Goal: Task Accomplishment & Management: Complete application form

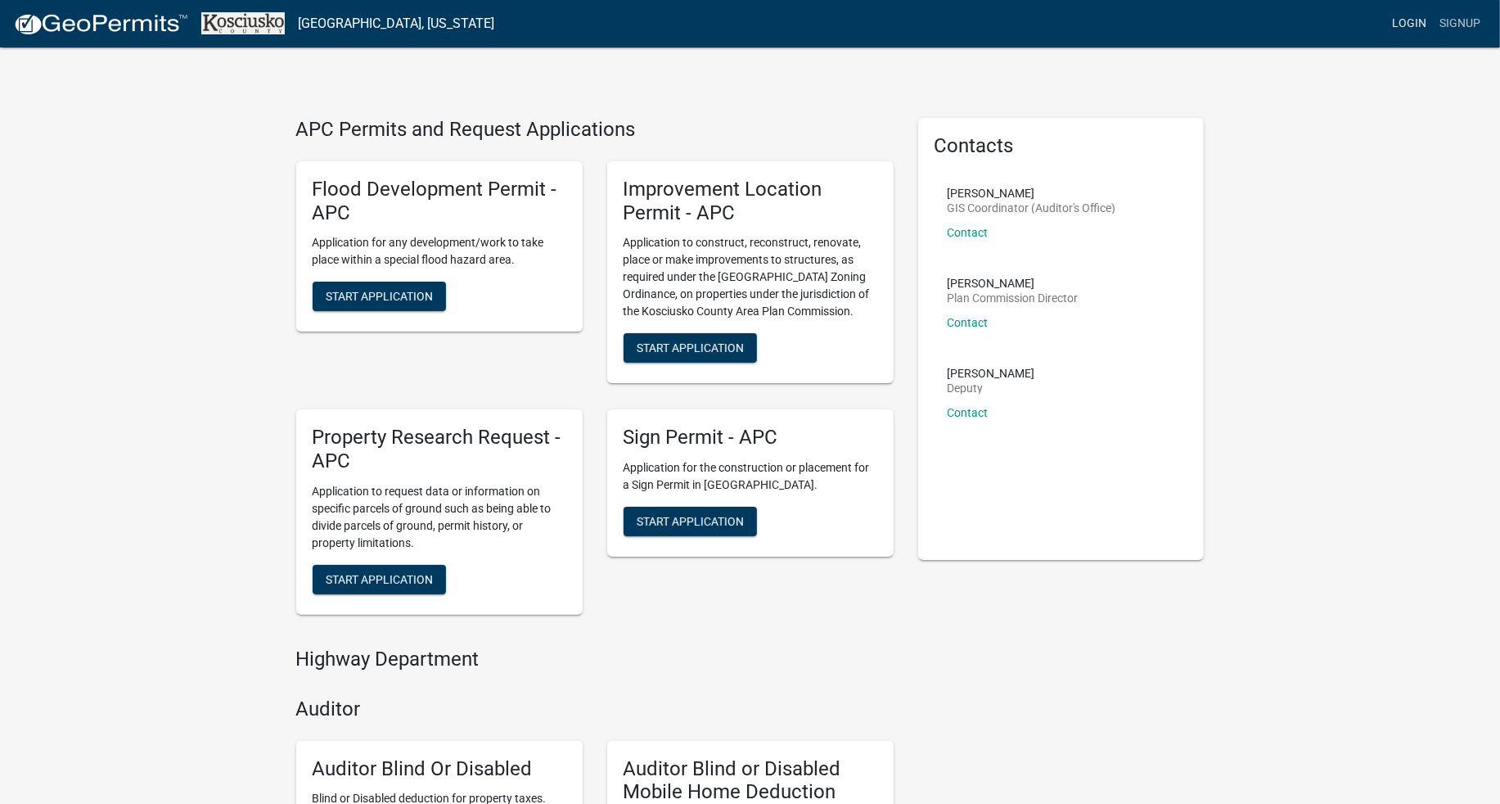
click at [1416, 19] on link "Login" at bounding box center [1408, 23] width 47 height 31
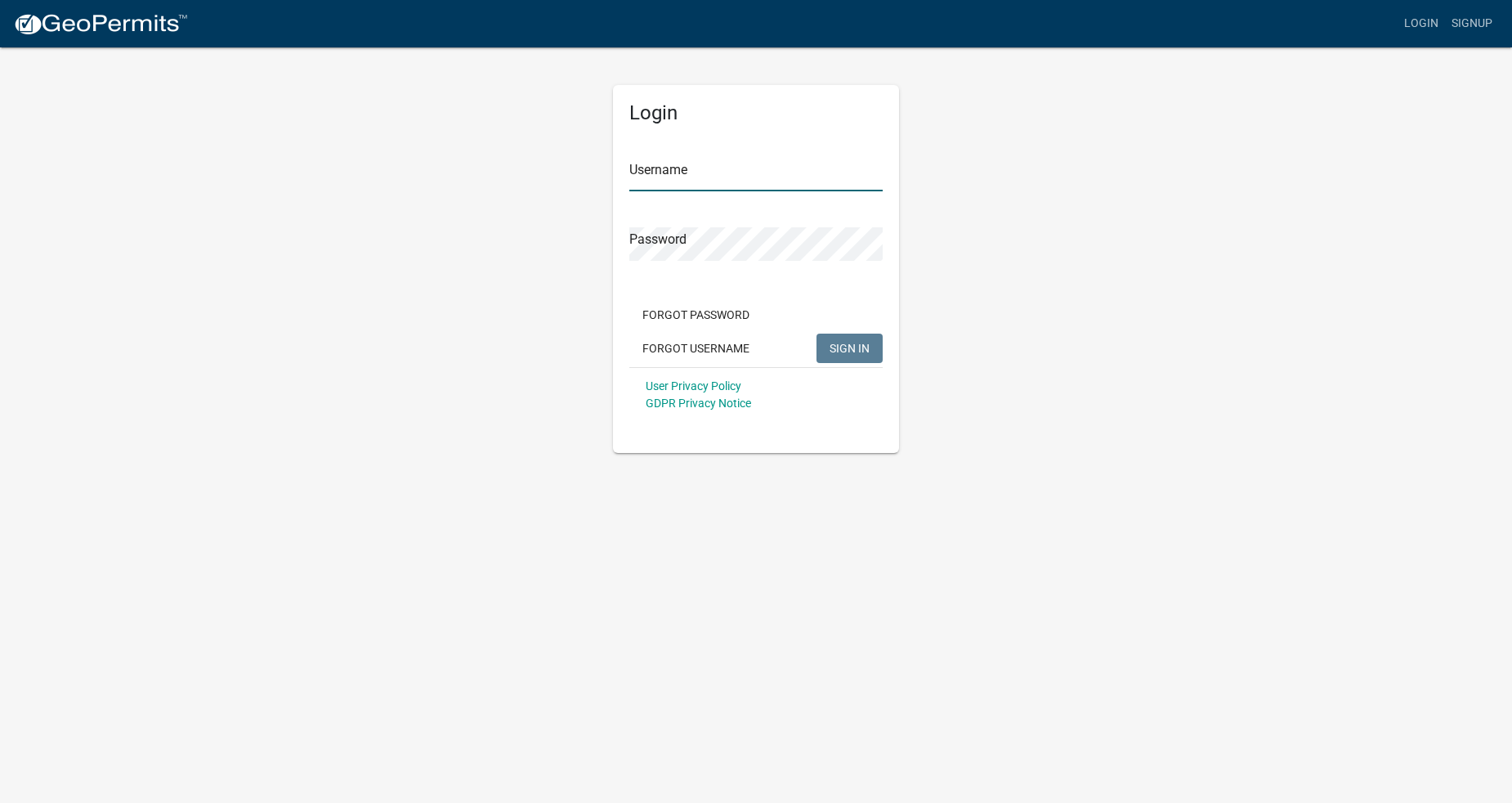
type input "megancarr04"
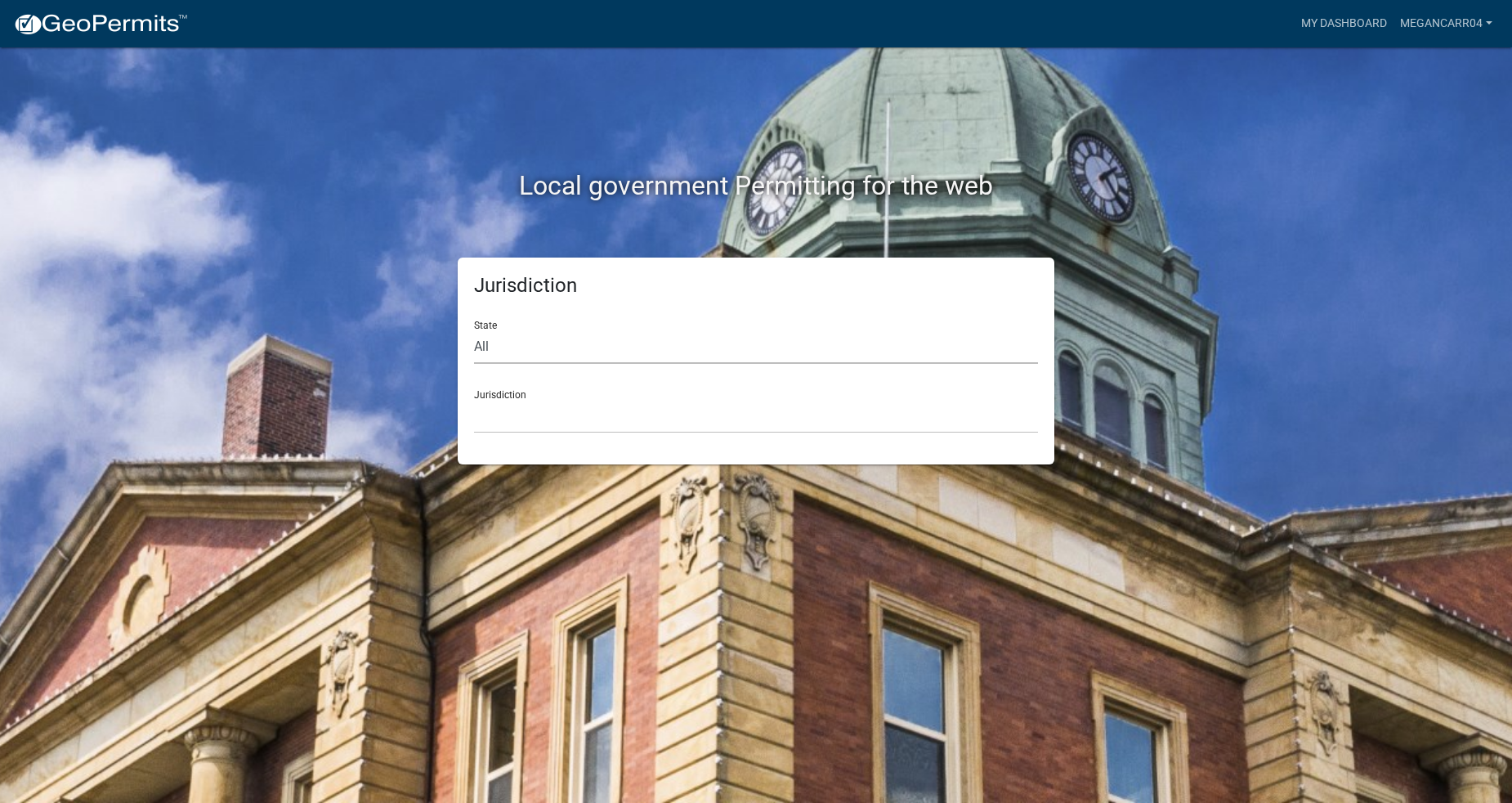
click at [823, 347] on select "All [US_STATE] [US_STATE] [US_STATE] [US_STATE] [US_STATE] [US_STATE] [US_STATE…" at bounding box center [756, 348] width 564 height 34
select select "[US_STATE]"
click at [474, 331] on select "All [US_STATE] [US_STATE] [US_STATE] [US_STATE] [US_STATE] [US_STATE] [US_STATE…" at bounding box center [756, 348] width 564 height 34
click at [507, 411] on select "City of [GEOGRAPHIC_DATA], [US_STATE] City of [GEOGRAPHIC_DATA], [US_STATE] Cit…" at bounding box center [756, 416] width 564 height 34
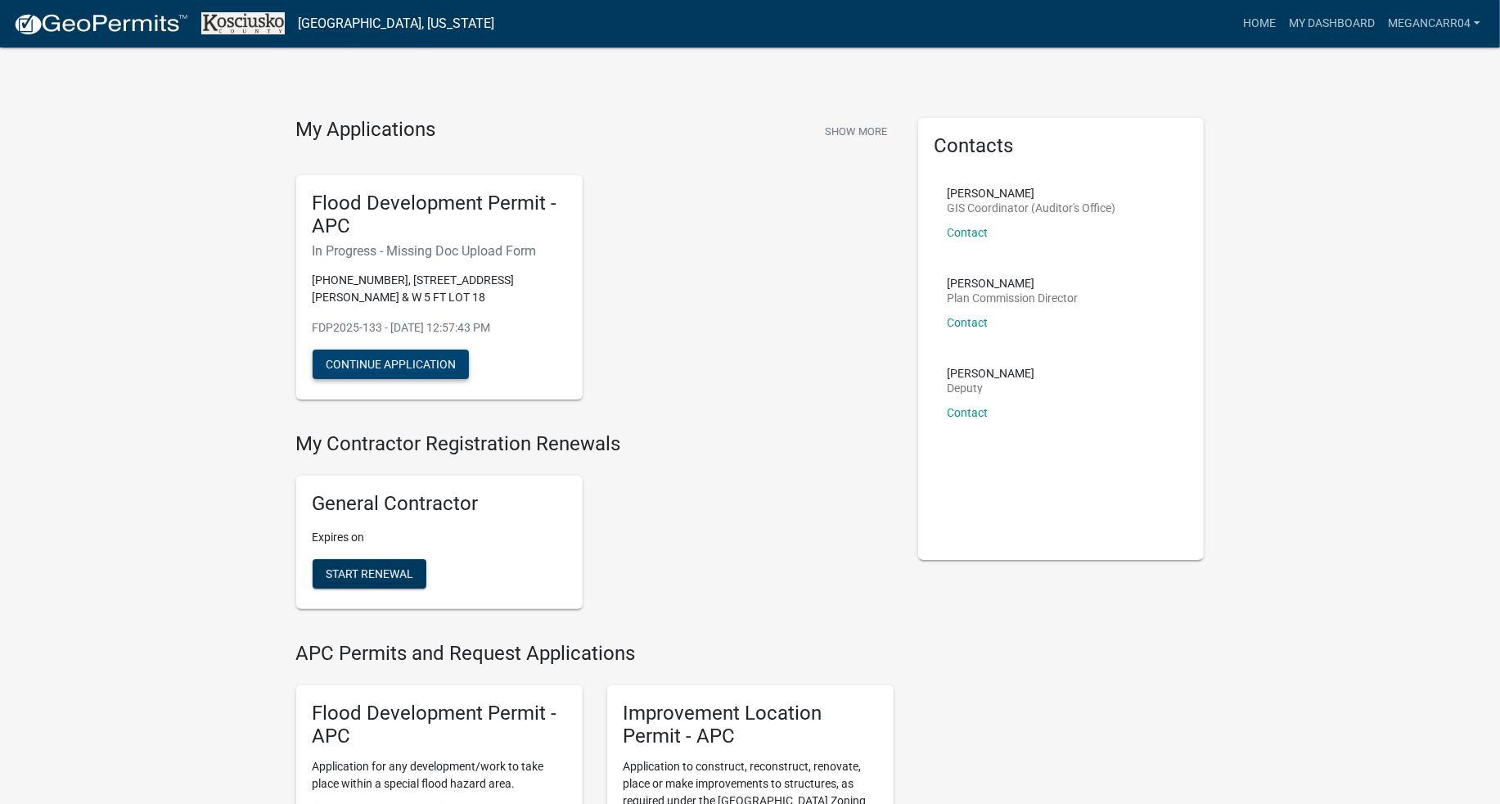
click at [422, 367] on button "Continue Application" at bounding box center [391, 363] width 156 height 29
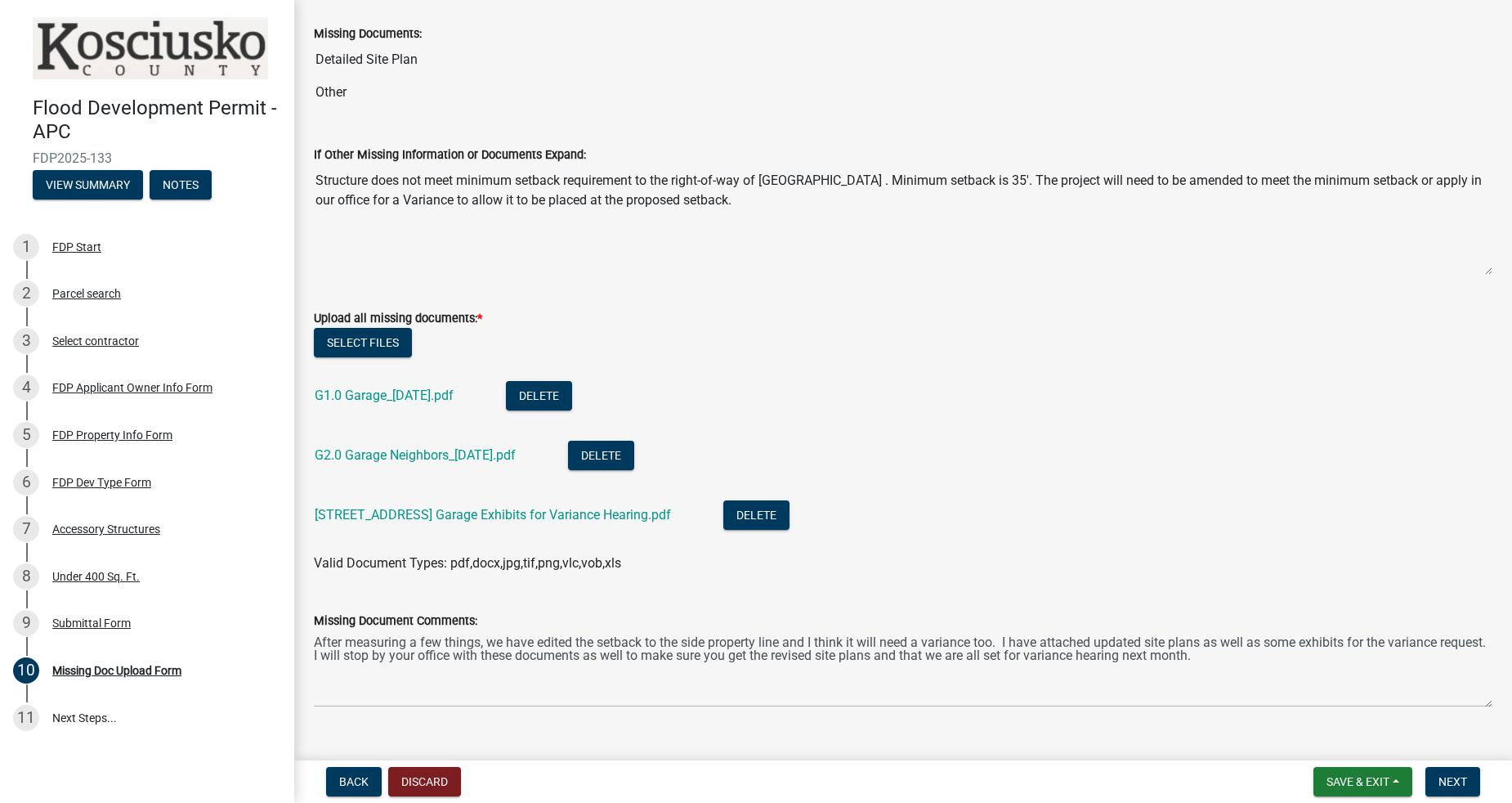
scroll to position [119, 0]
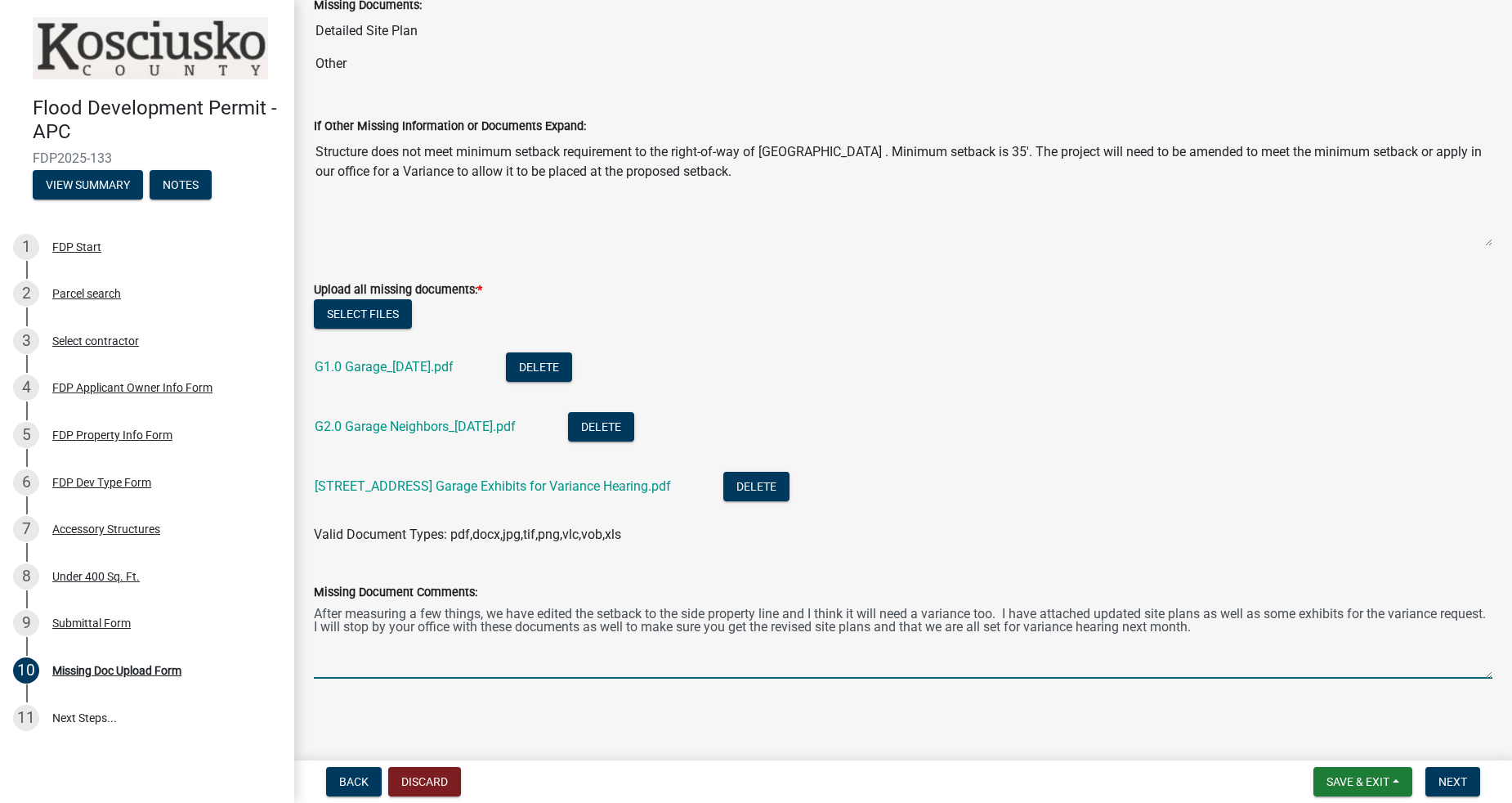
click at [445, 664] on textarea "After measuring a few things, we have edited the setback to the side property l…" at bounding box center [903, 639] width 1178 height 77
click at [488, 667] on textarea "After measuring a few things, we have edited the setback to the side property l…" at bounding box center [903, 639] width 1178 height 77
click at [1166, 661] on textarea "After measuring a few things, we have edited the setback to the side property l…" at bounding box center [903, 639] width 1178 height 77
click at [1285, 638] on textarea "After measuring a few things, we have edited the setback to the side property l…" at bounding box center [903, 639] width 1178 height 77
drag, startPoint x: 1258, startPoint y: 627, endPoint x: 309, endPoint y: 593, distance: 949.6
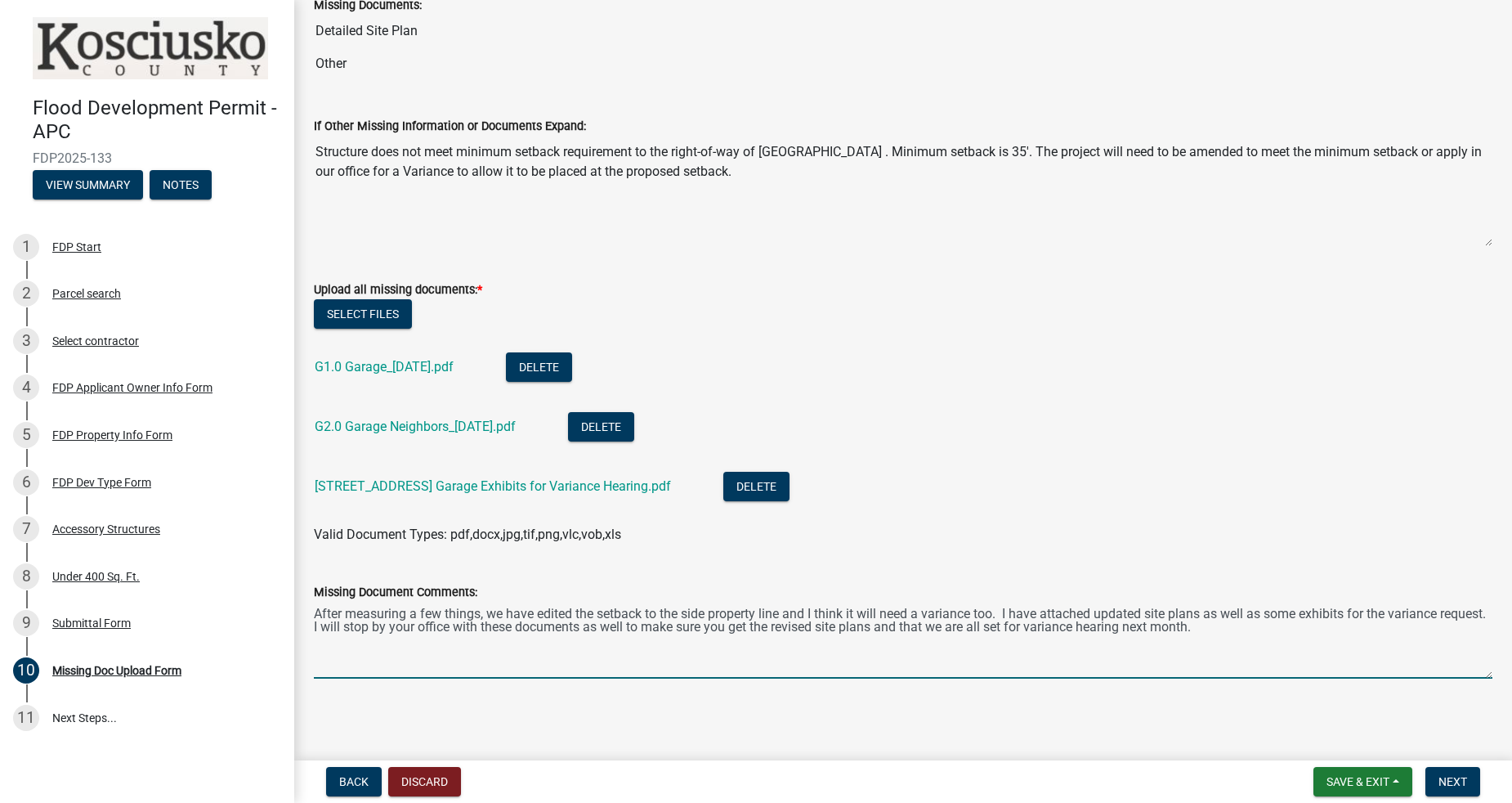
click at [309, 593] on div "Missing Document Comments: After measuring a few things, we have edited the set…" at bounding box center [903, 618] width 1203 height 119
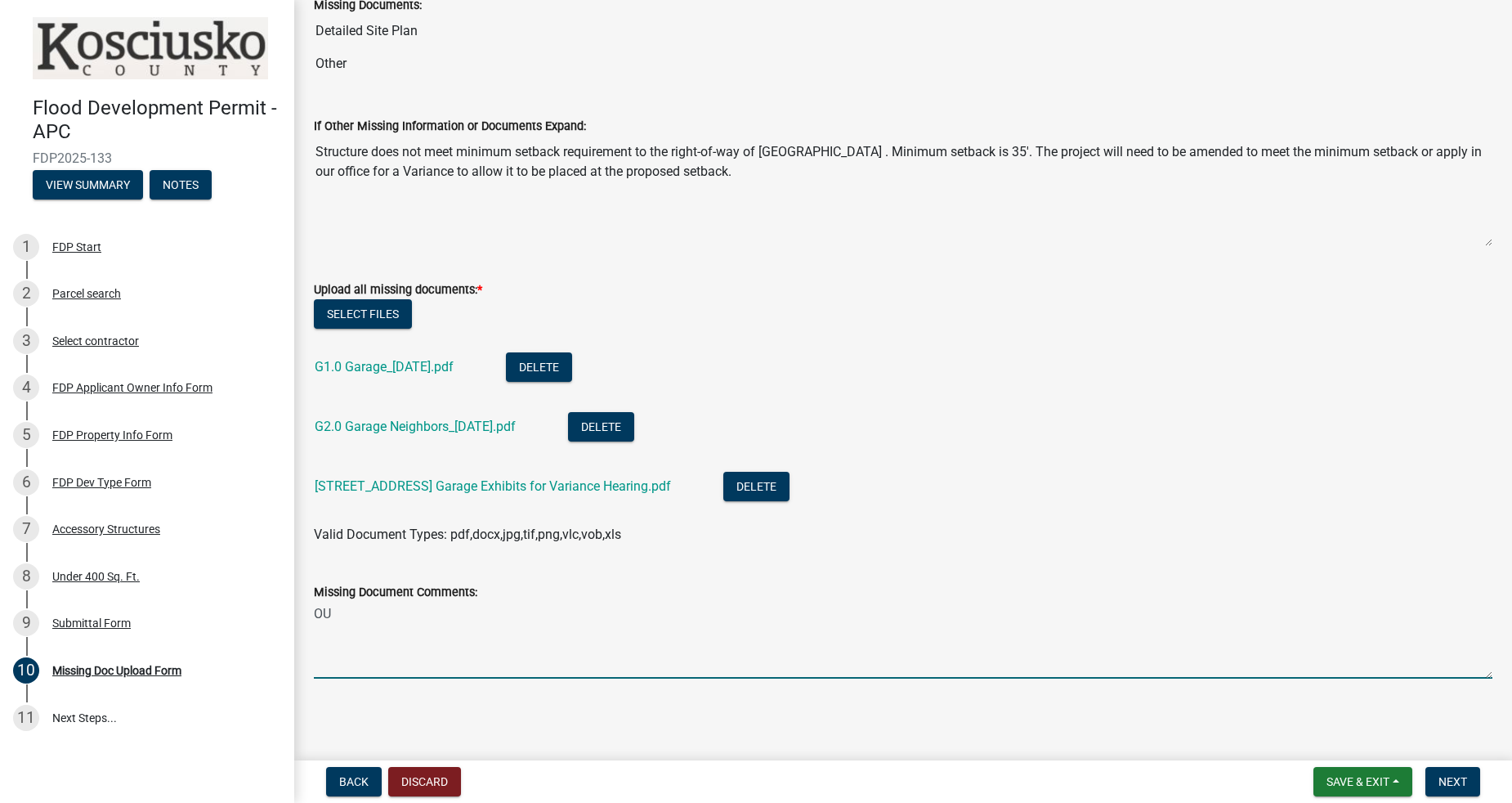
type textarea "O"
type textarea "T"
type textarea "h"
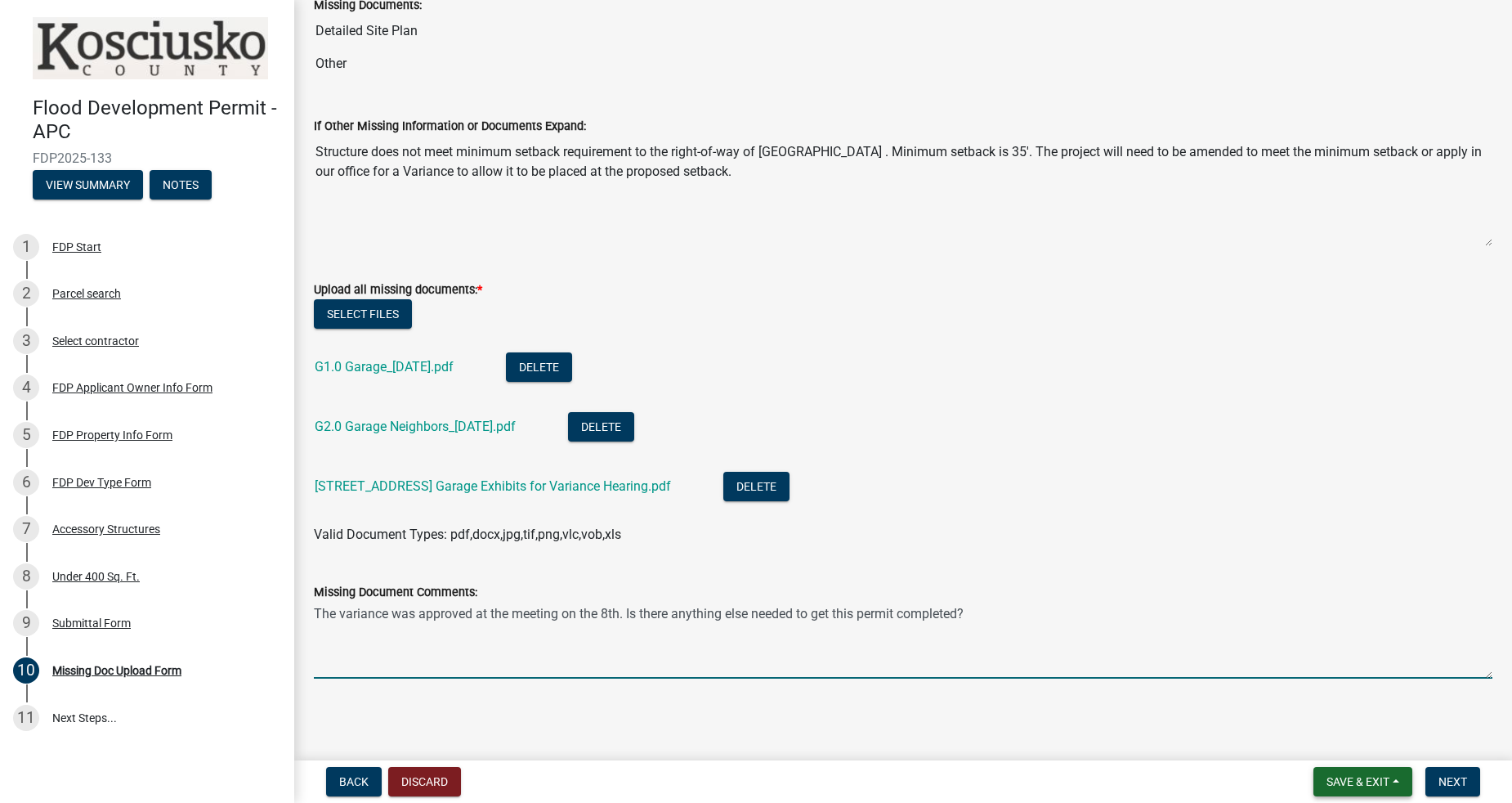
type textarea "The variance was approved at the meeting on the 8th. Is there anything else nee…"
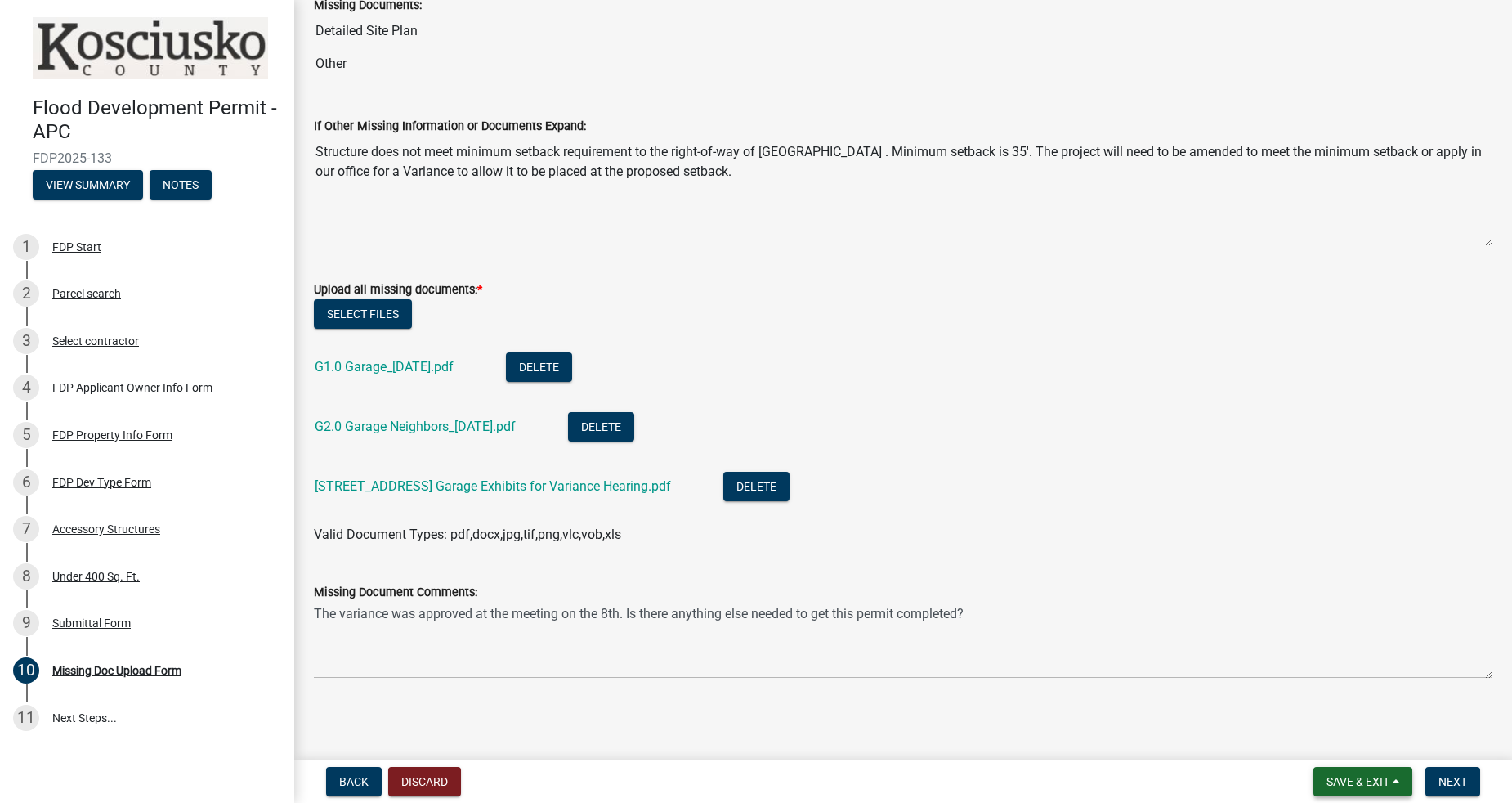
drag, startPoint x: 1360, startPoint y: 780, endPoint x: 1401, endPoint y: 731, distance: 63.9
click at [1401, 731] on wm-app "Flood Development Permit - APC FDP2025-133 View Summary Notes 1 FDP Start 2 Par…" at bounding box center [756, 402] width 1512 height 803
click at [1394, 779] on button "Save & Exit" at bounding box center [1362, 781] width 99 height 29
click at [1336, 707] on button "Save" at bounding box center [1346, 699] width 131 height 39
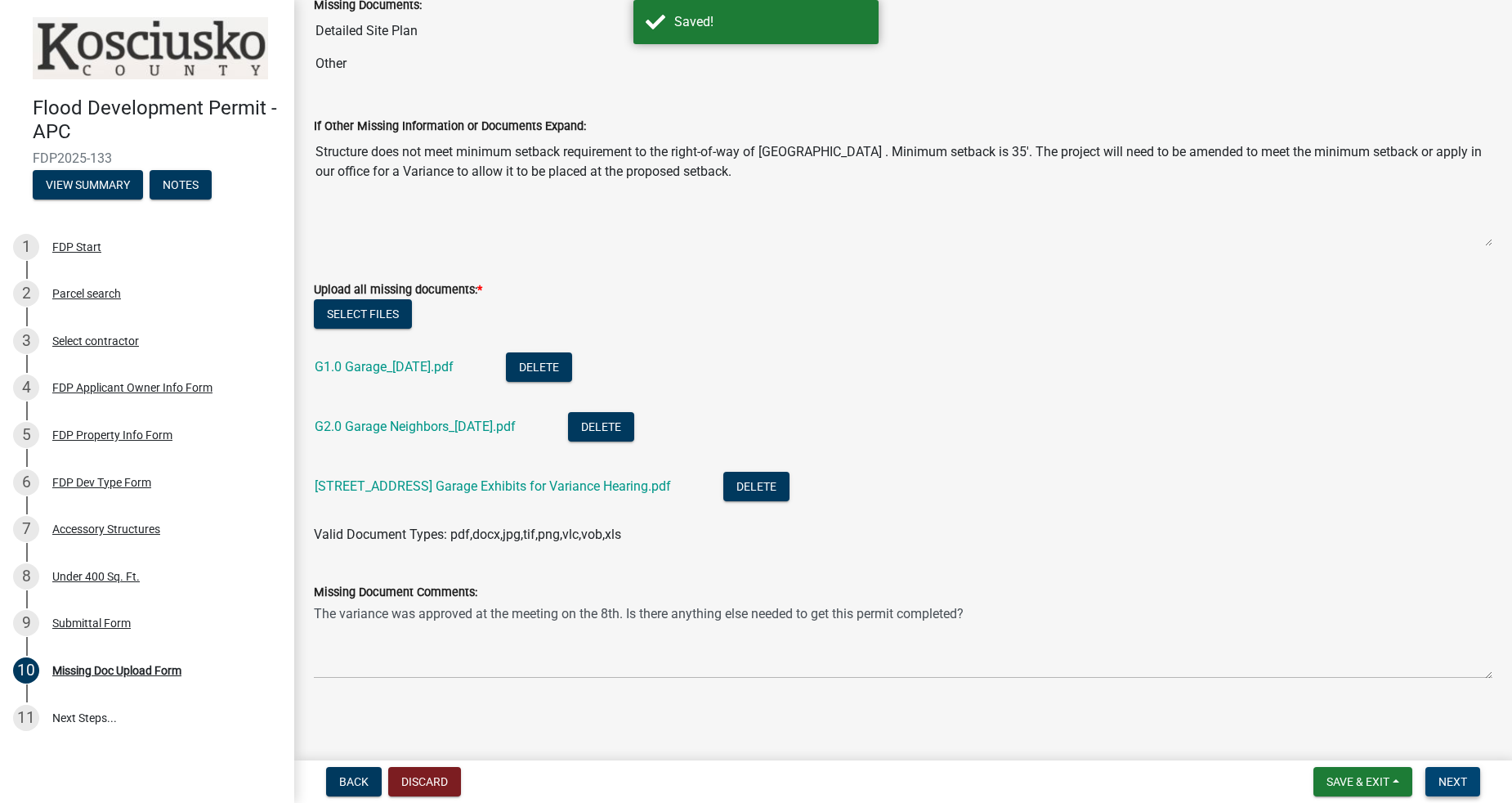
click at [1455, 780] on span "Next" at bounding box center [1452, 781] width 29 height 13
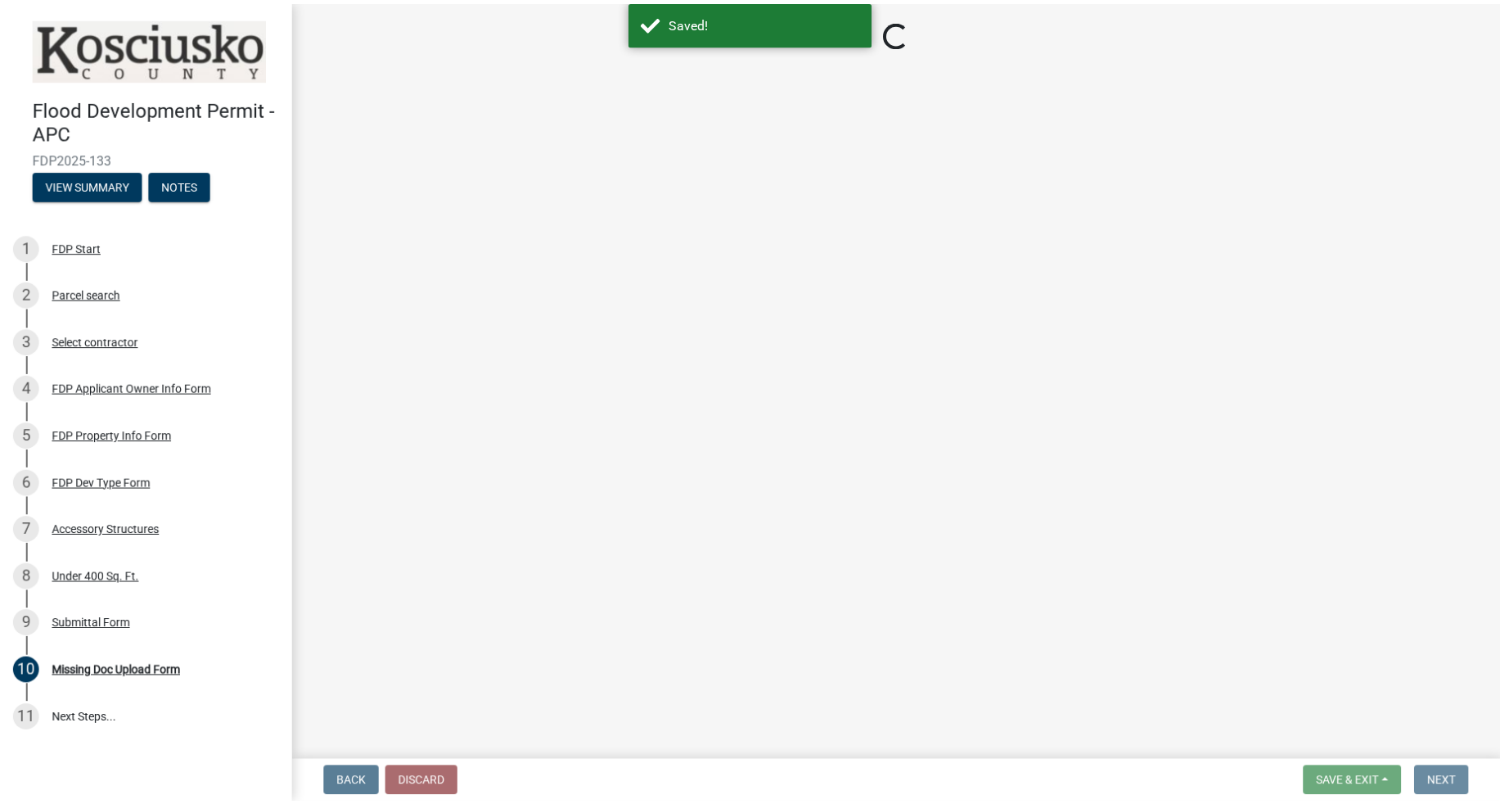
scroll to position [0, 0]
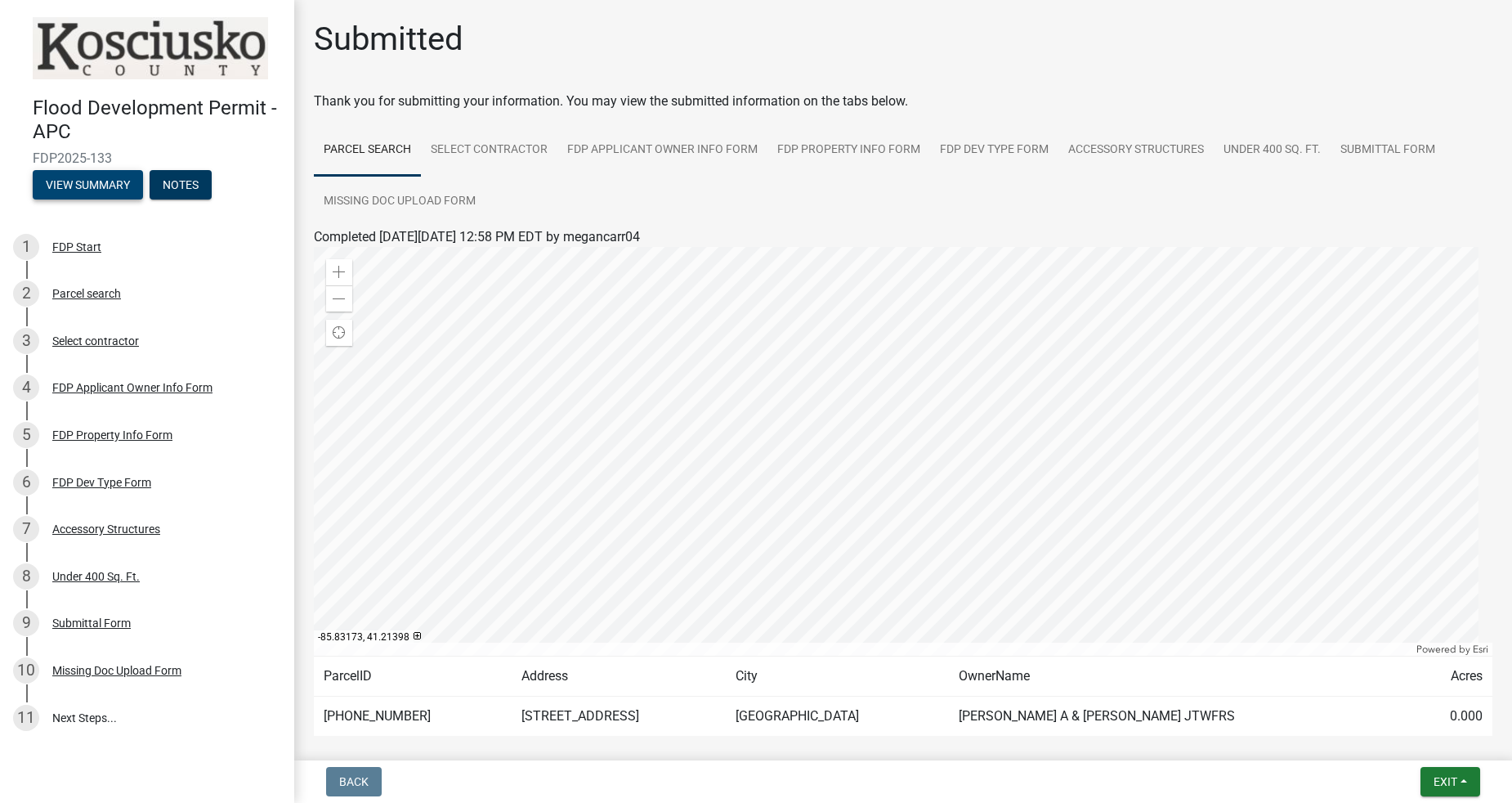
click at [124, 190] on button "View Summary" at bounding box center [88, 184] width 110 height 29
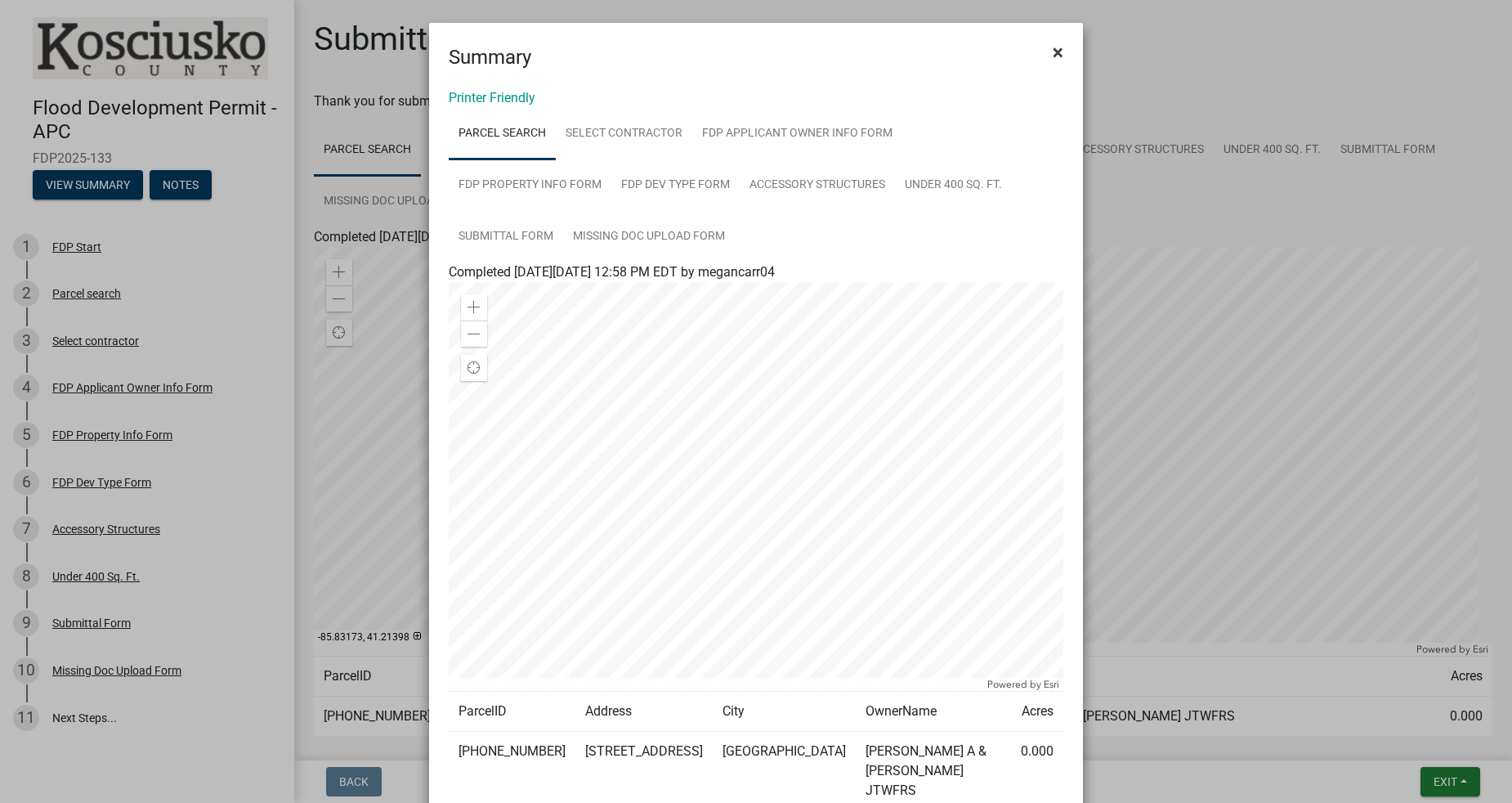
click at [1053, 52] on span "×" at bounding box center [1058, 52] width 11 height 23
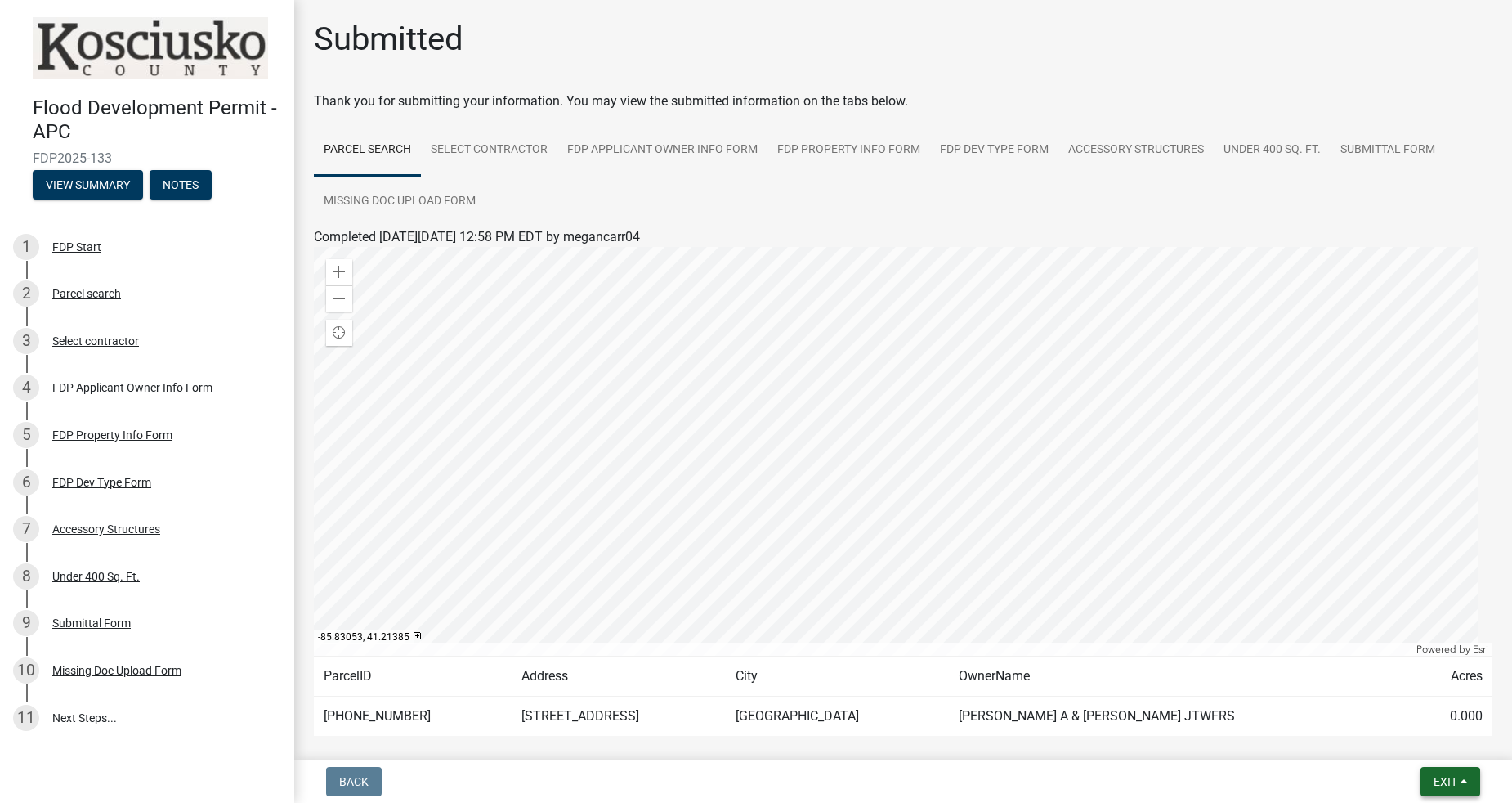
click at [1442, 780] on span "Exit" at bounding box center [1445, 781] width 24 height 13
click at [1410, 742] on button "Save & Exit" at bounding box center [1415, 738] width 131 height 39
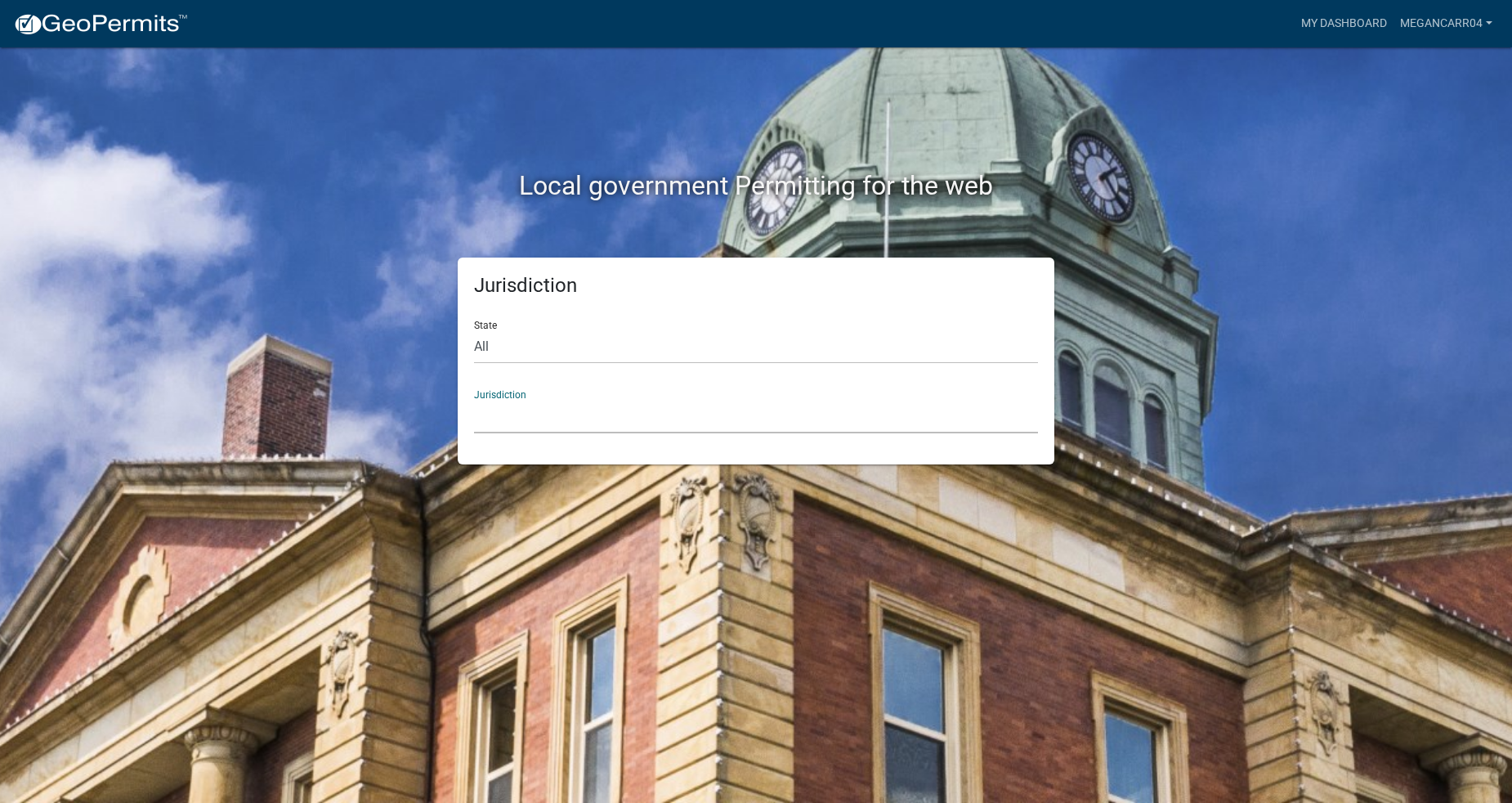
click at [573, 411] on select "[GEOGRAPHIC_DATA], [US_STATE] [GEOGRAPHIC_DATA], [US_STATE][PERSON_NAME][GEOGRA…" at bounding box center [756, 416] width 564 height 34
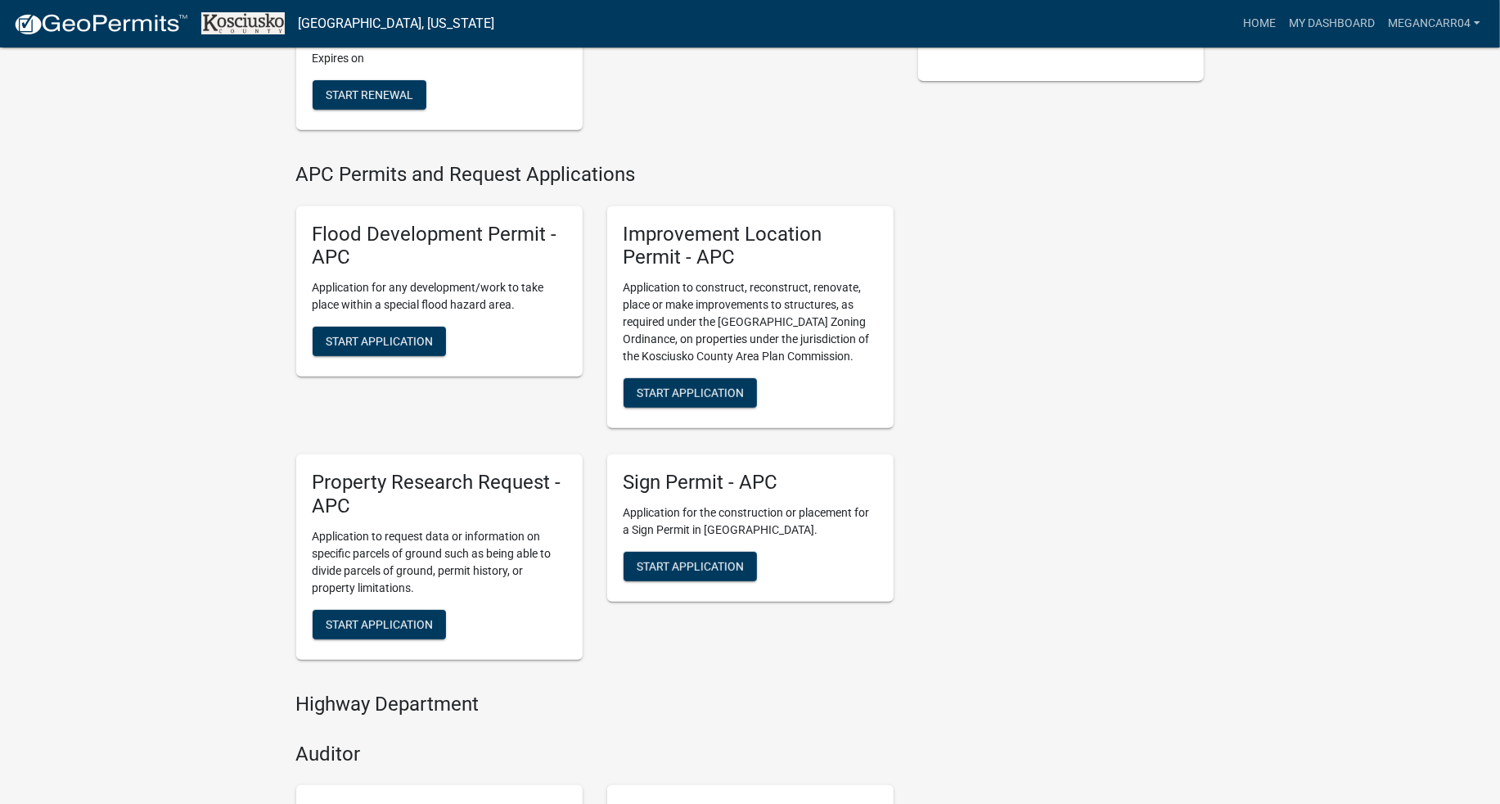
scroll to position [484, 0]
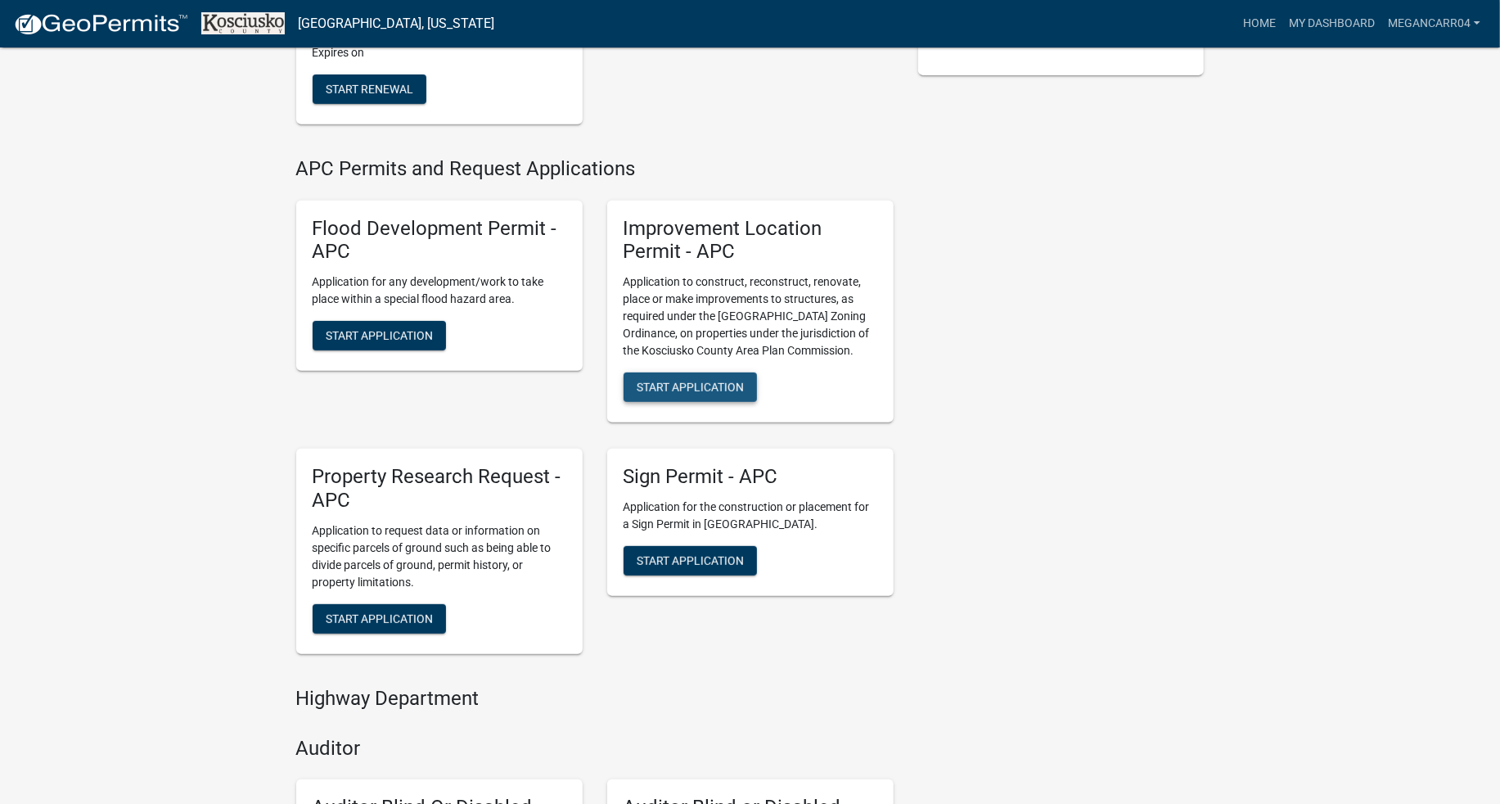
click at [723, 381] on span "Start Application" at bounding box center [690, 387] width 107 height 13
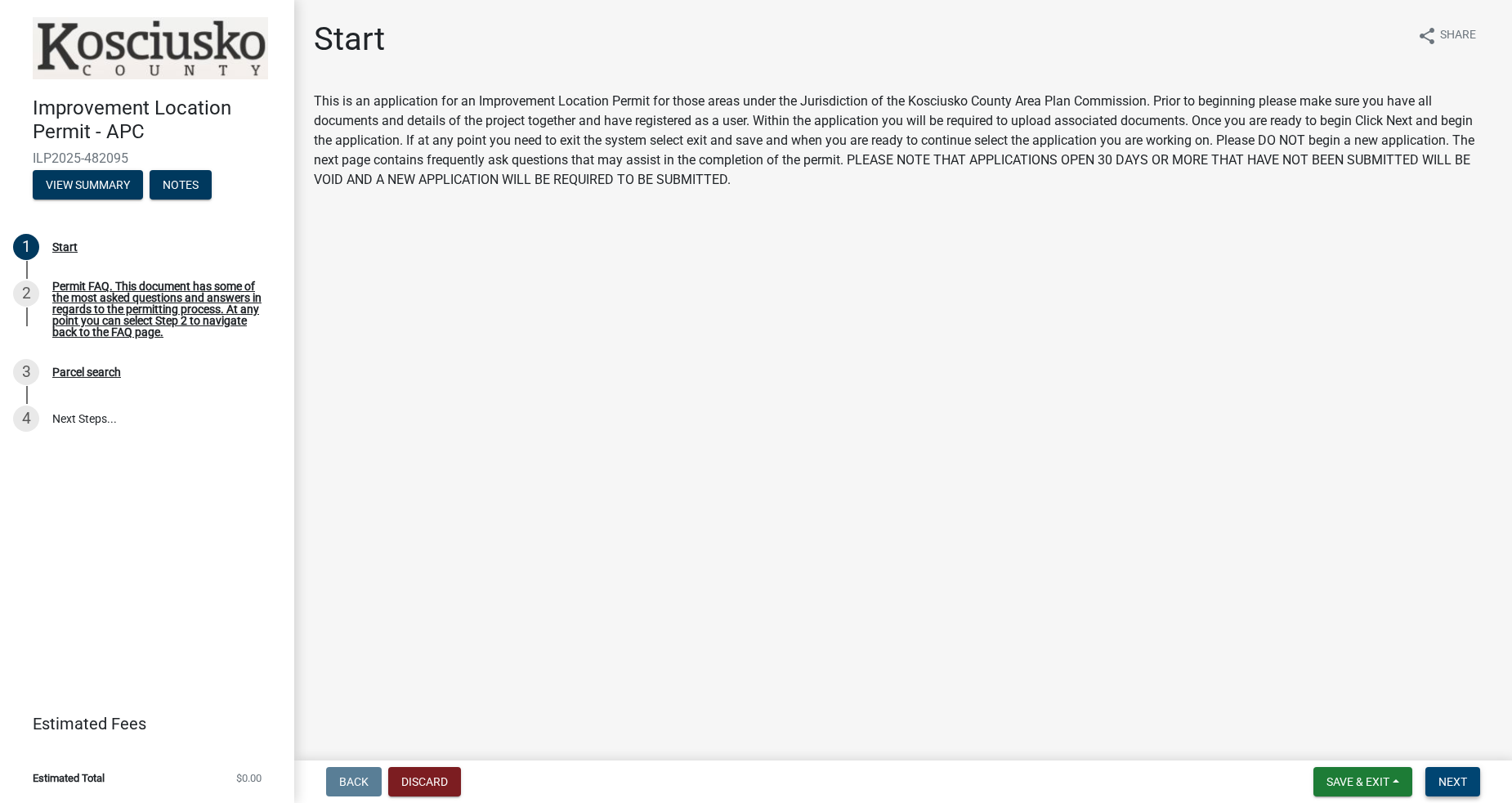
click at [1451, 781] on span "Next" at bounding box center [1452, 781] width 29 height 13
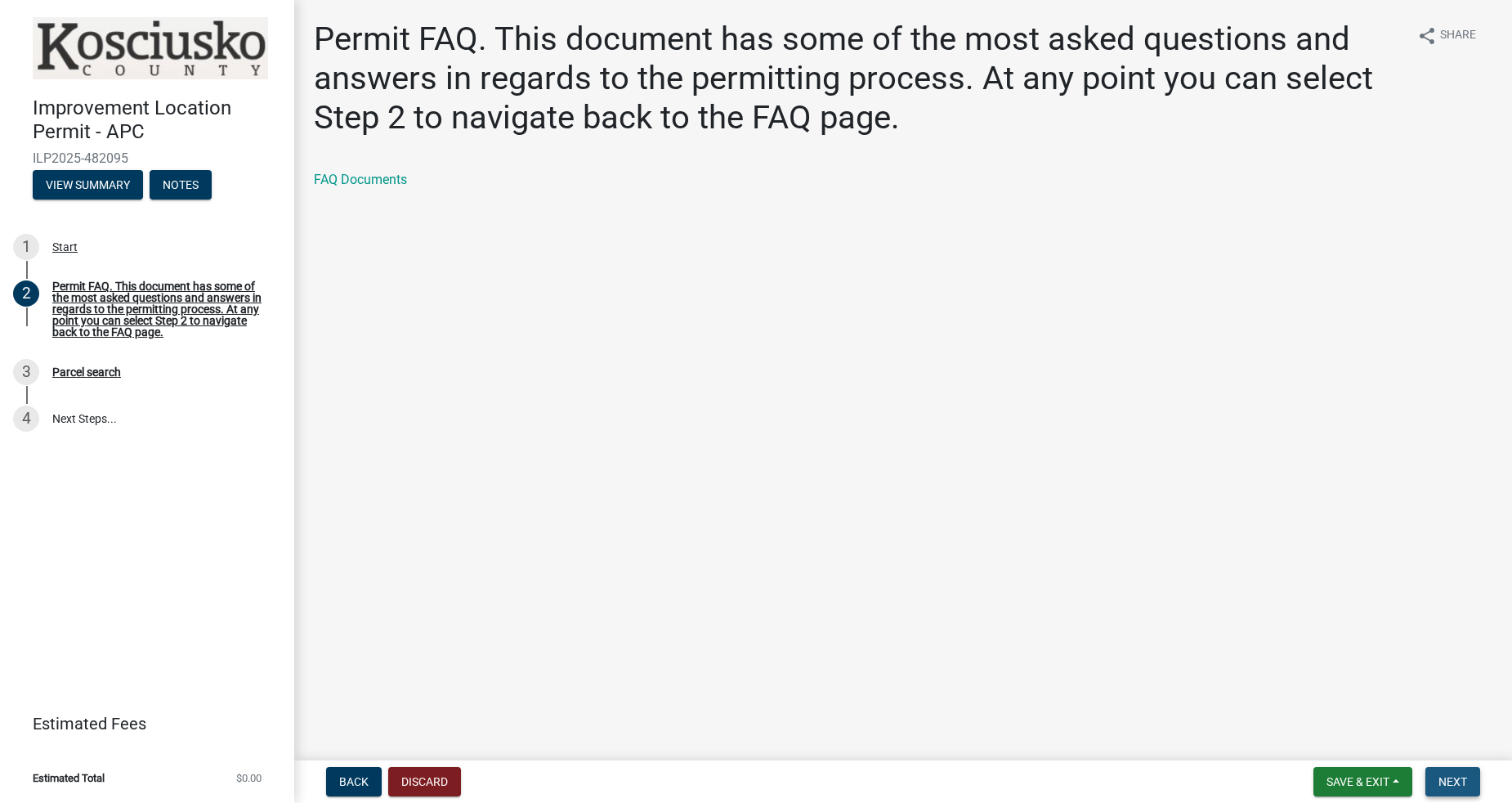
click at [1449, 783] on span "Next" at bounding box center [1452, 781] width 29 height 13
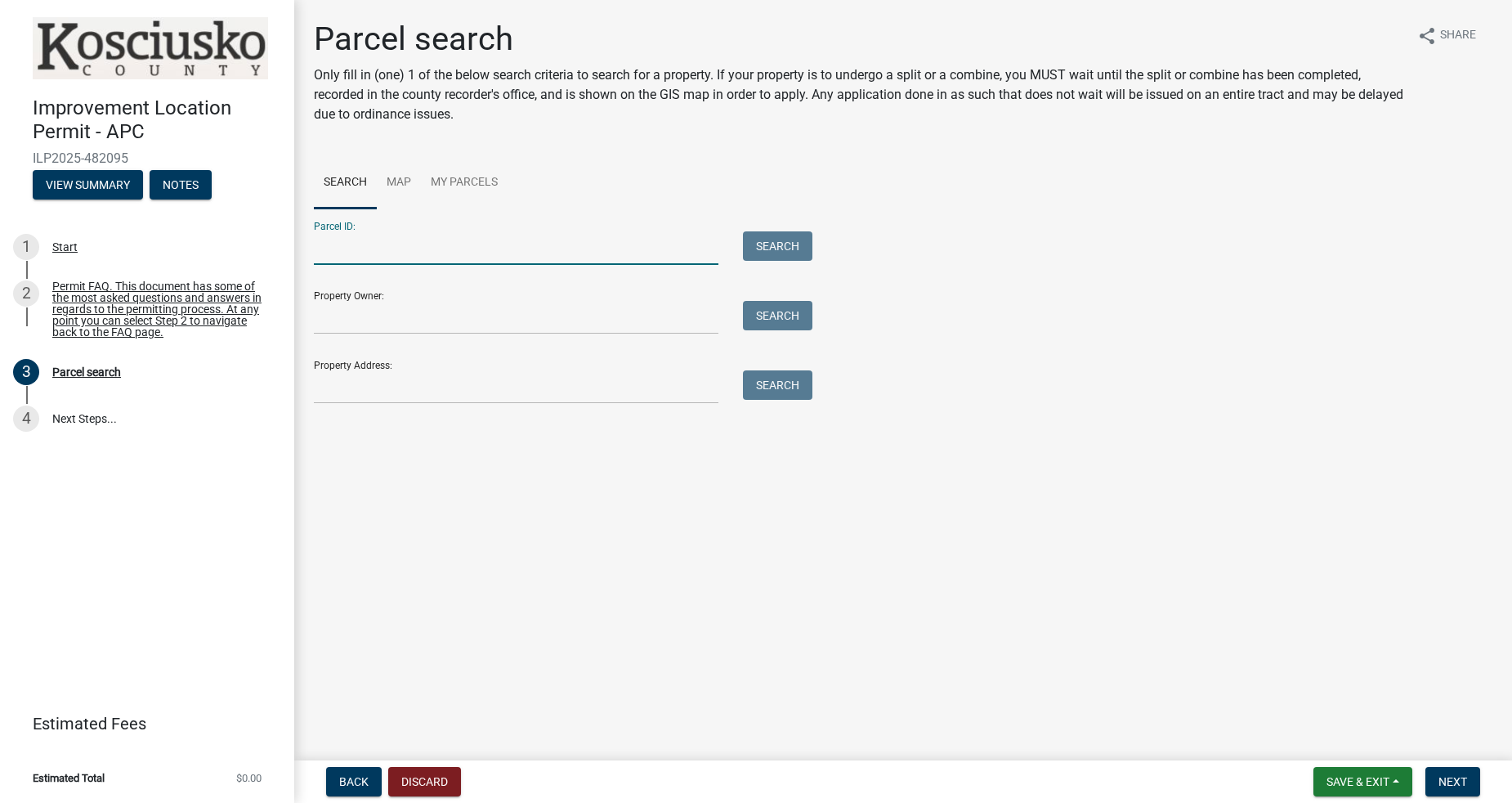
click at [461, 258] on input "Parcel ID:" at bounding box center [515, 249] width 404 height 34
click at [439, 180] on link "My Parcels" at bounding box center [463, 183] width 87 height 52
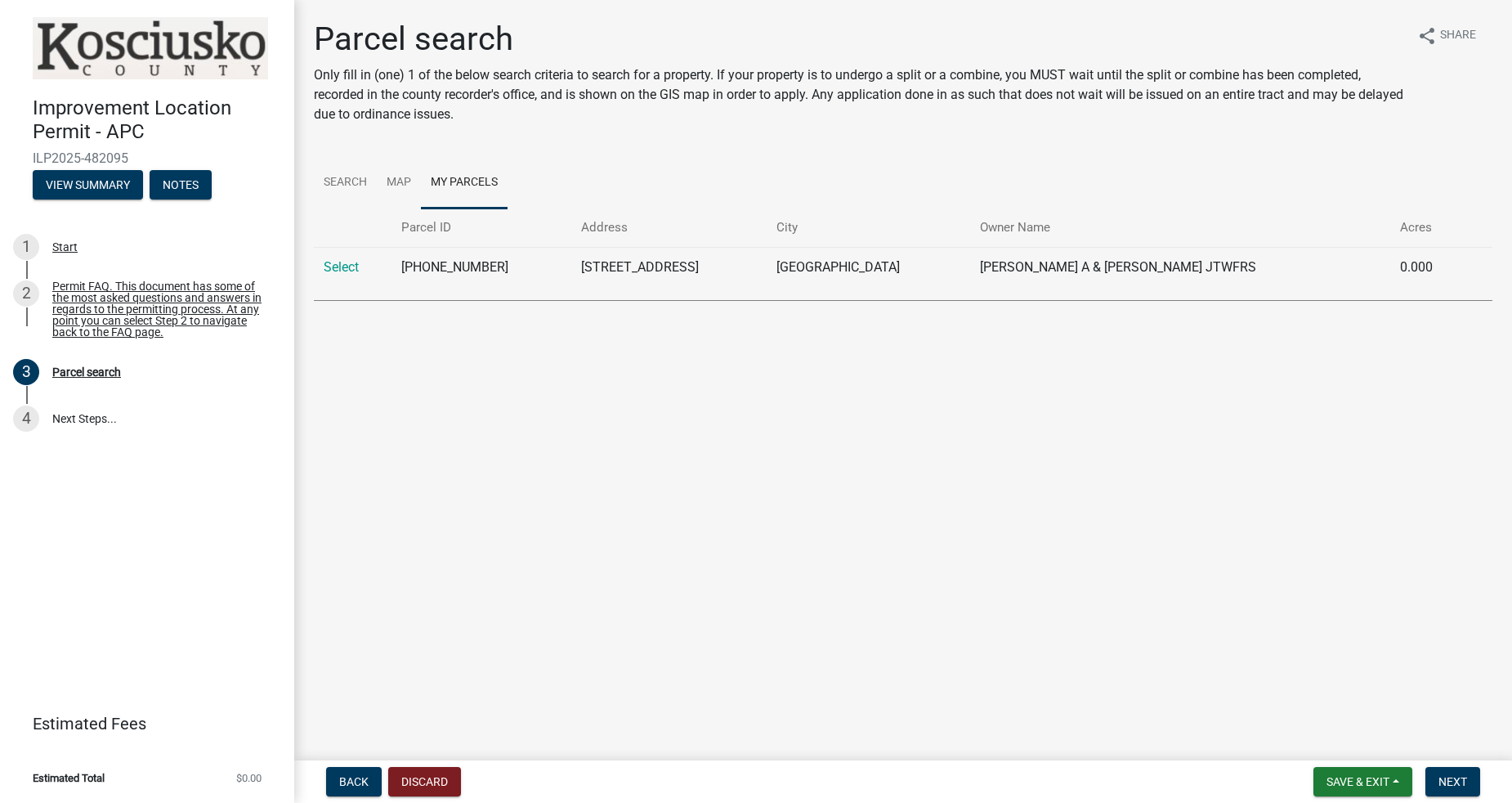
click at [598, 264] on td "[STREET_ADDRESS]" at bounding box center [669, 267] width 196 height 40
click at [374, 268] on td "Select" at bounding box center [353, 267] width 78 height 40
click at [343, 266] on link "Select" at bounding box center [341, 267] width 35 height 16
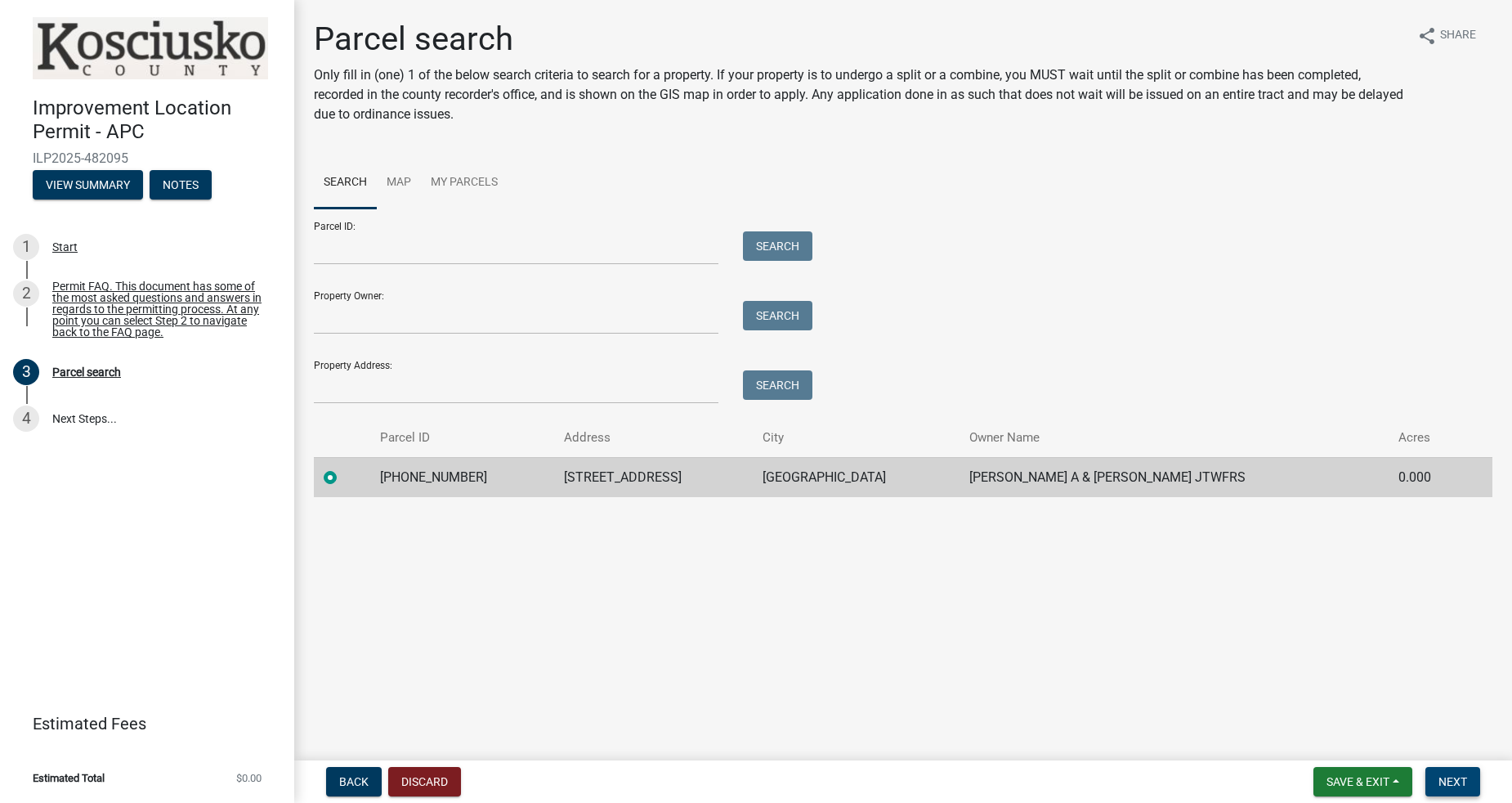
click at [1456, 785] on span "Next" at bounding box center [1452, 781] width 29 height 13
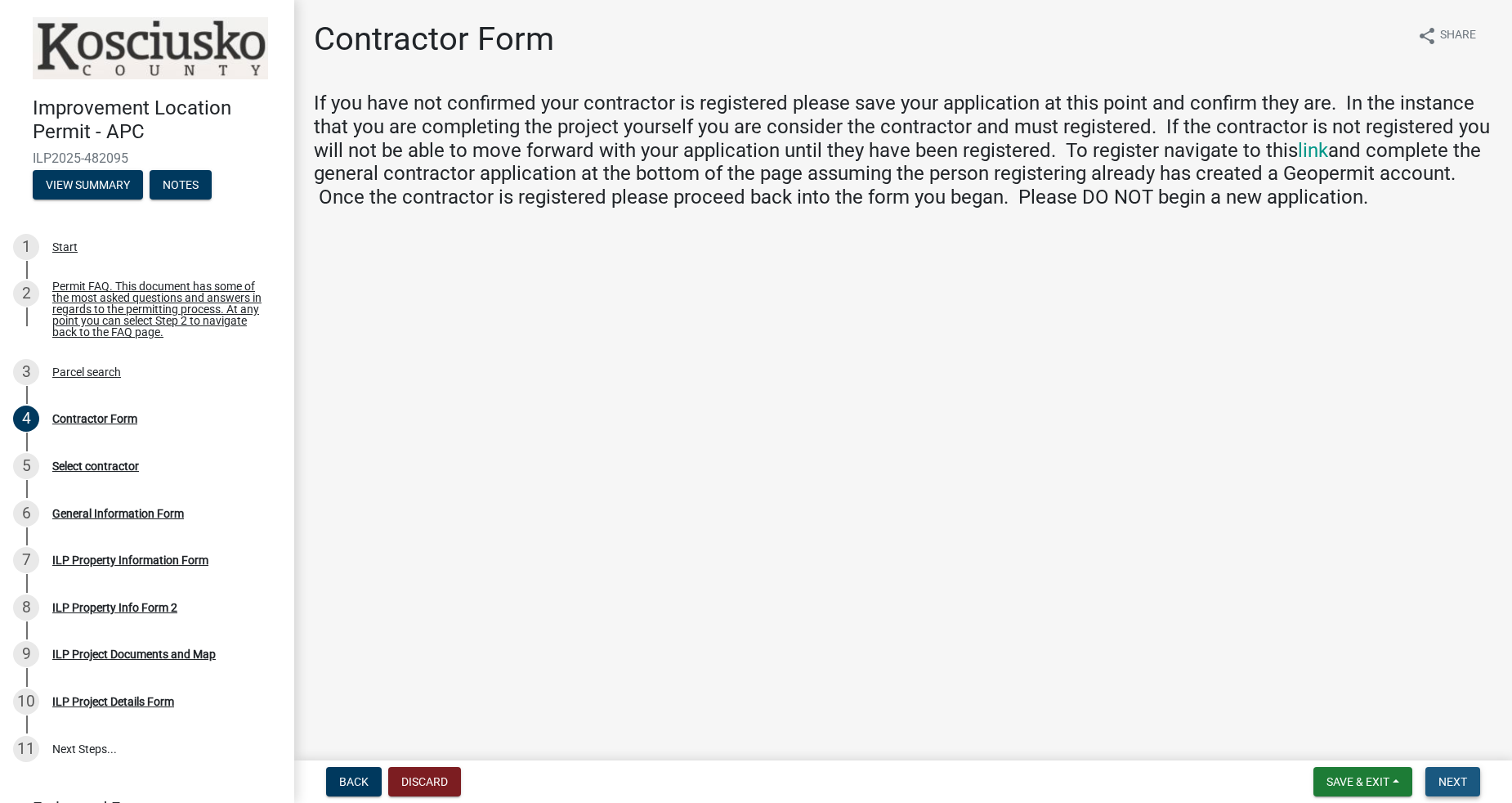
click at [1464, 782] on span "Next" at bounding box center [1452, 781] width 29 height 13
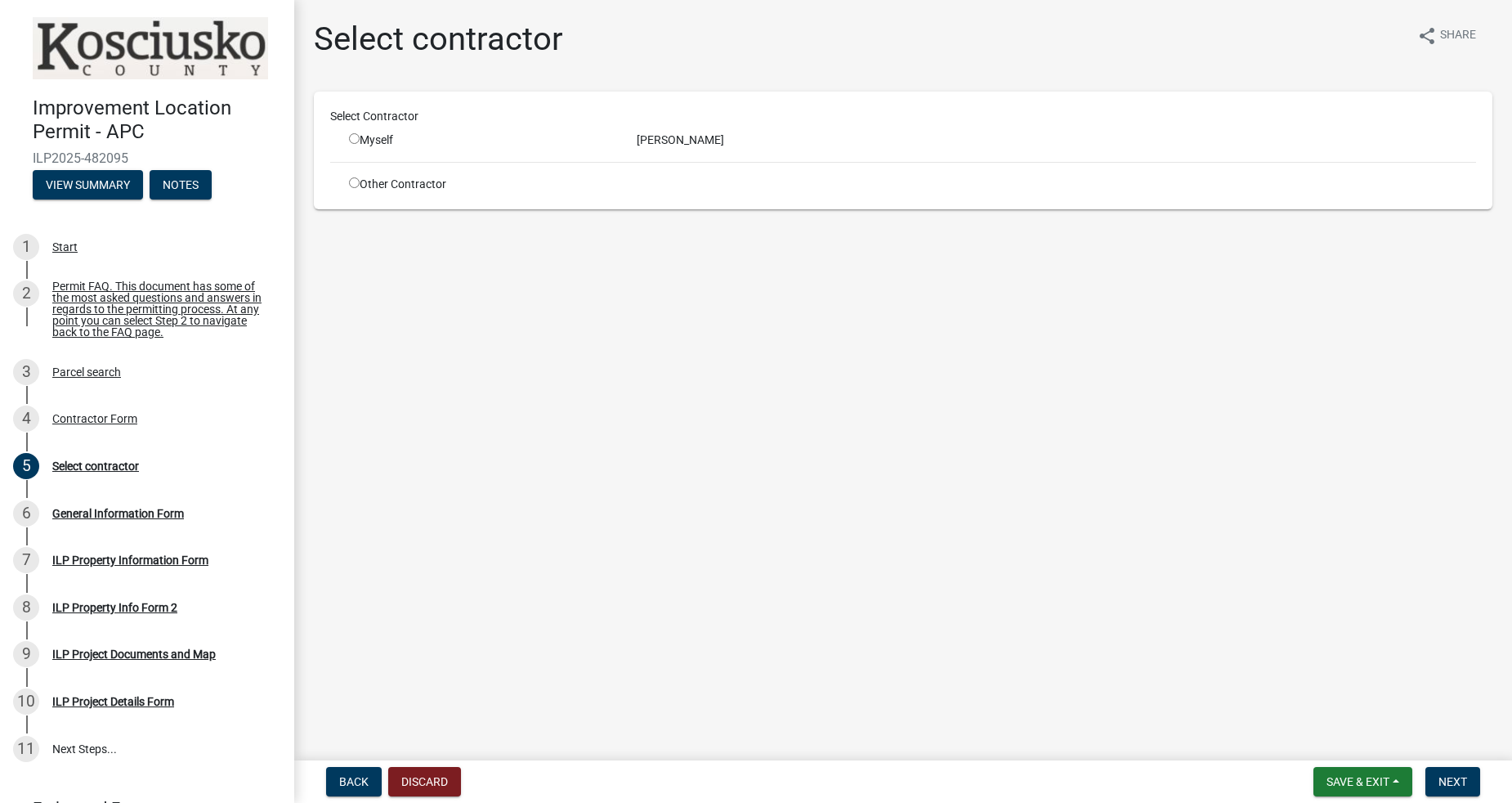
click at [374, 145] on div "Myself" at bounding box center [480, 140] width 264 height 17
drag, startPoint x: 335, startPoint y: 138, endPoint x: 356, endPoint y: 139, distance: 21.0
click at [336, 138] on div "Select Contractor Myself [PERSON_NAME] Other Contractor" at bounding box center [903, 150] width 1145 height 85
click at [356, 139] on input "radio" at bounding box center [354, 138] width 11 height 11
radio input "true"
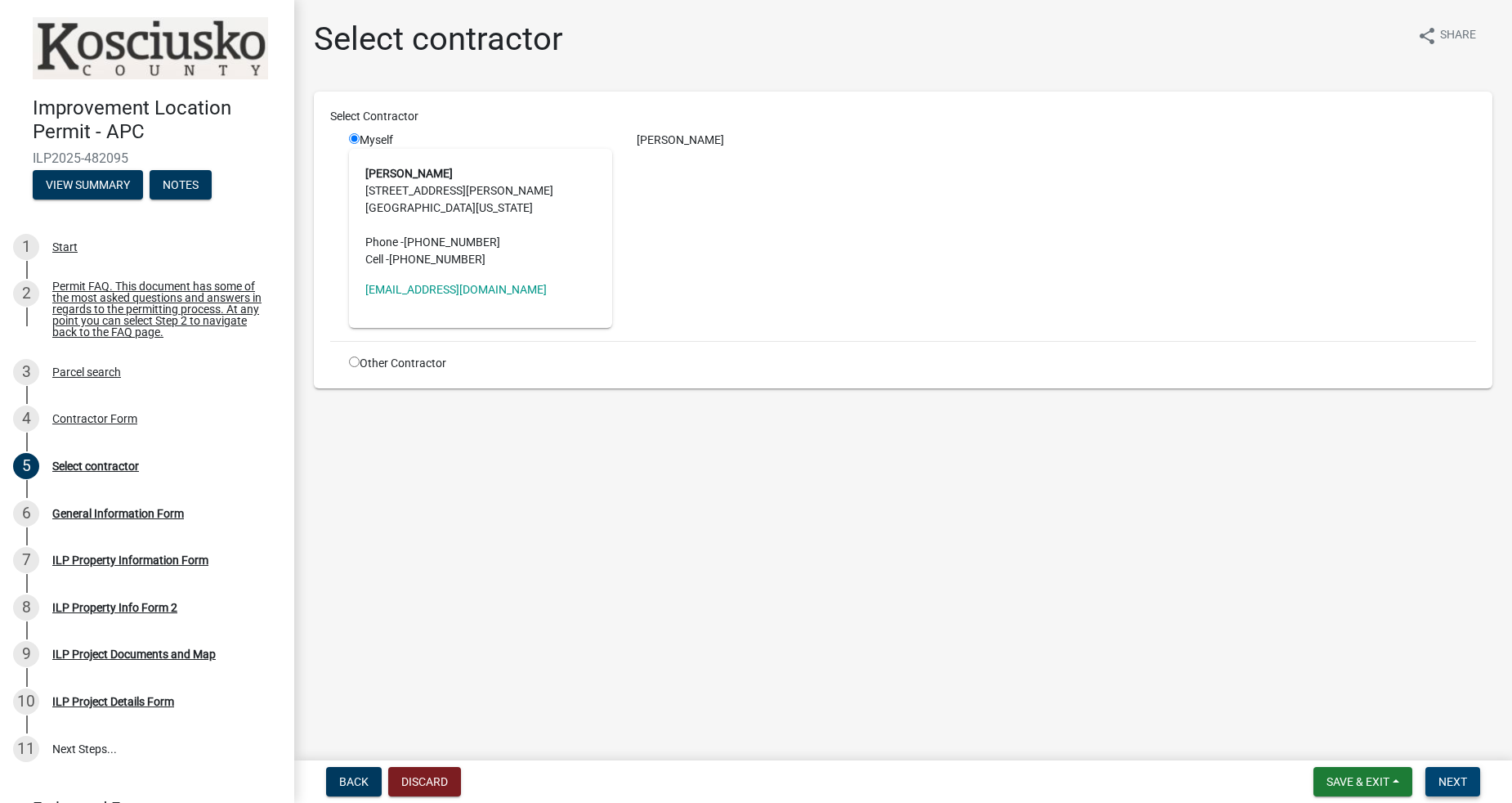
click at [1448, 790] on button "Next" at bounding box center [1452, 781] width 55 height 29
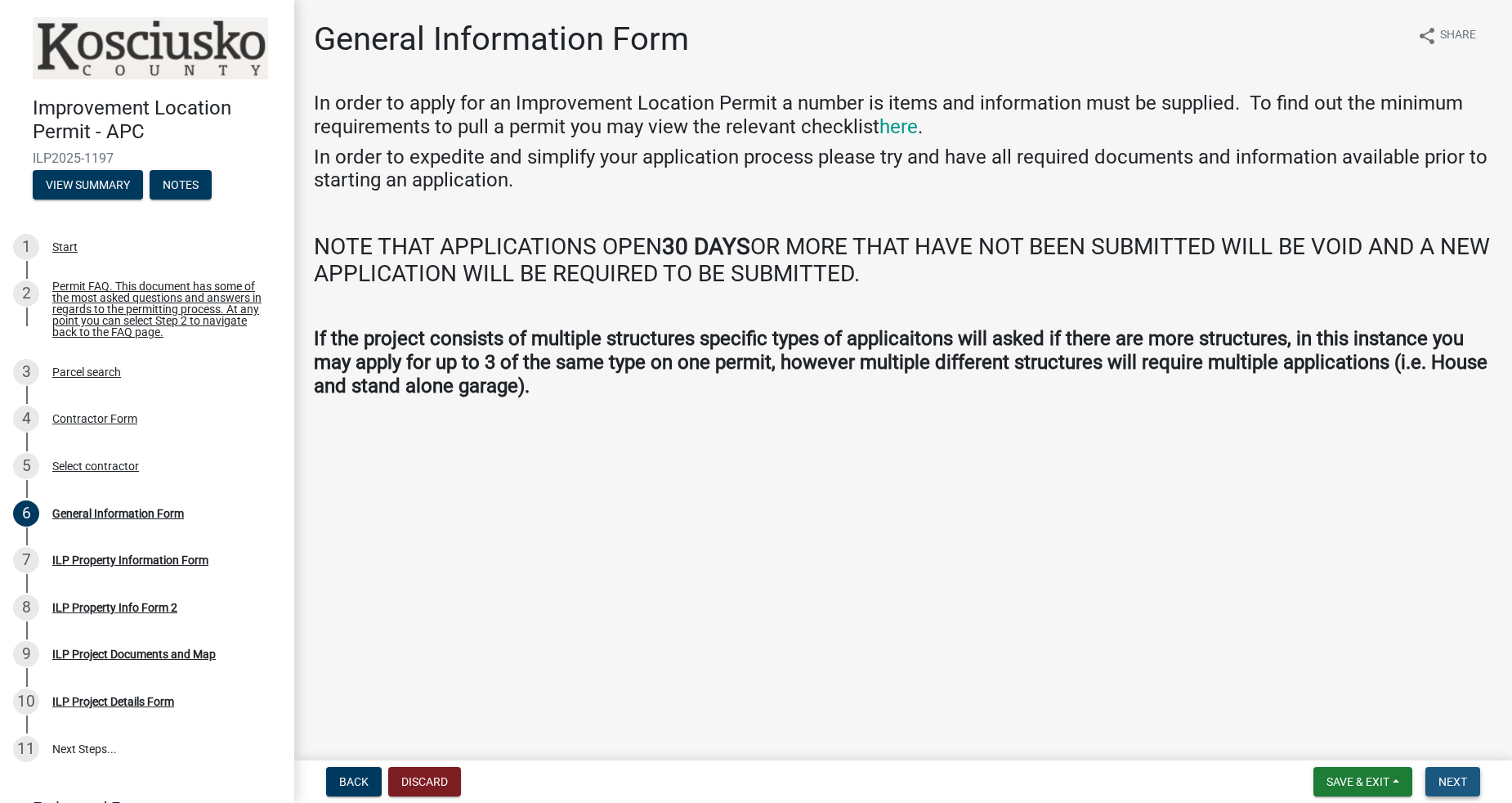
click at [1442, 783] on span "Next" at bounding box center [1452, 781] width 29 height 13
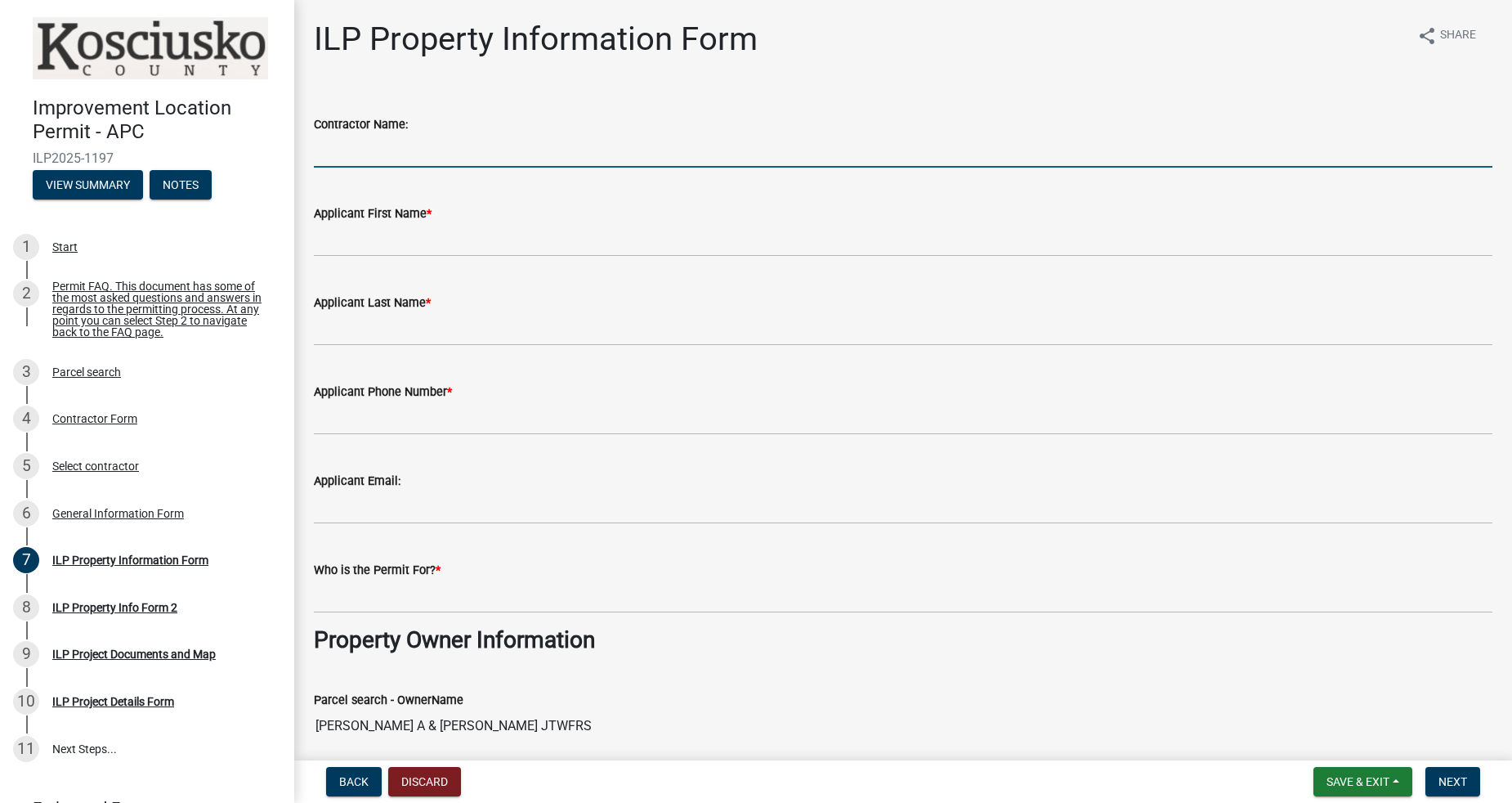
click at [443, 157] on input "Contractor Name:" at bounding box center [903, 151] width 1178 height 34
type input "[PERSON_NAME]"
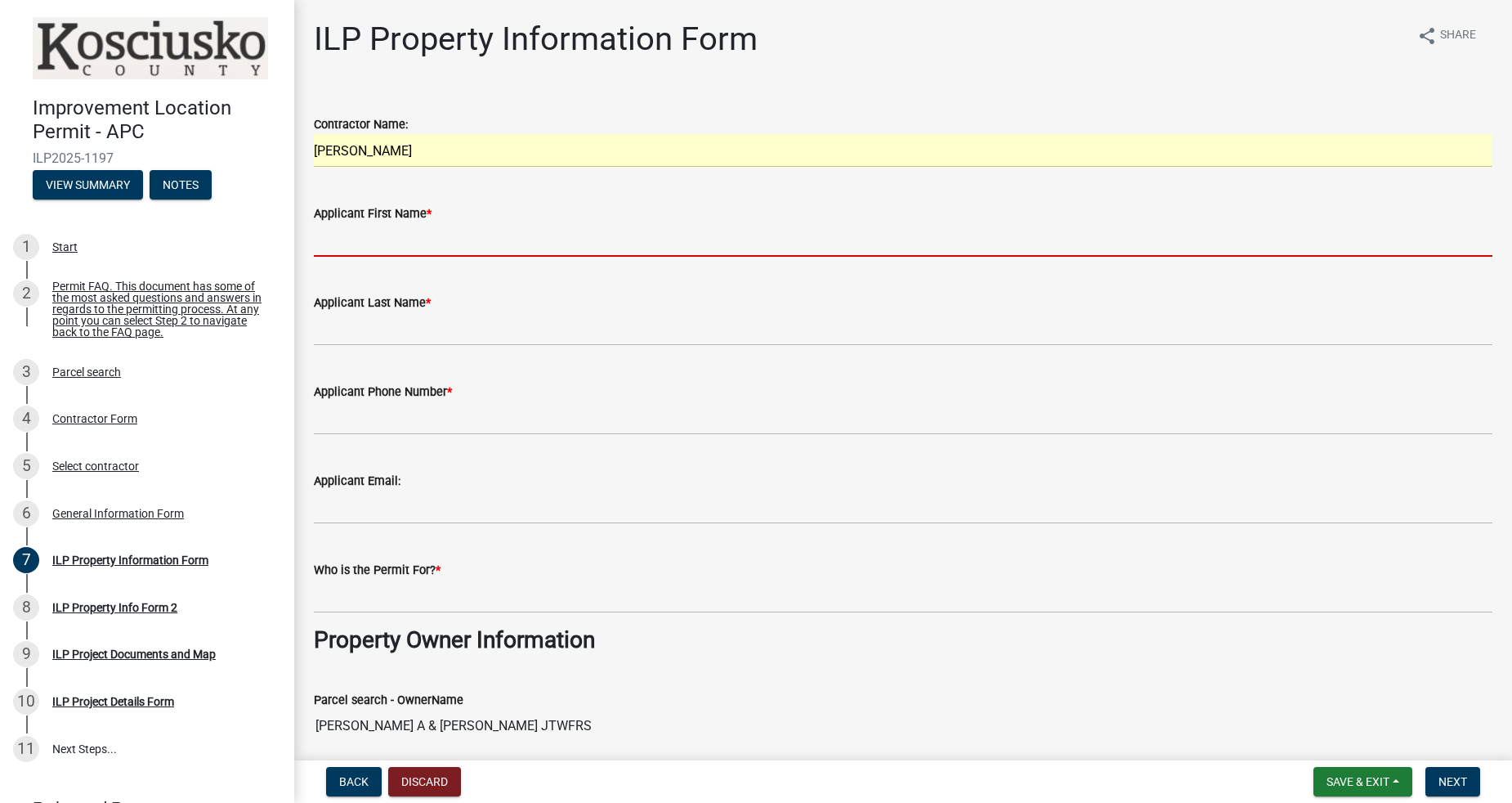
click at [456, 241] on input "Applicant First Name *" at bounding box center [903, 240] width 1178 height 34
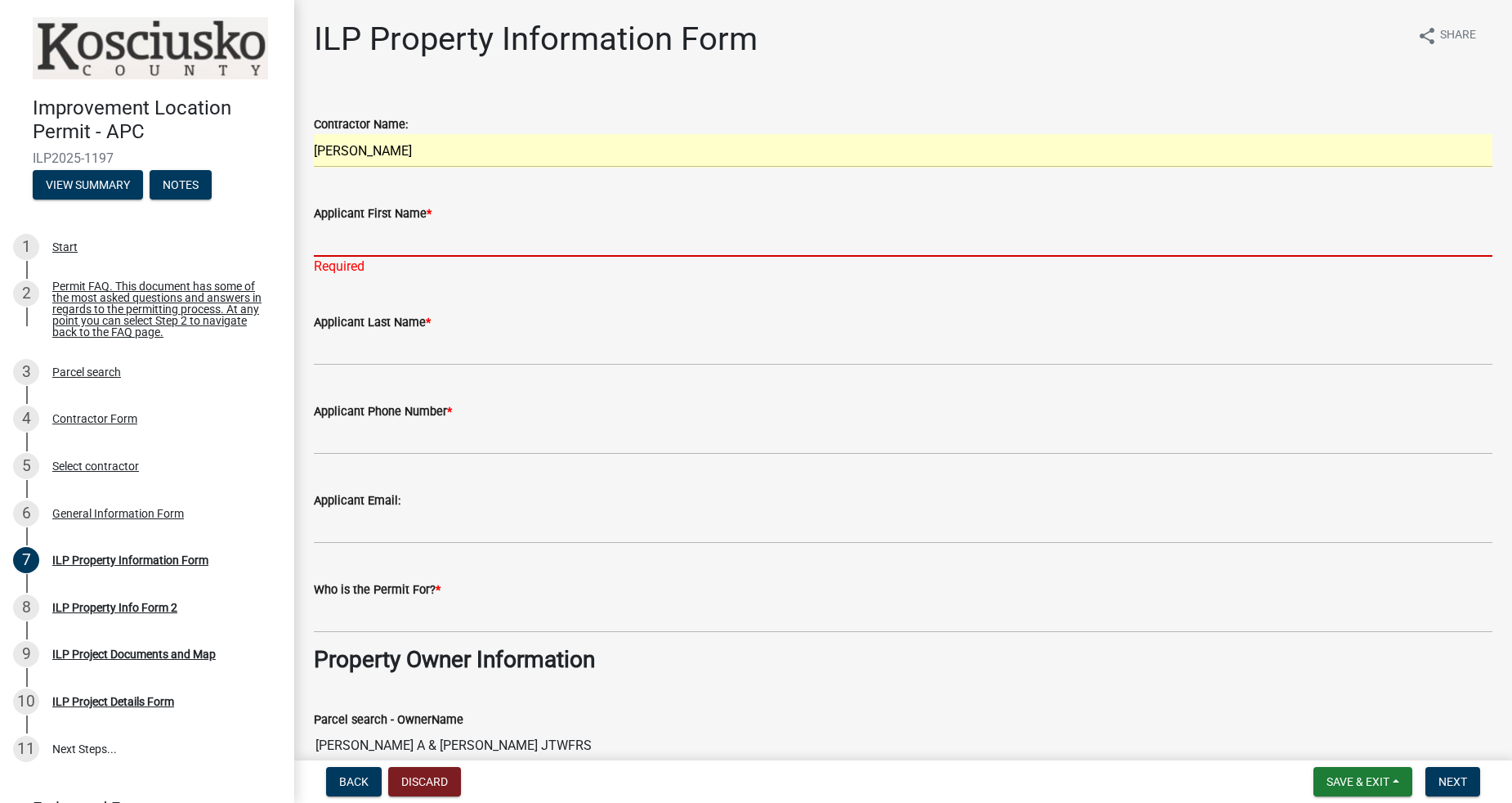
type input "[PERSON_NAME]"
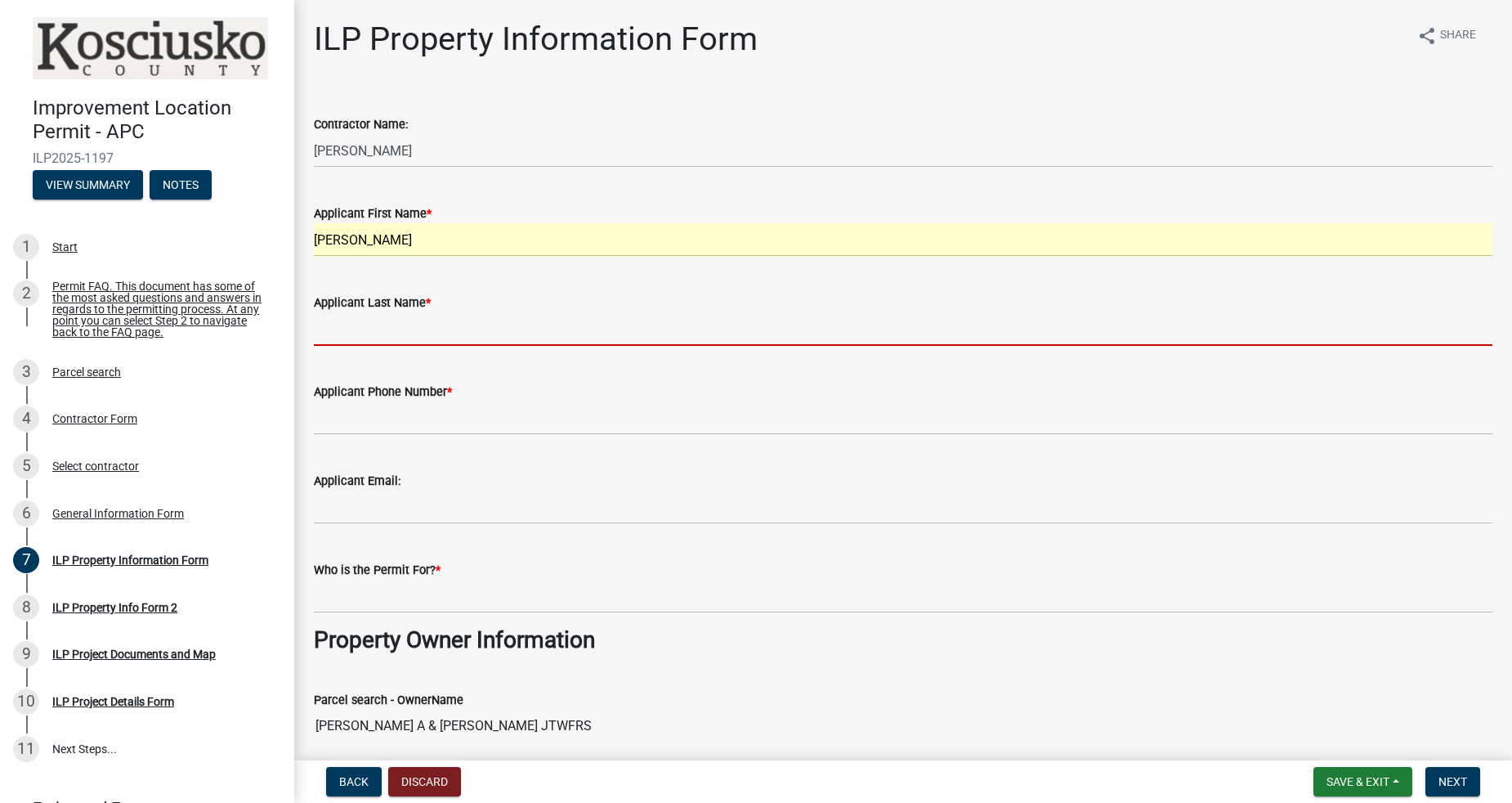
click at [453, 327] on input "Applicant Last Name *" at bounding box center [903, 330] width 1178 height 34
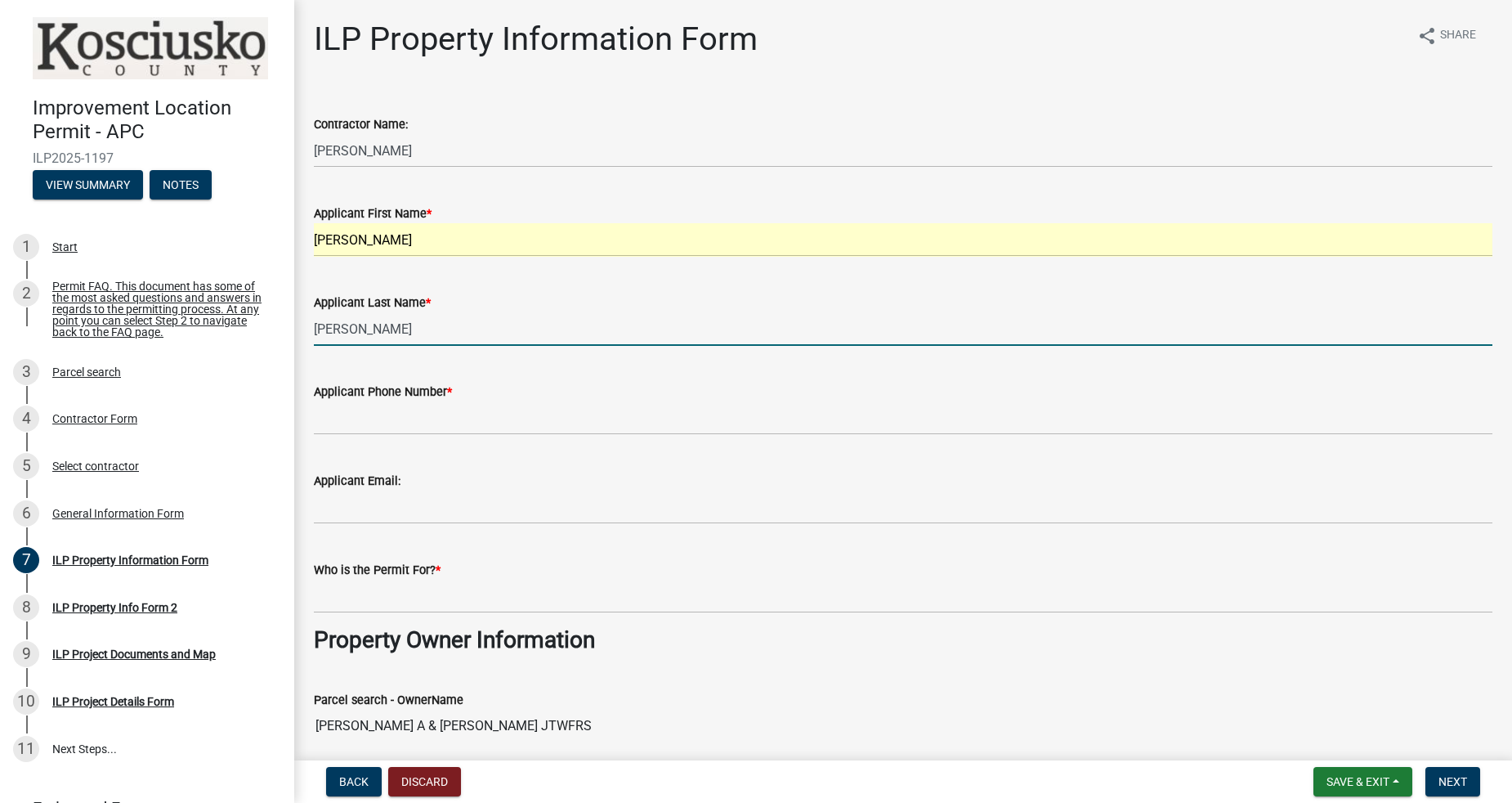
type input "[PERSON_NAME]"
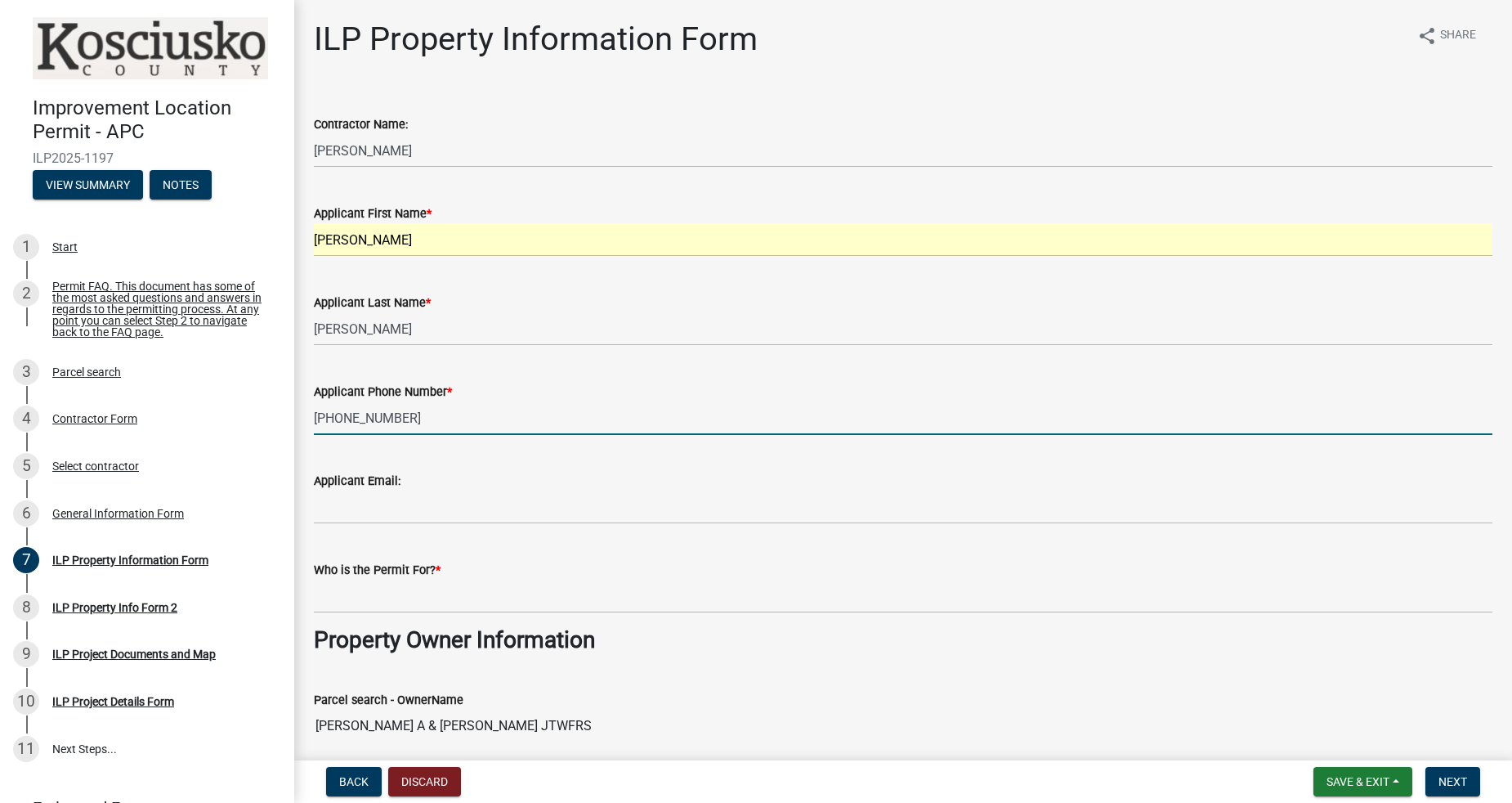
type input "[PHONE_NUMBER]"
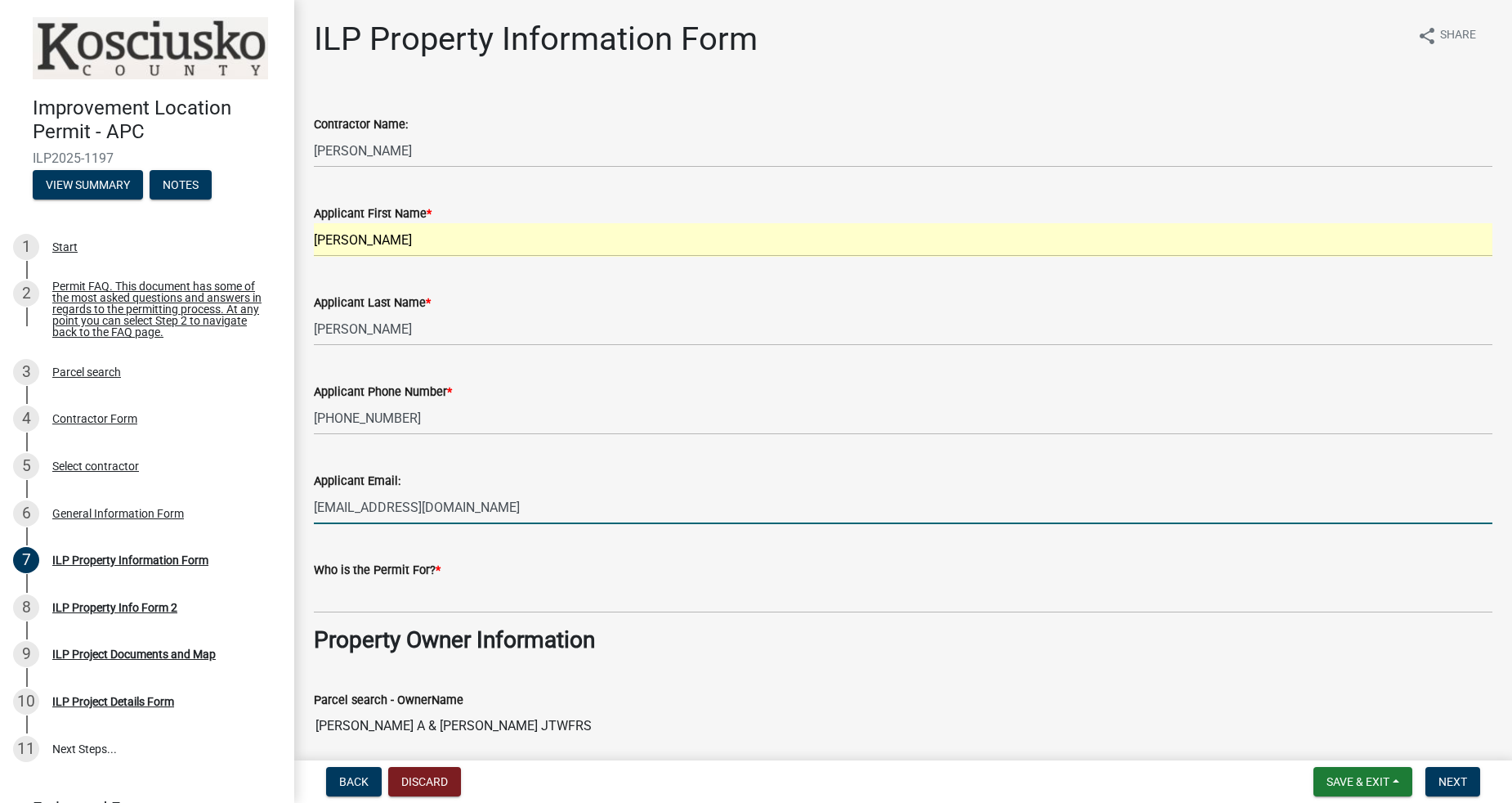
type input "[EMAIL_ADDRESS][DOMAIN_NAME]"
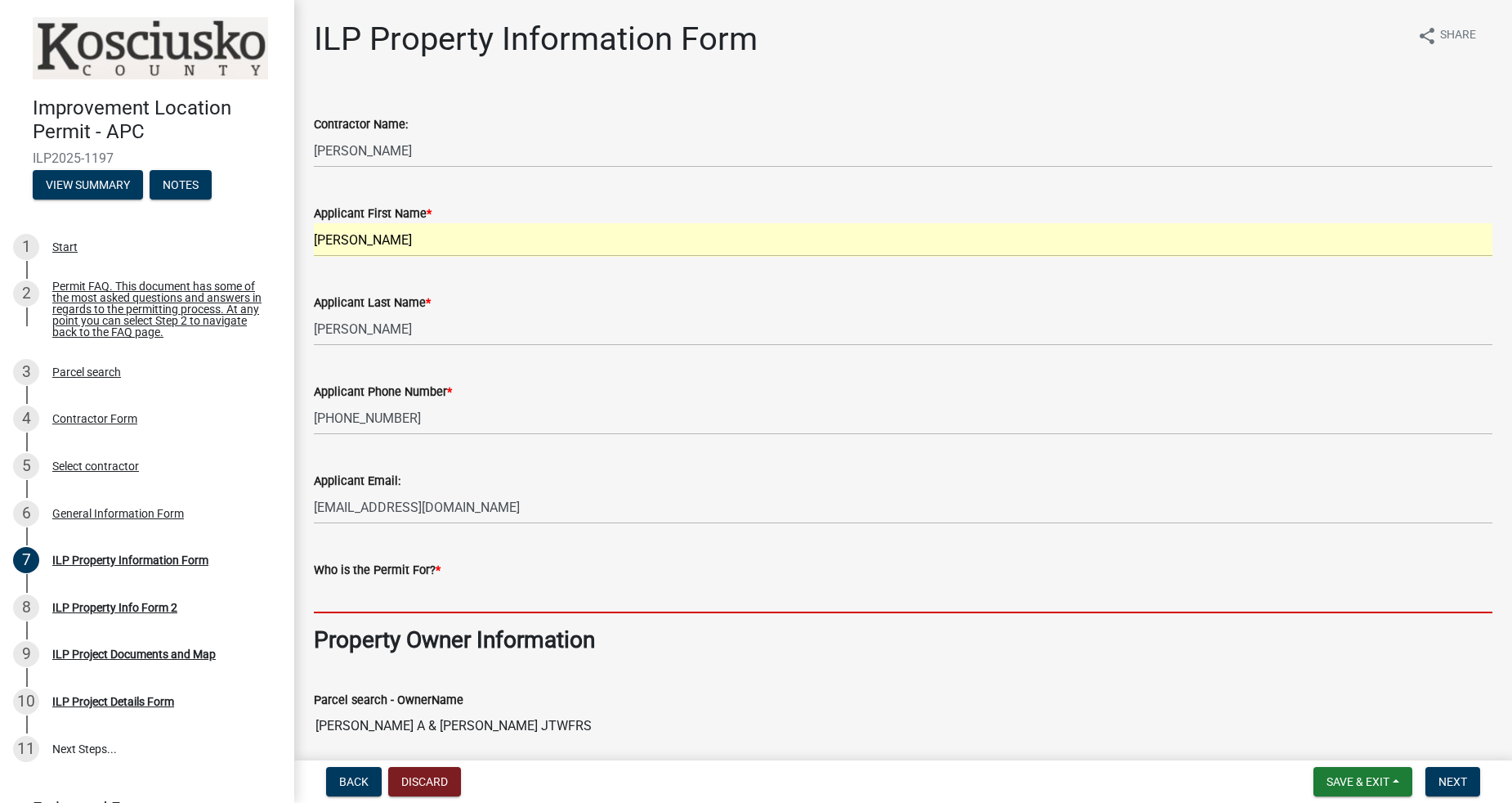
click at [438, 569] on span "*" at bounding box center [437, 570] width 5 height 14
click at [438, 579] on input "Who is the Permit For? *" at bounding box center [903, 596] width 1178 height 34
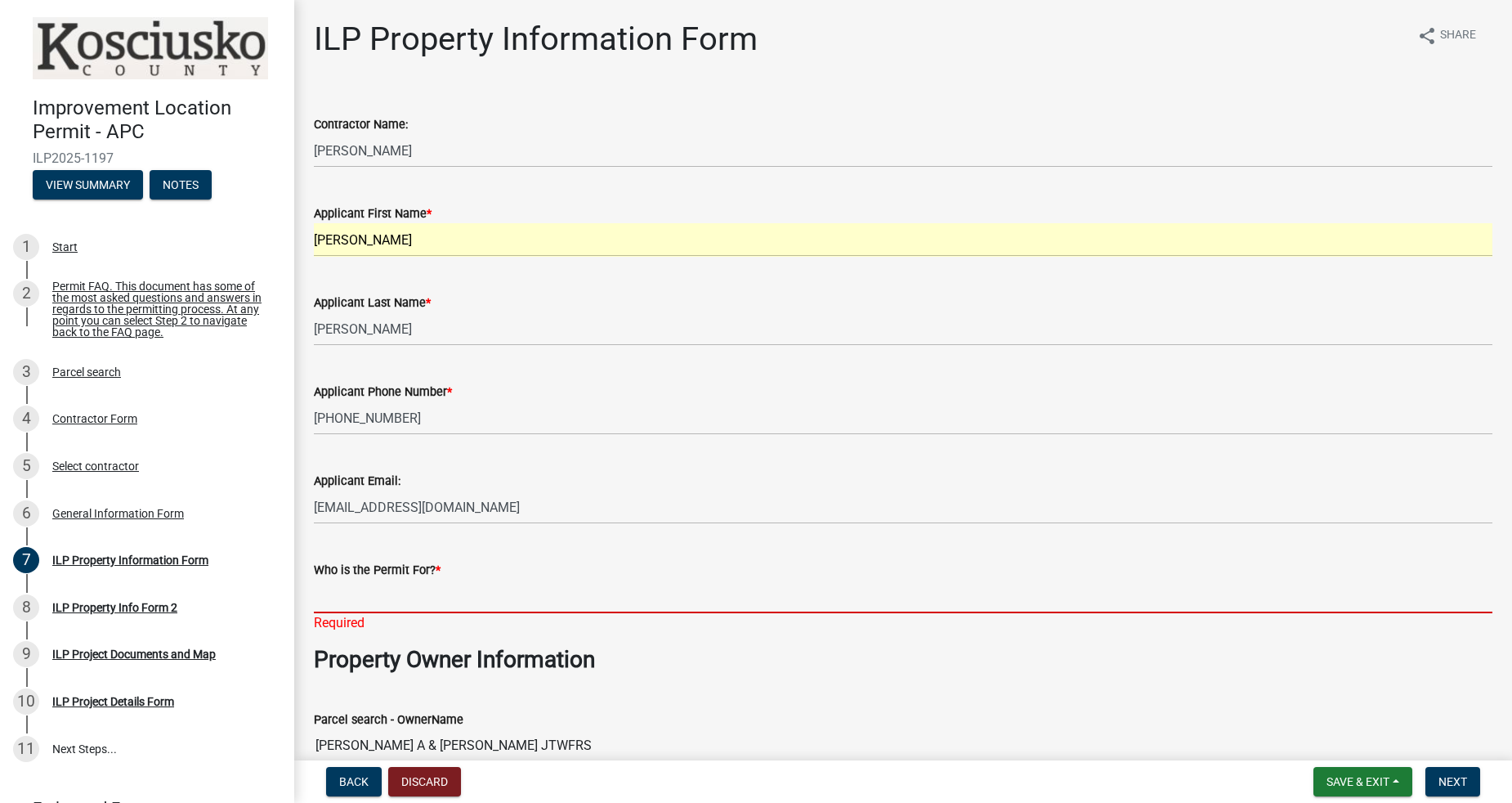
click at [442, 592] on input "Who is the Permit For? *" at bounding box center [903, 596] width 1178 height 34
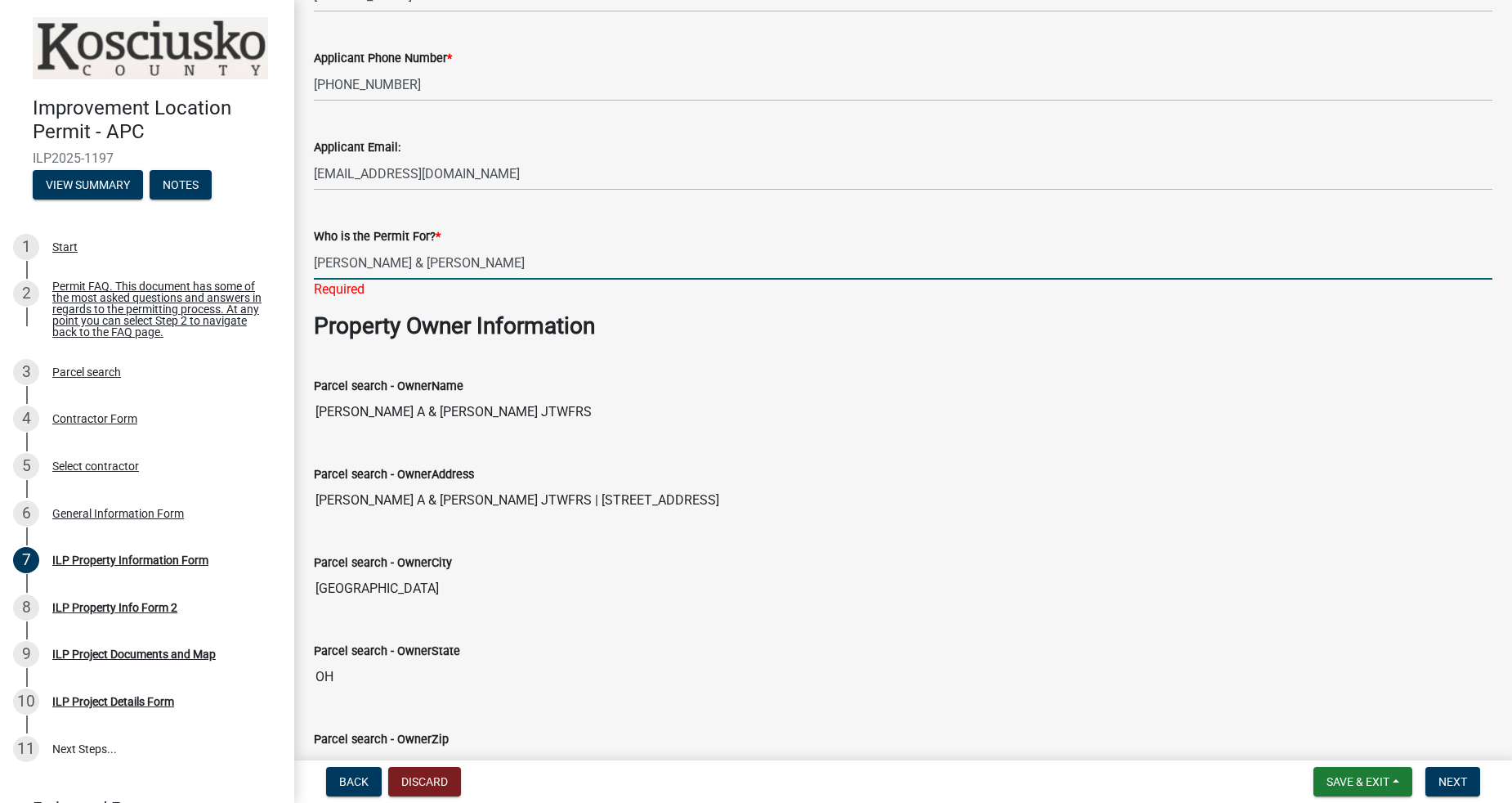
scroll to position [363, 0]
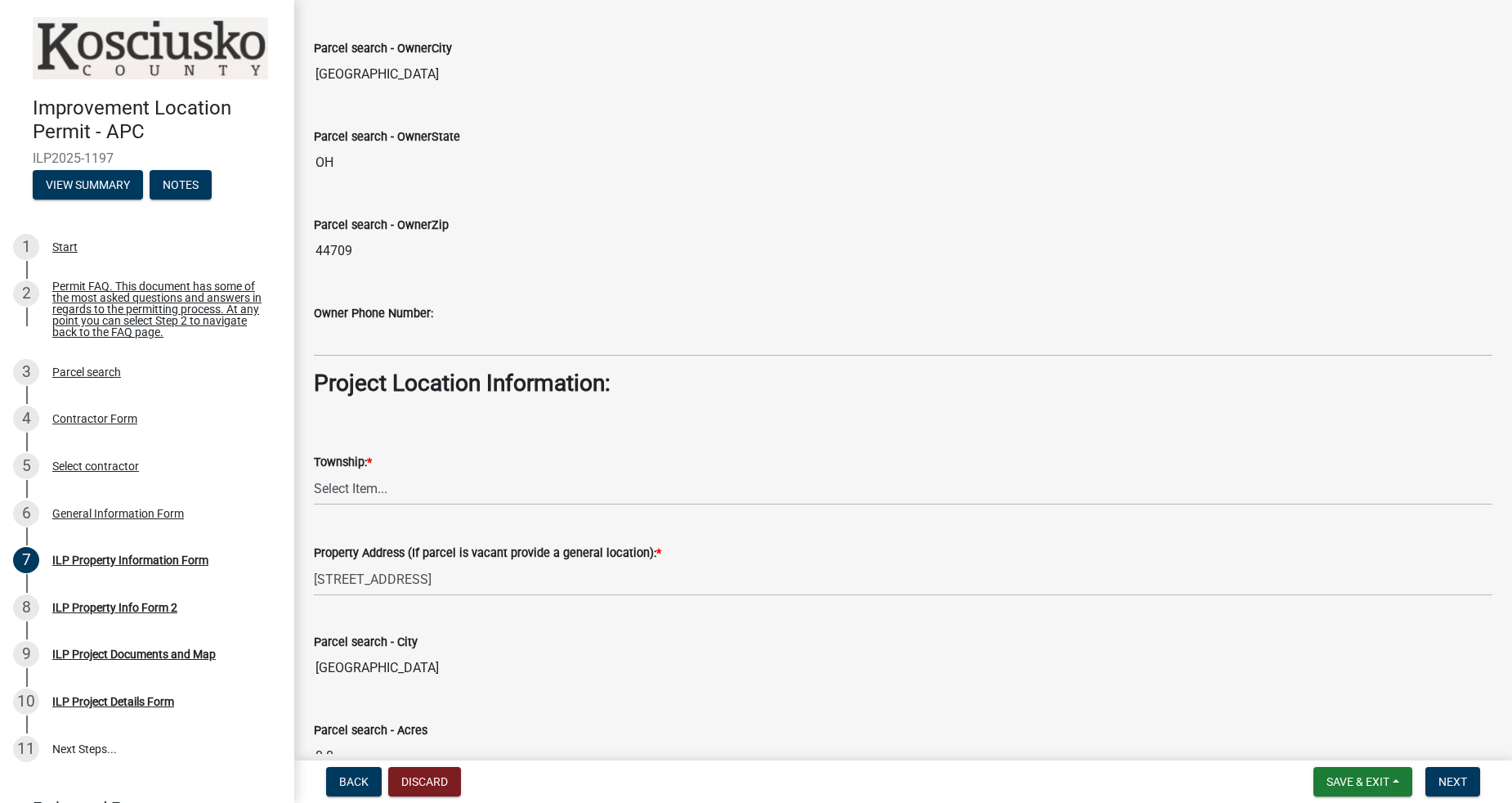
type input "[PERSON_NAME] & [PERSON_NAME]"
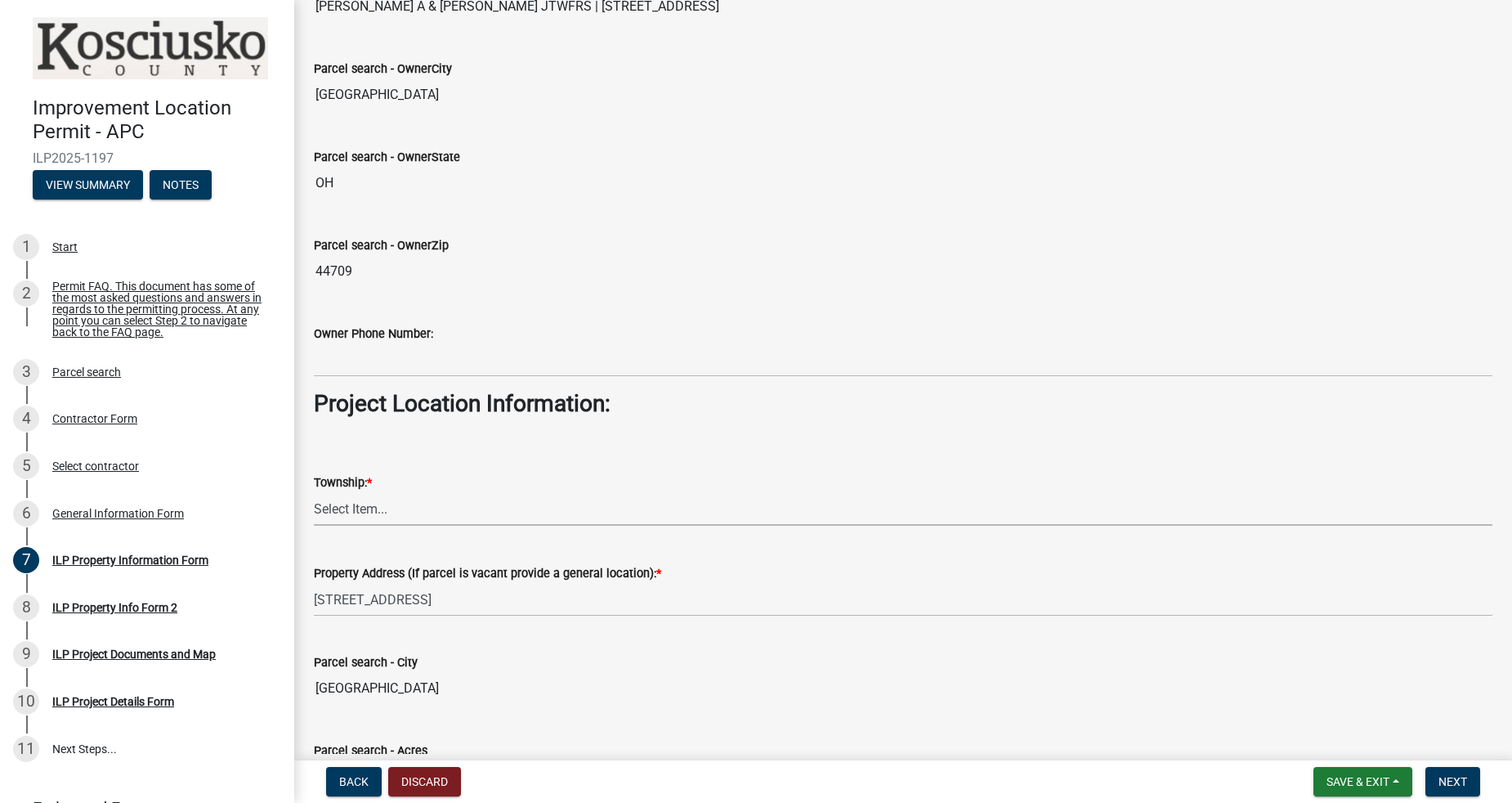
click at [437, 492] on select "Select Item... [PERSON_NAME] - Elkhart Co Clay Etna [GEOGRAPHIC_DATA][PERSON_NA…" at bounding box center [903, 509] width 1178 height 34
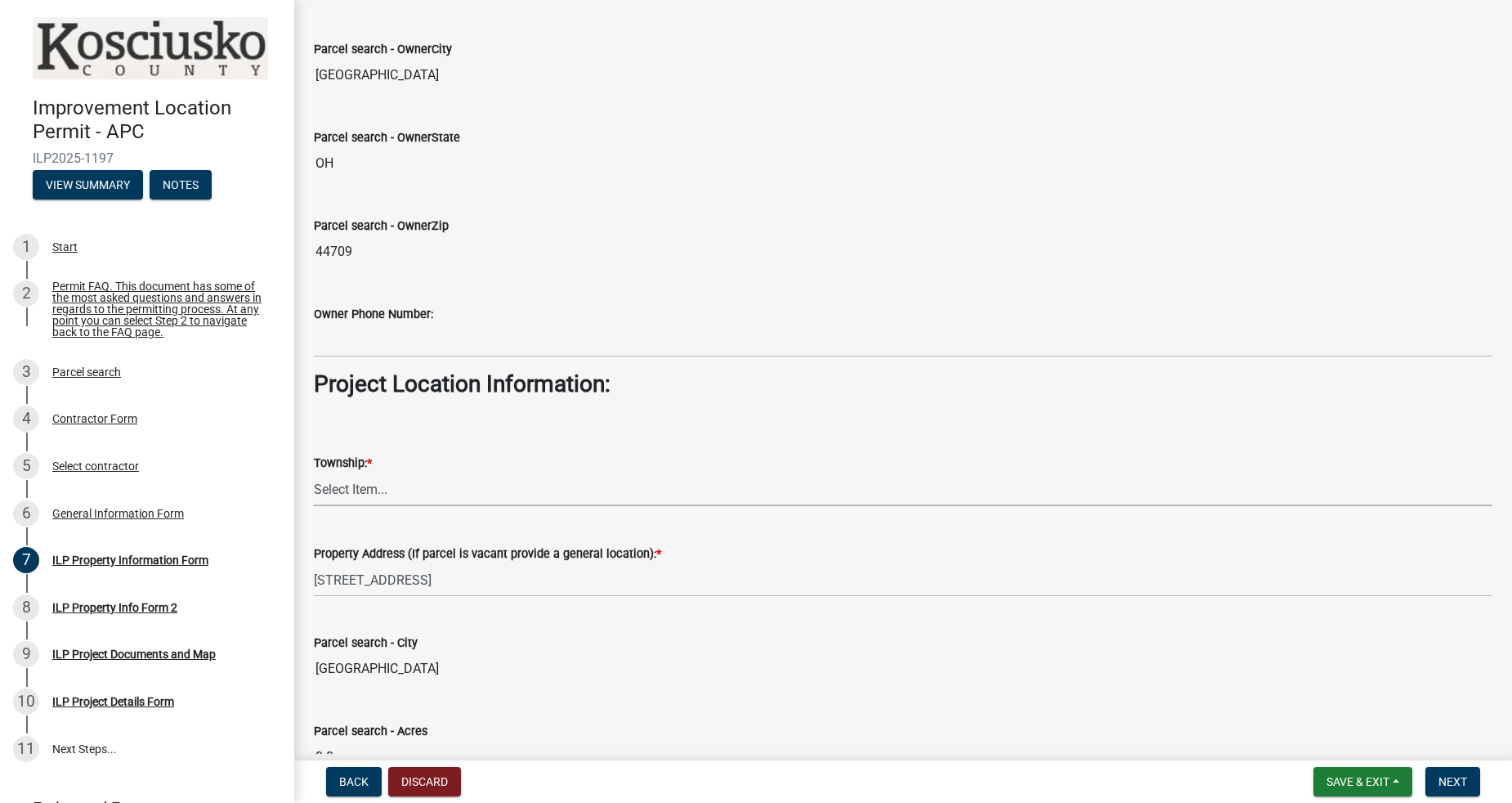
click at [436, 488] on select "Select Item... [PERSON_NAME] - Elkhart Co Clay Etna [GEOGRAPHIC_DATA][PERSON_NA…" at bounding box center [903, 489] width 1178 height 34
click at [430, 488] on select "Select Item... [PERSON_NAME] - Elkhart Co Clay Etna [GEOGRAPHIC_DATA][PERSON_NA…" at bounding box center [903, 489] width 1178 height 34
click at [358, 472] on select "Select Item... [PERSON_NAME] - Elkhart Co Clay Etna [GEOGRAPHIC_DATA][PERSON_NA…" at bounding box center [903, 489] width 1178 height 34
drag, startPoint x: 355, startPoint y: 471, endPoint x: 360, endPoint y: 483, distance: 13.0
click at [355, 472] on select "Select Item... [PERSON_NAME] - Elkhart Co Clay Etna [GEOGRAPHIC_DATA][PERSON_NA…" at bounding box center [903, 489] width 1178 height 34
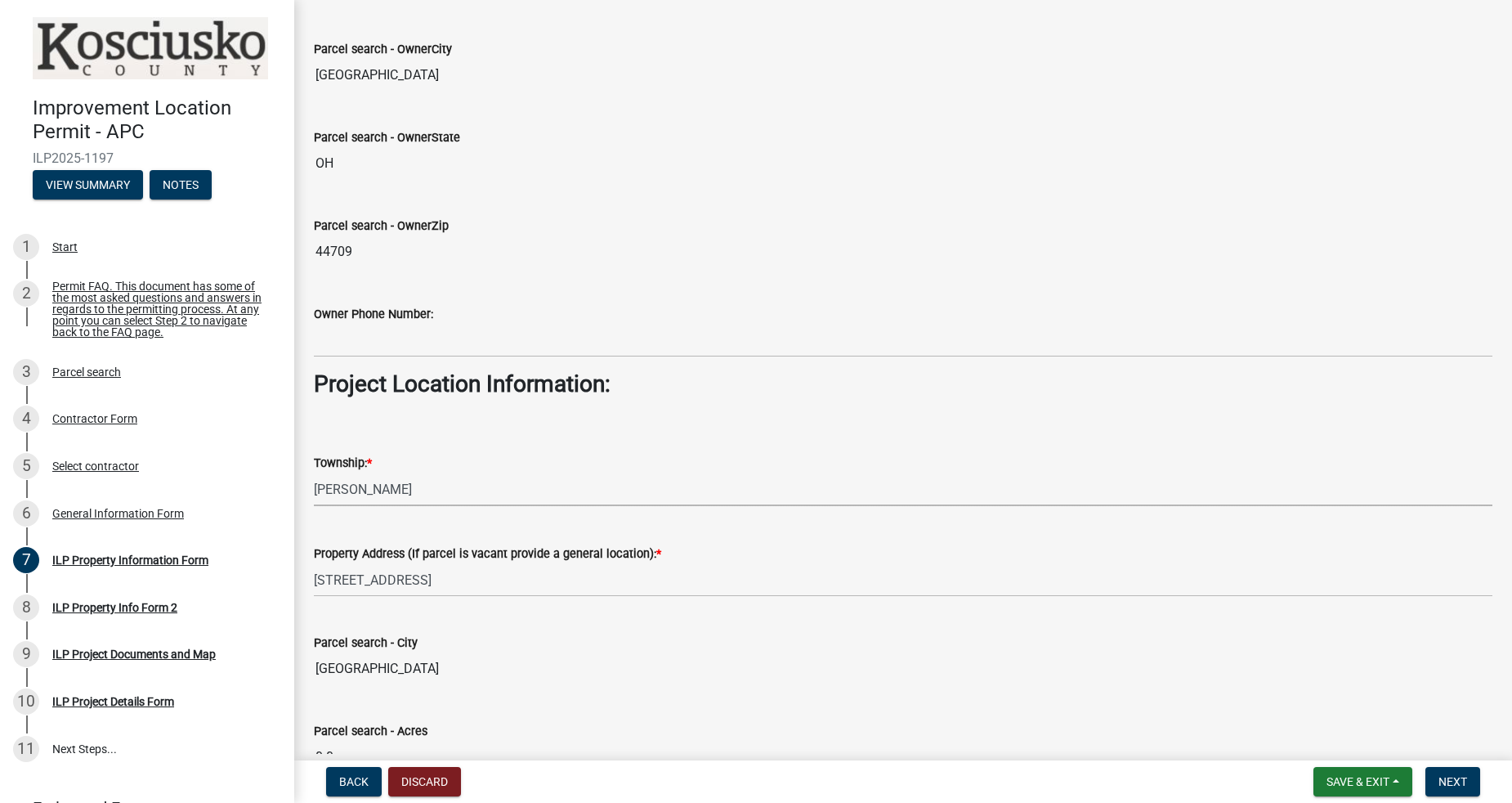
click at [314, 472] on select "Select Item... [PERSON_NAME] - Elkhart Co Clay Etna [GEOGRAPHIC_DATA][PERSON_NA…" at bounding box center [903, 489] width 1178 height 34
select select "adf60358-013e-4c9f-9dad-09561f394e7b"
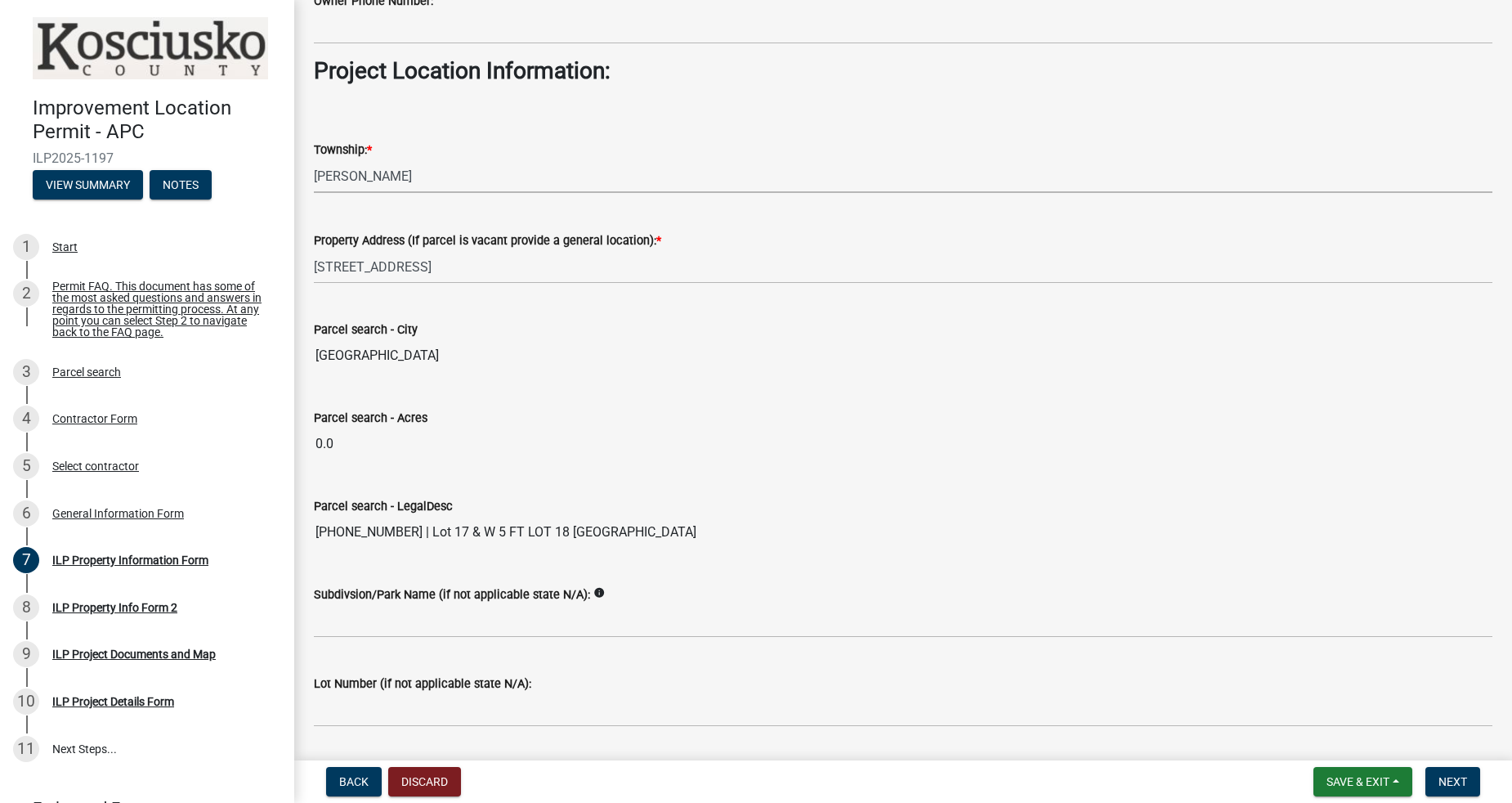
scroll to position [1188, 0]
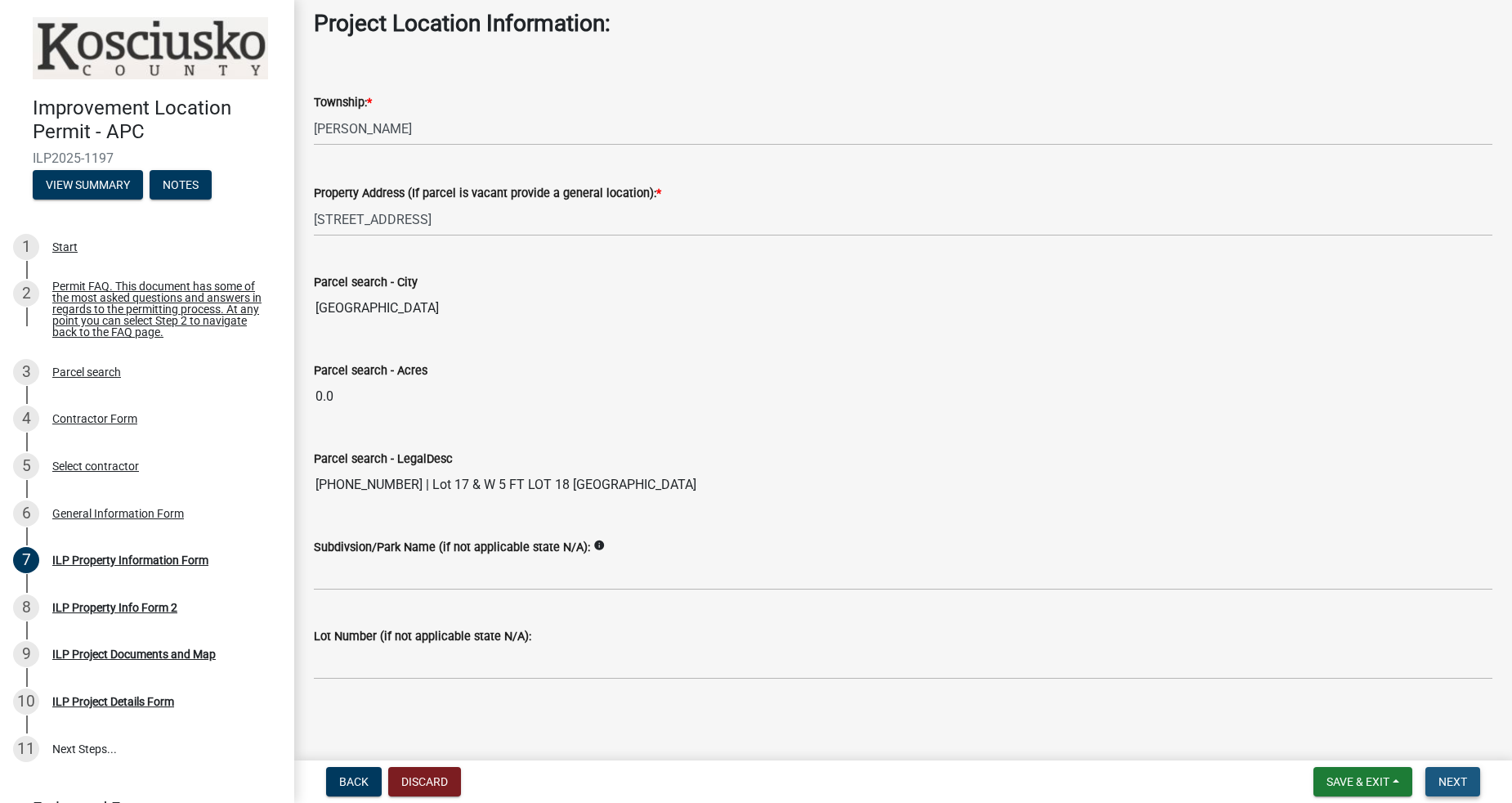
click at [1438, 783] on span "Next" at bounding box center [1452, 781] width 29 height 13
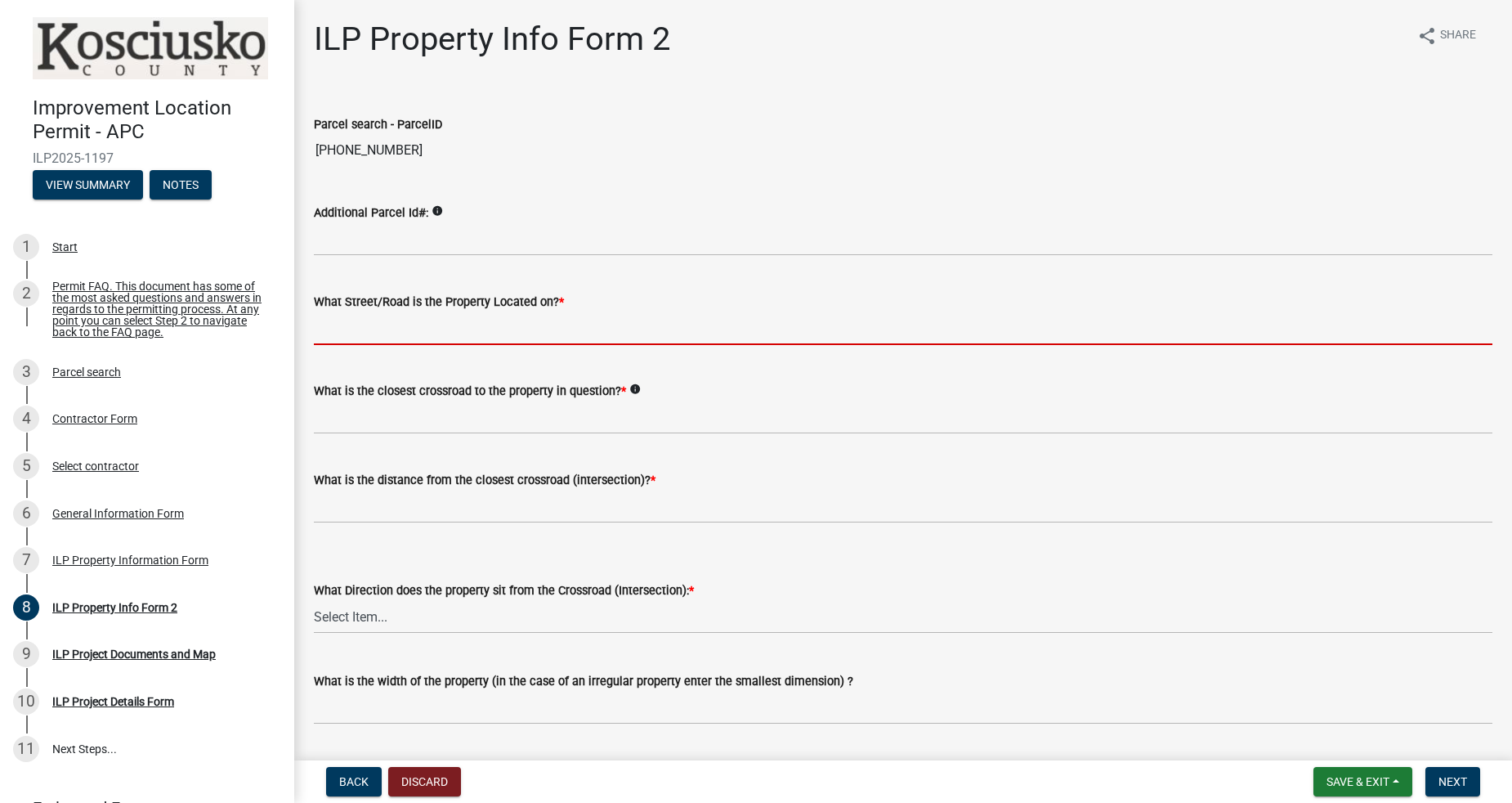
click at [471, 331] on input "What Street/Road is the Property Located on? *" at bounding box center [903, 329] width 1178 height 34
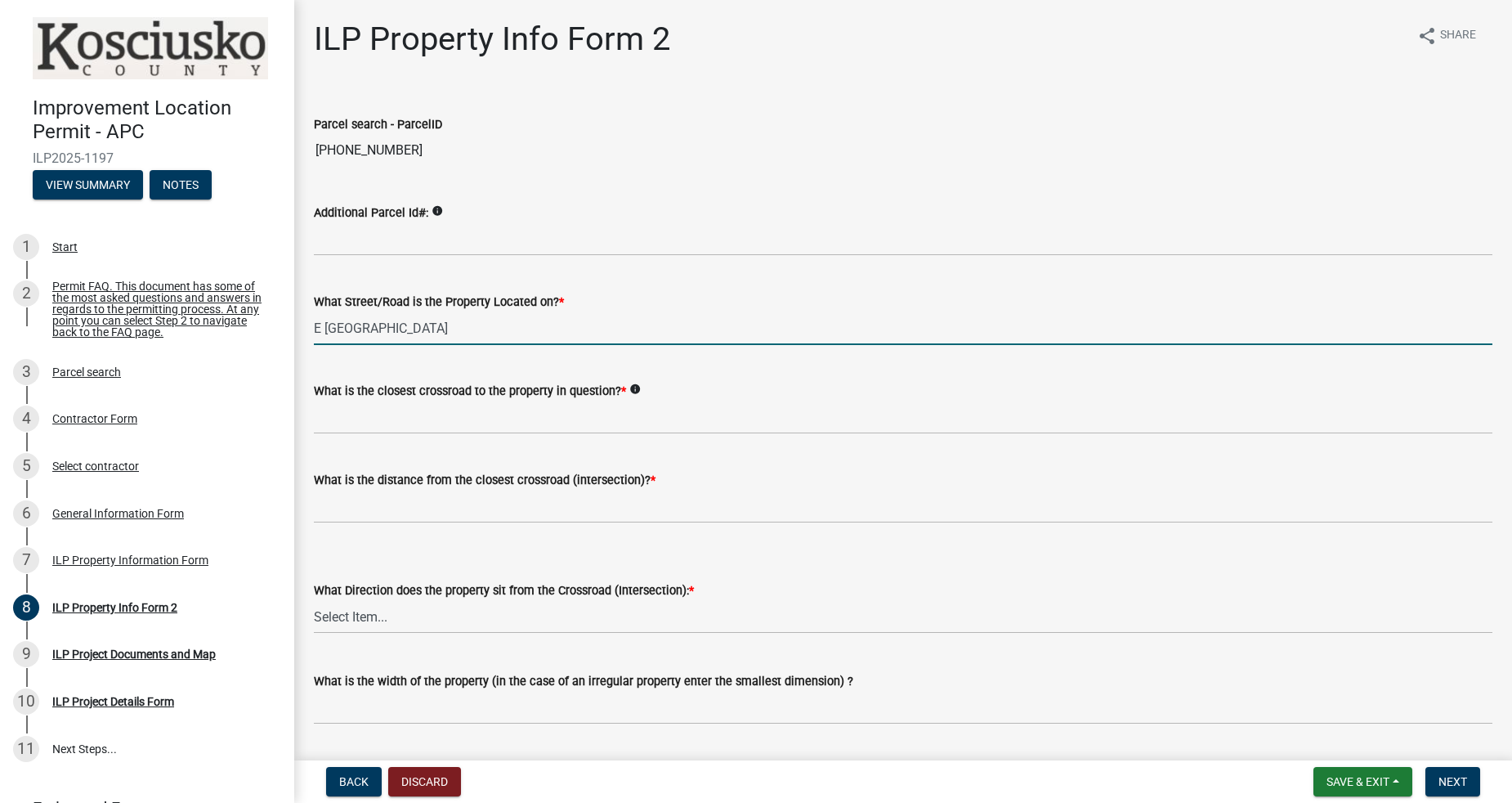
type input "E [GEOGRAPHIC_DATA]"
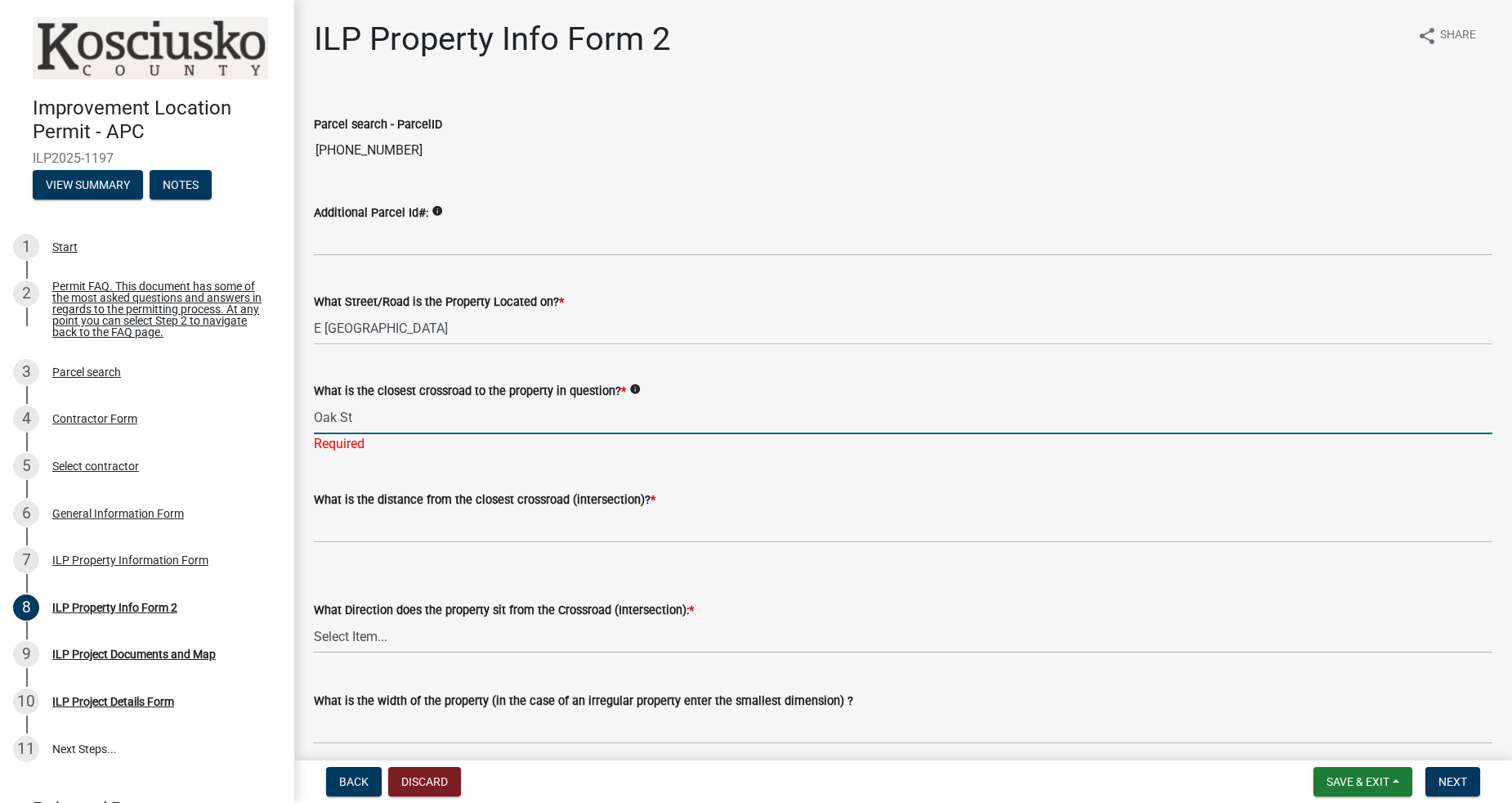
type input "Oak St"
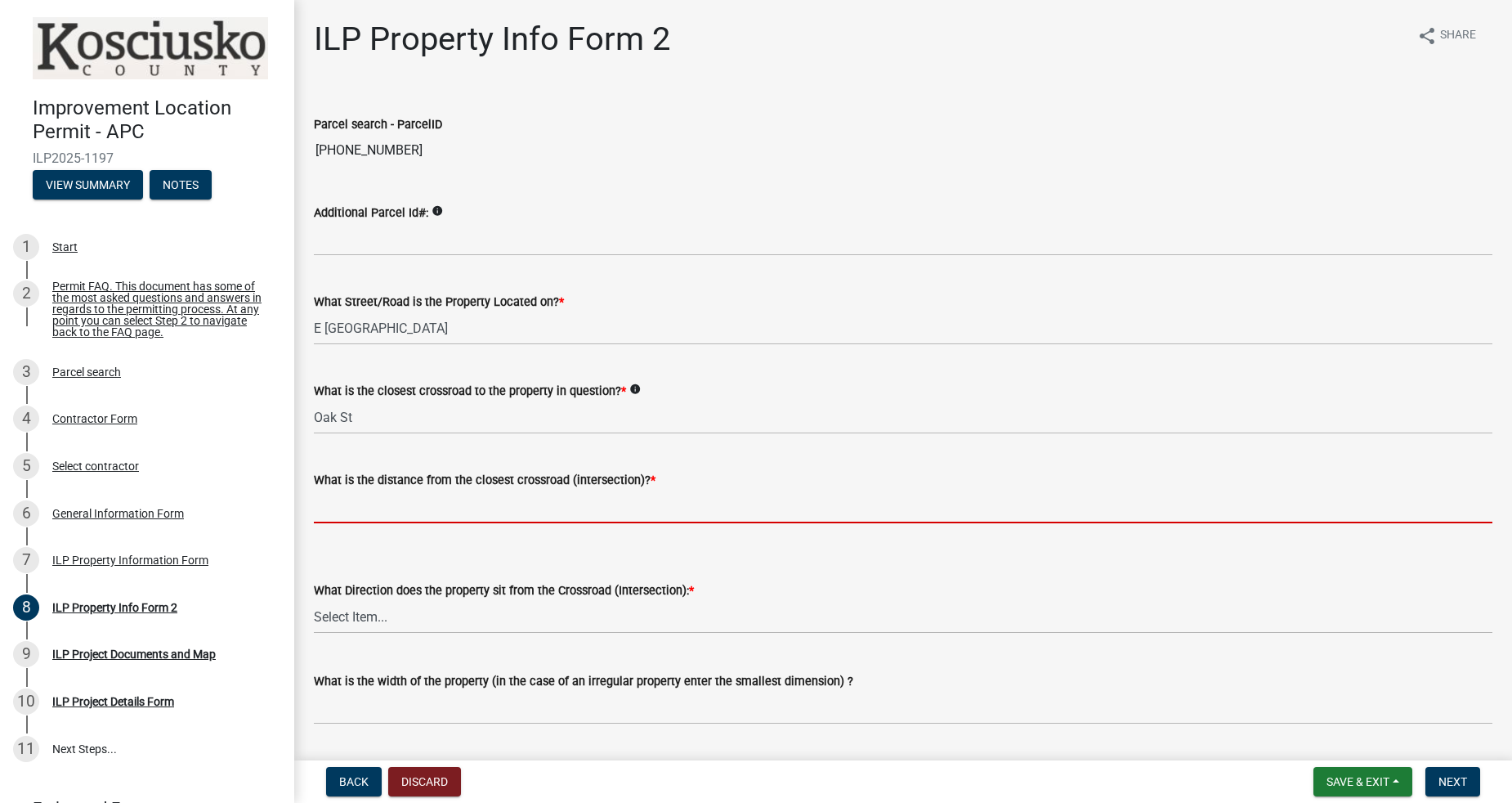
click at [573, 522] on wm-data-entity-input "What is the distance from the closest crossroad (intersection)? *" at bounding box center [903, 492] width 1178 height 91
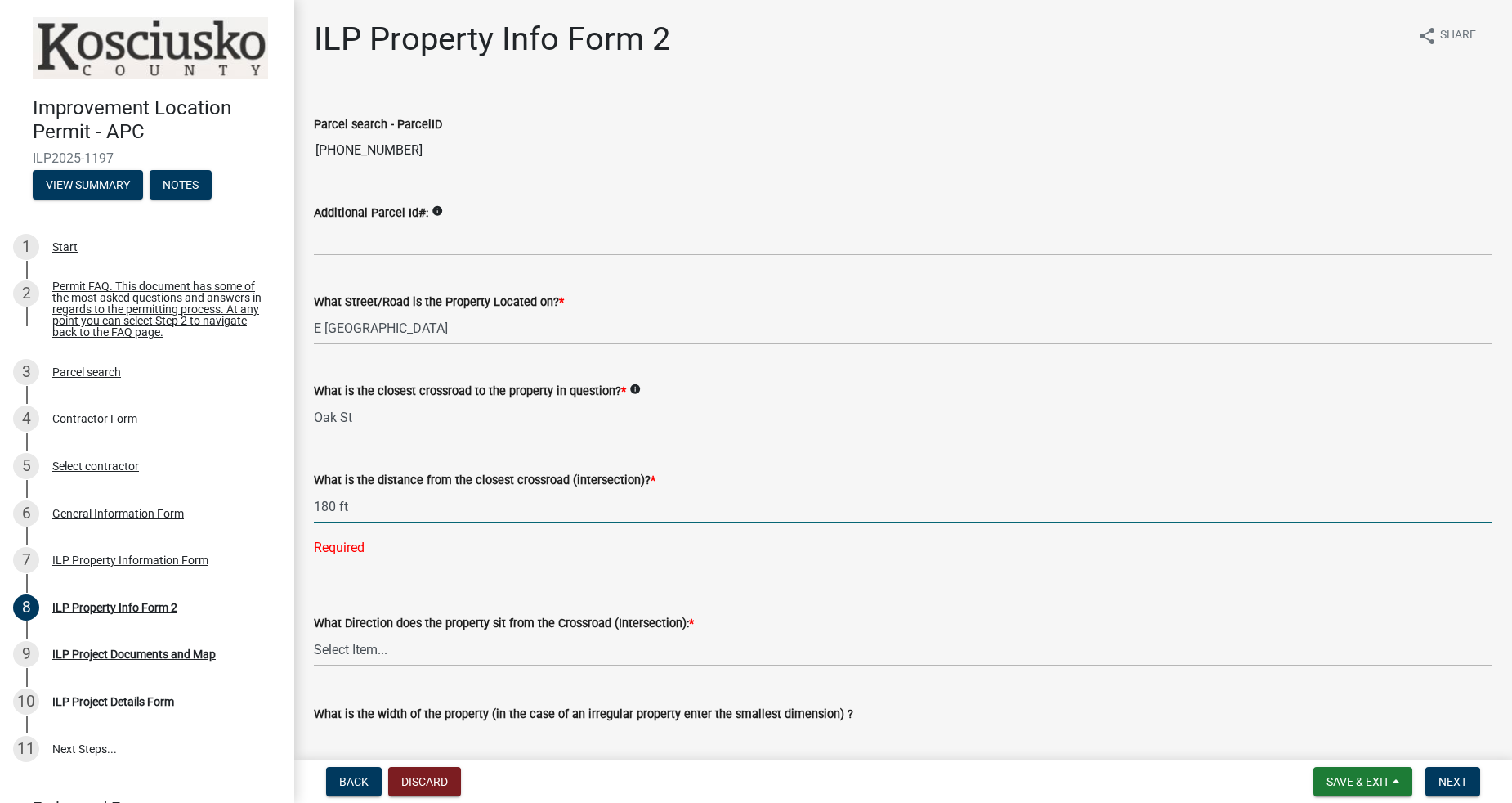
type input "180"
click at [493, 648] on wm-data-entity-input-list "Parcel search - ParcelID [PHONE_NUMBER] Additional Parcel Id#: info What Street…" at bounding box center [903, 689] width 1178 height 1195
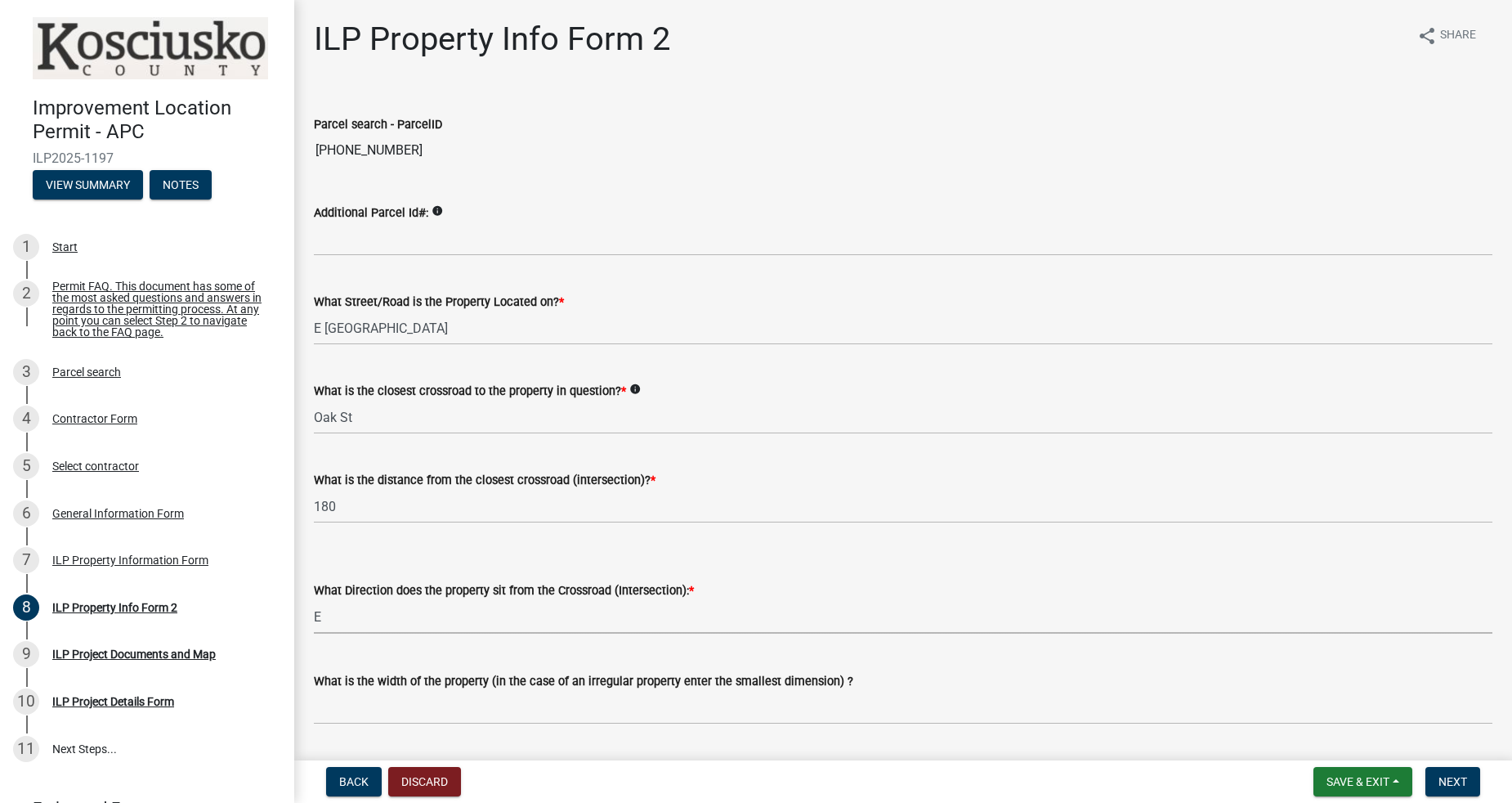
click at [314, 600] on select "Select Item... N NE NW S SE SW E W" at bounding box center [903, 617] width 1178 height 34
click at [375, 619] on select "Select Item... N NE NW S SE SW E W" at bounding box center [903, 617] width 1178 height 34
click at [314, 600] on select "Select Item... N NE NW S SE SW E W" at bounding box center [903, 617] width 1178 height 34
select select "95f26f45-efe7-401f-8852-73e4aff19d8b"
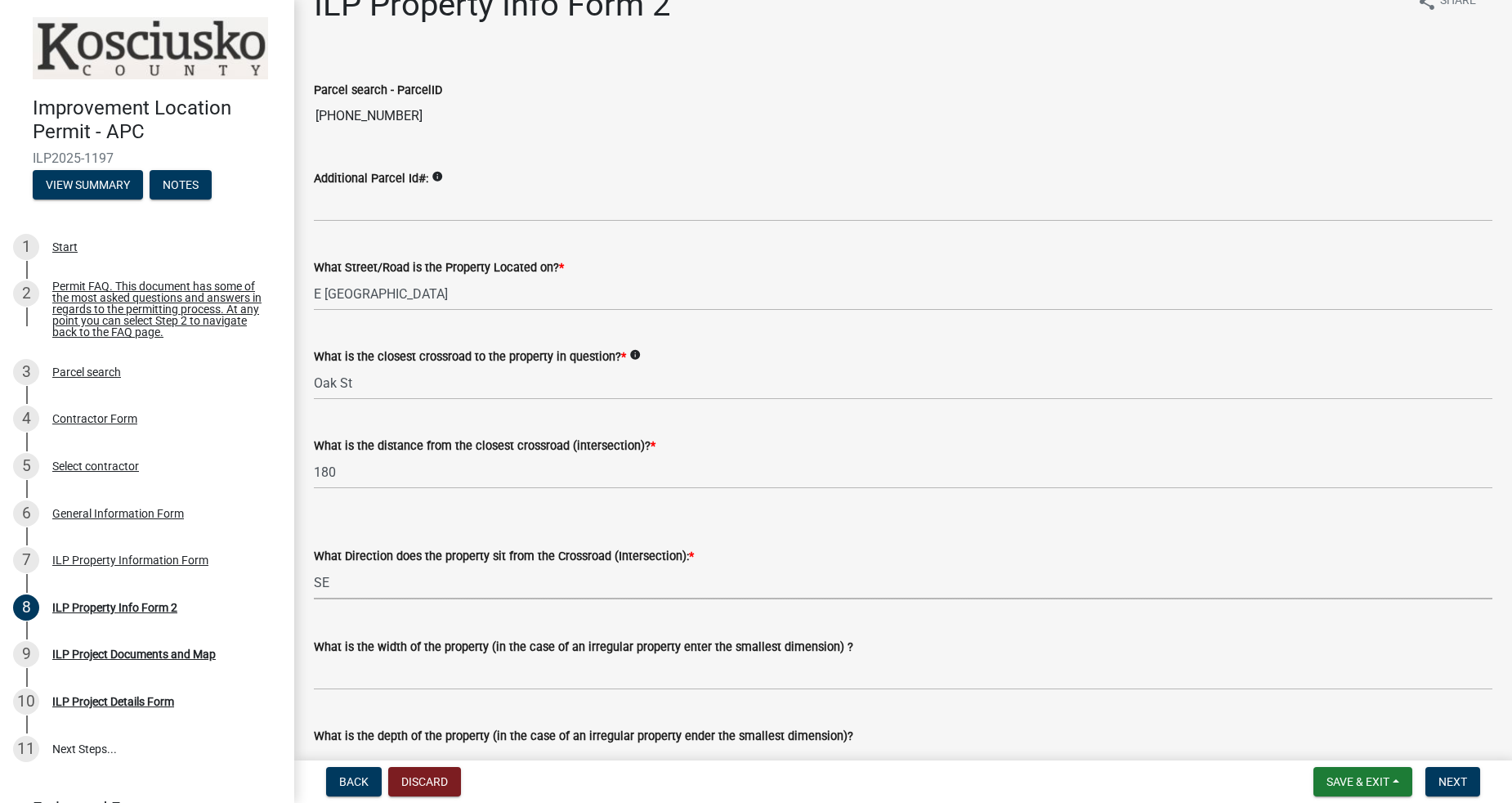
scroll to position [121, 0]
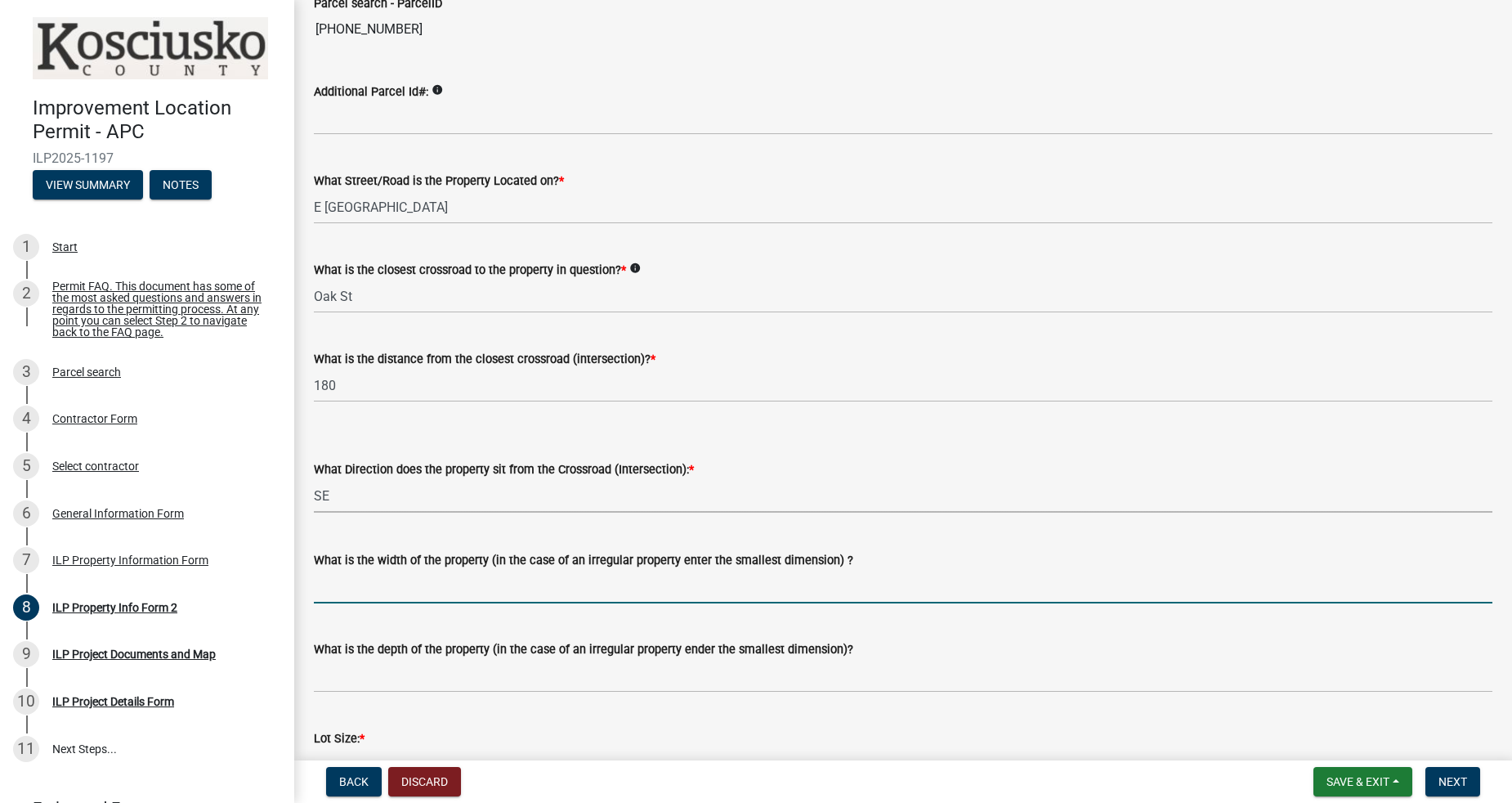
click at [536, 588] on input "What is the width of the property (in the case of an irregular property enter t…" at bounding box center [903, 586] width 1178 height 34
type input "30"
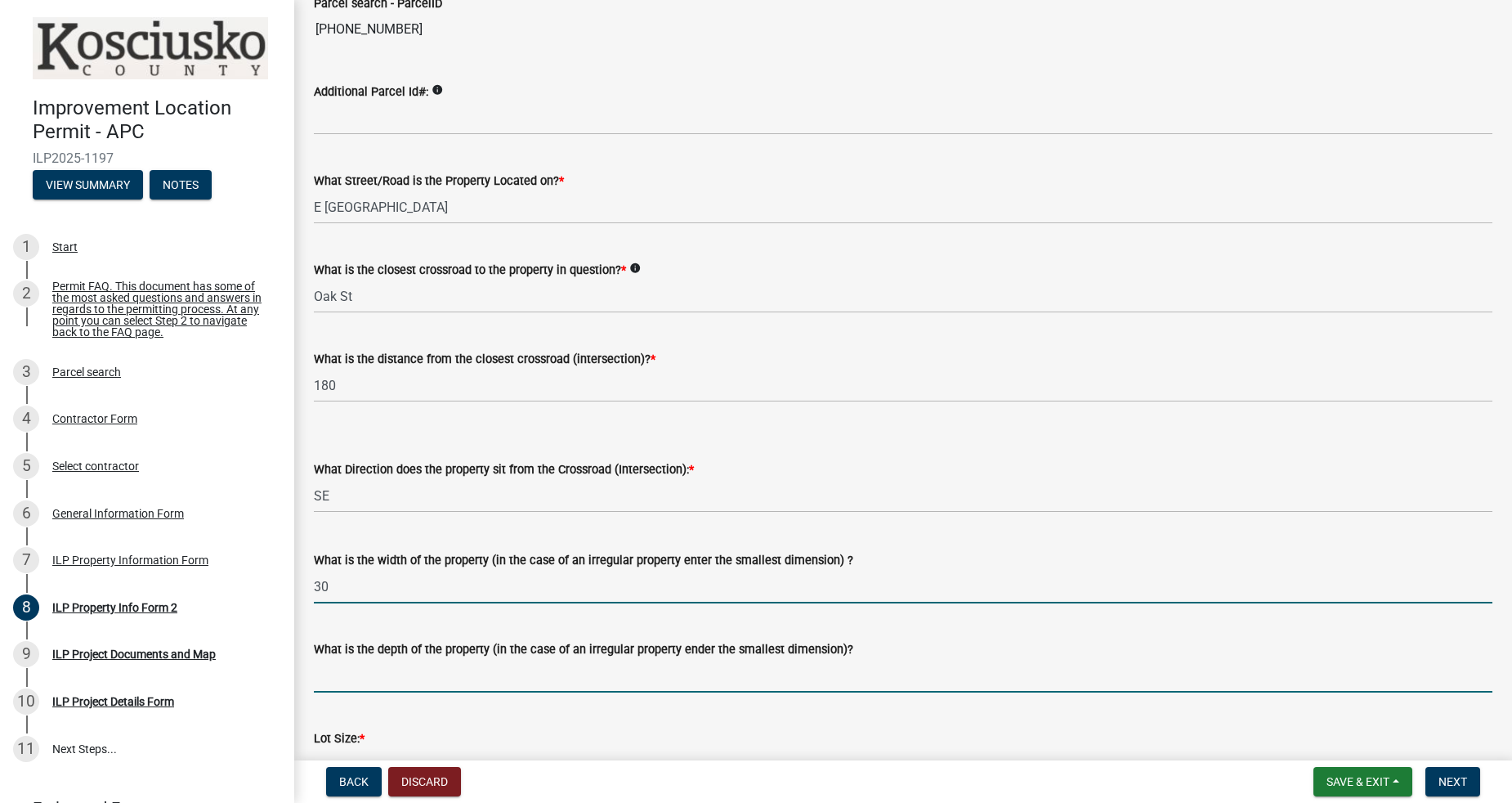
click at [569, 667] on input "What is the depth of the property (in the case of an irregular property ender t…" at bounding box center [903, 676] width 1178 height 34
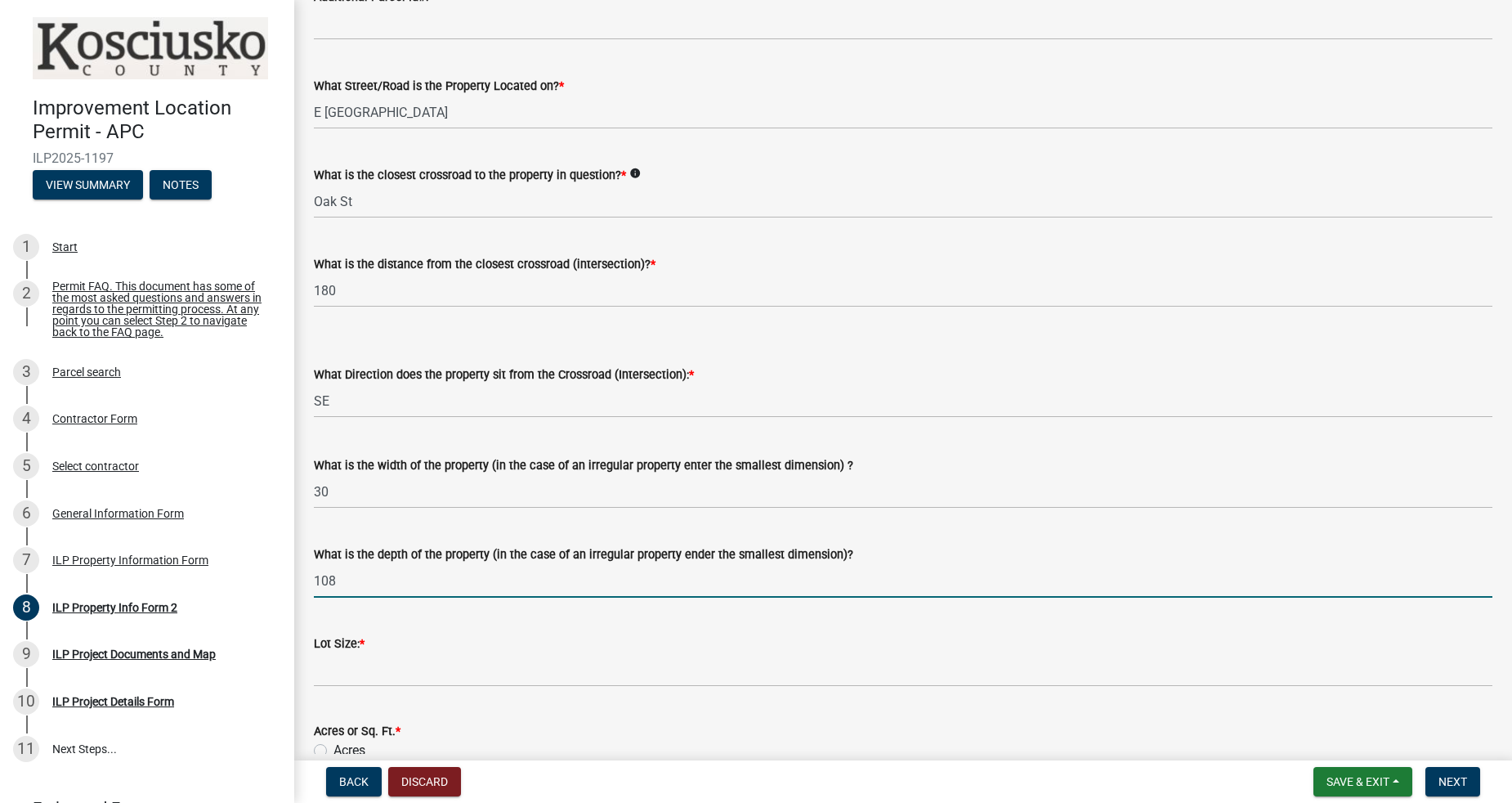
scroll to position [242, 0]
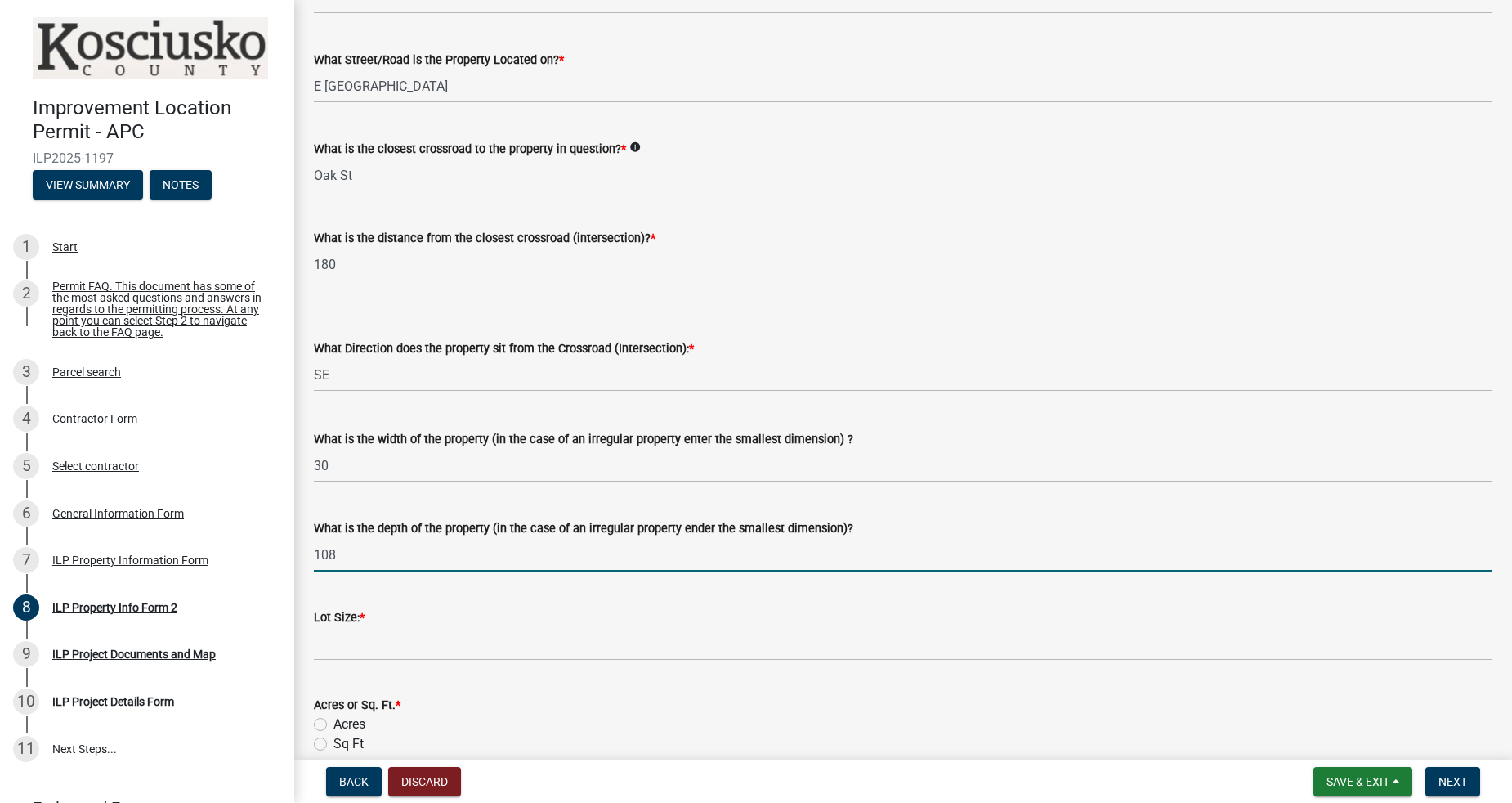
type input "108"
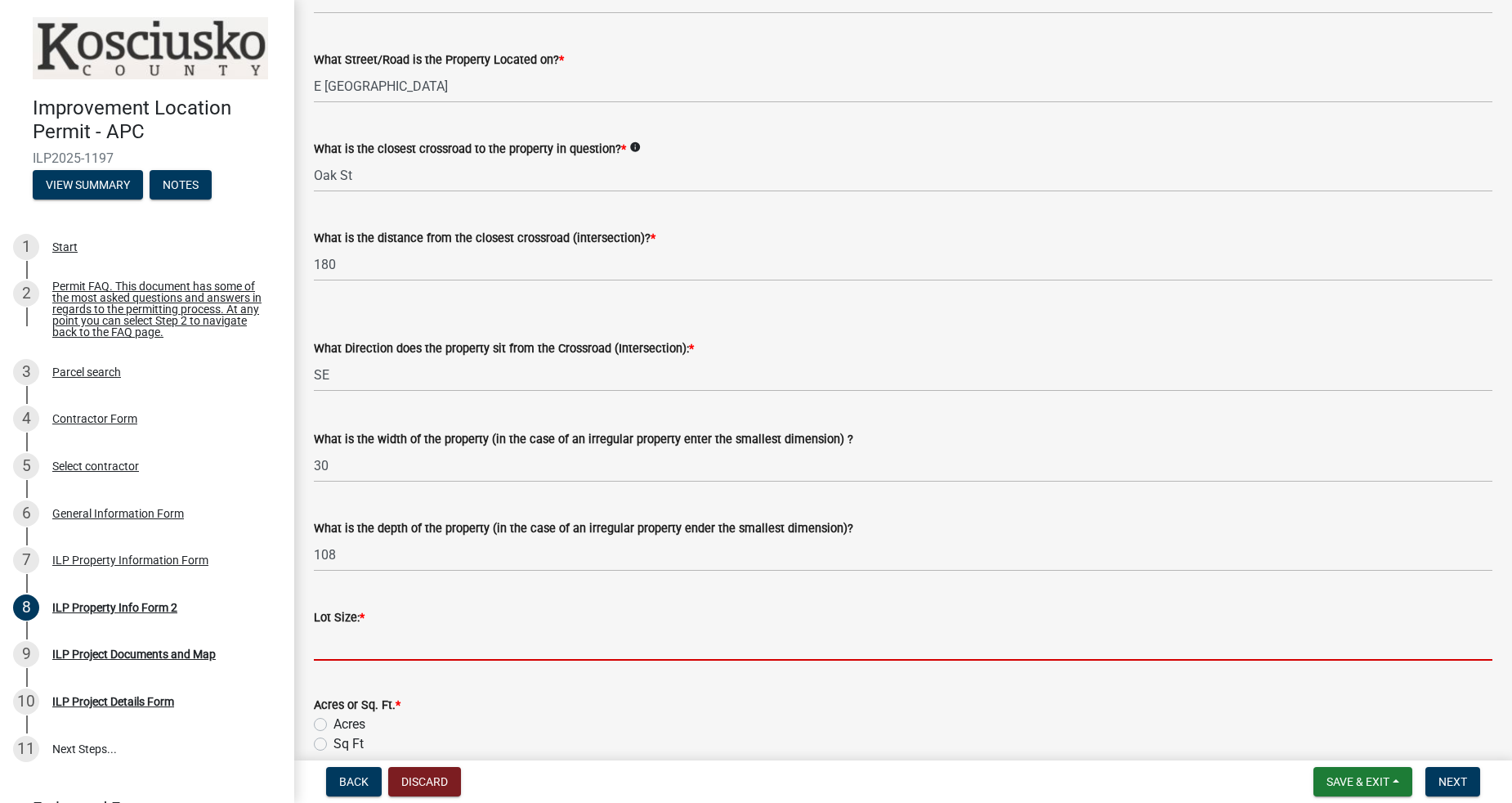
click at [587, 645] on input "text" at bounding box center [903, 644] width 1178 height 34
click at [592, 634] on input "text" at bounding box center [903, 644] width 1178 height 34
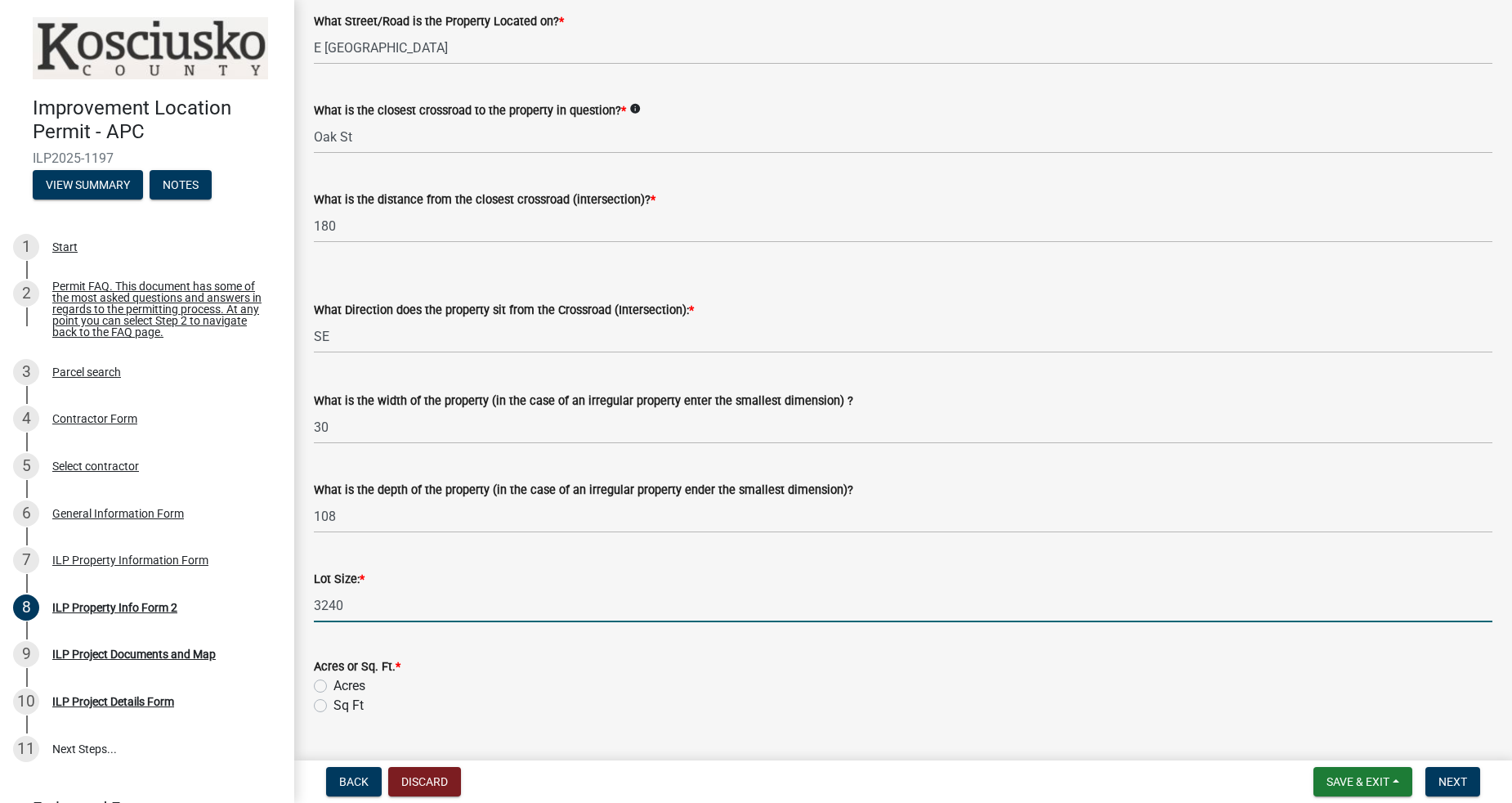
scroll to position [363, 0]
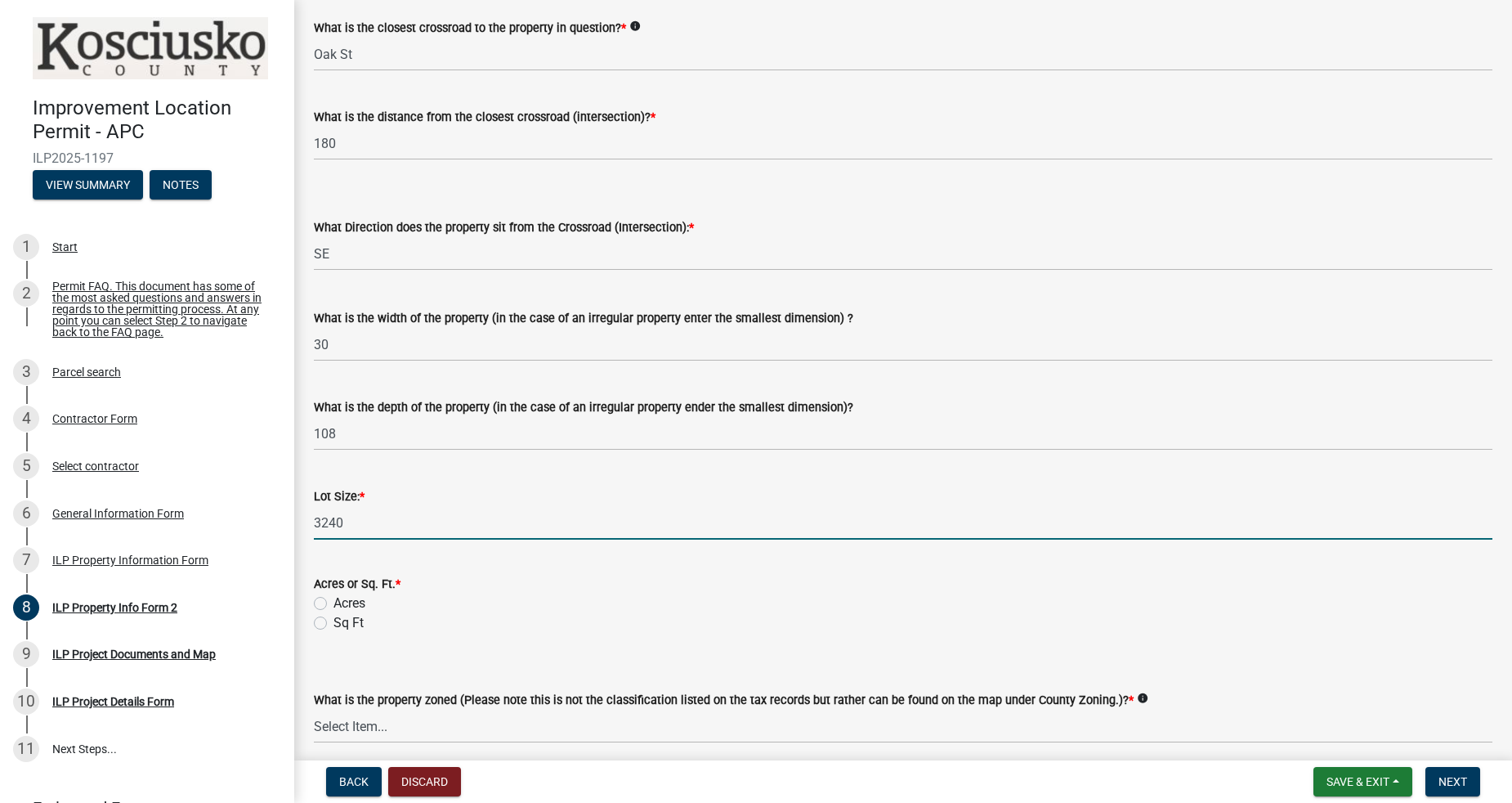
type input "3240"
click at [357, 623] on label "Sq Ft" at bounding box center [349, 623] width 30 height 20
click at [345, 623] on input "Sq Ft" at bounding box center [339, 618] width 11 height 11
radio input "true"
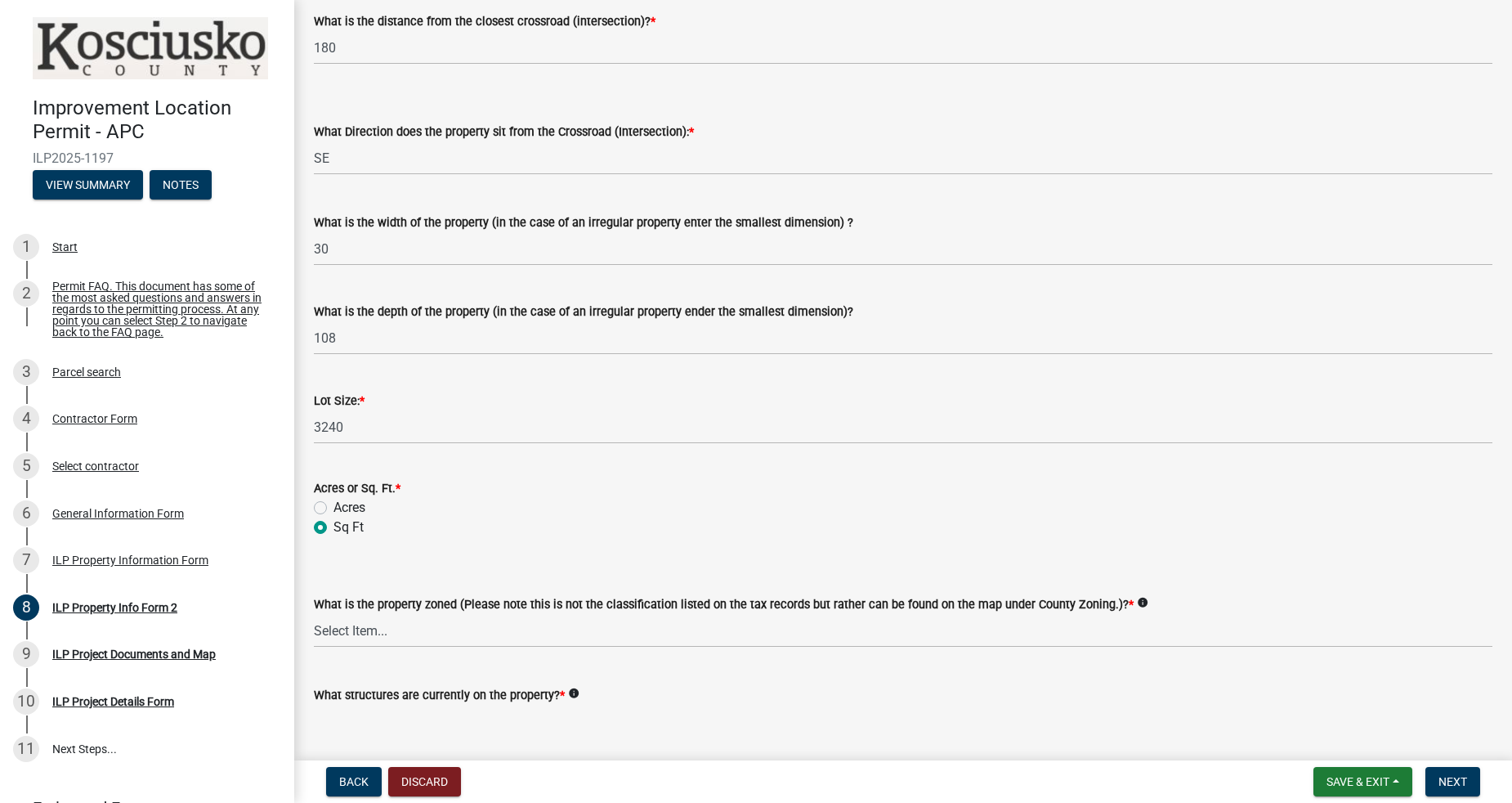
scroll to position [483, 0]
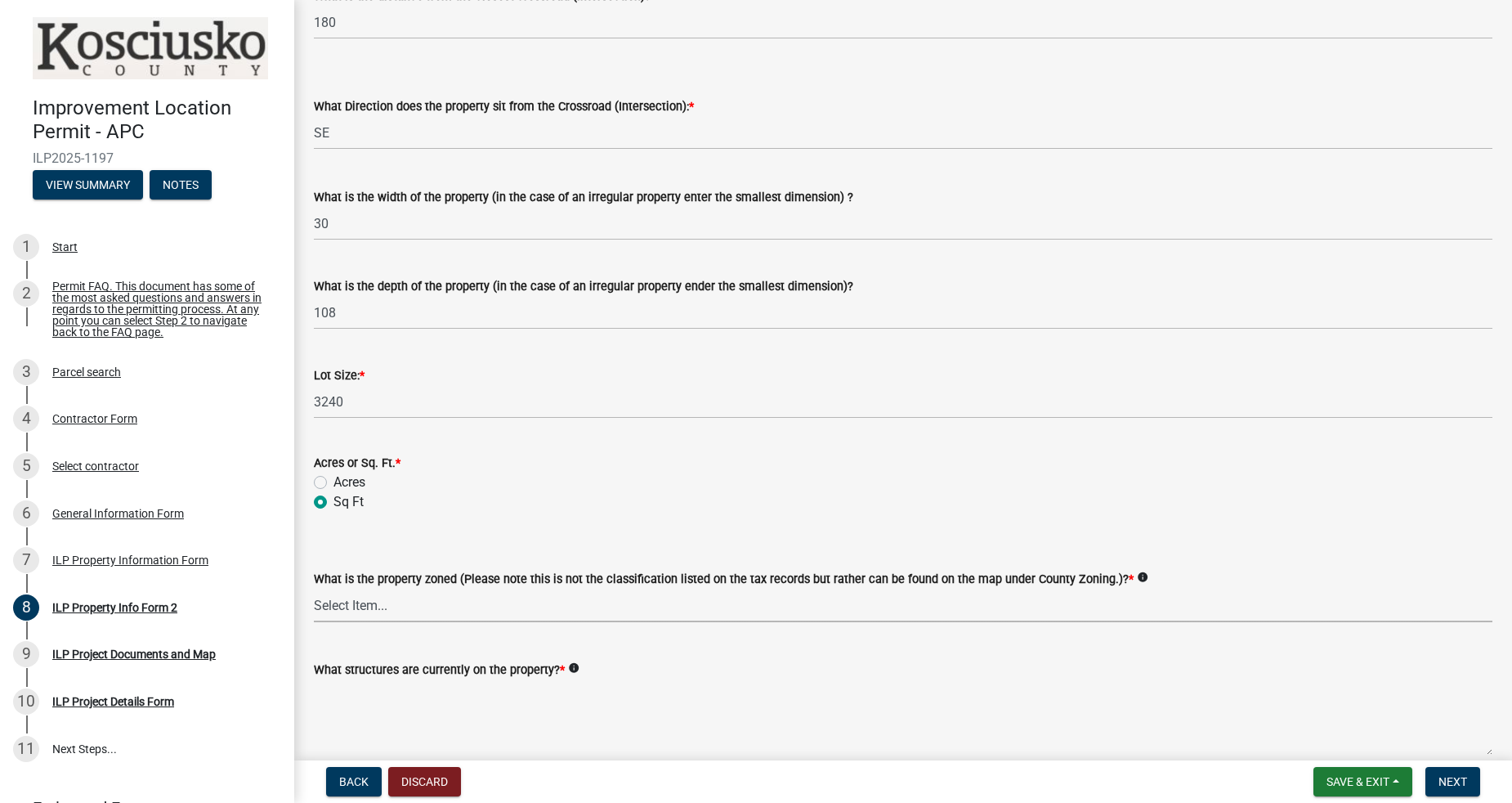
click at [547, 609] on select "Select Item... Agricultural Agricultural 2 Commercial Environmental Industrial …" at bounding box center [903, 605] width 1178 height 34
click at [314, 588] on select "Select Item... Agricultural Agricultural 2 Commercial Environmental Industrial …" at bounding box center [903, 605] width 1178 height 34
select select "1146270b-2111-4e23-bf7f-74ce85cf7041"
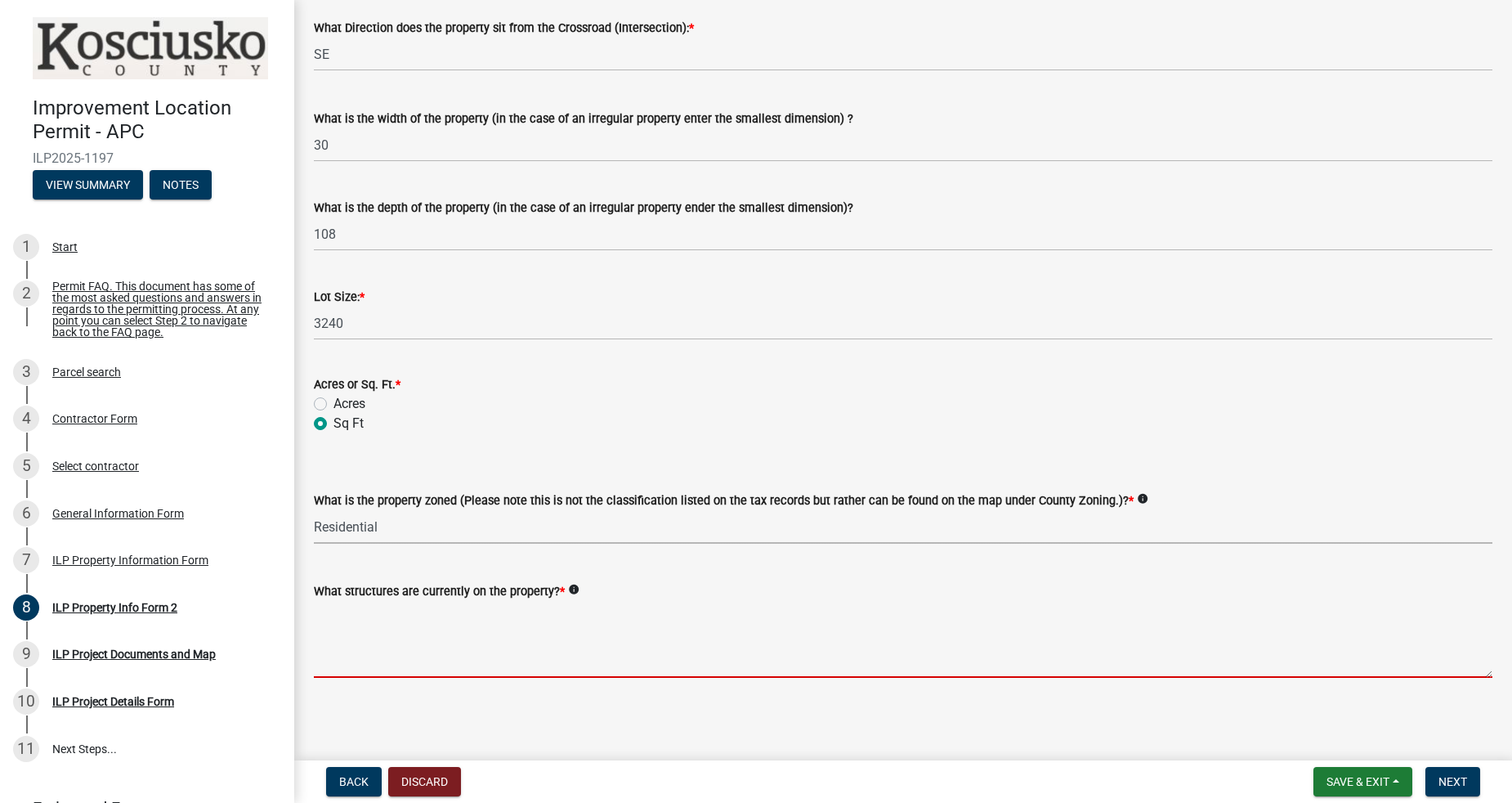
click at [521, 661] on textarea "What structures are currently on the property? *" at bounding box center [903, 638] width 1178 height 77
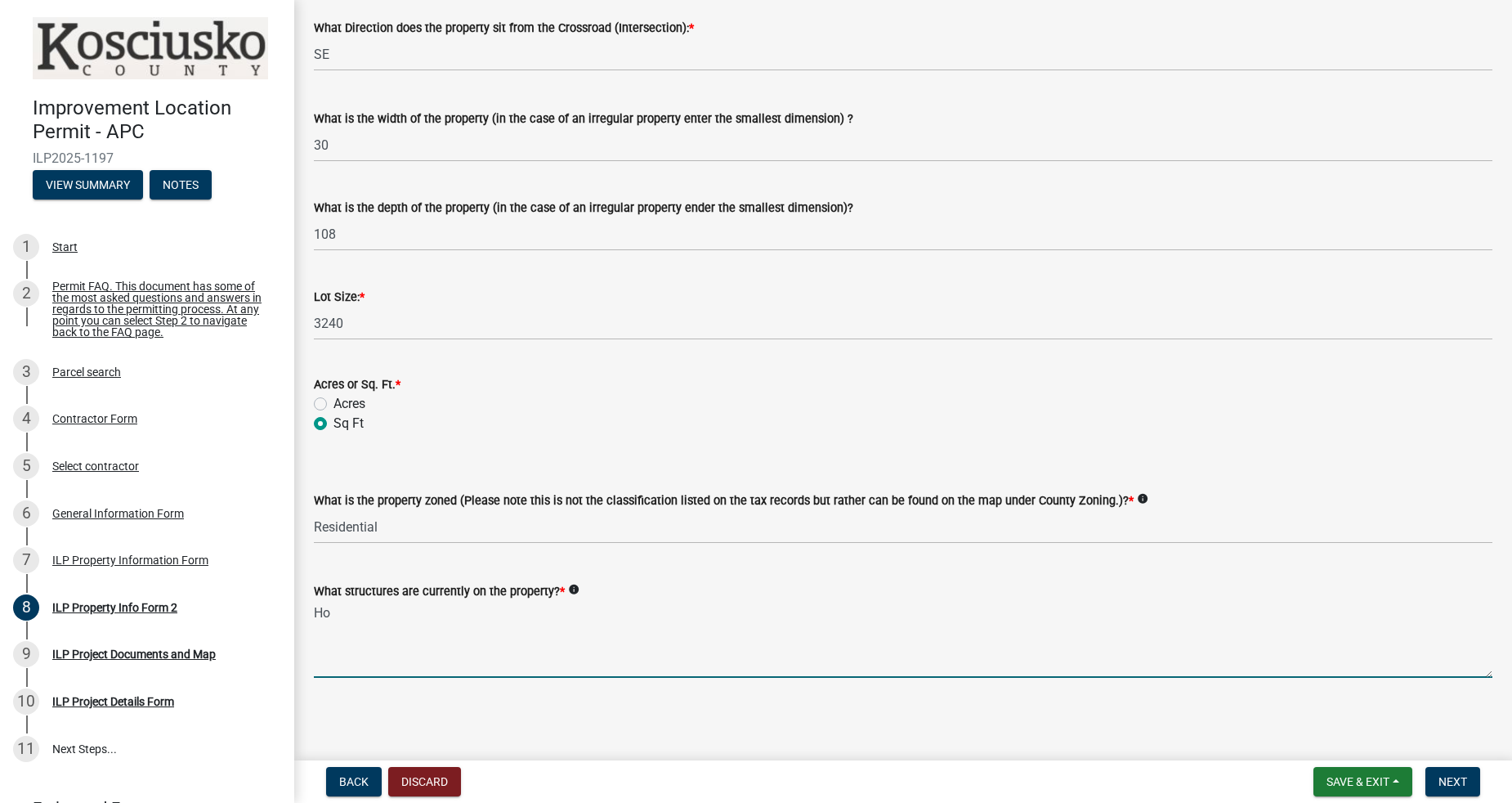
type textarea "H"
type textarea "Cottage and a garage"
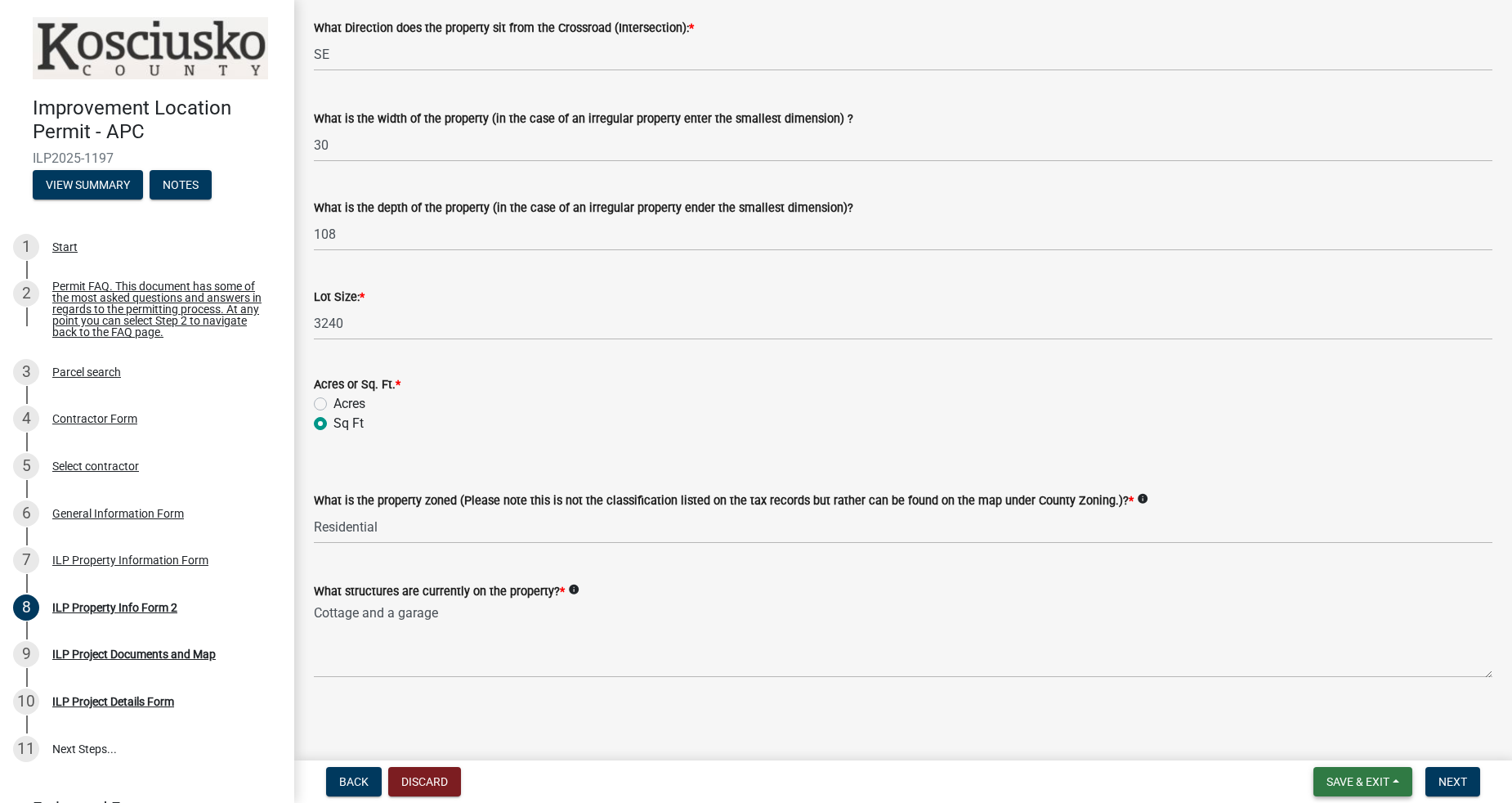
click at [1406, 780] on button "Save & Exit" at bounding box center [1362, 781] width 99 height 29
click at [1334, 693] on button "Save" at bounding box center [1346, 699] width 131 height 39
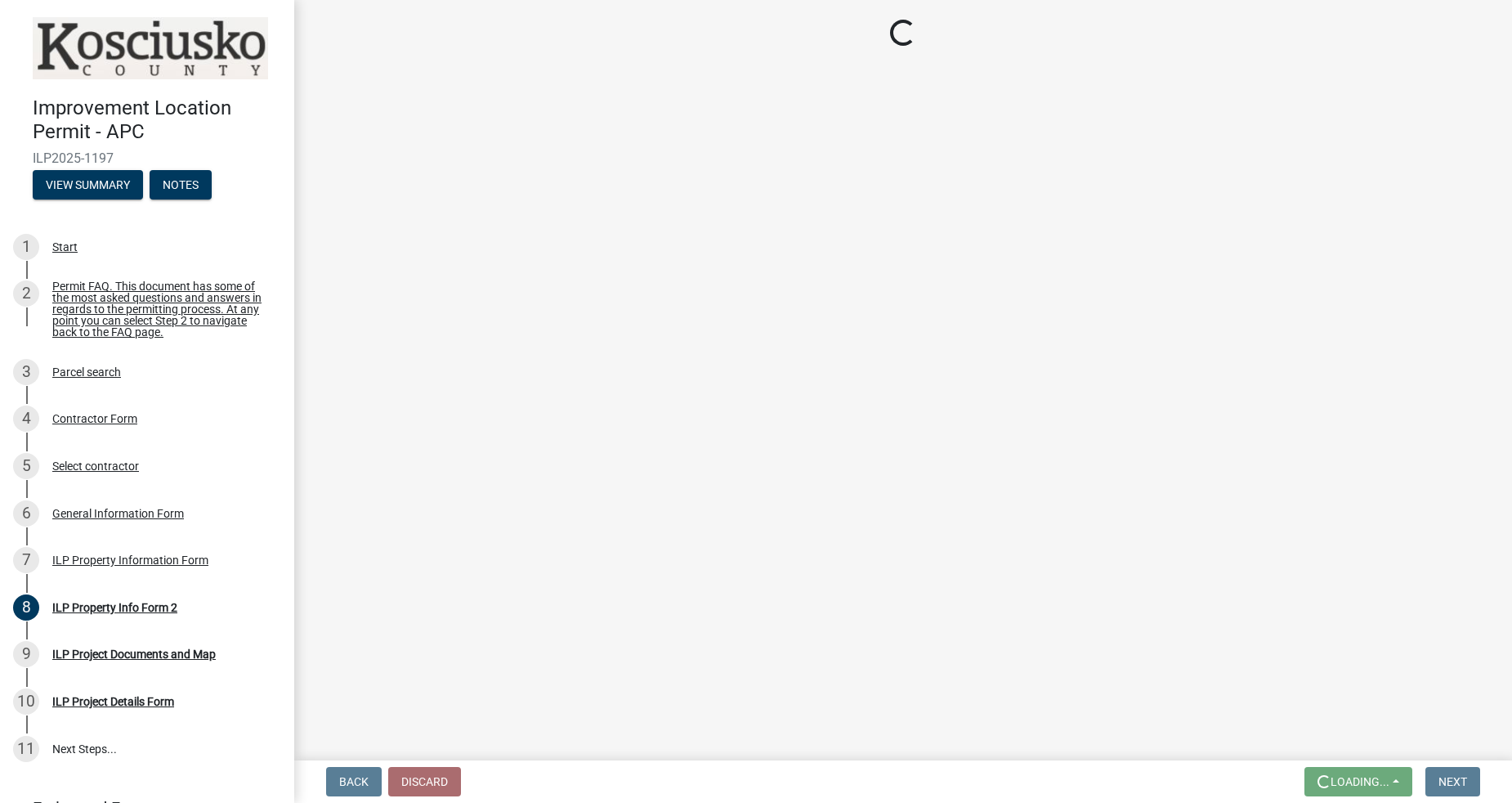
scroll to position [0, 0]
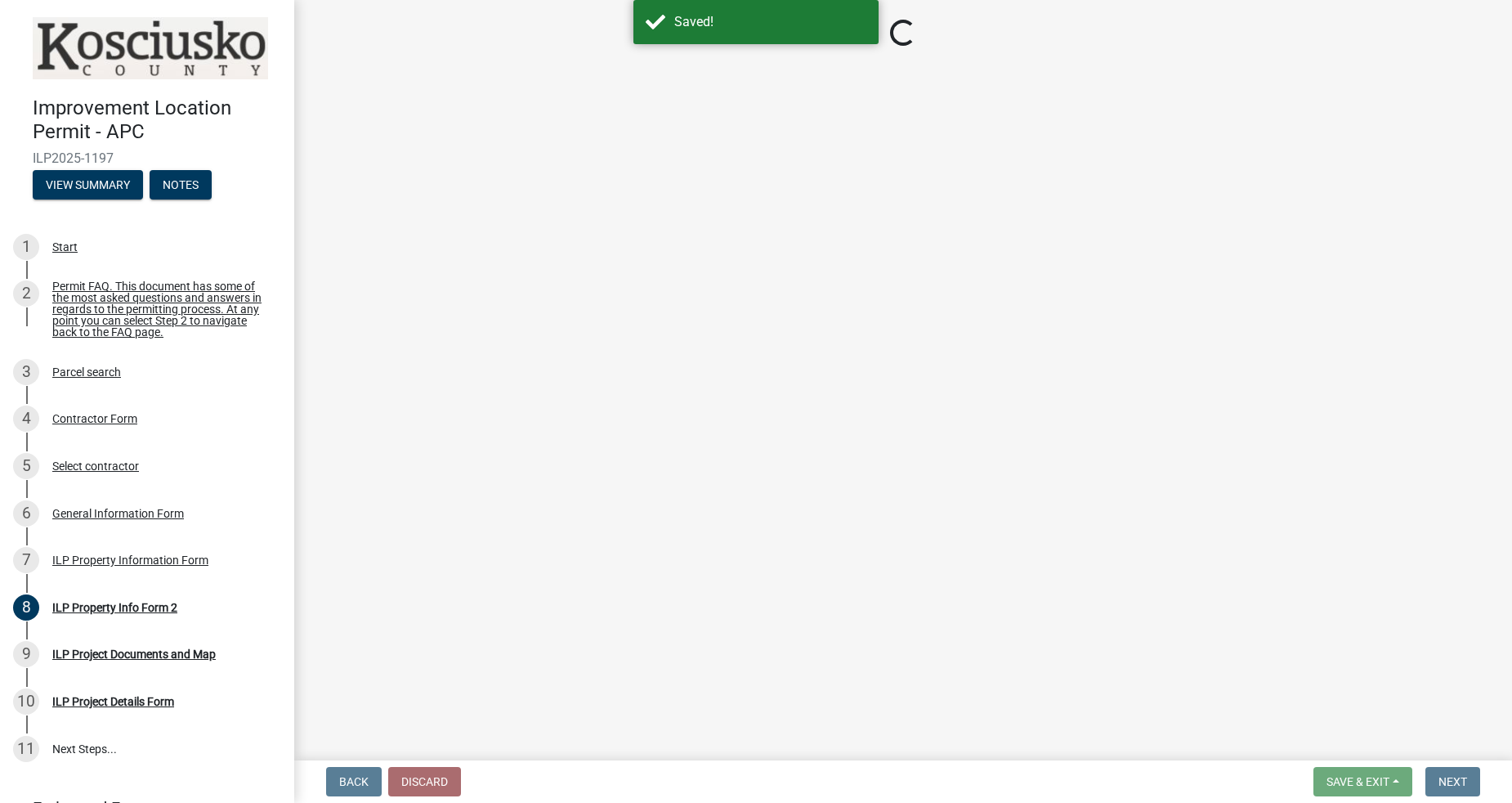
select select "95f26f45-efe7-401f-8852-73e4aff19d8b"
select select "1146270b-2111-4e23-bf7f-74ce85cf7041"
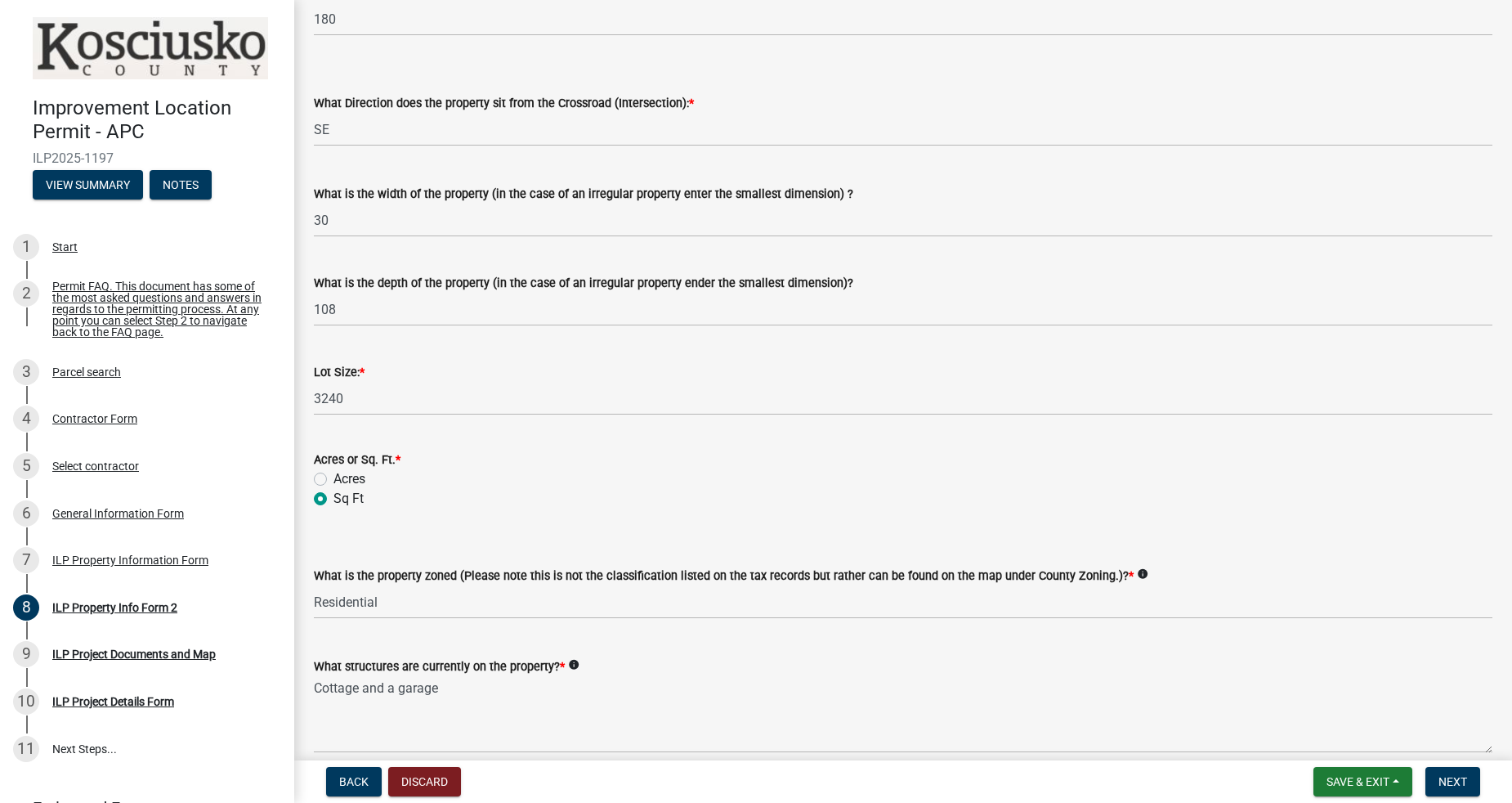
scroll to position [562, 0]
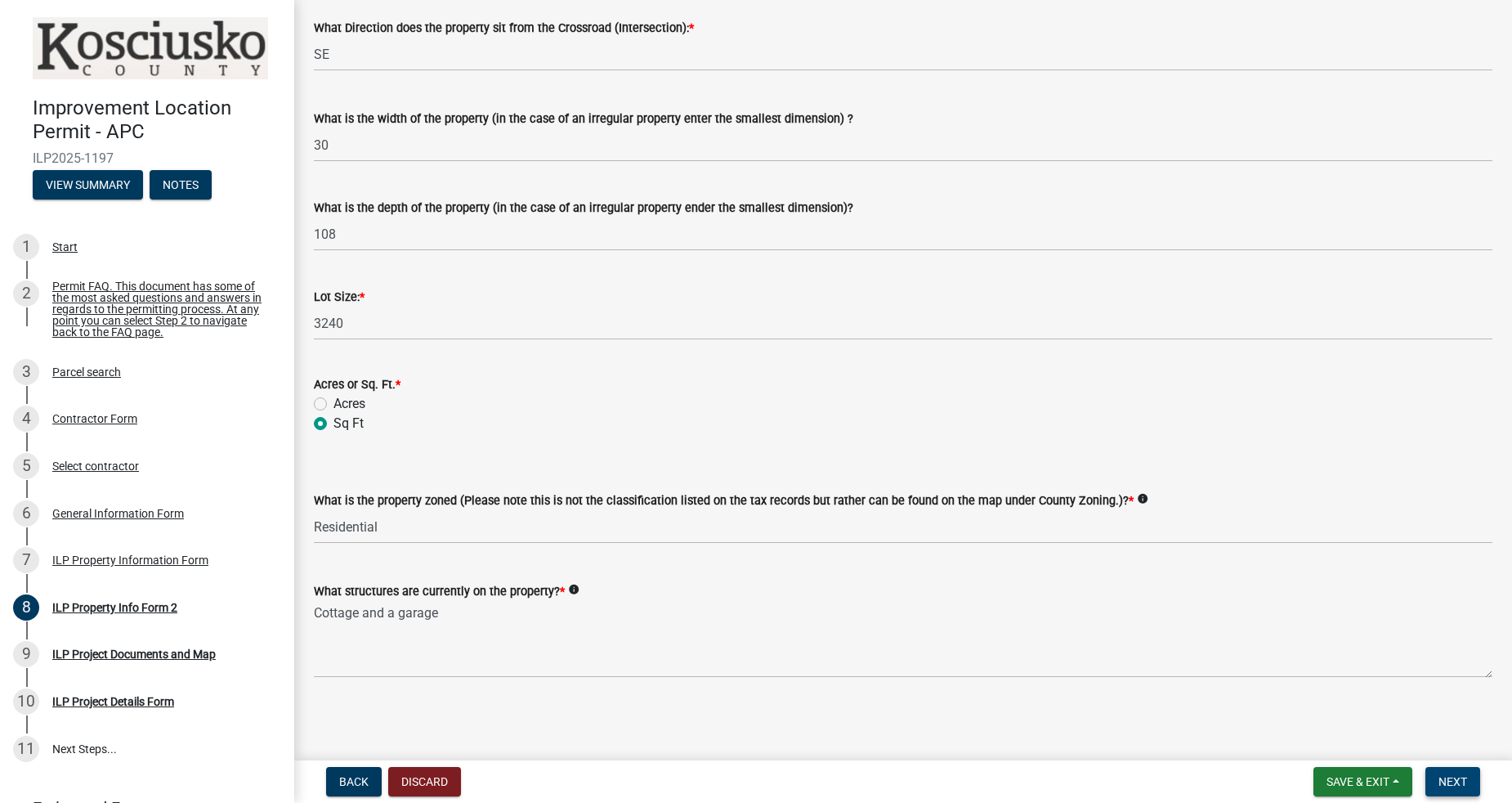
click at [1455, 780] on span "Next" at bounding box center [1452, 781] width 29 height 13
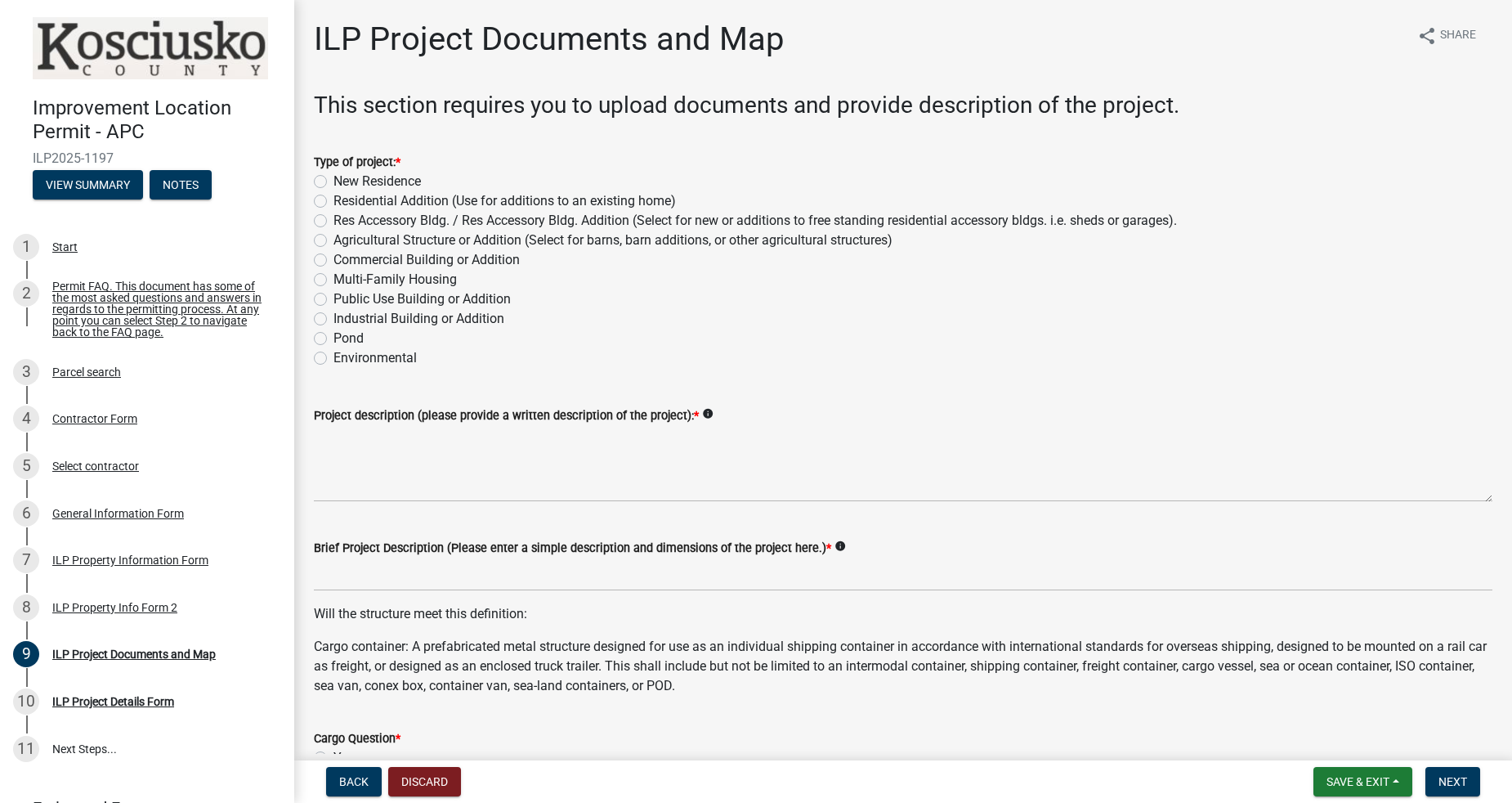
click at [419, 221] on label "Res Accessory Bldg. / Res Accessory Bldg. Addition (Select for new or additions…" at bounding box center [755, 221] width 844 height 20
click at [345, 221] on input "Res Accessory Bldg. / Res Accessory Bldg. Addition (Select for new or additions…" at bounding box center [339, 216] width 11 height 11
radio input "true"
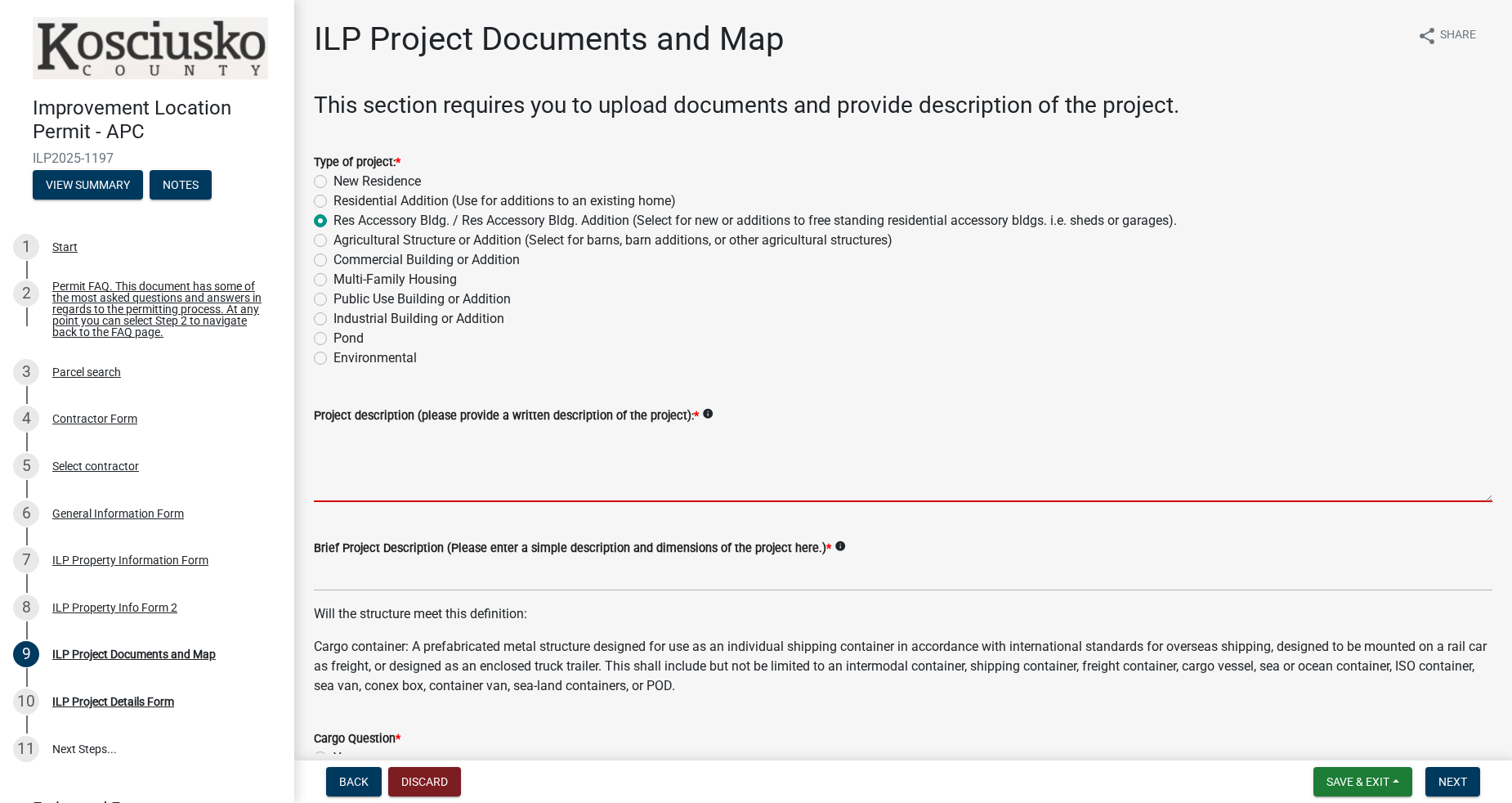
click at [686, 475] on textarea "Project description (please provide a written description of the project): *" at bounding box center [903, 463] width 1178 height 77
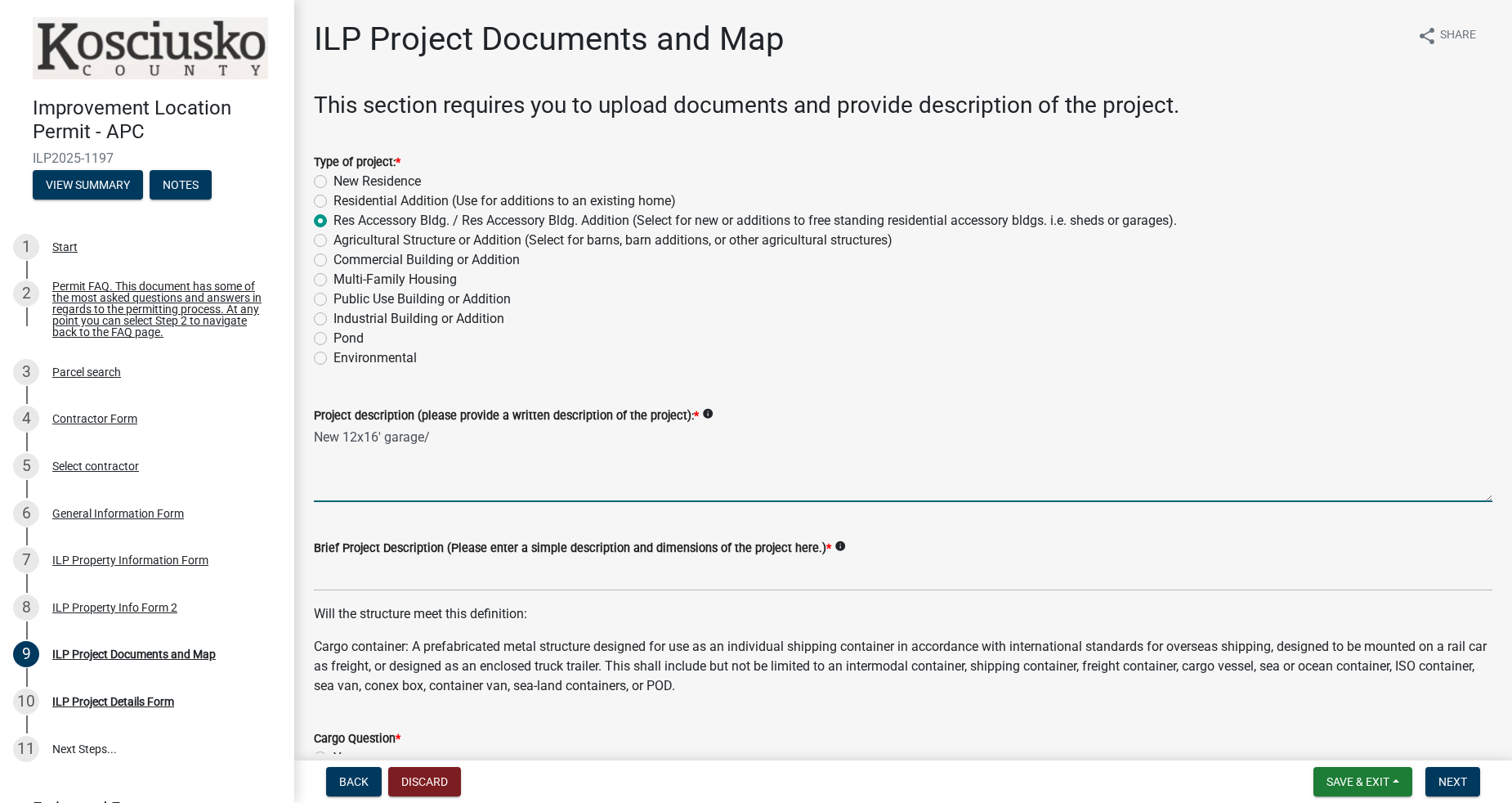
click at [384, 434] on textarea "New 12x16' garage/" at bounding box center [903, 463] width 1178 height 77
click at [431, 435] on textarea "New 12x16' garage/" at bounding box center [903, 463] width 1178 height 77
click at [384, 434] on textarea "New 12x16' garage/" at bounding box center [903, 463] width 1178 height 77
click at [451, 436] on textarea "New 12x16' garage/" at bounding box center [903, 463] width 1178 height 77
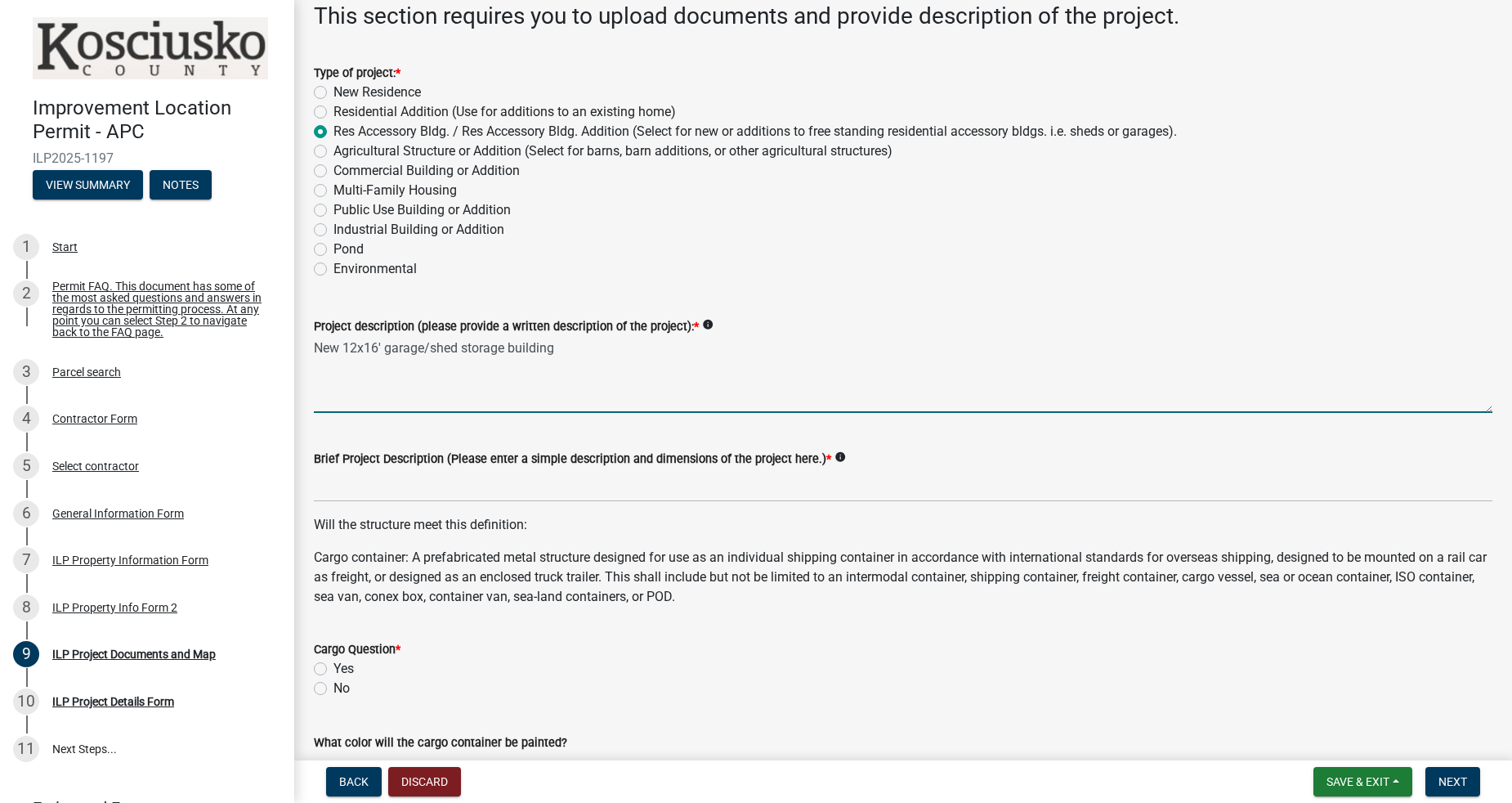
scroll to position [121, 0]
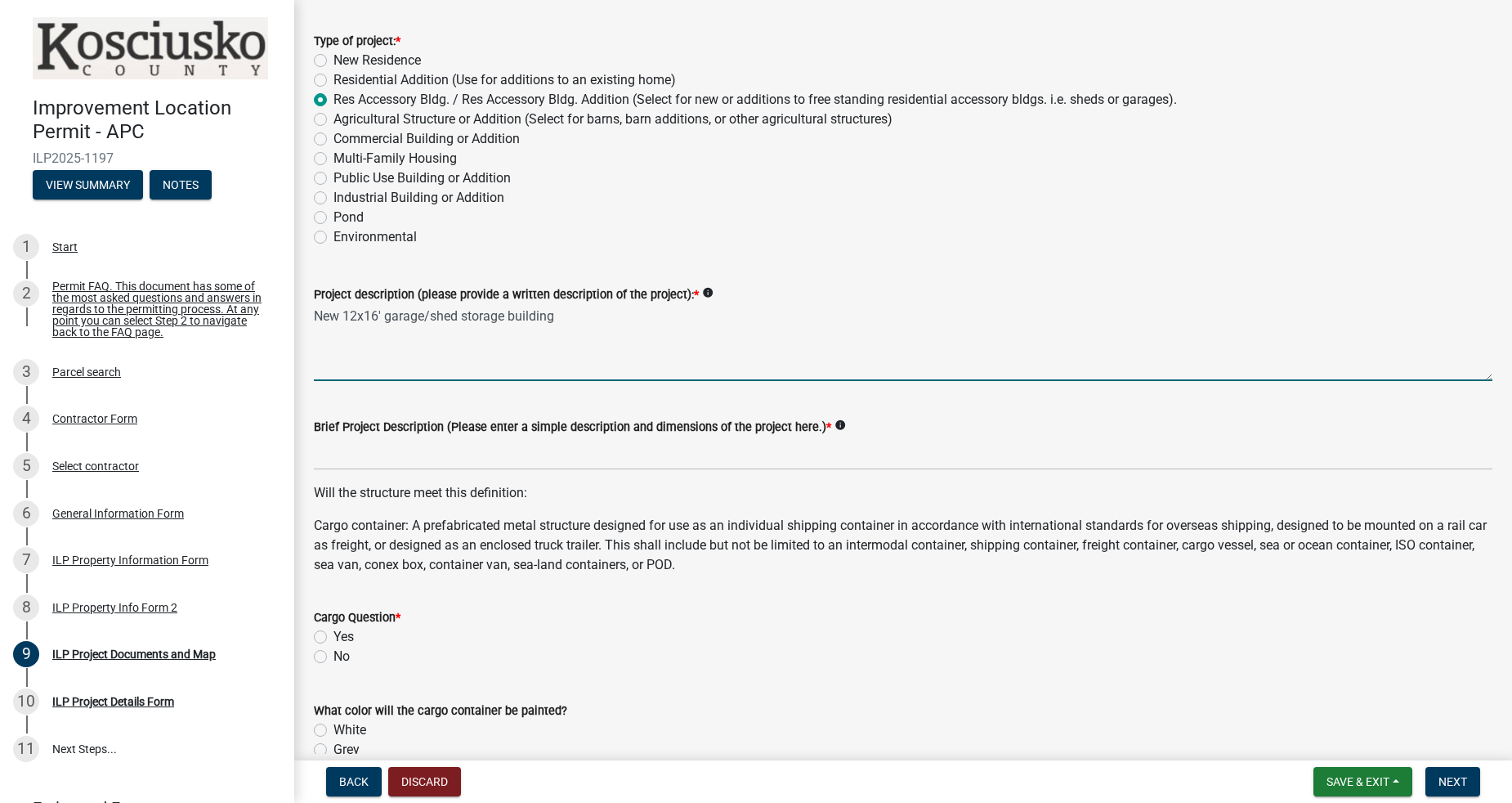
type textarea "New 12x16' garage/shed storage building"
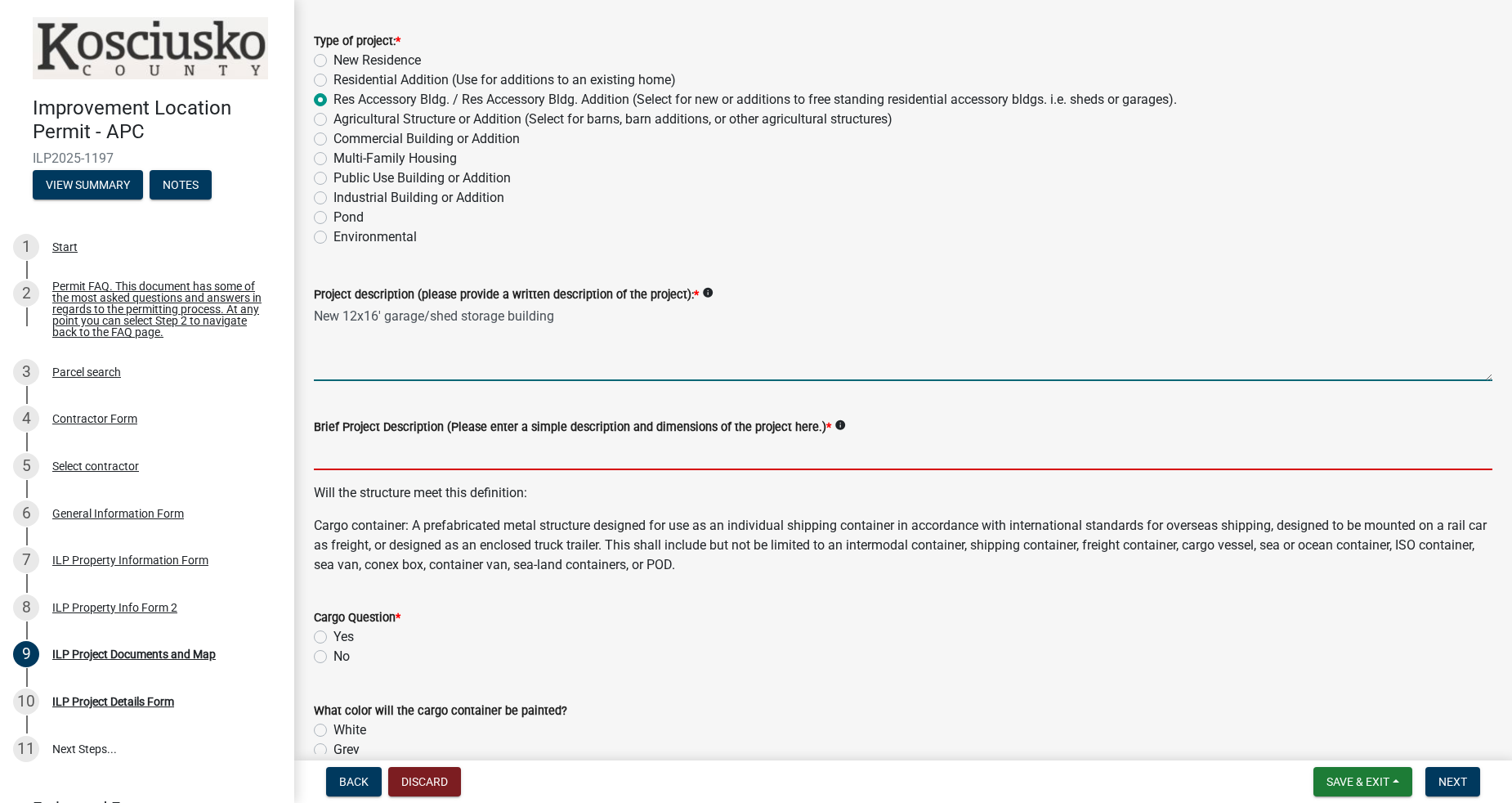
click at [534, 452] on input "Brief Project Description (Please enter a simple description and dimensions of …" at bounding box center [903, 453] width 1178 height 34
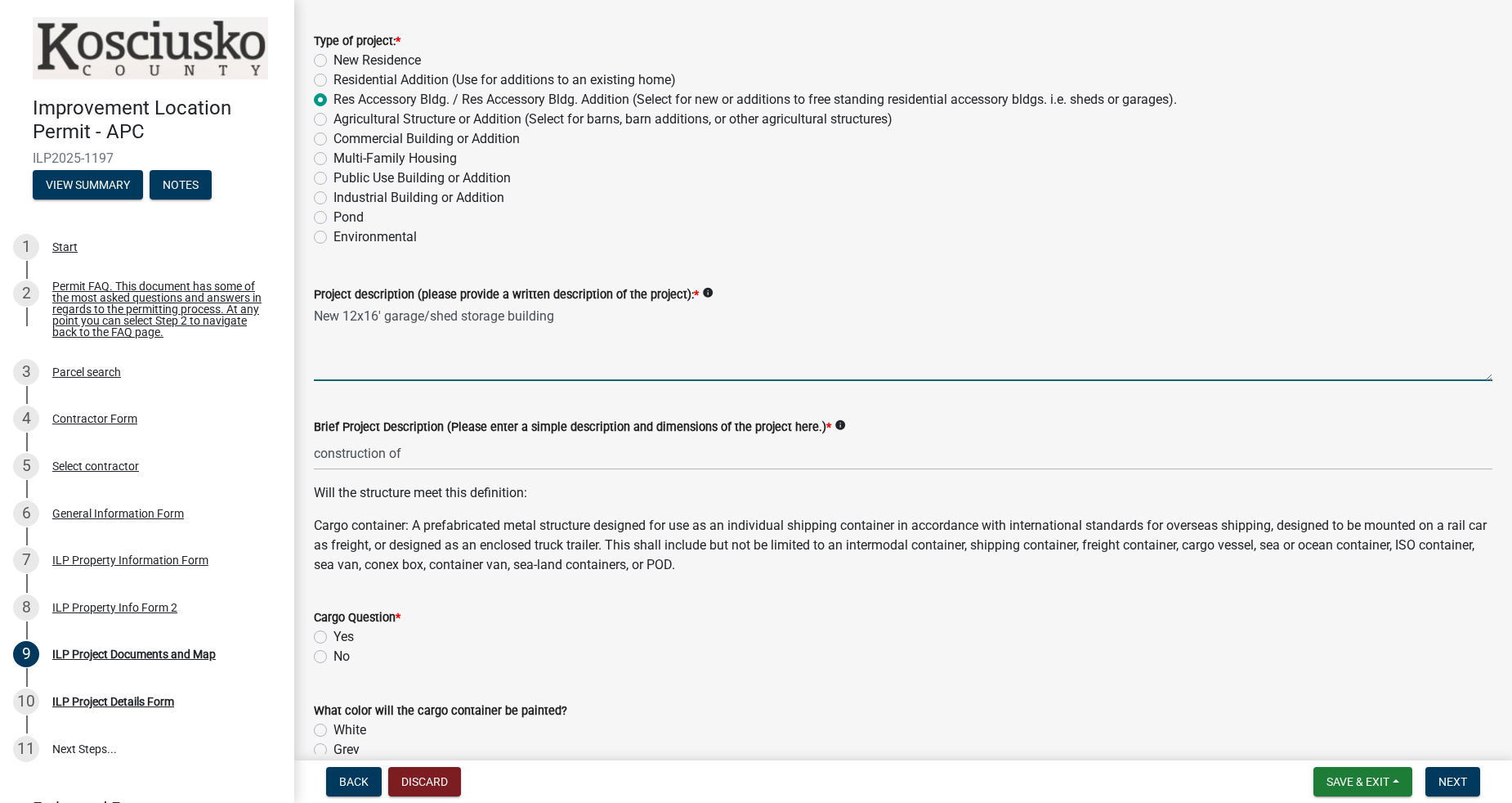
drag, startPoint x: 572, startPoint y: 321, endPoint x: 300, endPoint y: 293, distance: 273.4
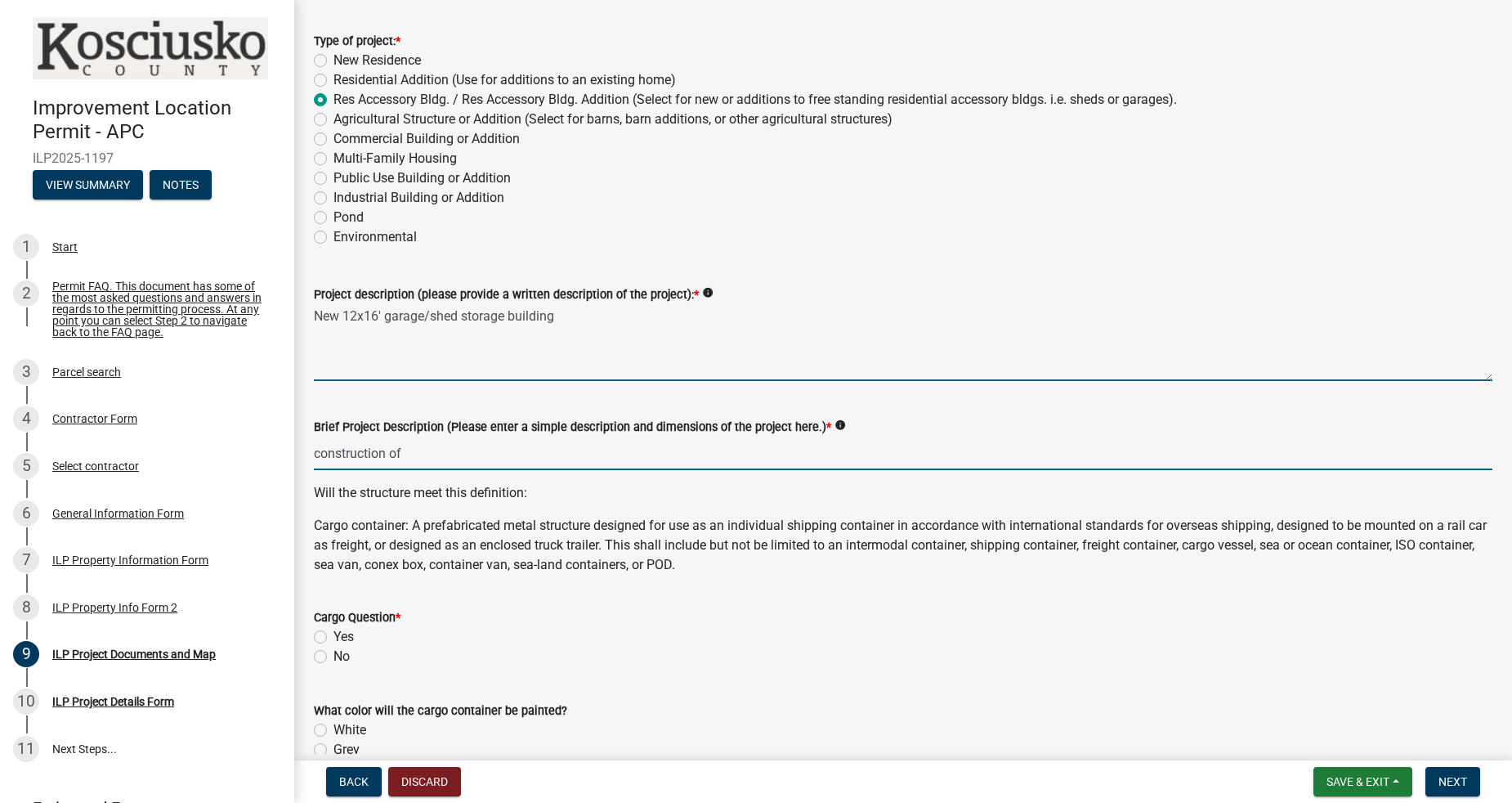
click at [442, 444] on input "construction of" at bounding box center [903, 453] width 1178 height 34
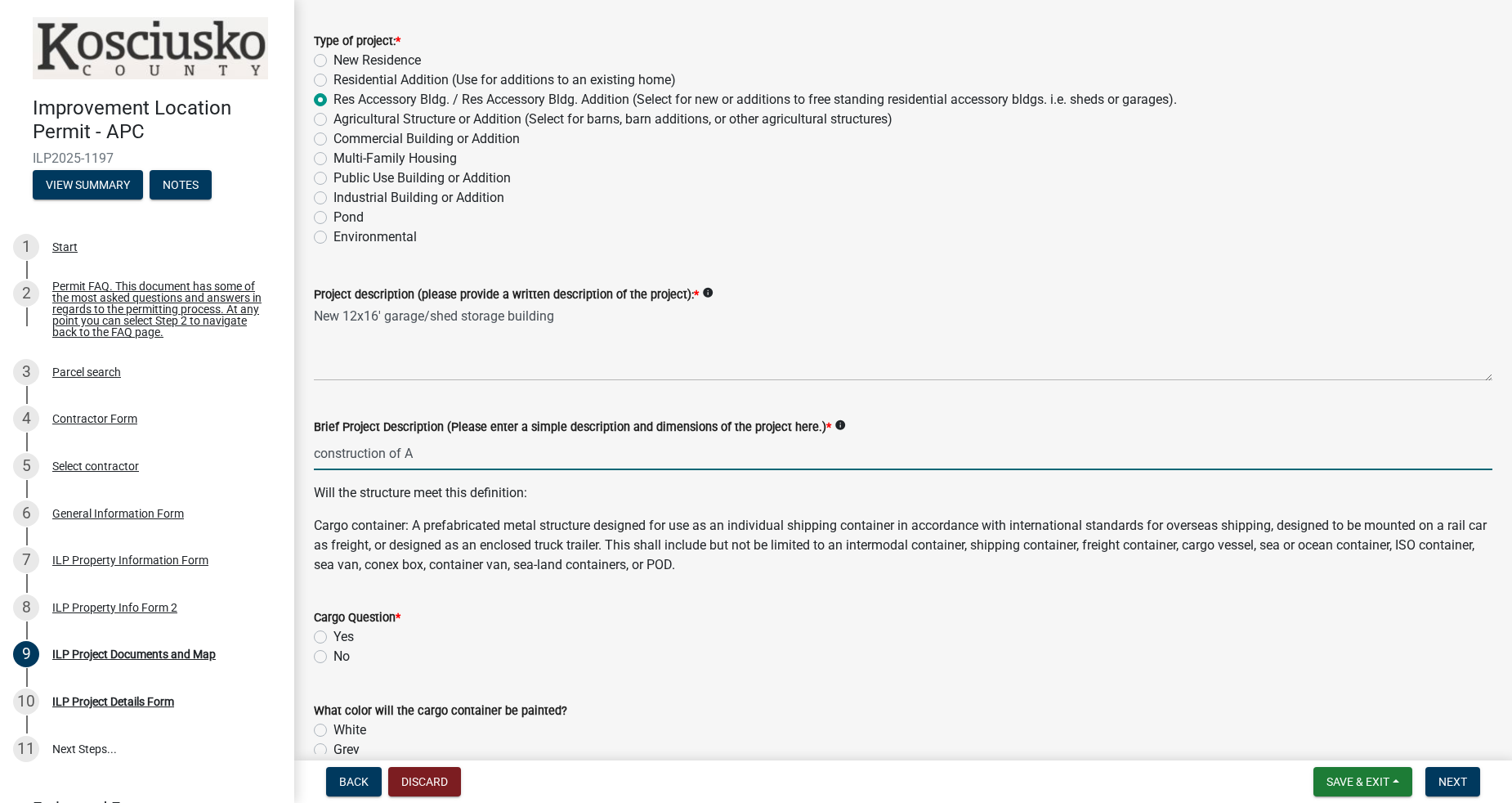
click at [437, 455] on input "construction of A" at bounding box center [903, 453] width 1178 height 34
paste input "New 12x16' garage/shed storage building"
click at [420, 449] on input "construction of ANew 12x16' garage/shed storage building" at bounding box center [903, 453] width 1178 height 34
click at [458, 449] on input "construction of a new 12x16' garage/shed storage building" at bounding box center [903, 453] width 1178 height 34
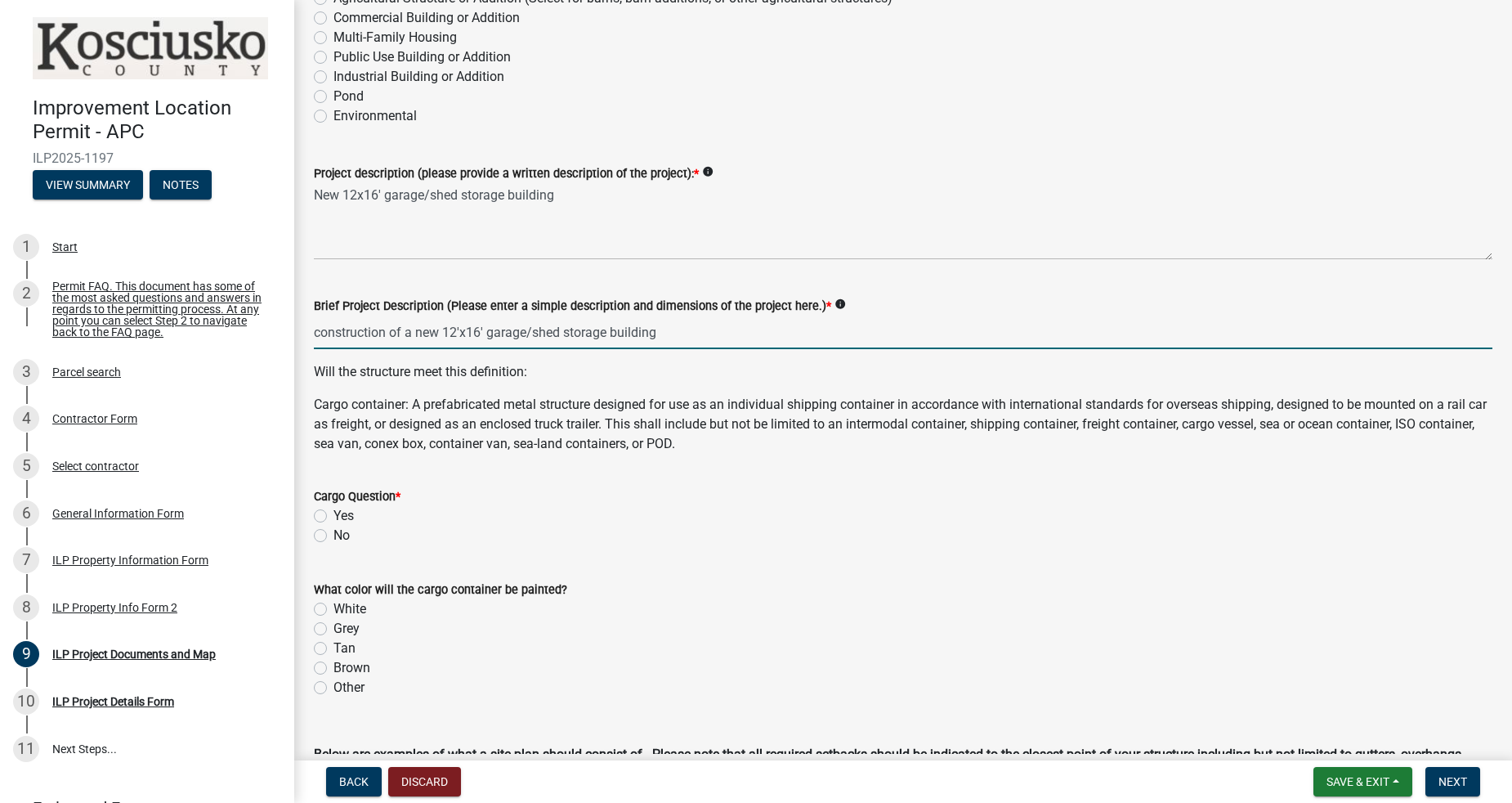
type input "construction of a new 12'x16' garage/shed storage building"
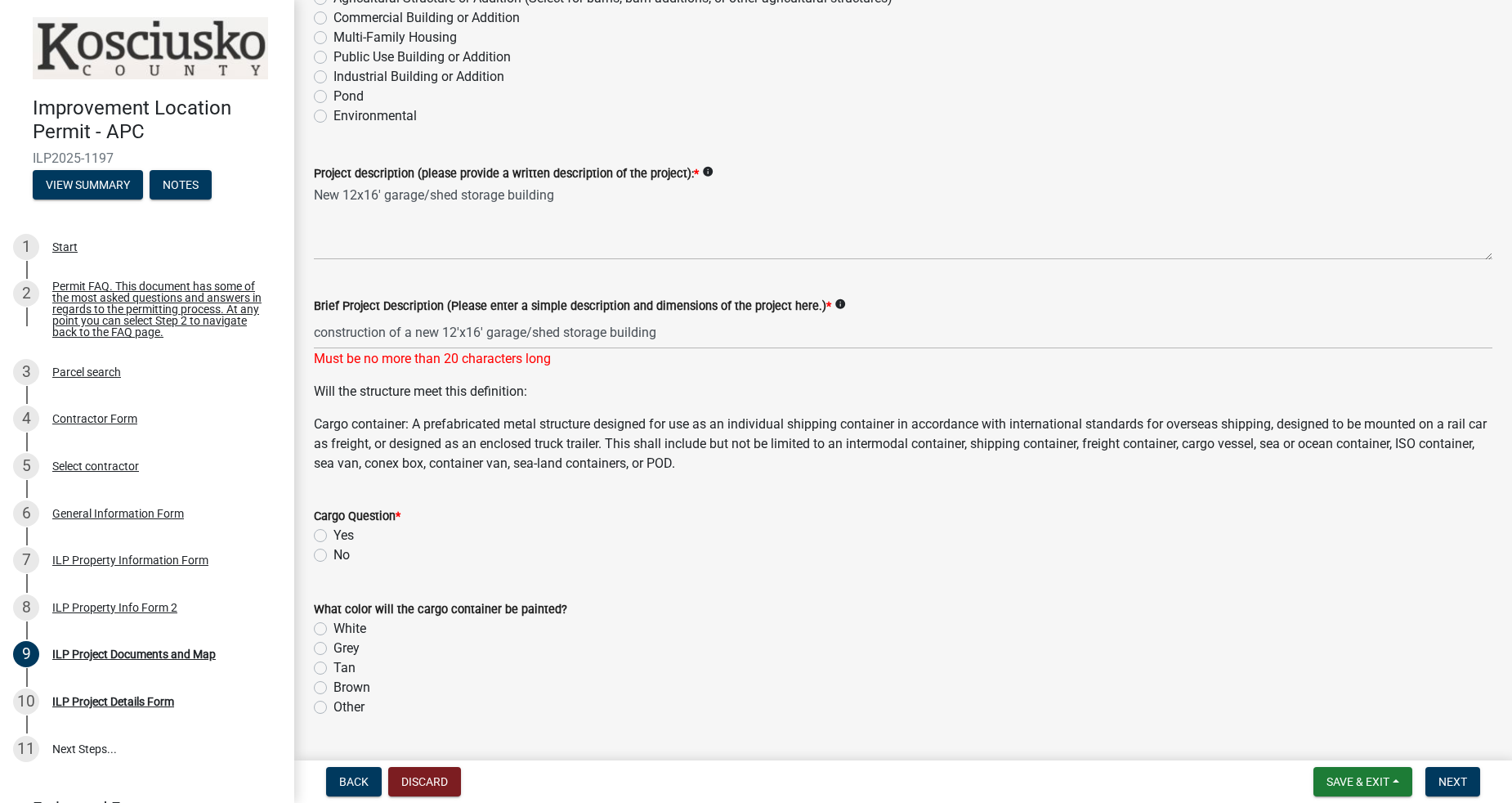
click at [340, 537] on div "Cargo Question * Yes No" at bounding box center [903, 535] width 1178 height 59
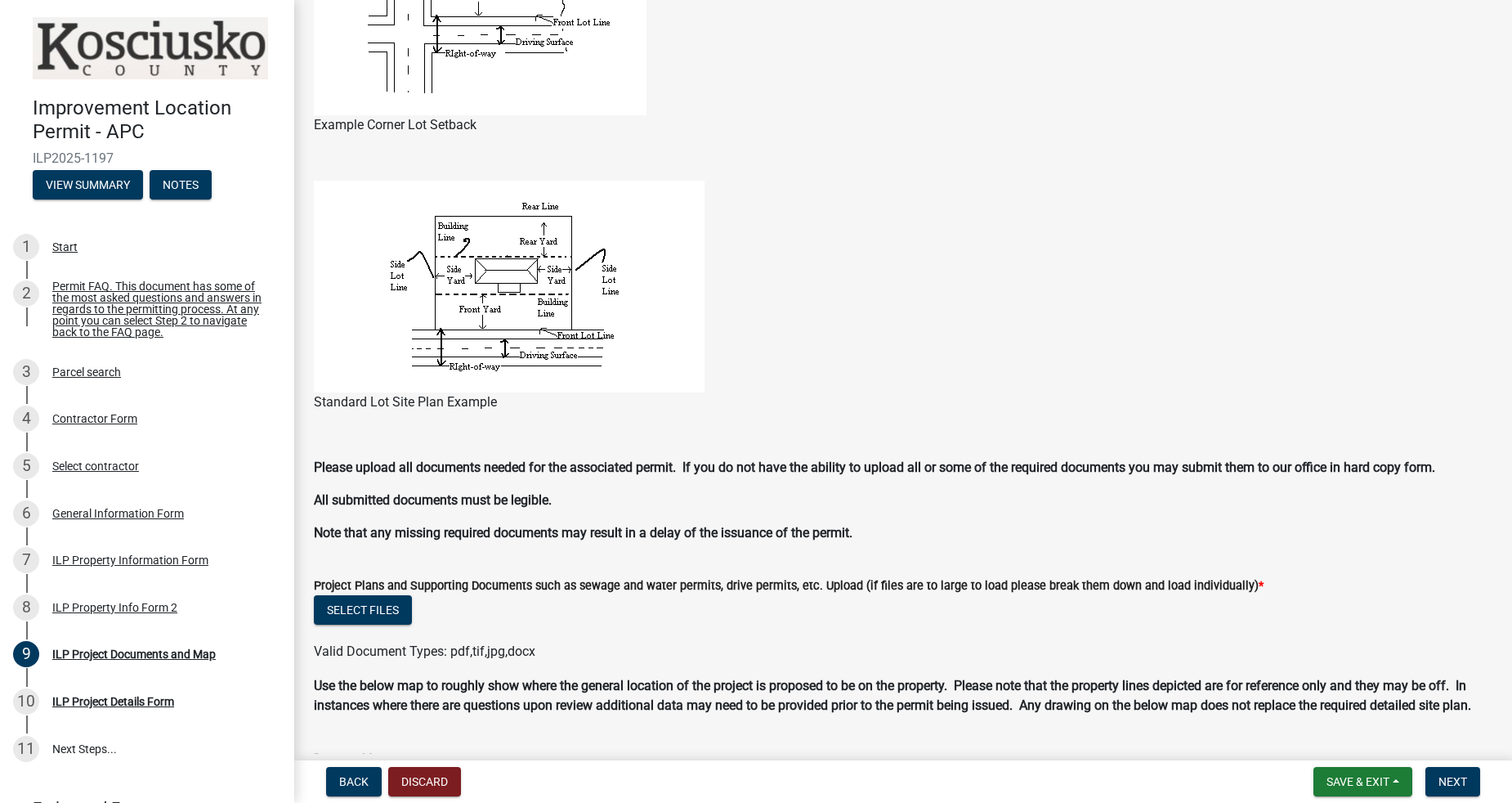
scroll to position [1210, 0]
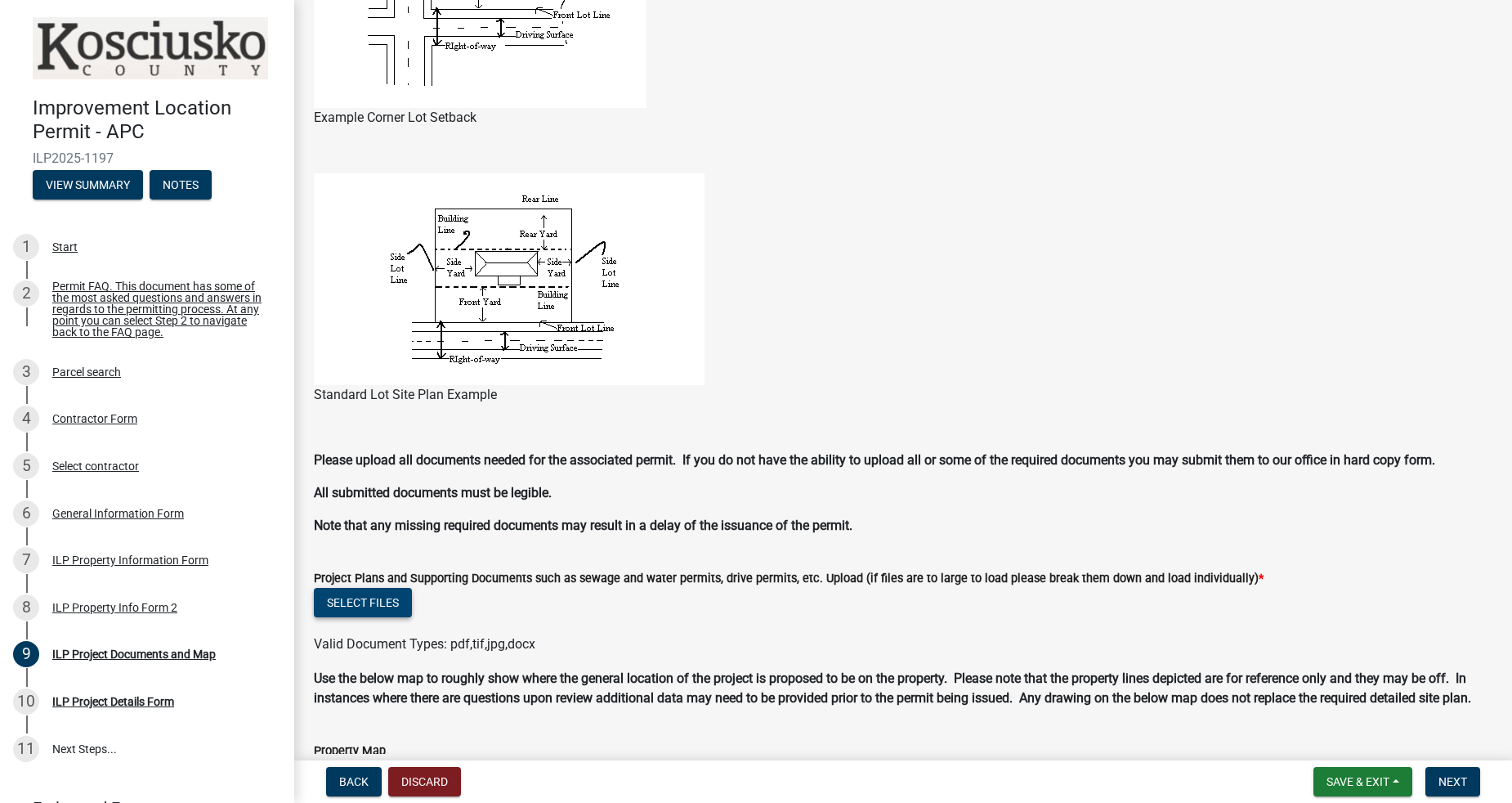
click at [371, 598] on button "Select files" at bounding box center [363, 601] width 98 height 29
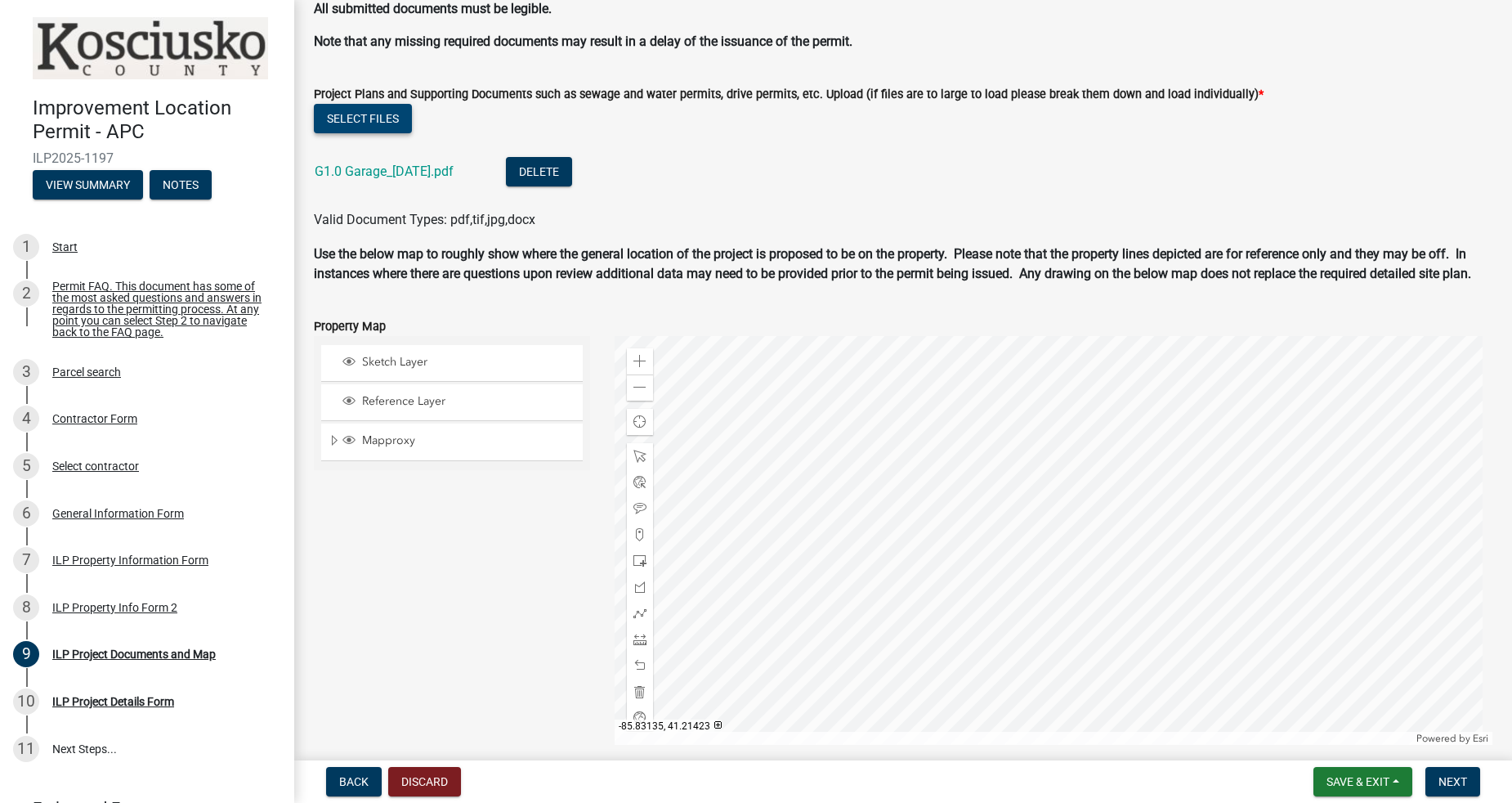
scroll to position [1783, 0]
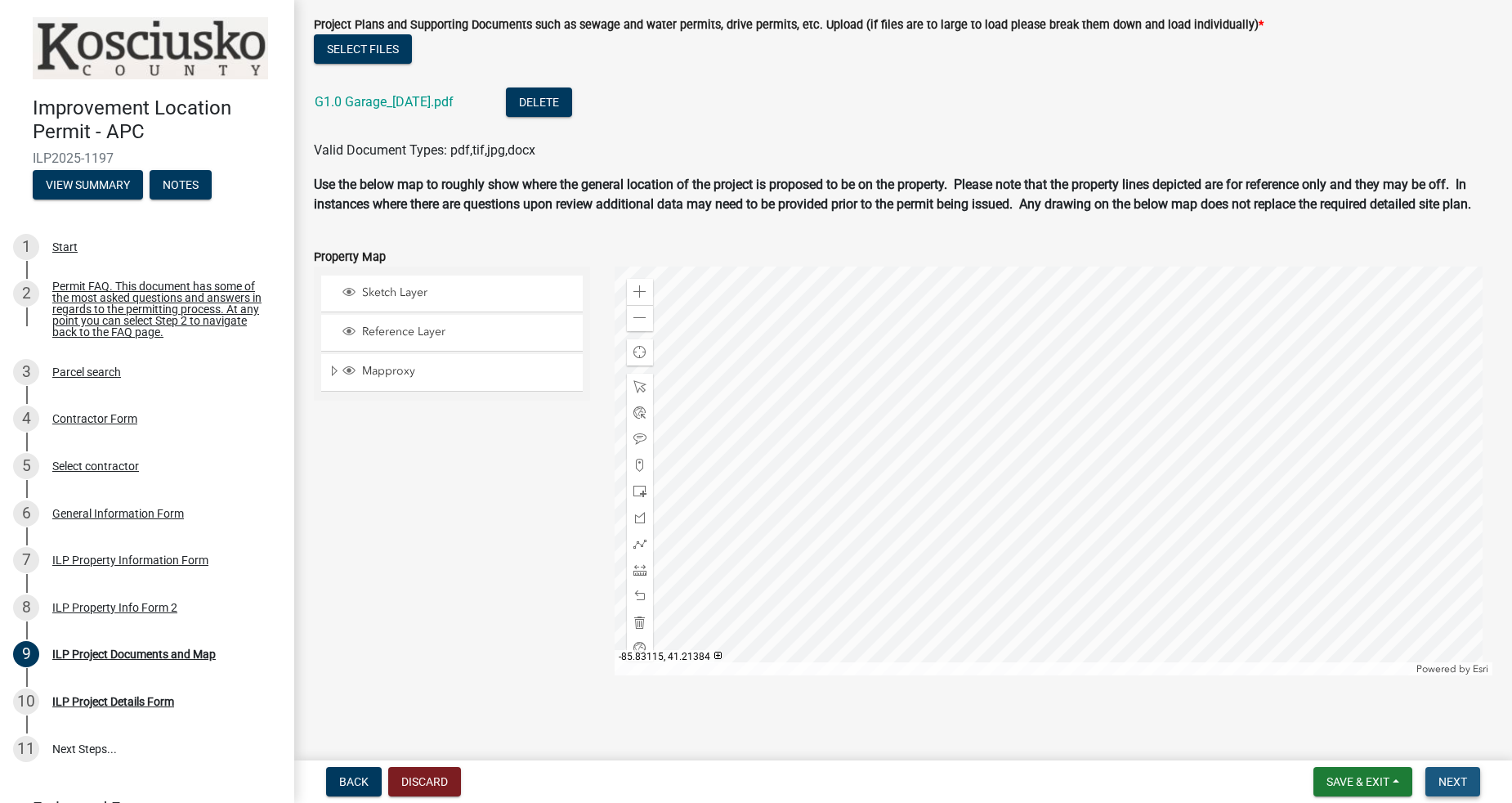
click at [1449, 787] on span "Next" at bounding box center [1452, 781] width 29 height 13
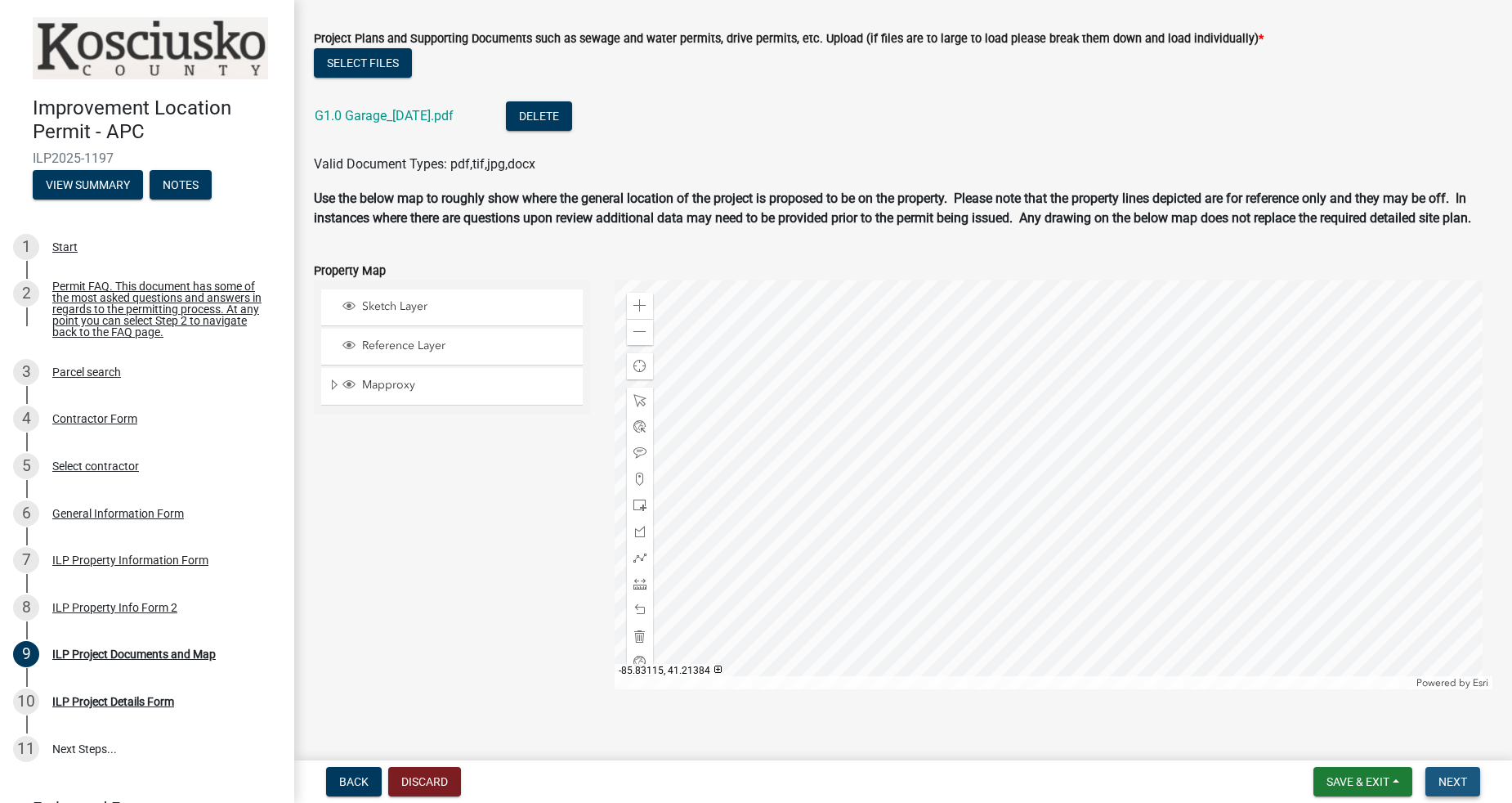
scroll to position [1816, 0]
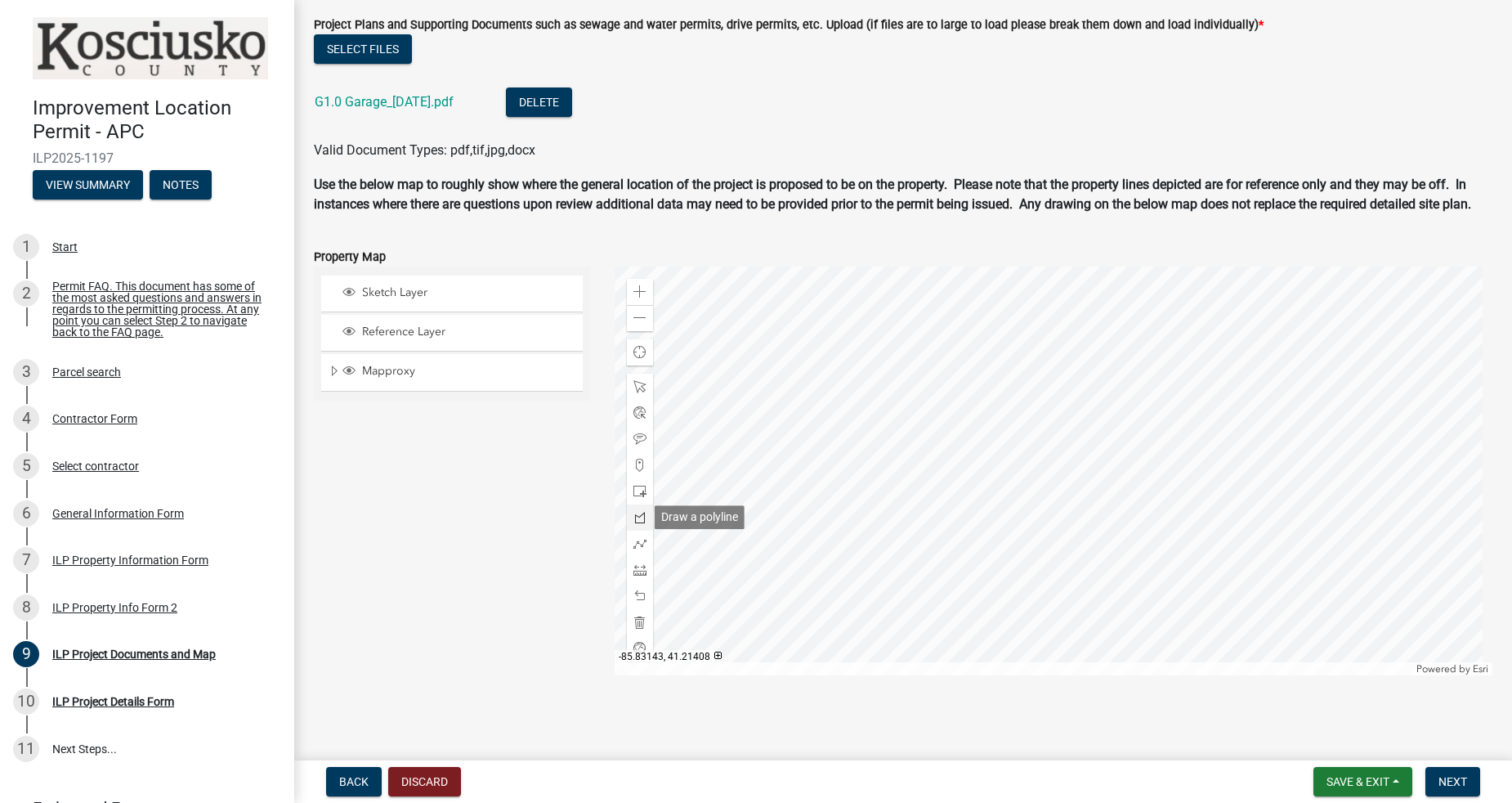
click at [636, 519] on span at bounding box center [639, 516] width 13 height 13
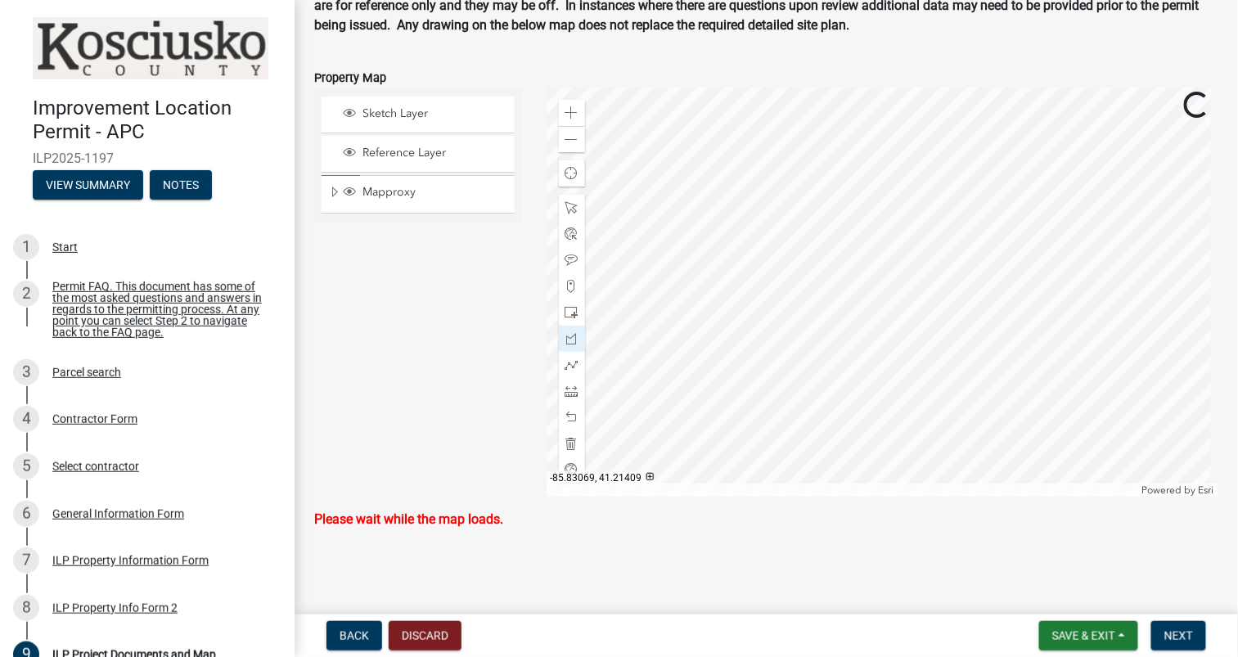
scroll to position [2030, 0]
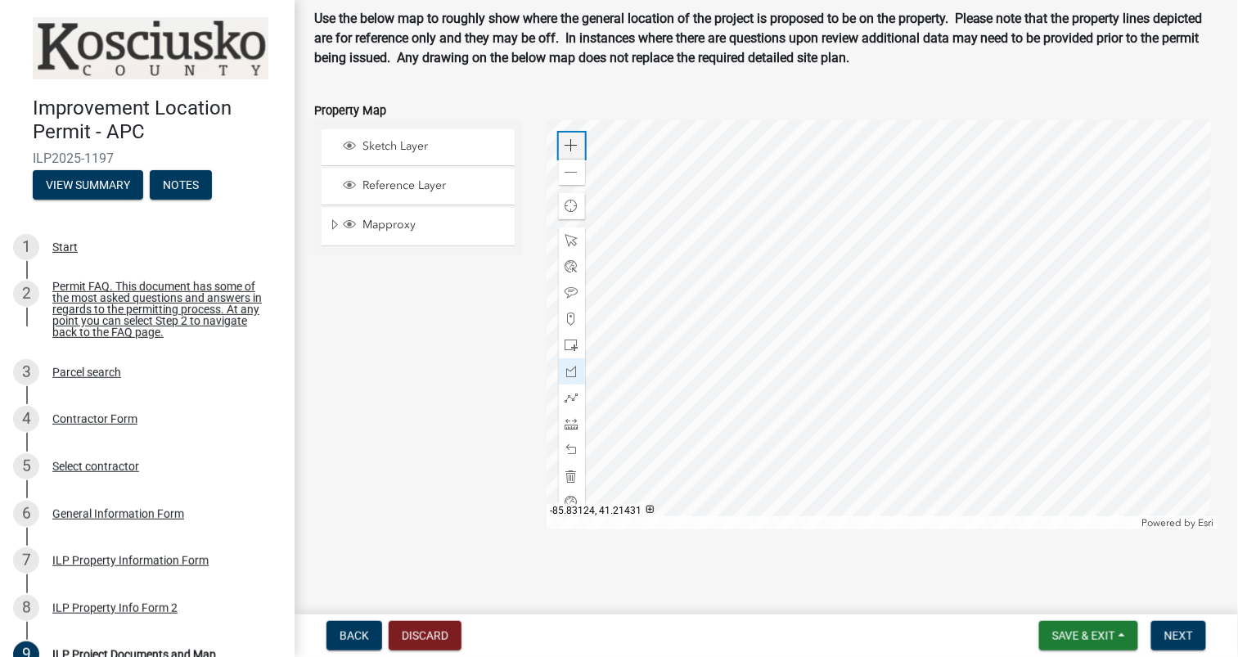
click at [569, 150] on span at bounding box center [571, 145] width 13 height 13
click at [771, 406] on div at bounding box center [883, 324] width 672 height 409
click at [804, 353] on div at bounding box center [883, 324] width 672 height 409
click at [848, 378] on div at bounding box center [883, 324] width 672 height 409
click at [815, 430] on div at bounding box center [883, 324] width 672 height 409
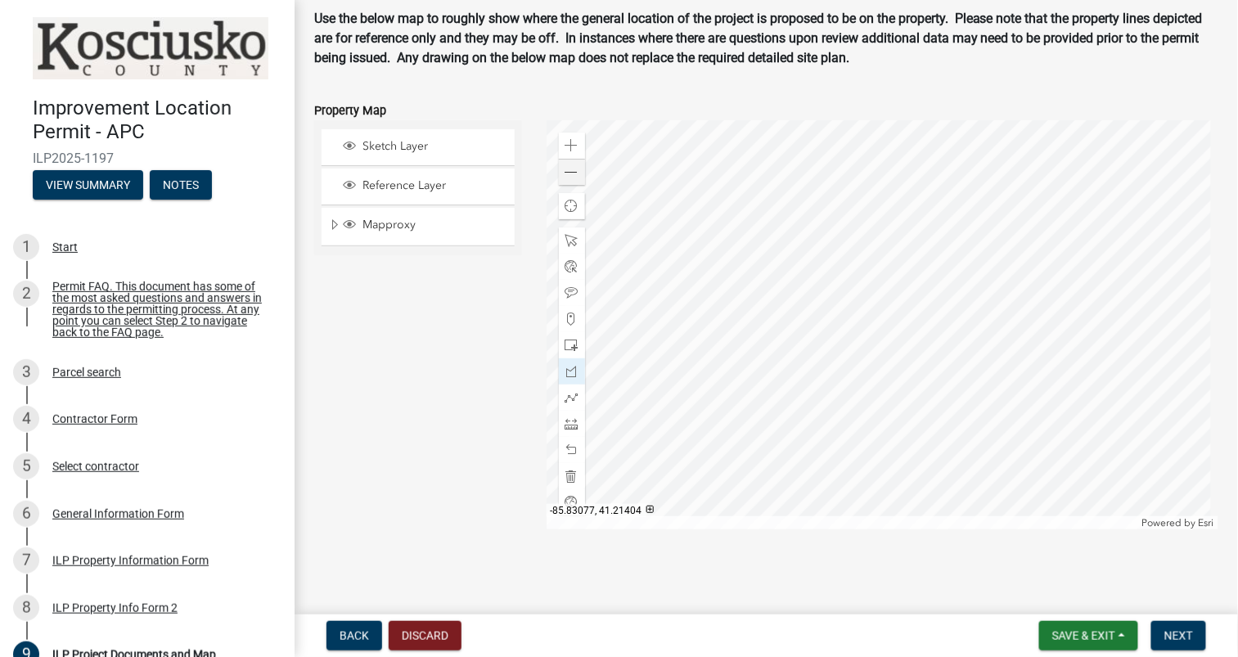
click at [771, 408] on div at bounding box center [883, 324] width 672 height 409
click at [1173, 636] on span "Next" at bounding box center [1179, 635] width 29 height 13
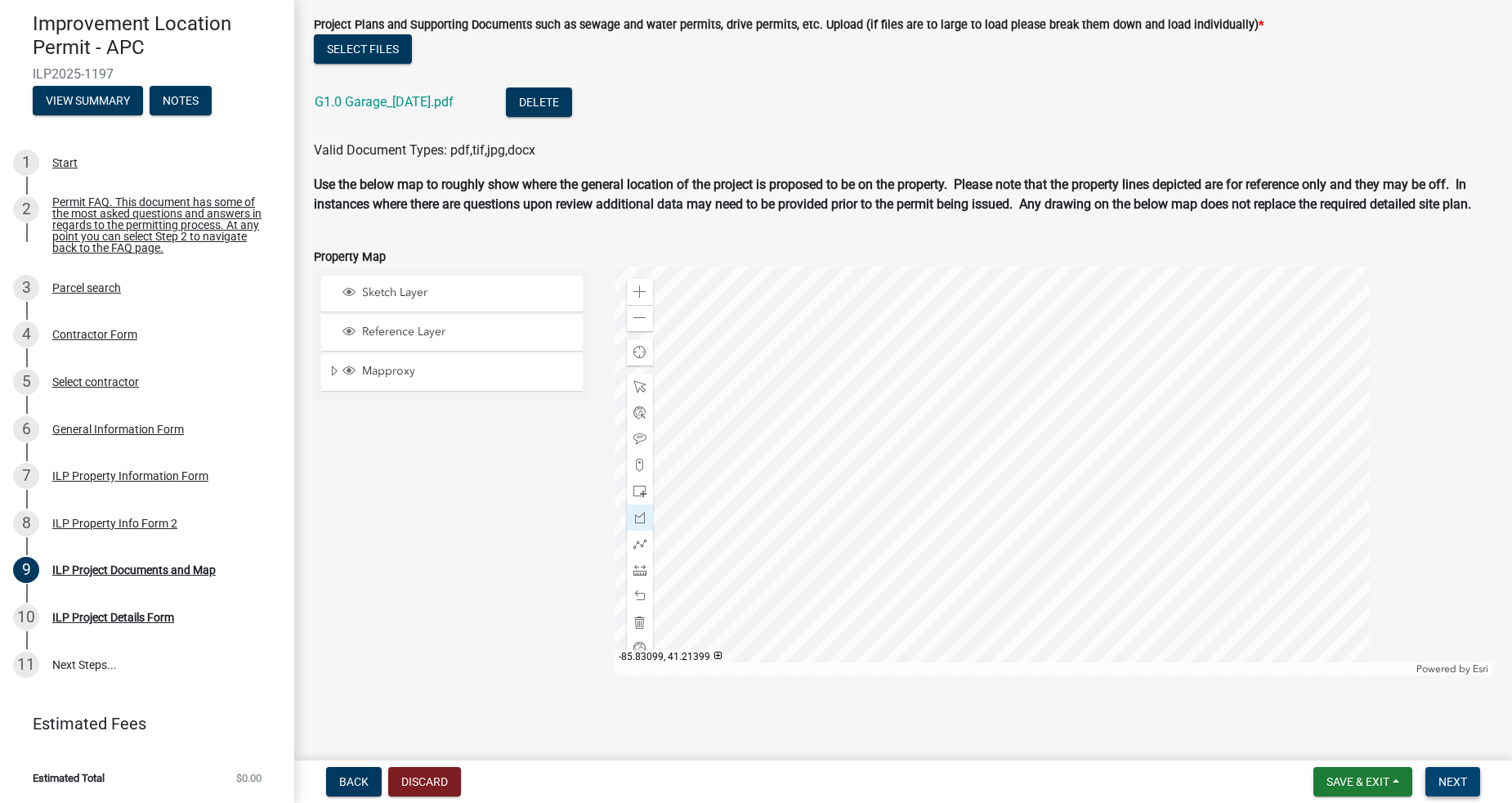
scroll to position [1816, 0]
click at [1452, 783] on span "Next" at bounding box center [1452, 781] width 29 height 13
click at [1401, 784] on button "Save & Exit" at bounding box center [1362, 781] width 99 height 29
click at [1337, 698] on button "Save" at bounding box center [1346, 699] width 131 height 39
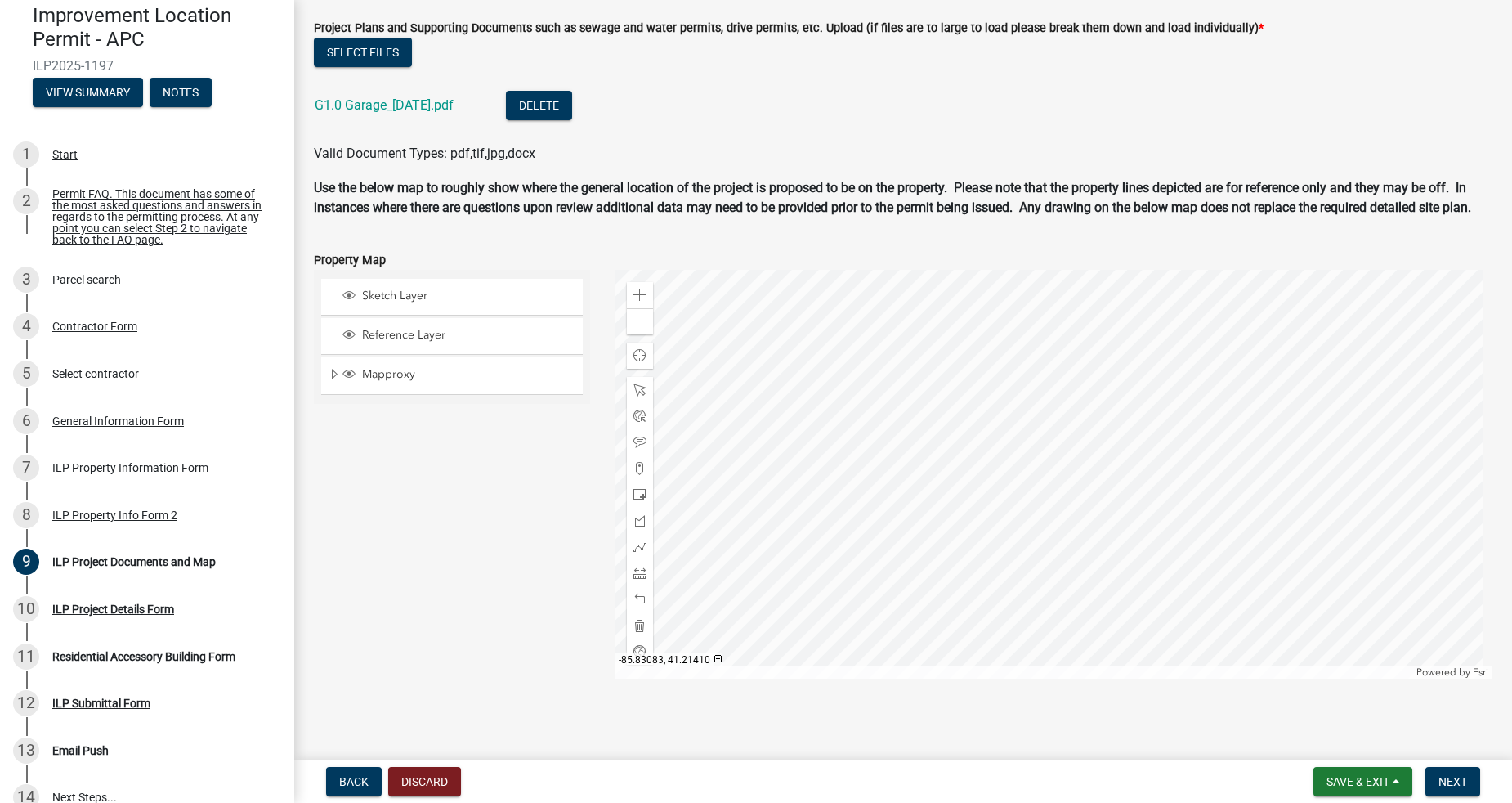
scroll to position [1763, 0]
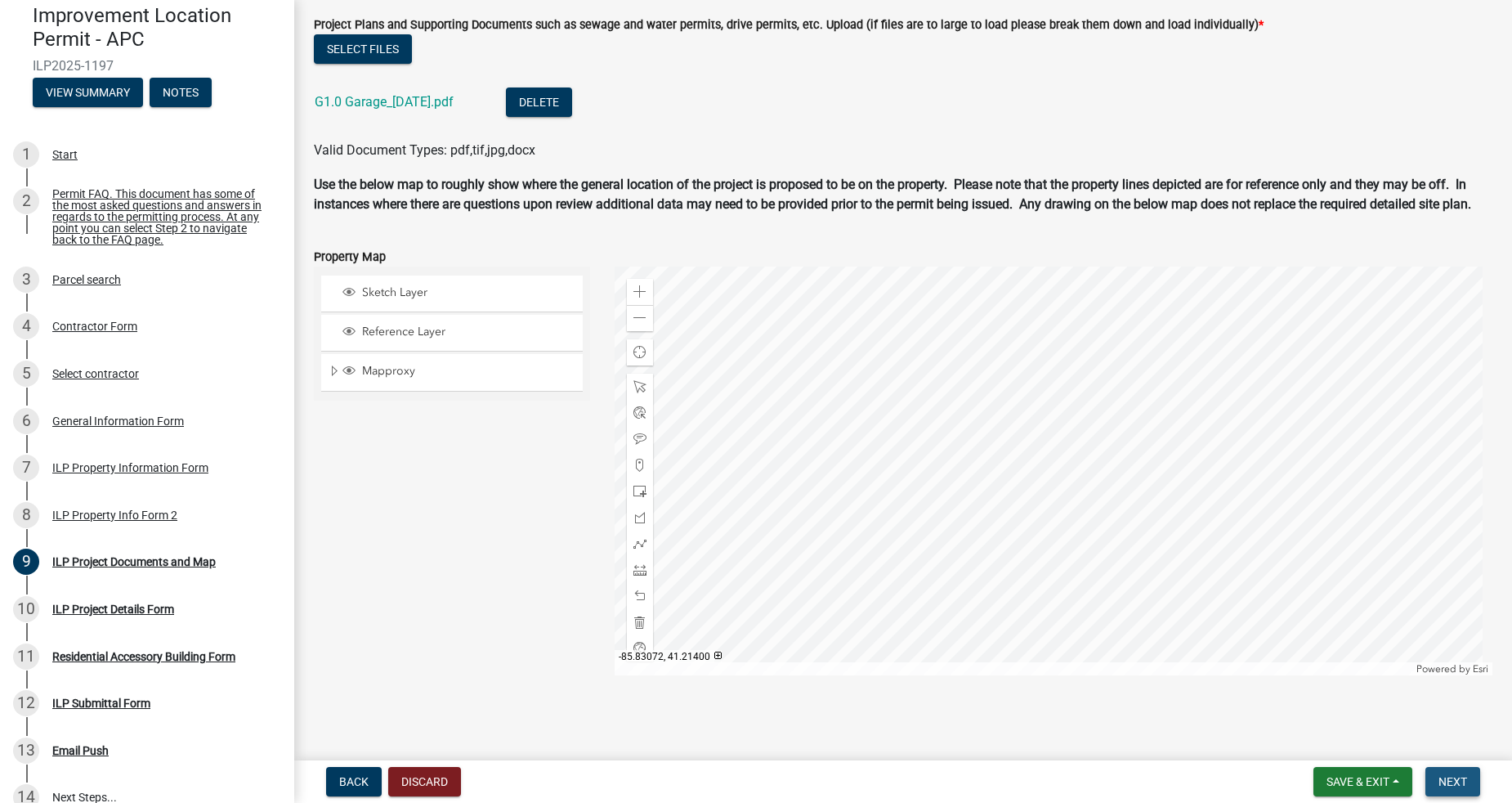
click at [1448, 781] on span "Next" at bounding box center [1452, 781] width 29 height 13
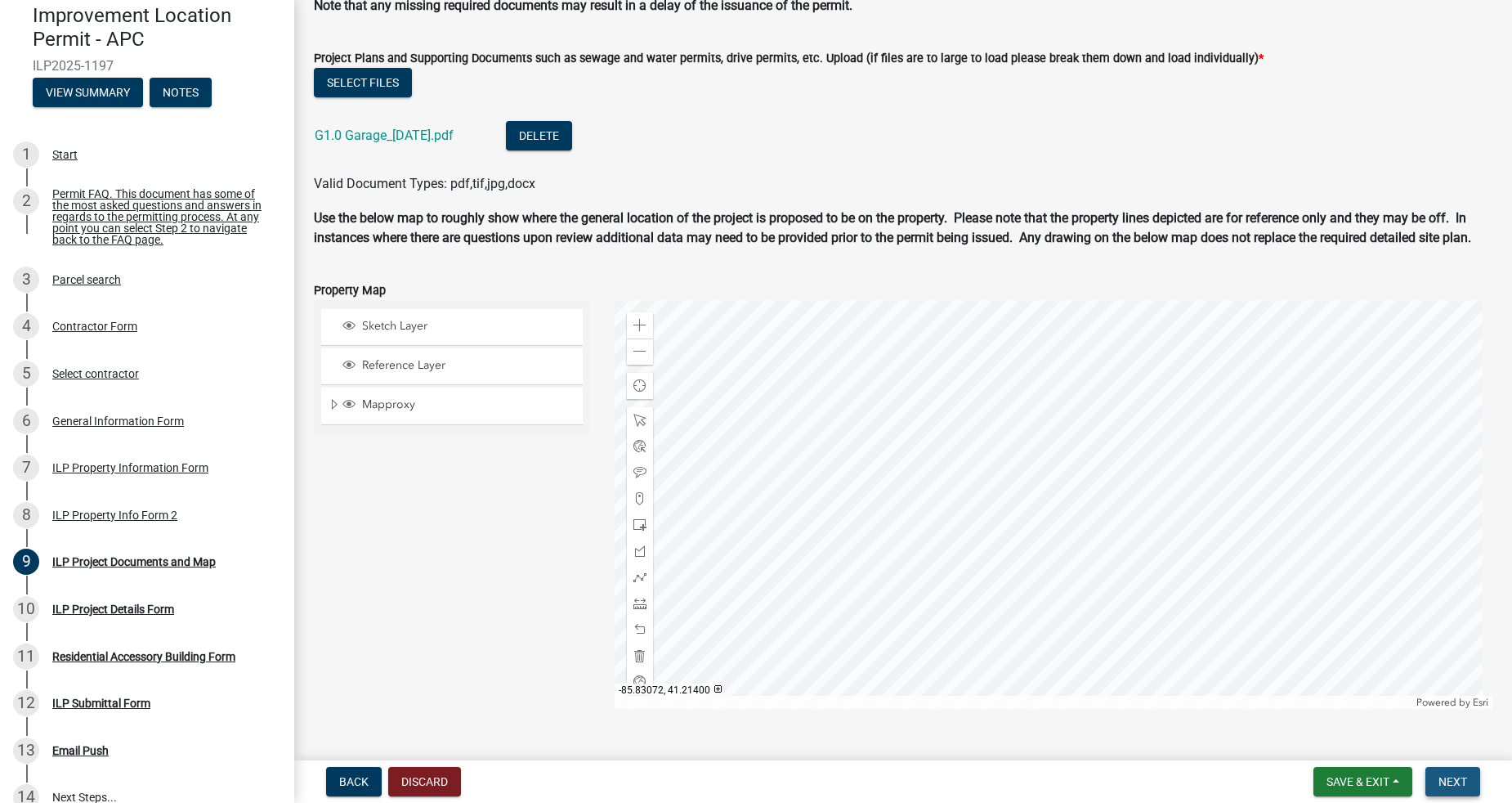
scroll to position [1816, 0]
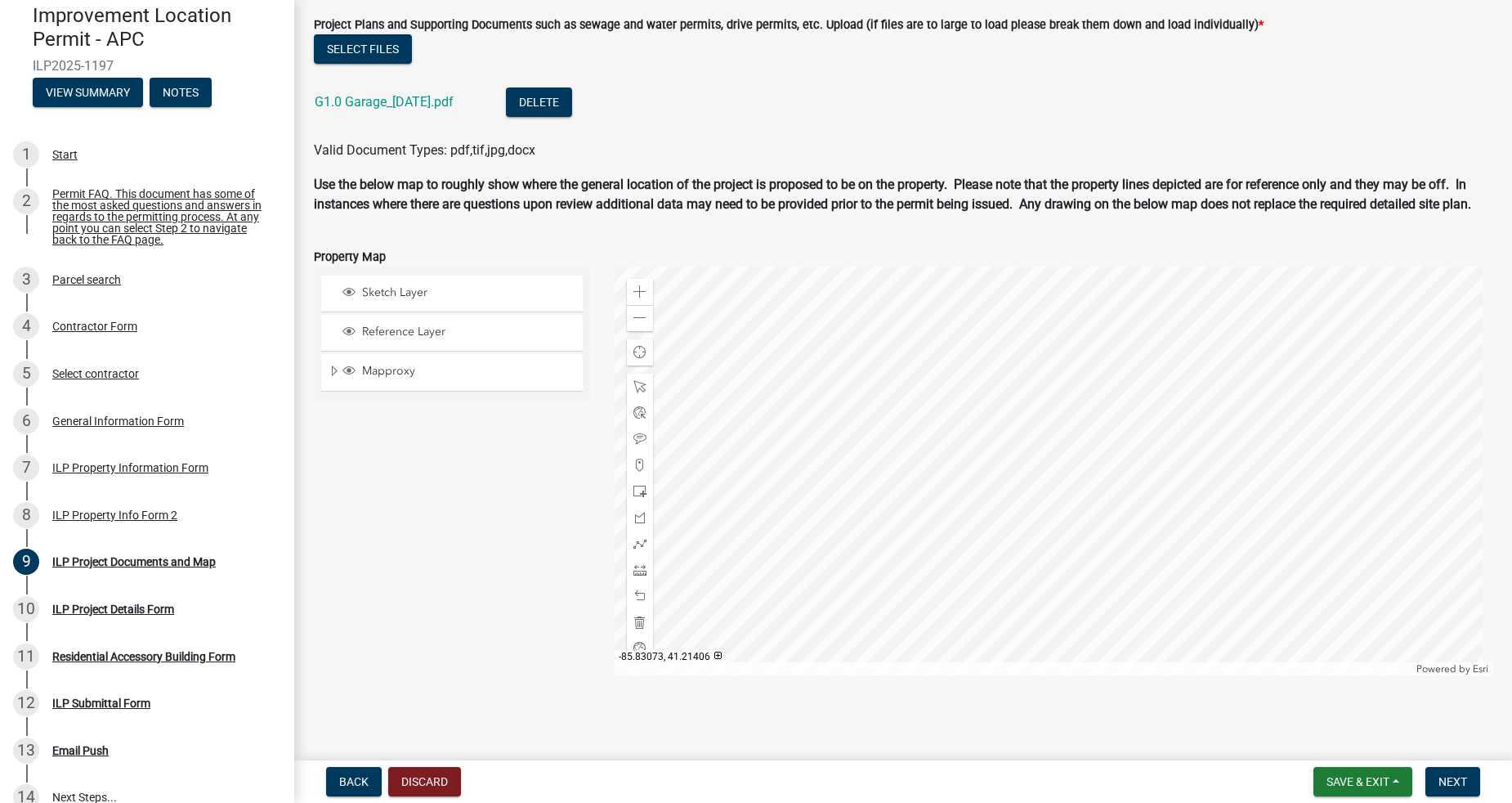
click at [1065, 468] on div at bounding box center [1053, 470] width 878 height 408
click at [1215, 381] on span "Close" at bounding box center [1214, 380] width 13 height 13
click at [1261, 709] on main "ILP Project Documents and Map share Share This section requires you to upload d…" at bounding box center [903, 377] width 1217 height 754
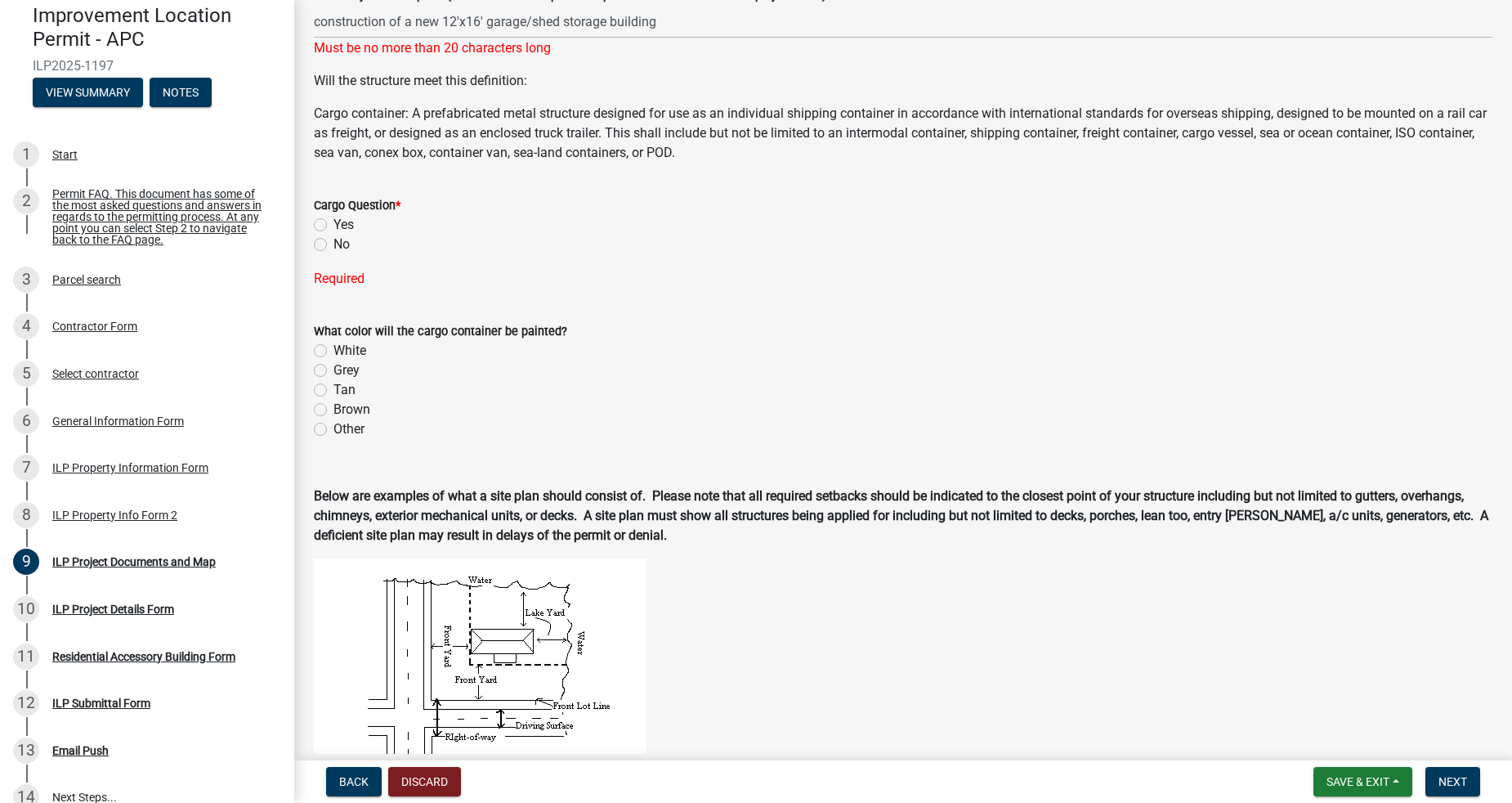
scroll to position [483, 0]
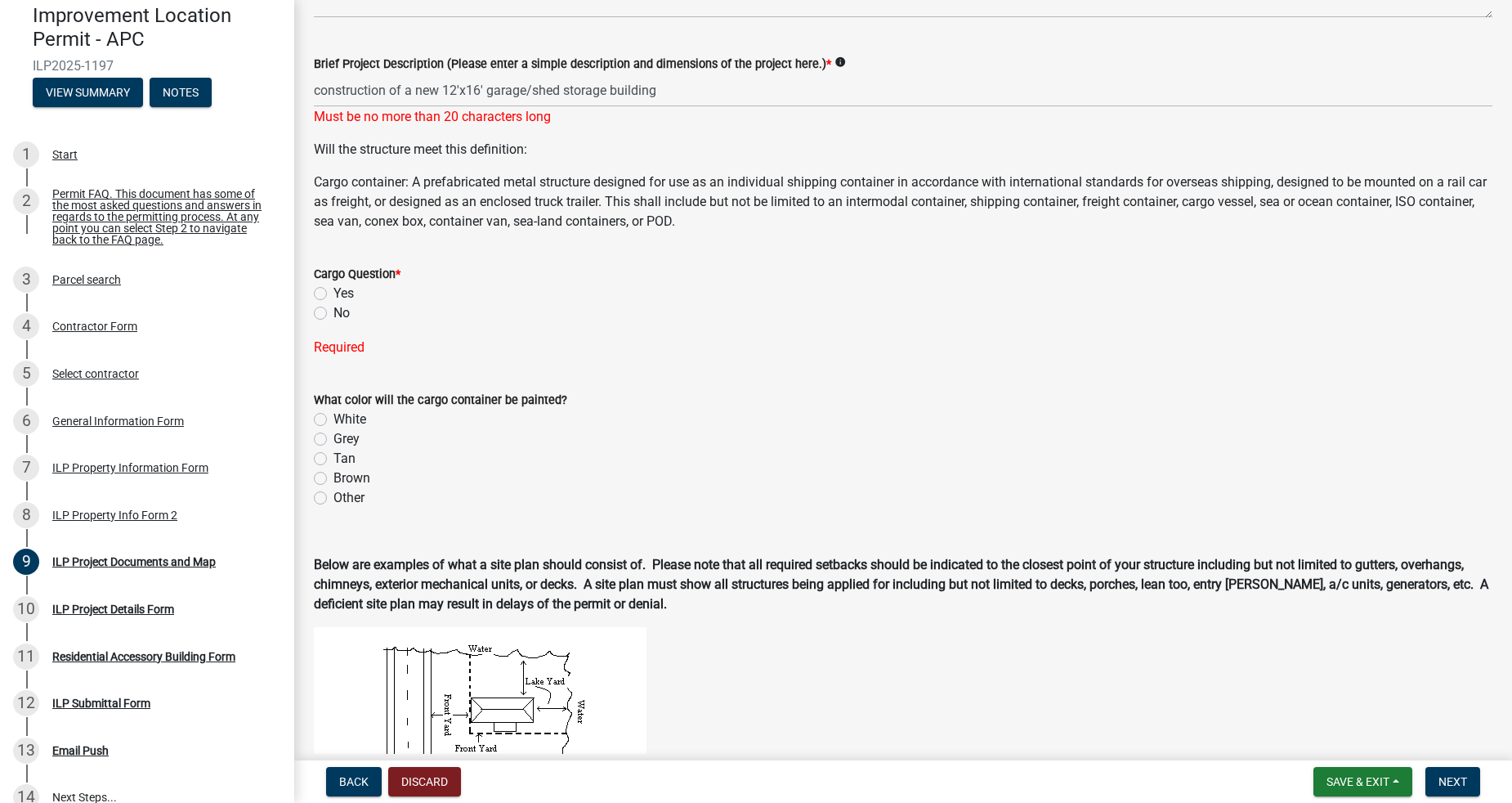
click at [336, 304] on label "No" at bounding box center [342, 314] width 16 height 20
click at [336, 304] on input "No" at bounding box center [339, 309] width 11 height 11
radio input "true"
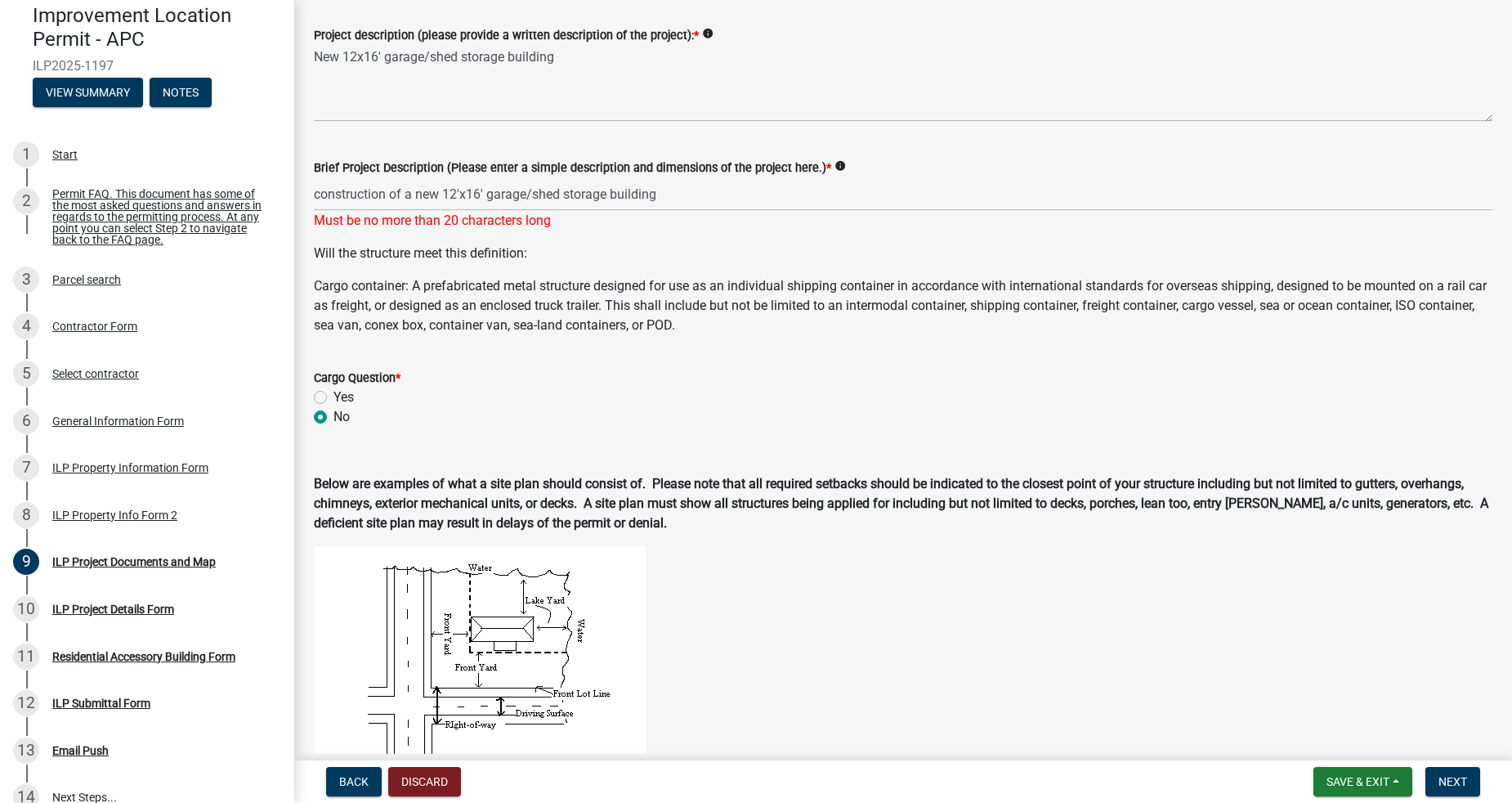
scroll to position [241, 0]
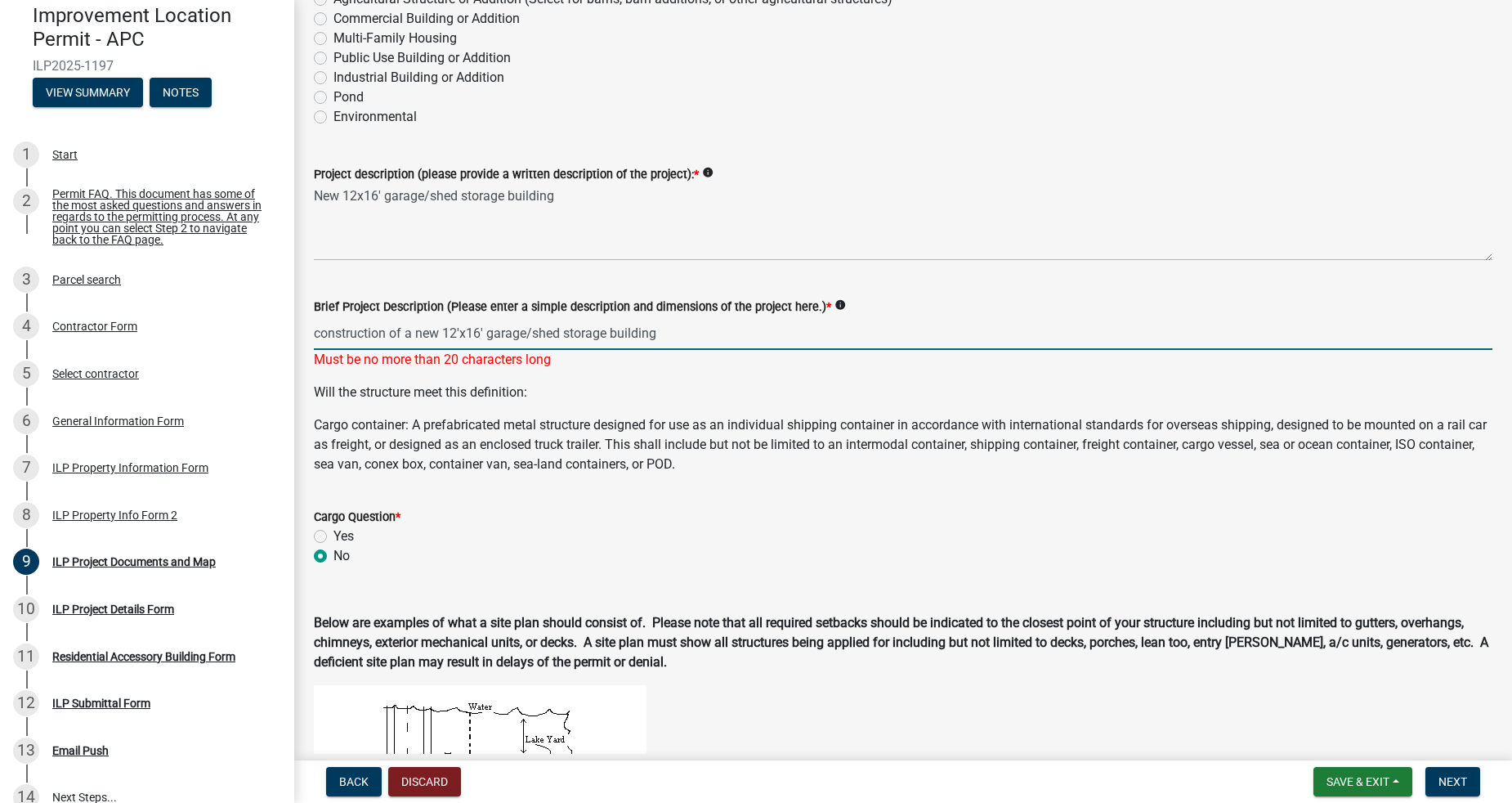
drag, startPoint x: 436, startPoint y: 334, endPoint x: 492, endPoint y: 365, distance: 64.0
click at [293, 329] on div "Improvement Location Permit - APC ILP2025-1197 View Summary Notes 1 Start 2 Per…" at bounding box center [756, 402] width 1512 height 803
click at [417, 331] on input "construction of a new 12'x16' garage/shed storage building" at bounding box center [903, 334] width 1178 height 34
click at [343, 333] on input "new 12'x16' garage/shed storage building" at bounding box center [903, 334] width 1178 height 34
drag, startPoint x: 533, startPoint y: 332, endPoint x: 436, endPoint y: 327, distance: 97.1
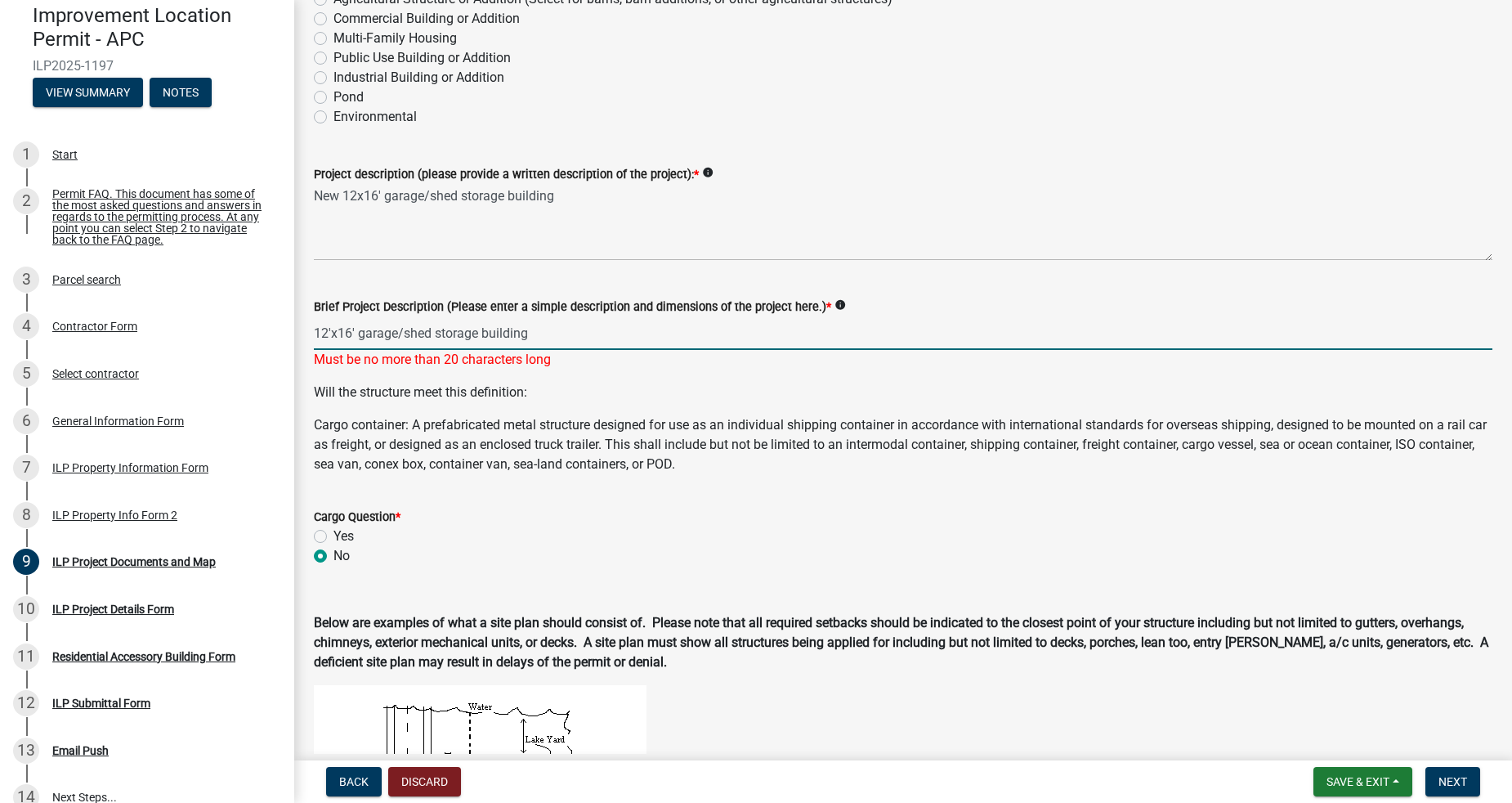
click at [436, 327] on input "12'x16' garage/shed storage building" at bounding box center [903, 334] width 1178 height 34
type input "12'x16' garage"
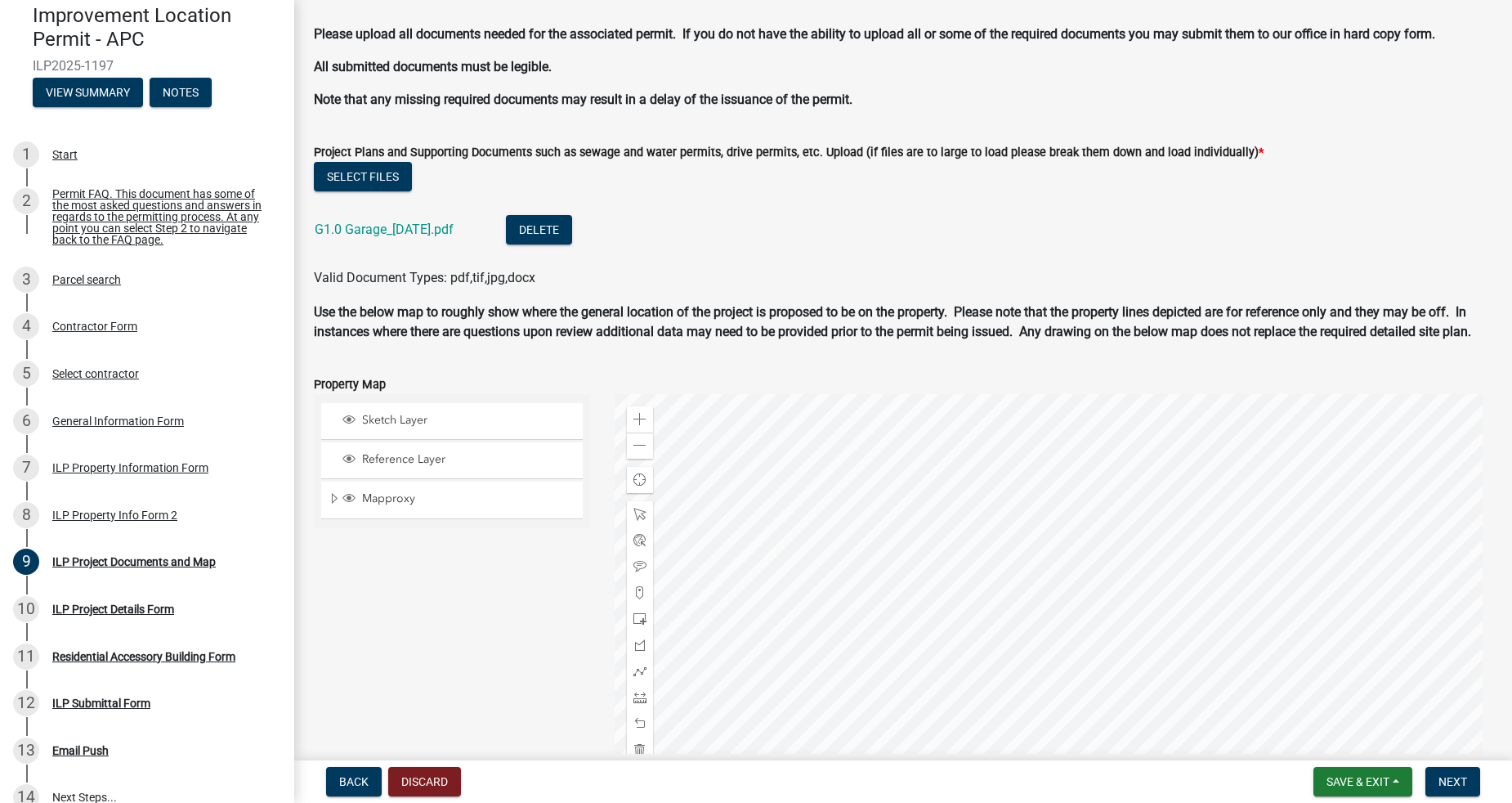
scroll to position [1611, 0]
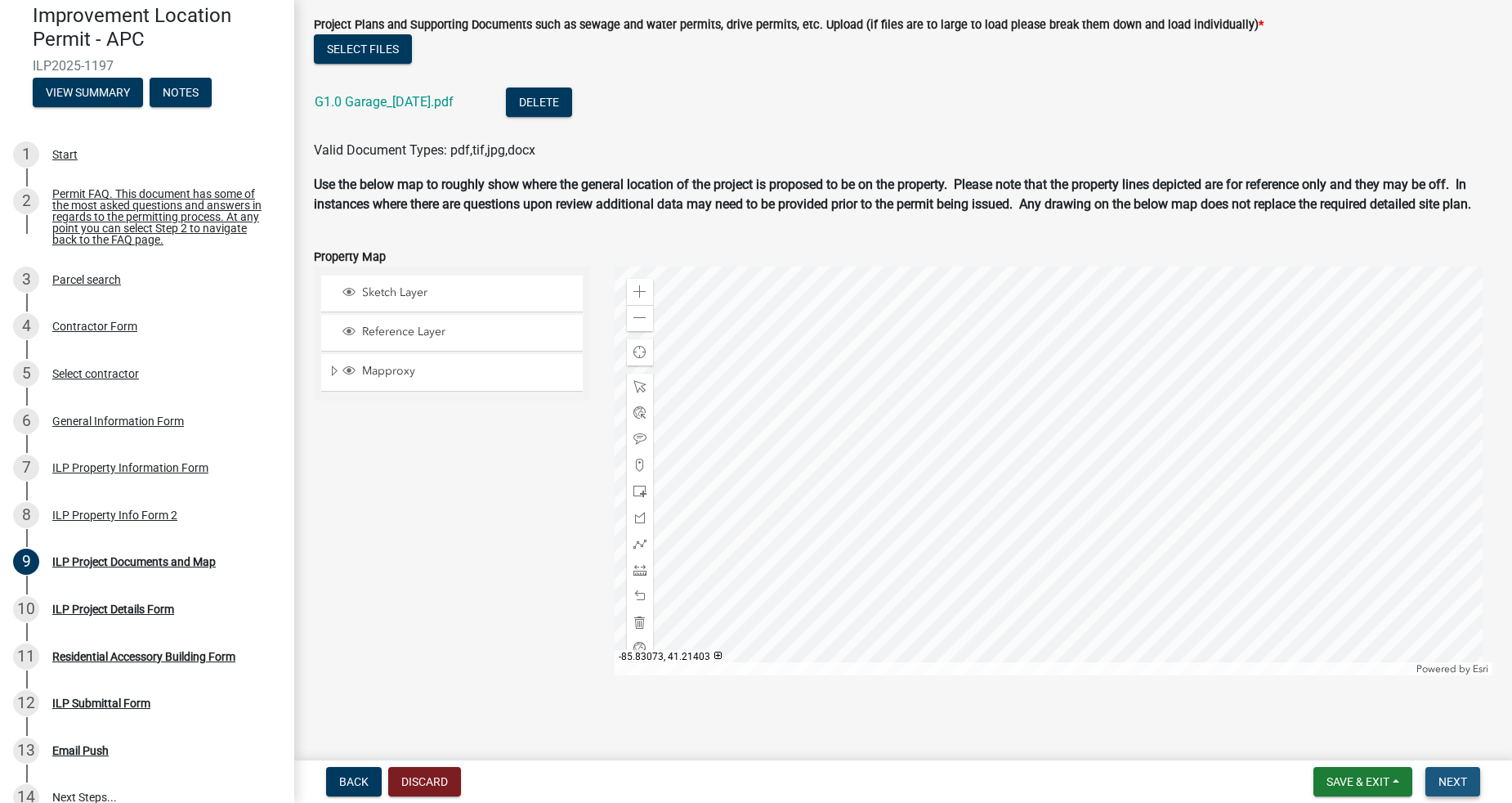
click at [1458, 786] on span "Next" at bounding box center [1452, 781] width 29 height 13
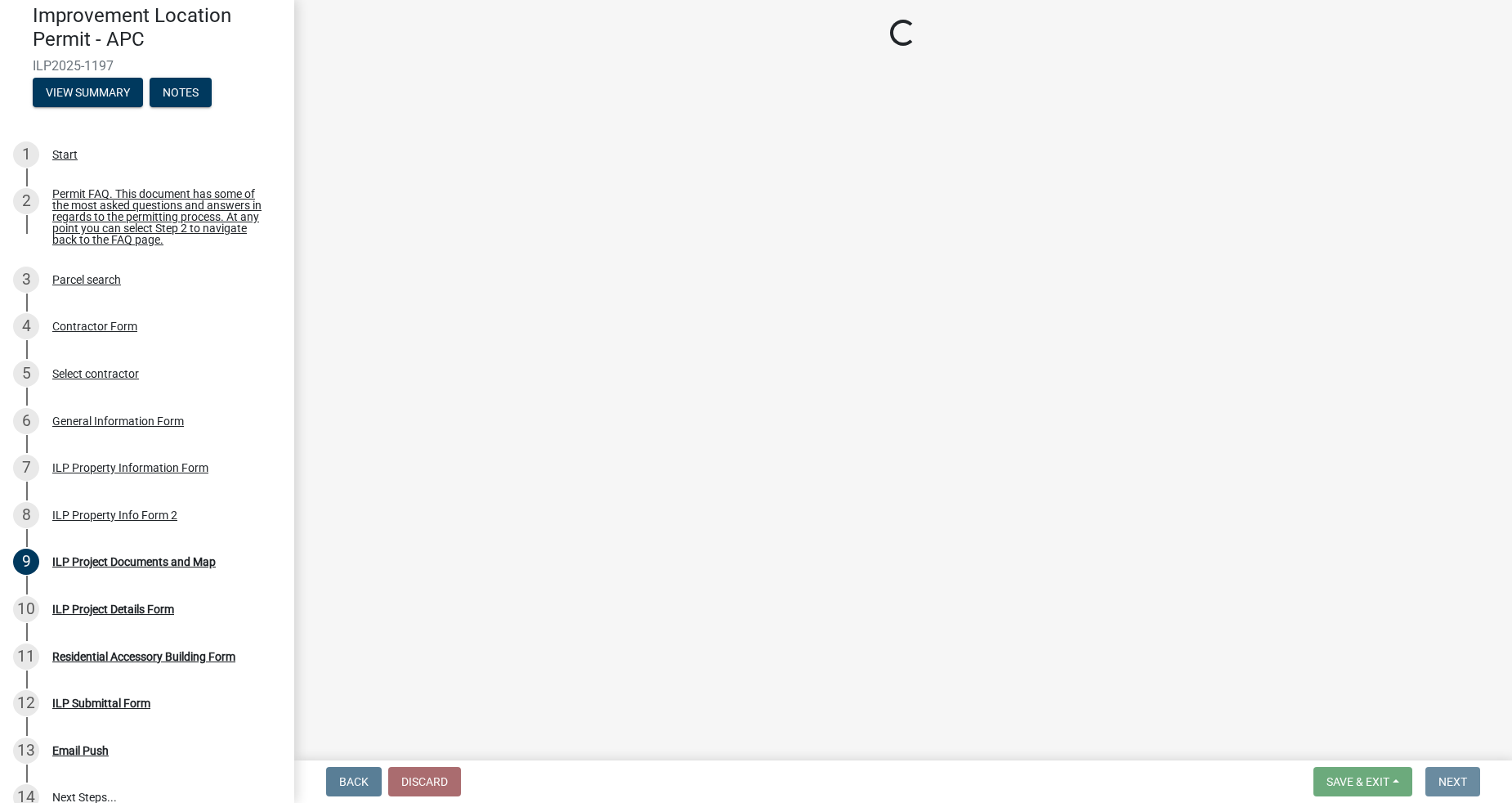
scroll to position [0, 0]
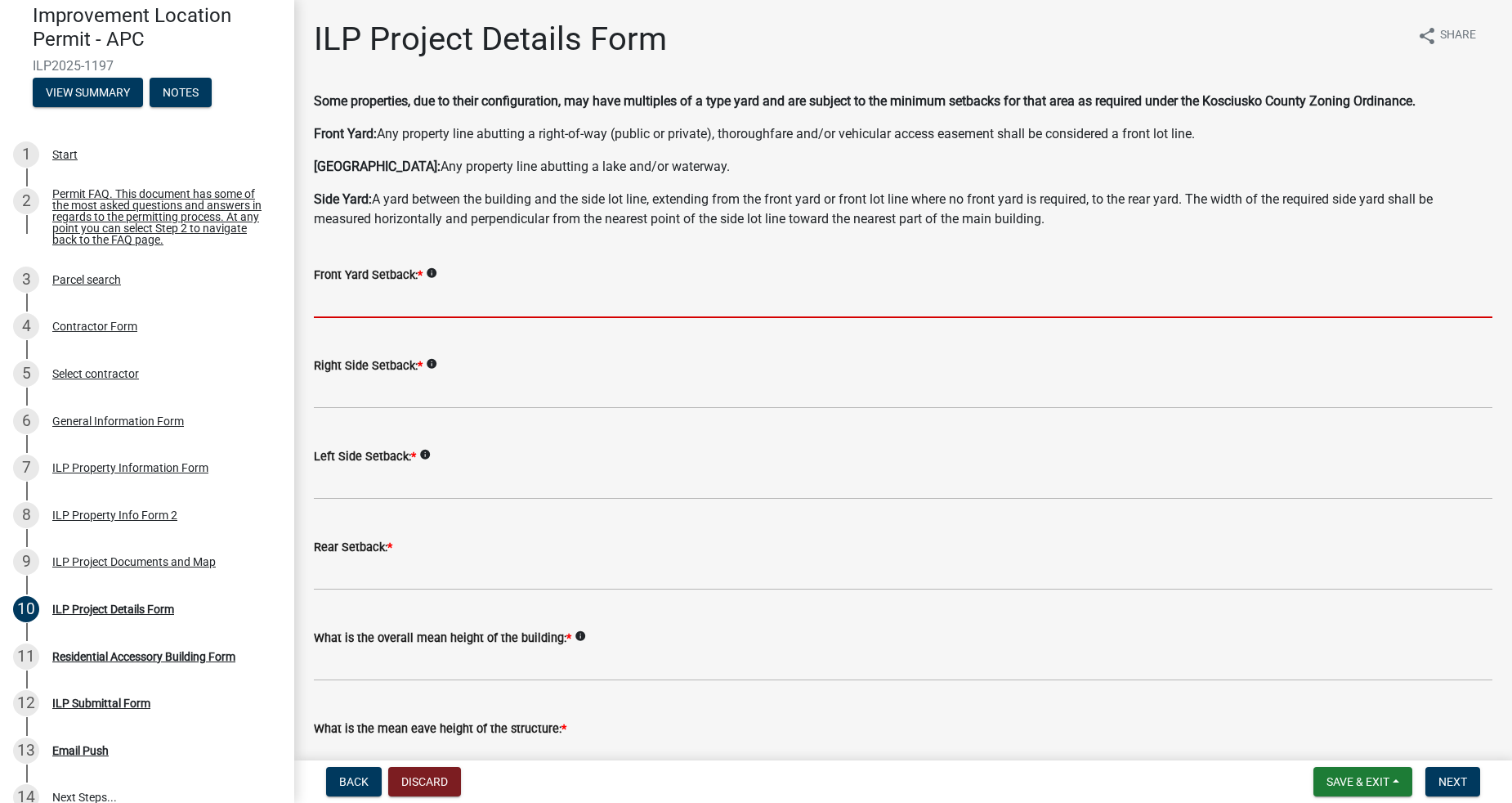
click at [422, 309] on input "text" at bounding box center [903, 302] width 1178 height 34
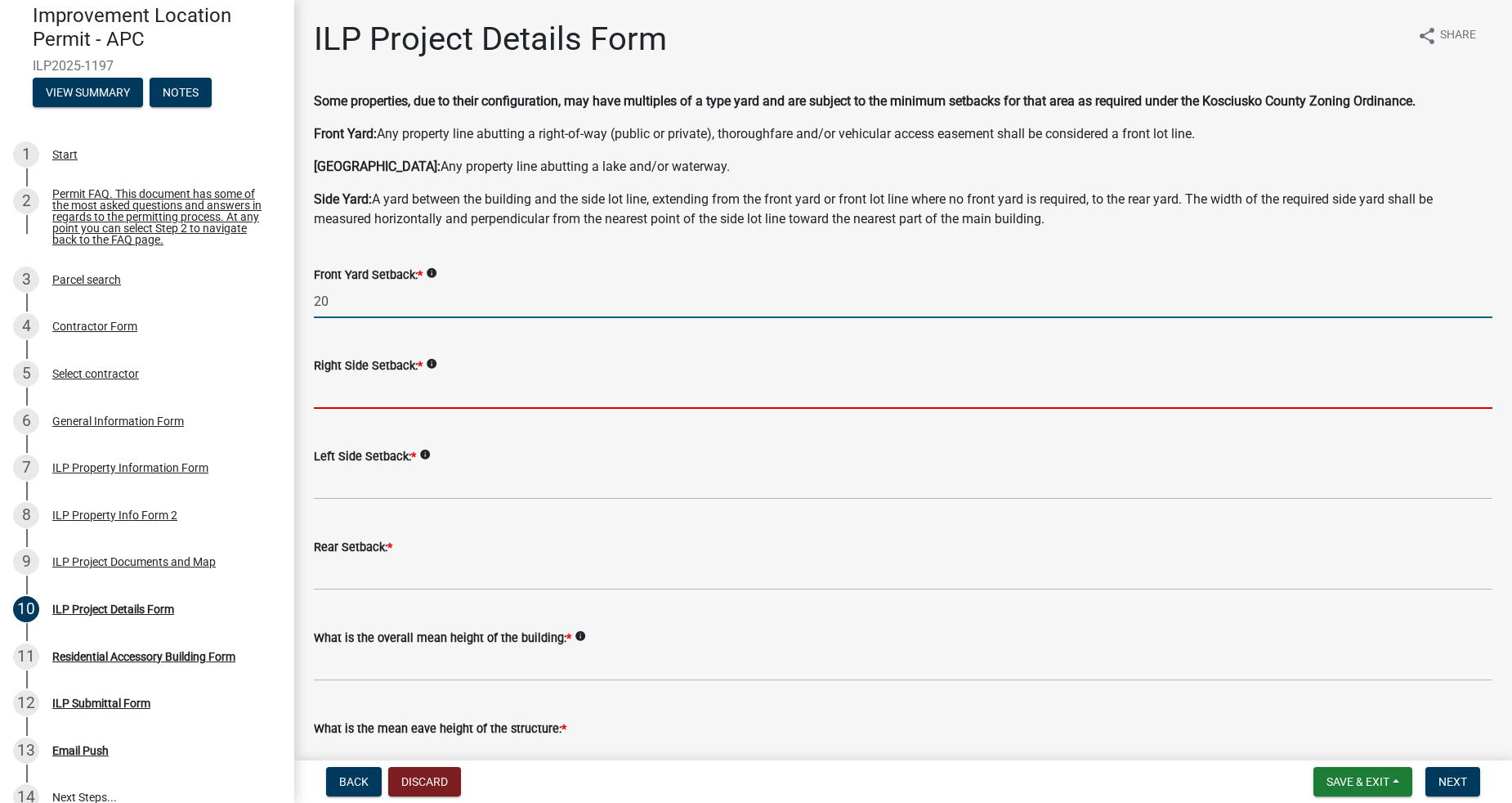
type input "20.0"
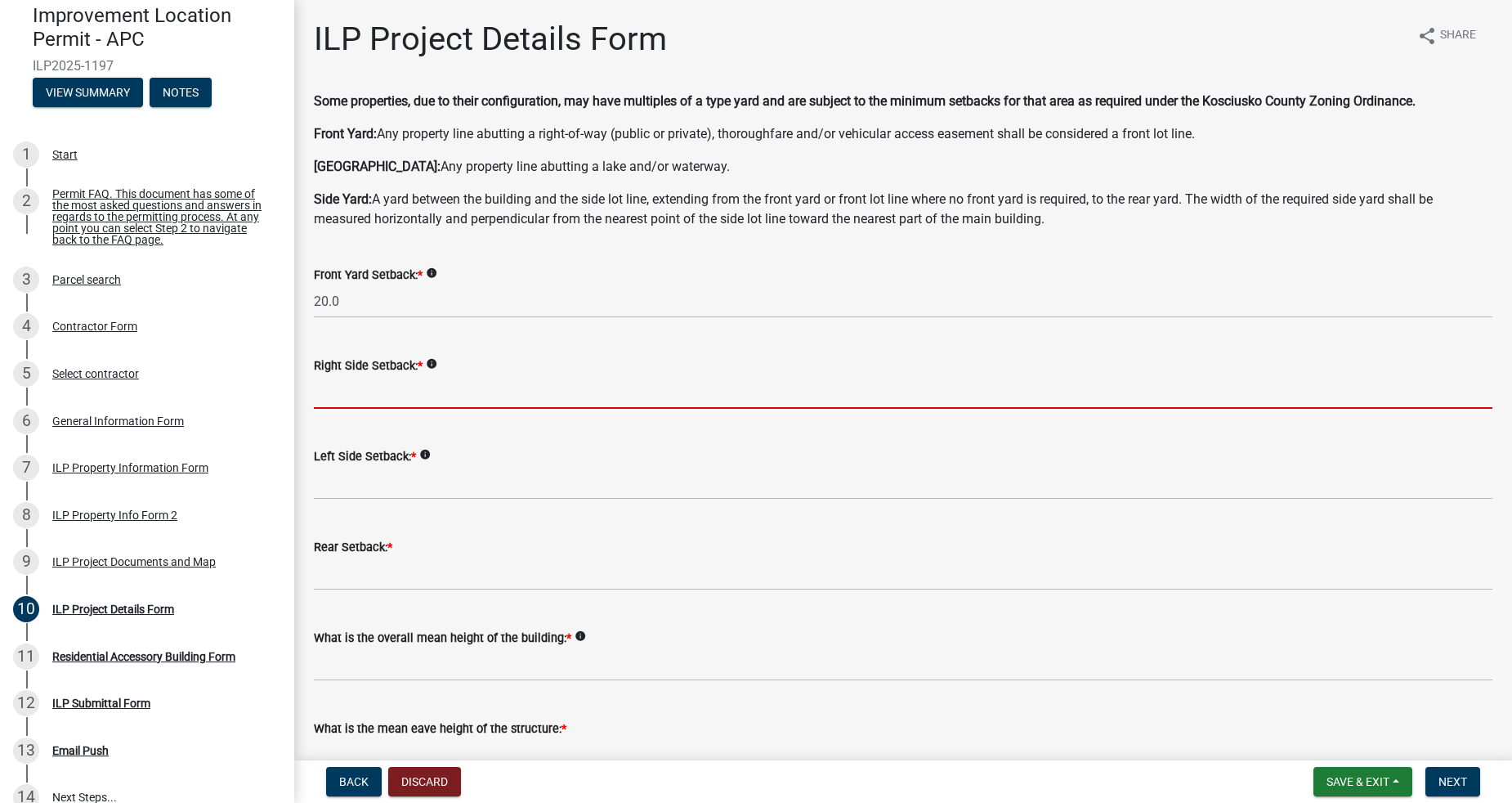
click at [406, 400] on input "text" at bounding box center [903, 393] width 1178 height 34
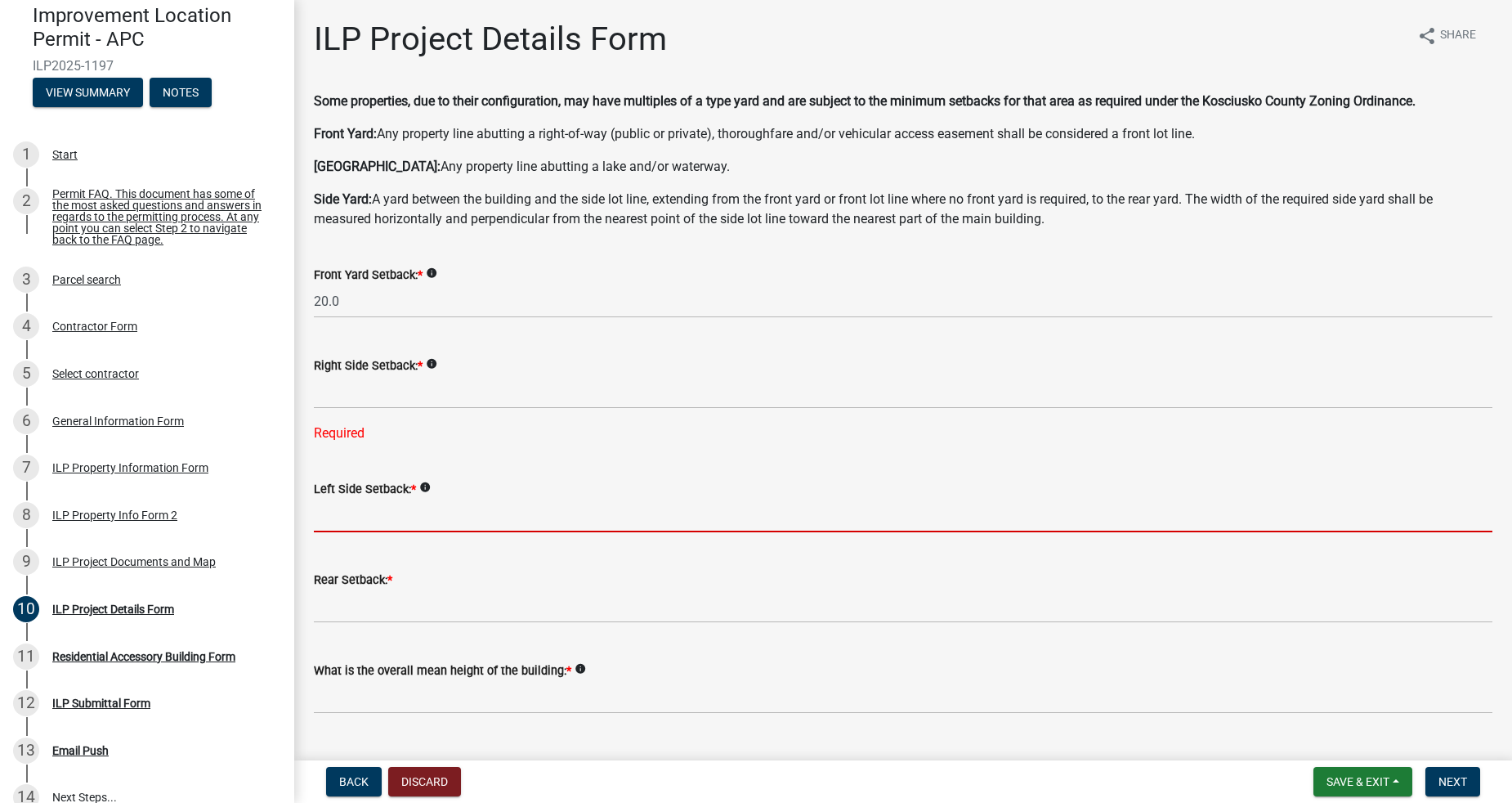
click at [426, 491] on form "Left Side Setback: * info" at bounding box center [903, 505] width 1178 height 53
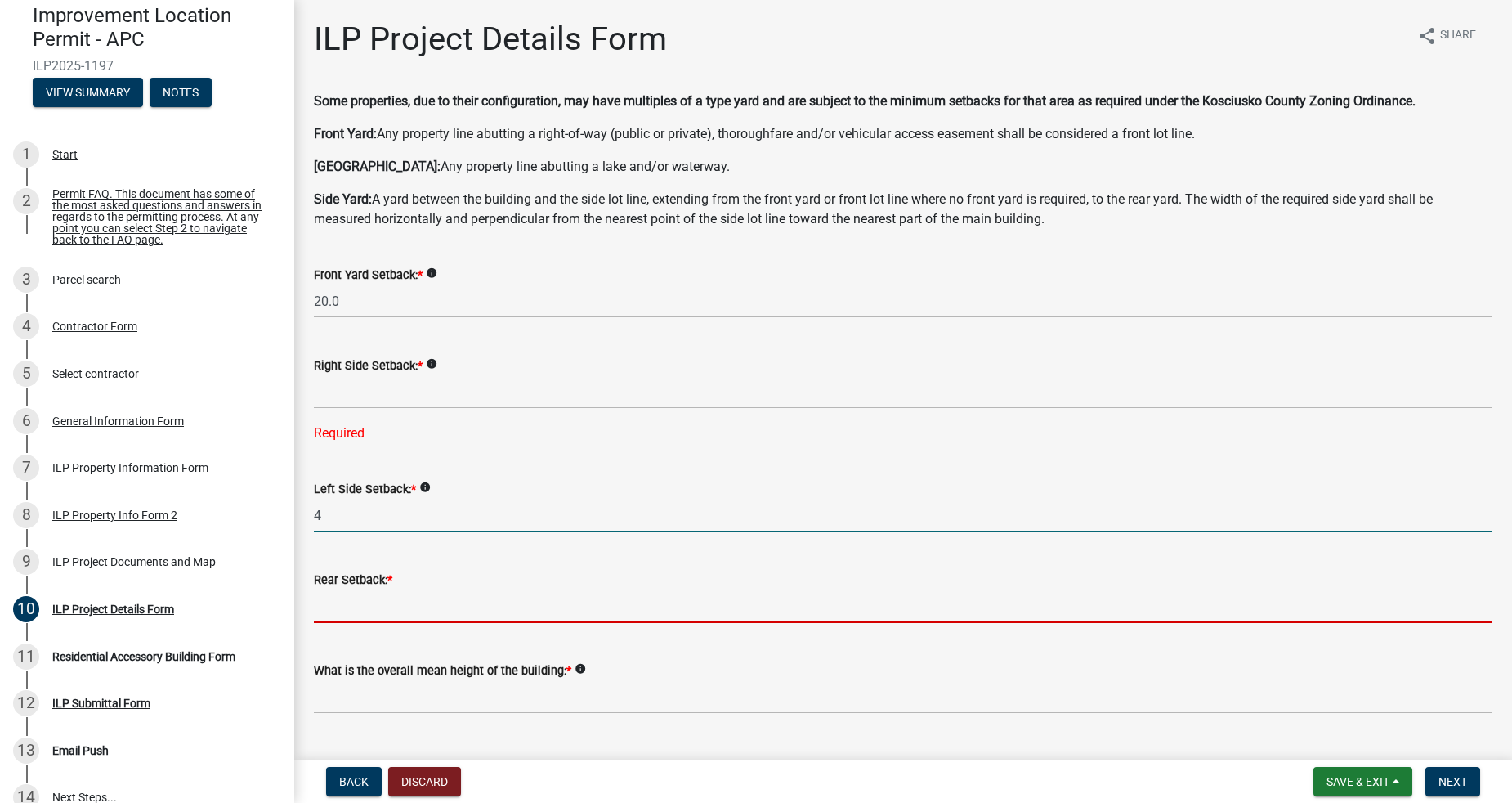
type input "4.0"
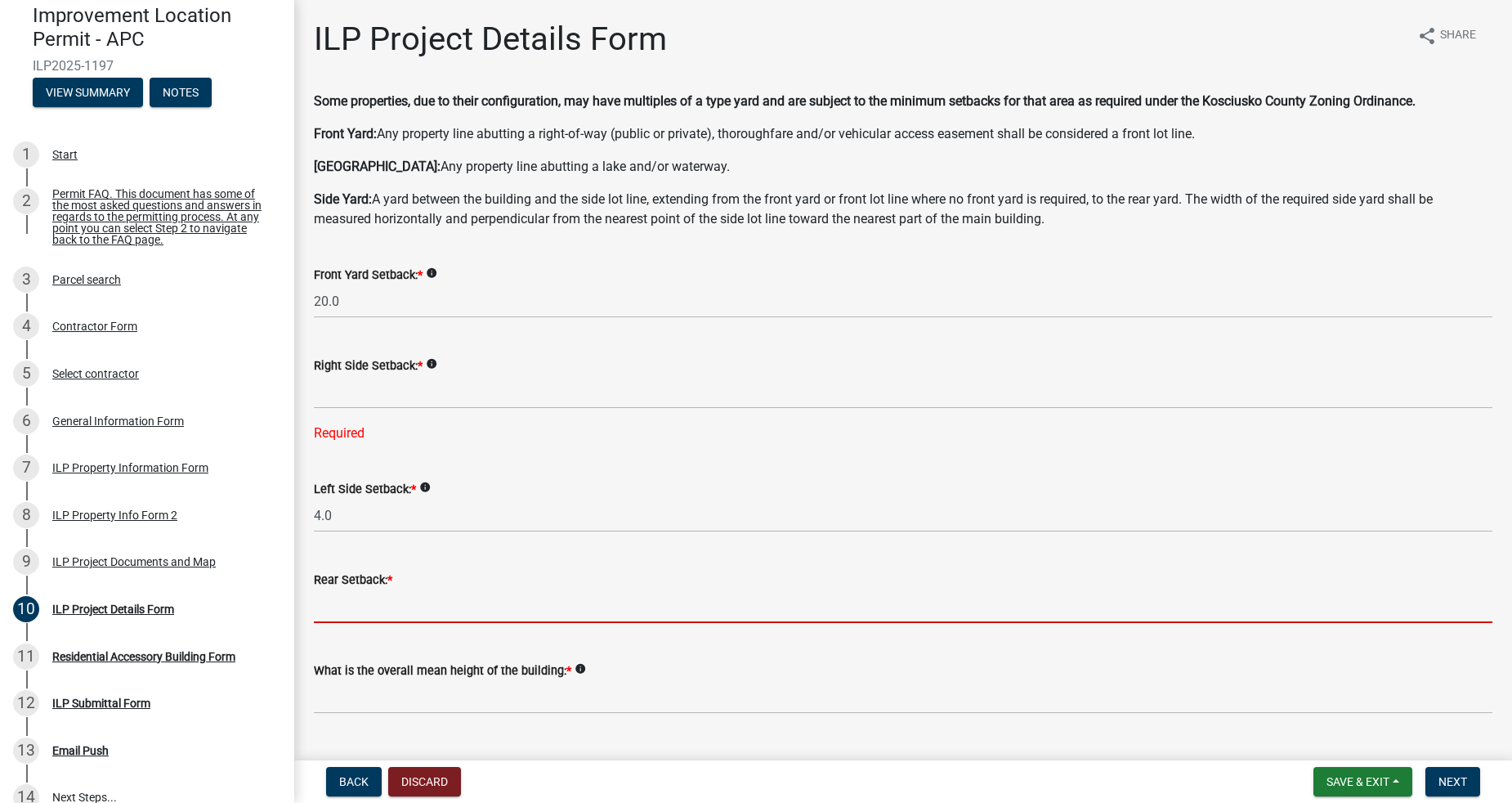
click at [411, 600] on input "text" at bounding box center [903, 606] width 1178 height 34
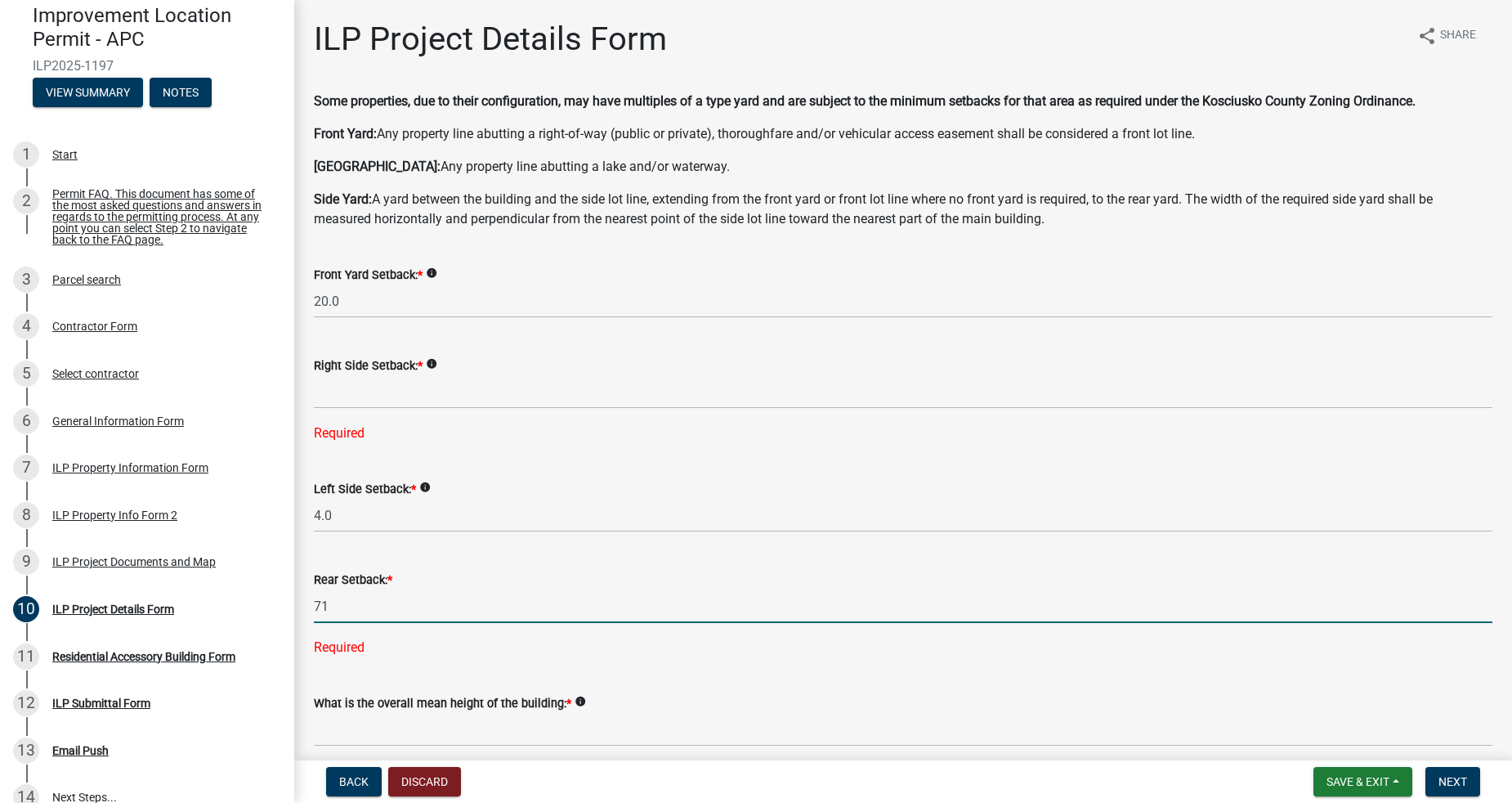
type input "71.0"
click at [363, 412] on div "Right Side Setback: * info Required" at bounding box center [903, 388] width 1178 height 110
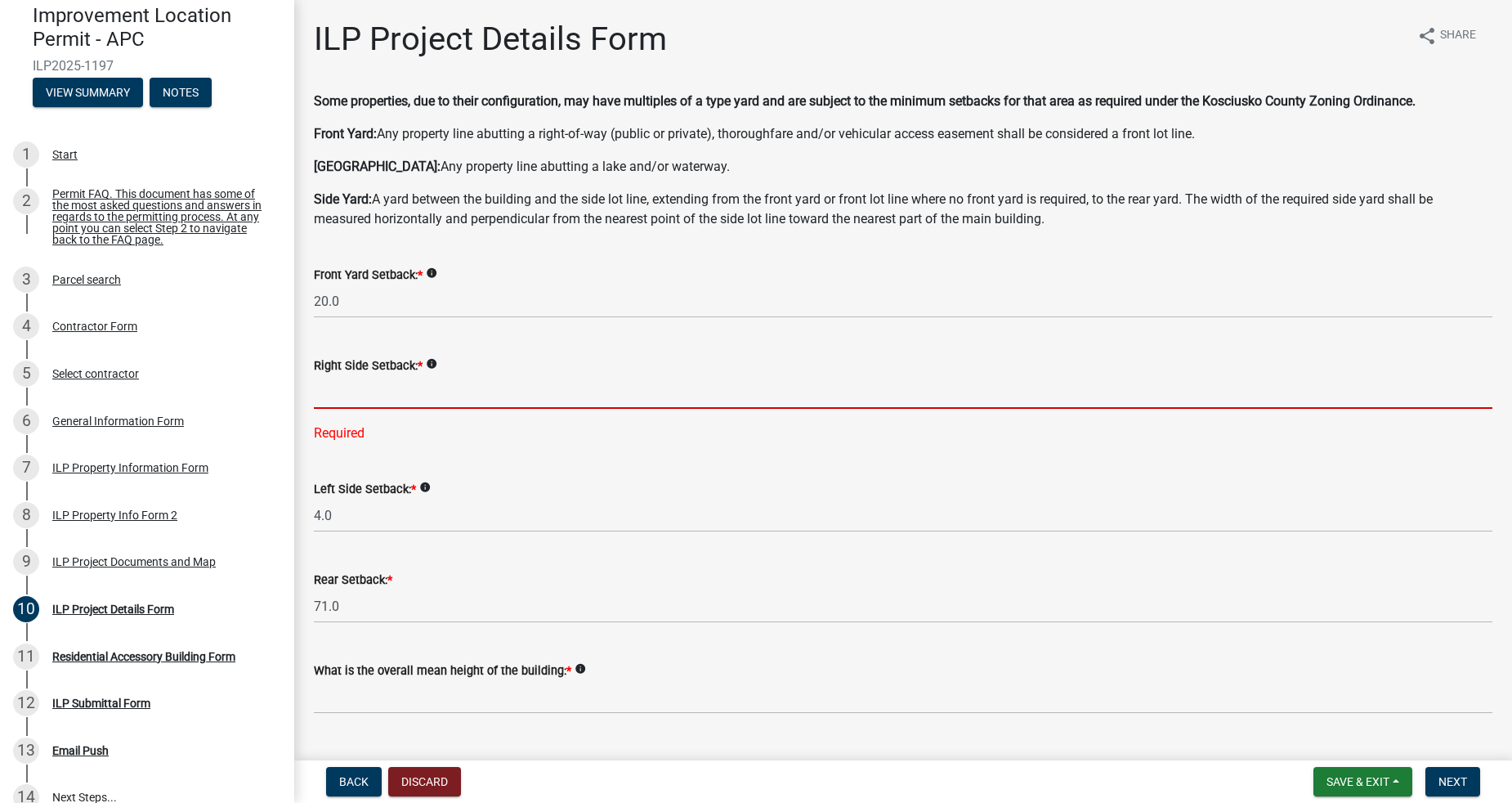
click at [362, 397] on input "text" at bounding box center [903, 393] width 1178 height 34
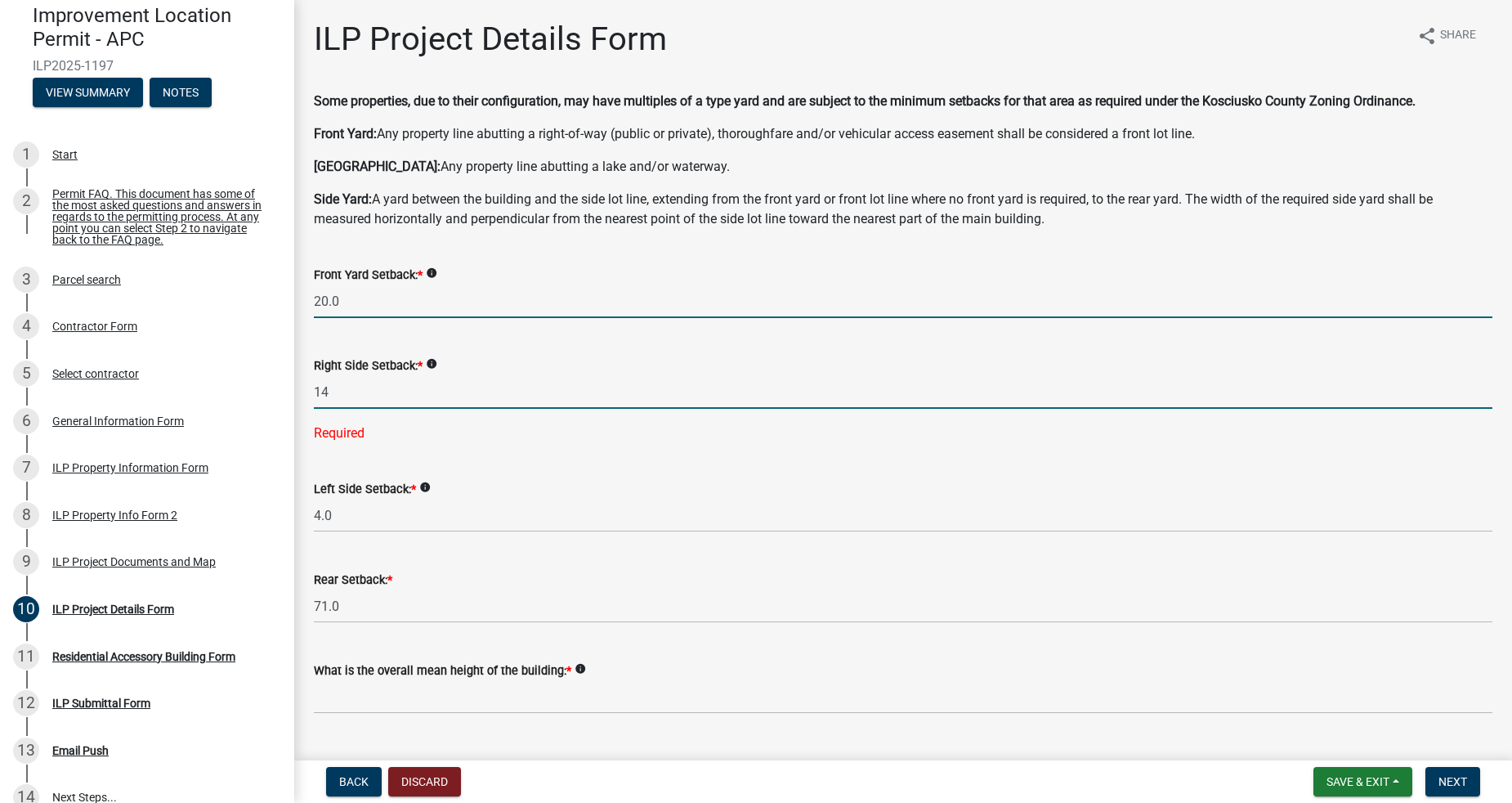
type input "14.0"
click at [474, 293] on input "20.0" at bounding box center [903, 302] width 1178 height 34
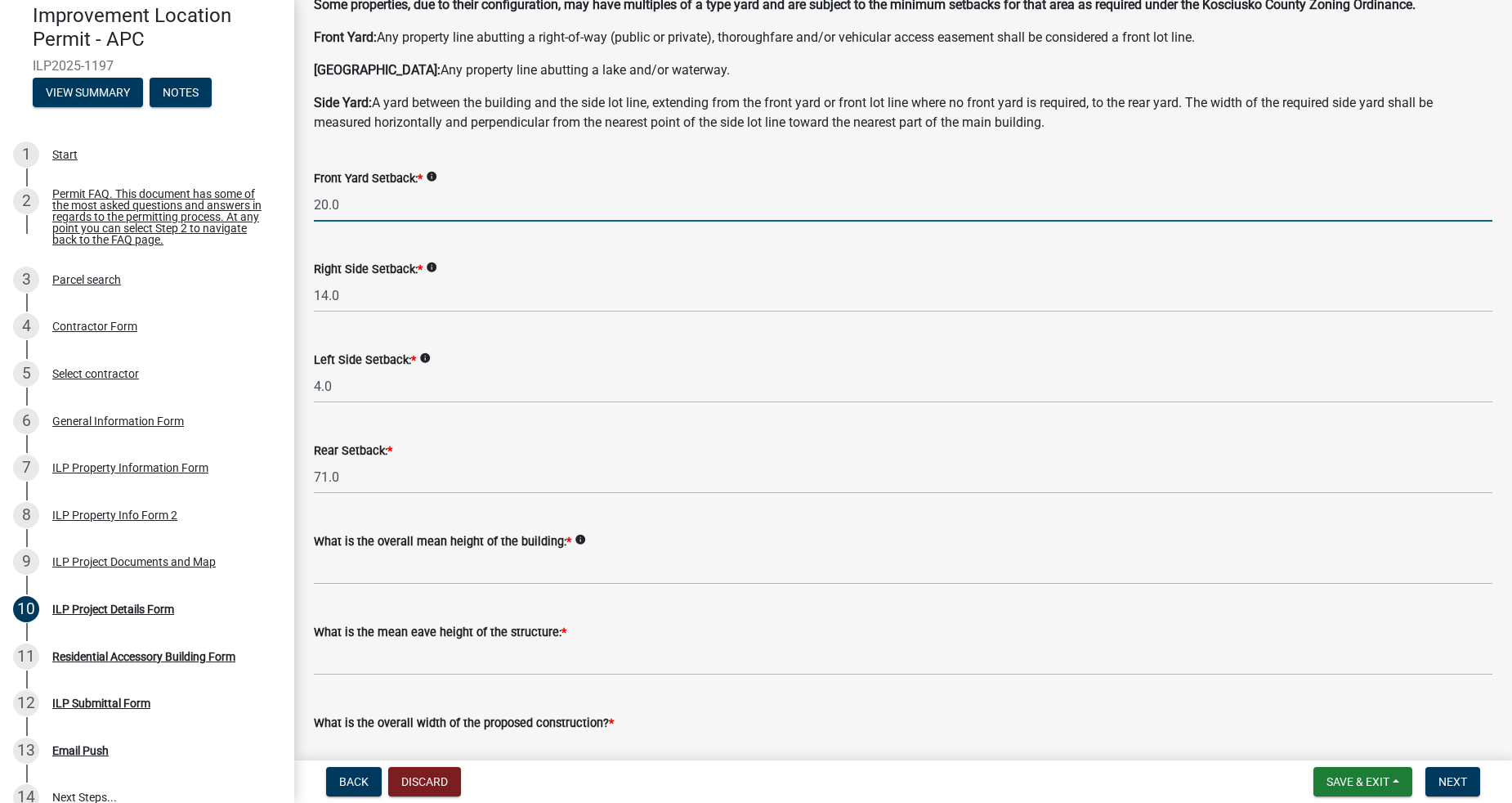
scroll to position [121, 0]
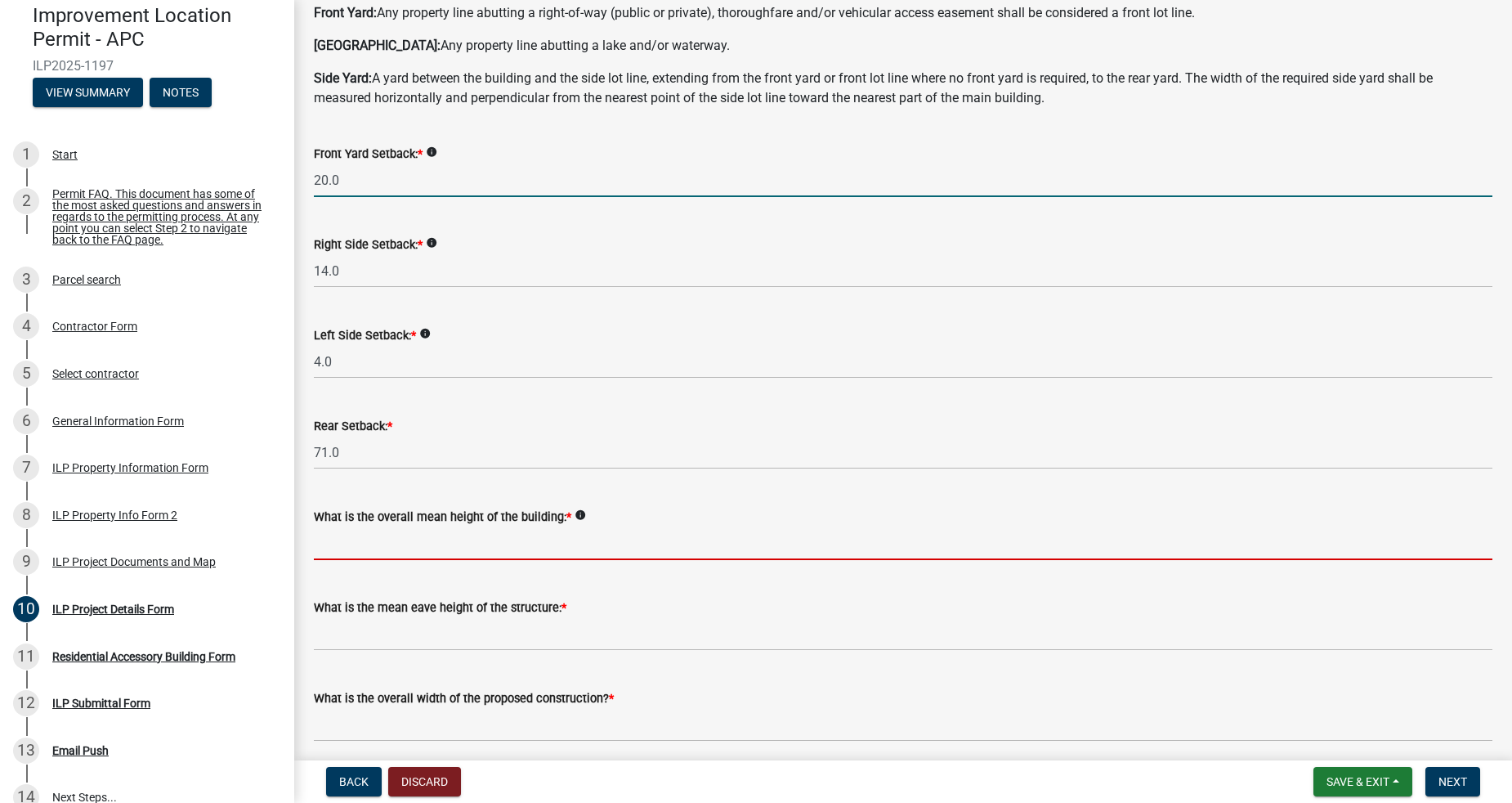
click at [501, 543] on input "text" at bounding box center [903, 543] width 1178 height 34
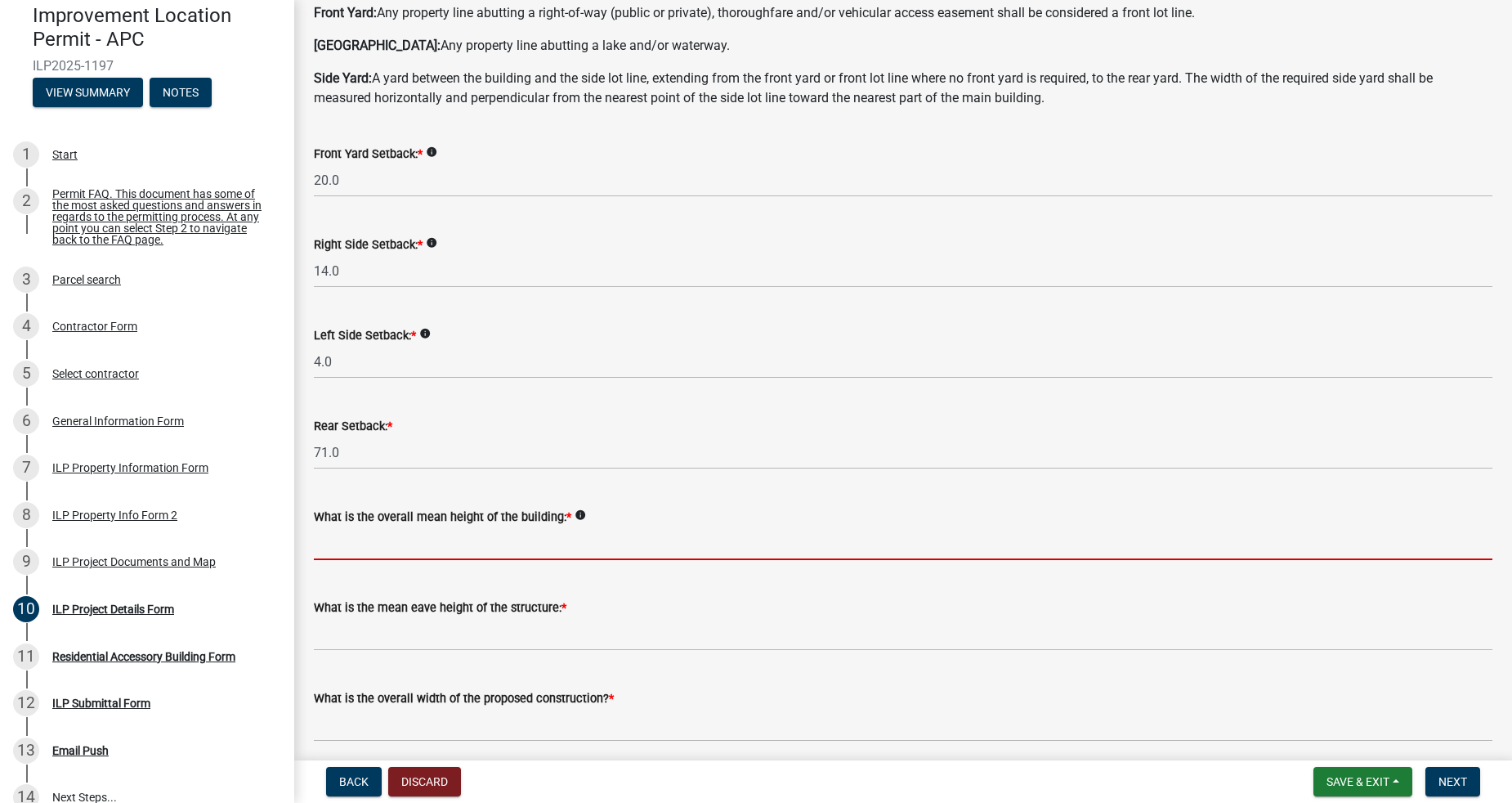
click at [574, 513] on icon "info" at bounding box center [579, 514] width 11 height 11
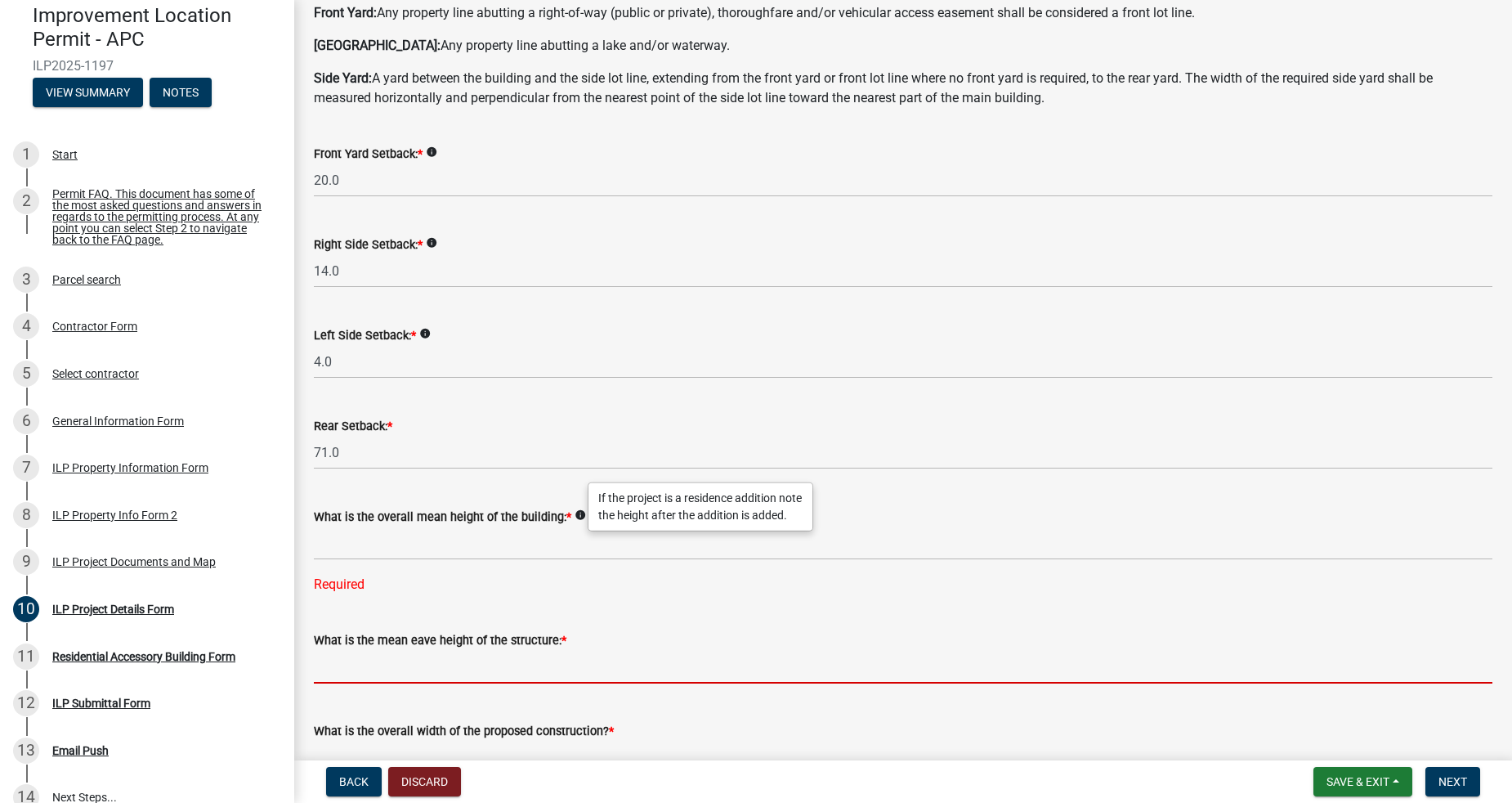
click at [546, 660] on input "text" at bounding box center [903, 667] width 1178 height 34
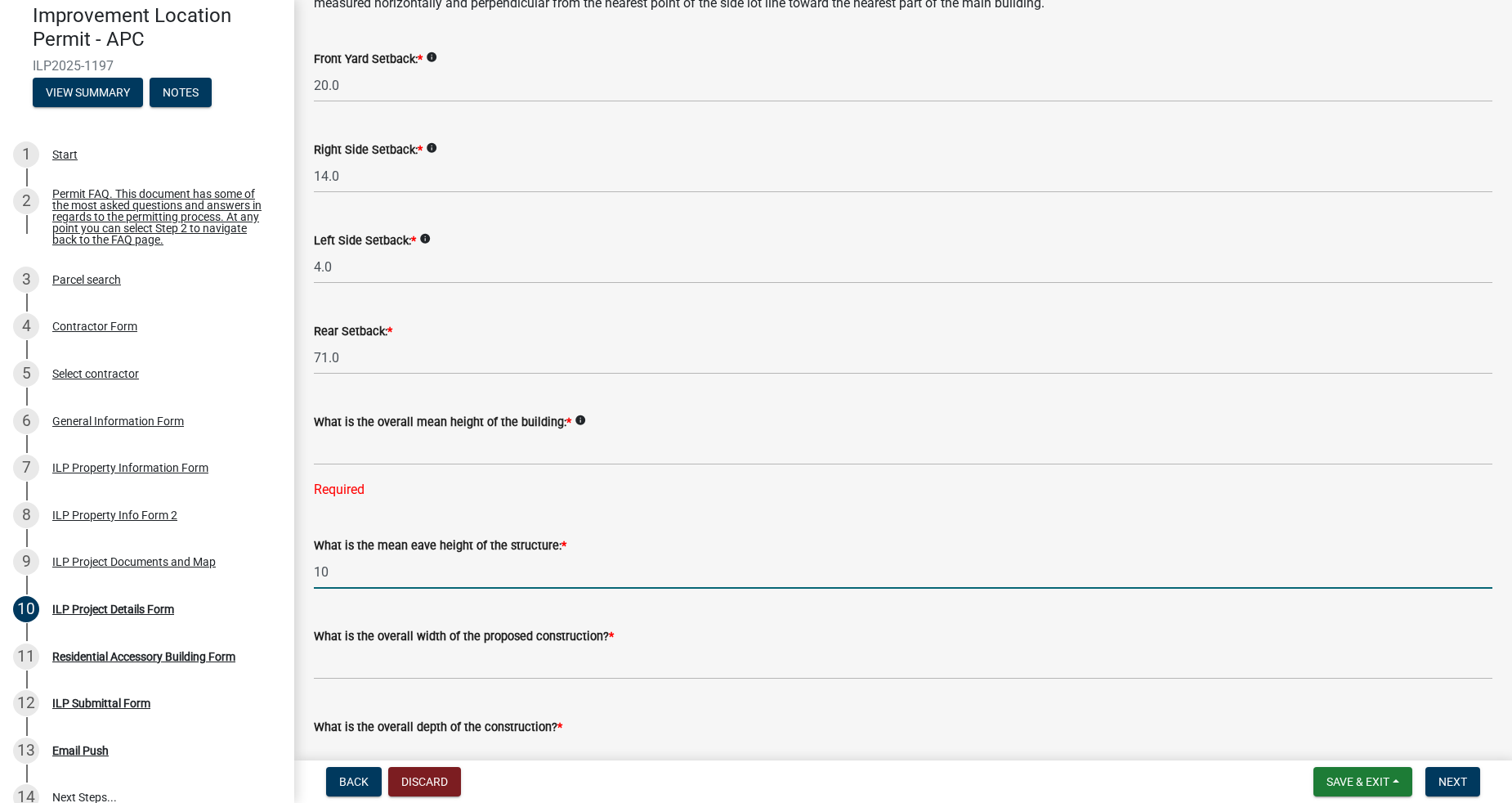
scroll to position [242, 0]
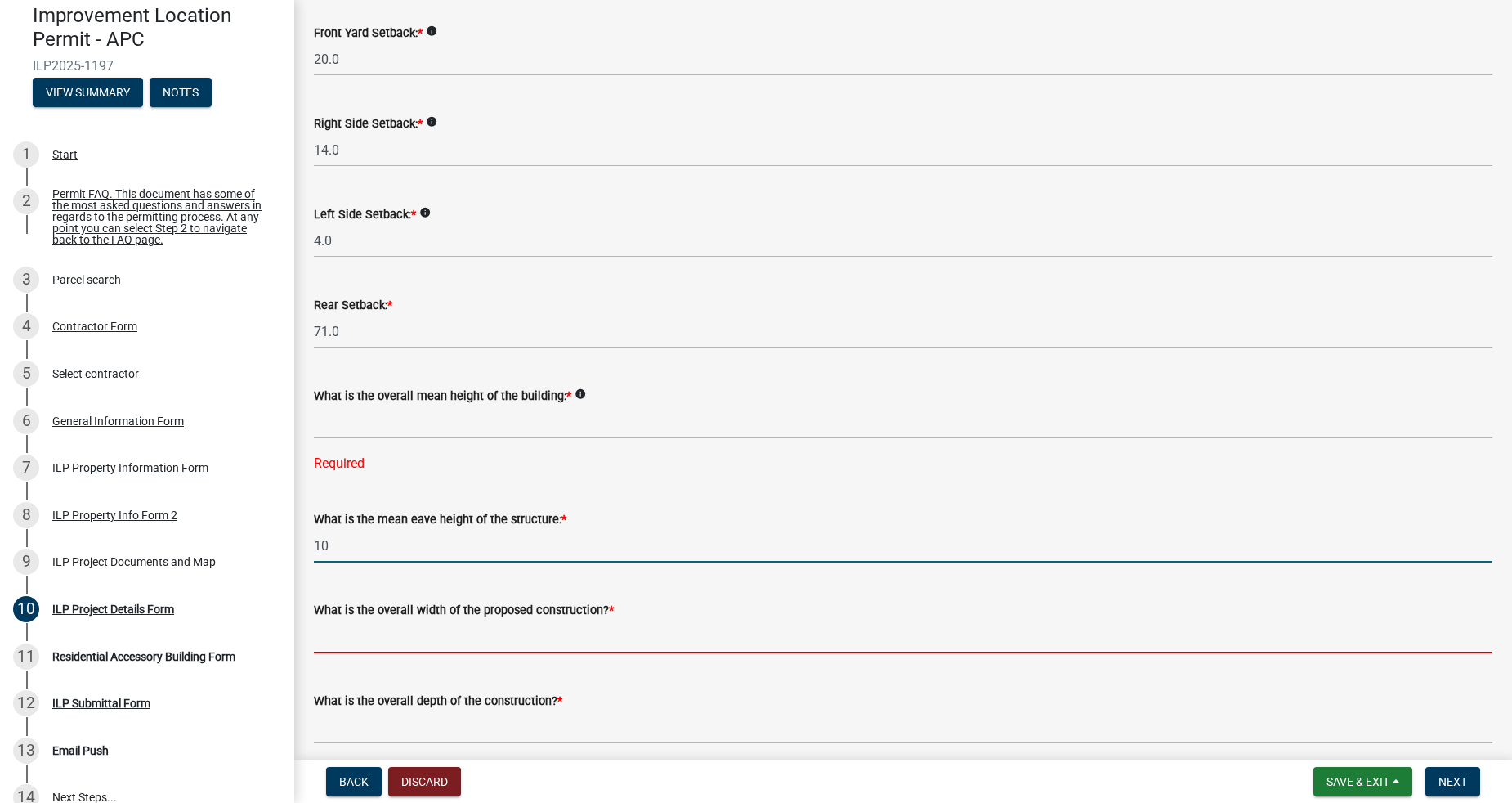
type input "10.0"
click at [551, 645] on input "text" at bounding box center [903, 636] width 1178 height 34
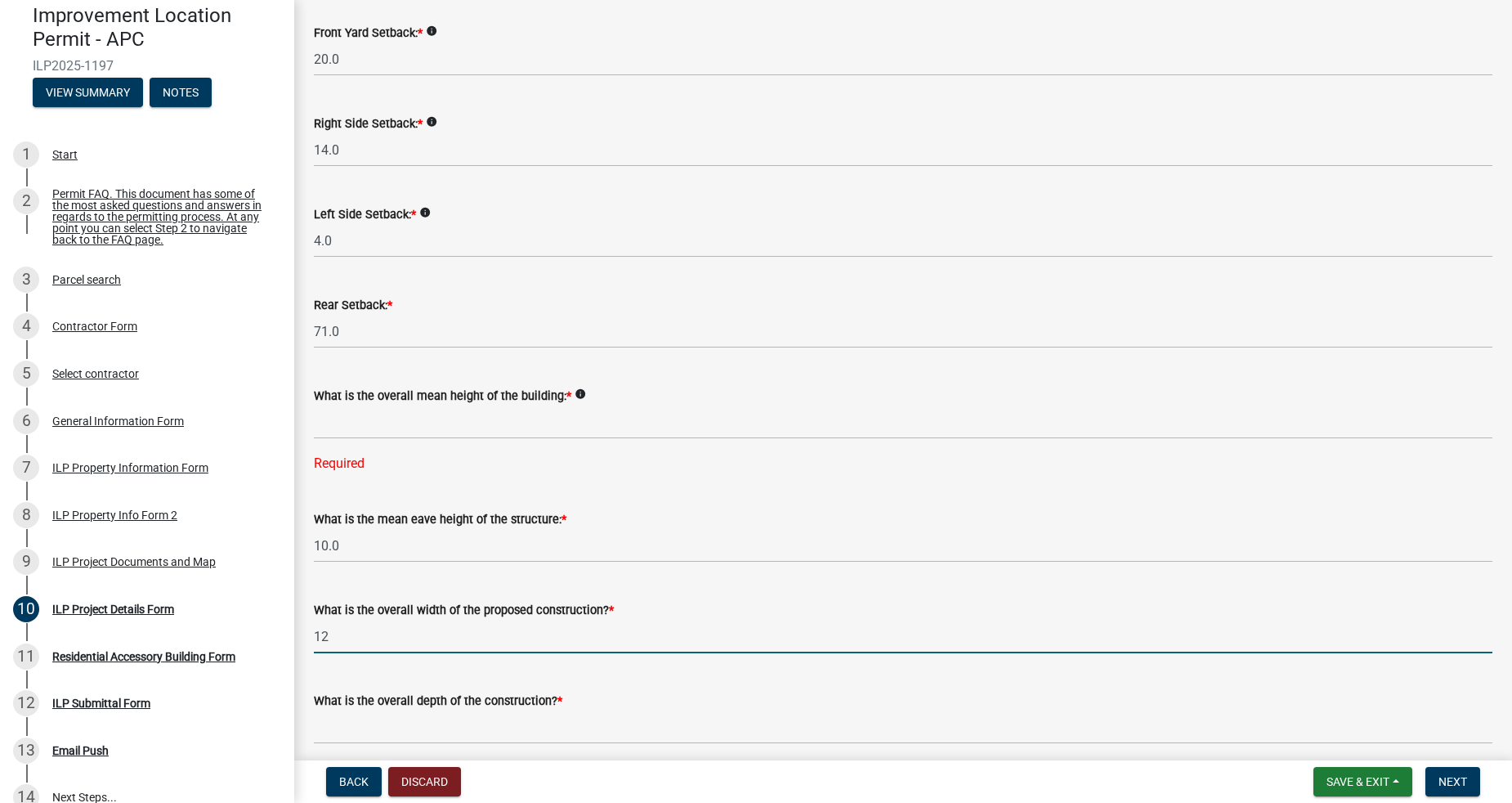
scroll to position [363, 0]
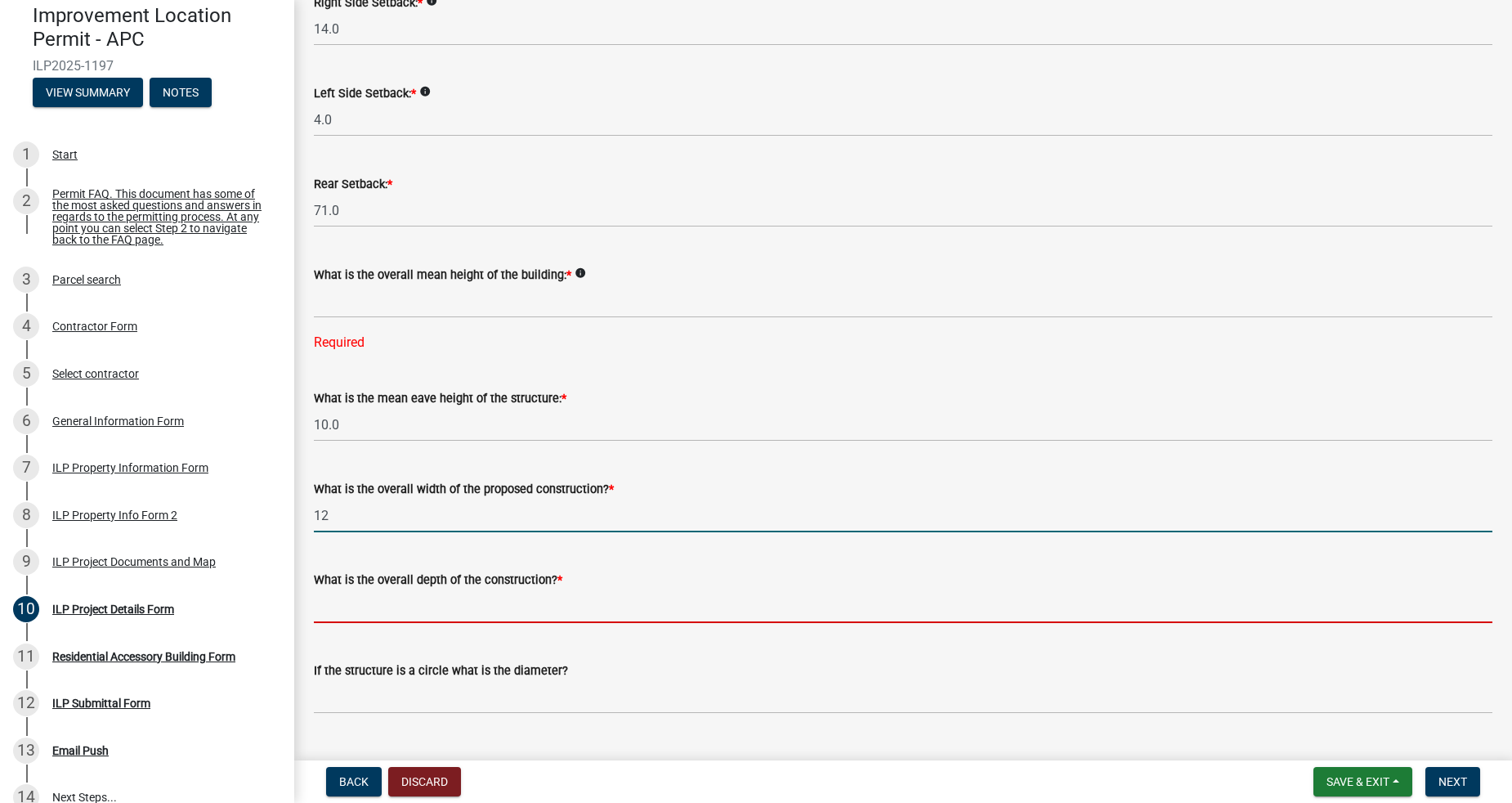
type input "12.00"
click at [548, 616] on input "text" at bounding box center [903, 606] width 1178 height 34
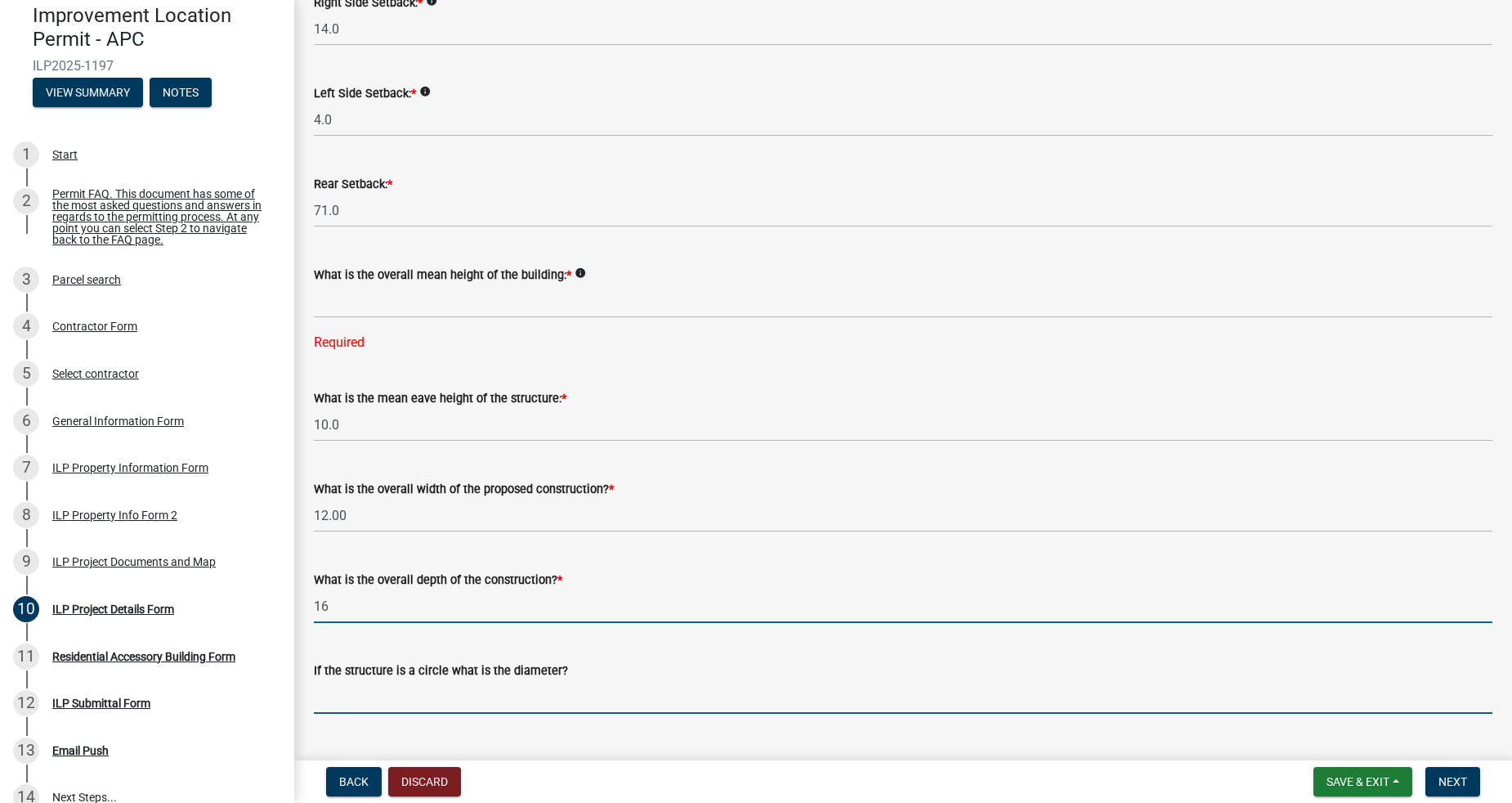
type input "16.00"
click at [520, 696] on input "text" at bounding box center [903, 697] width 1178 height 34
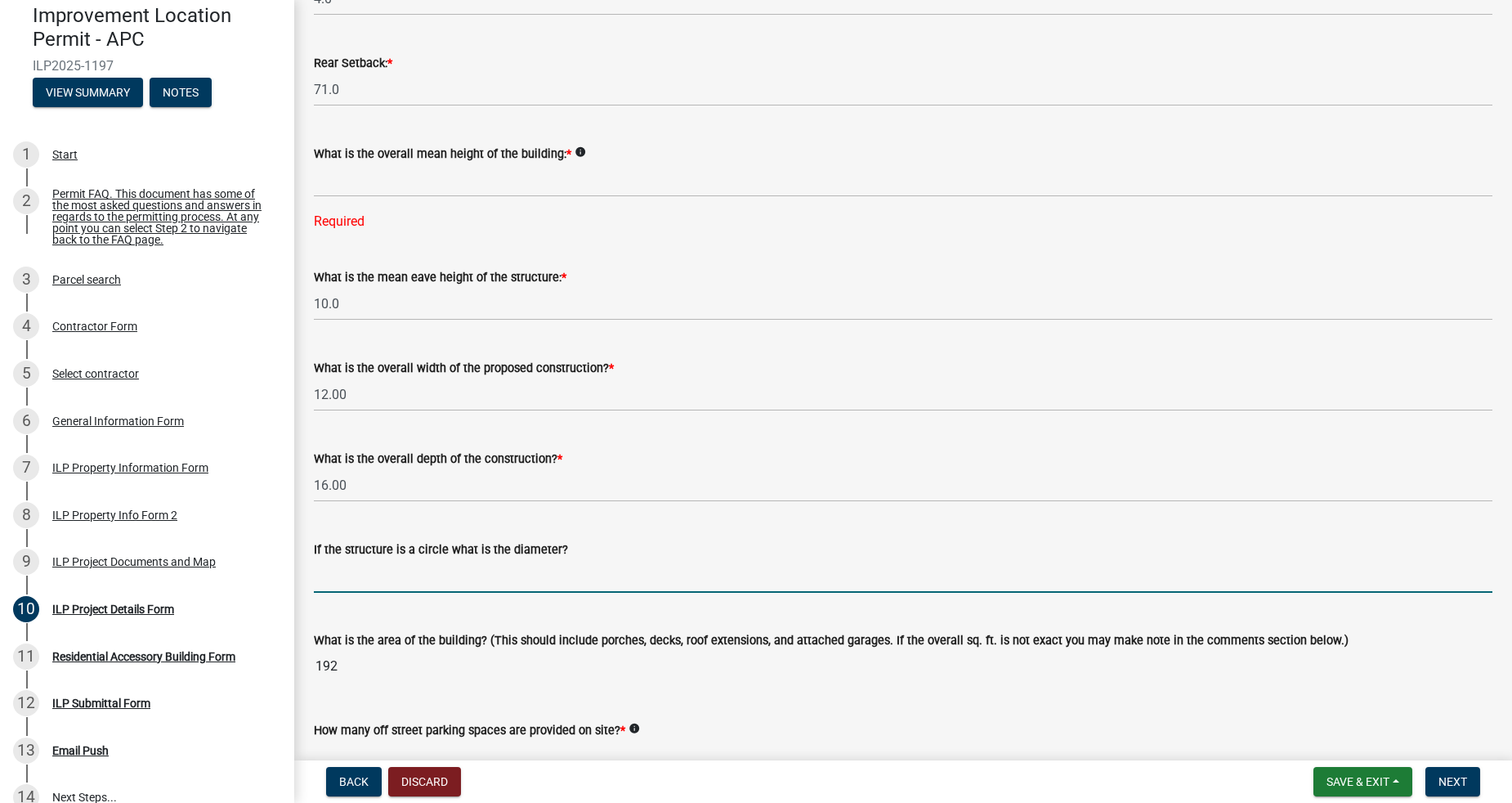
scroll to position [605, 0]
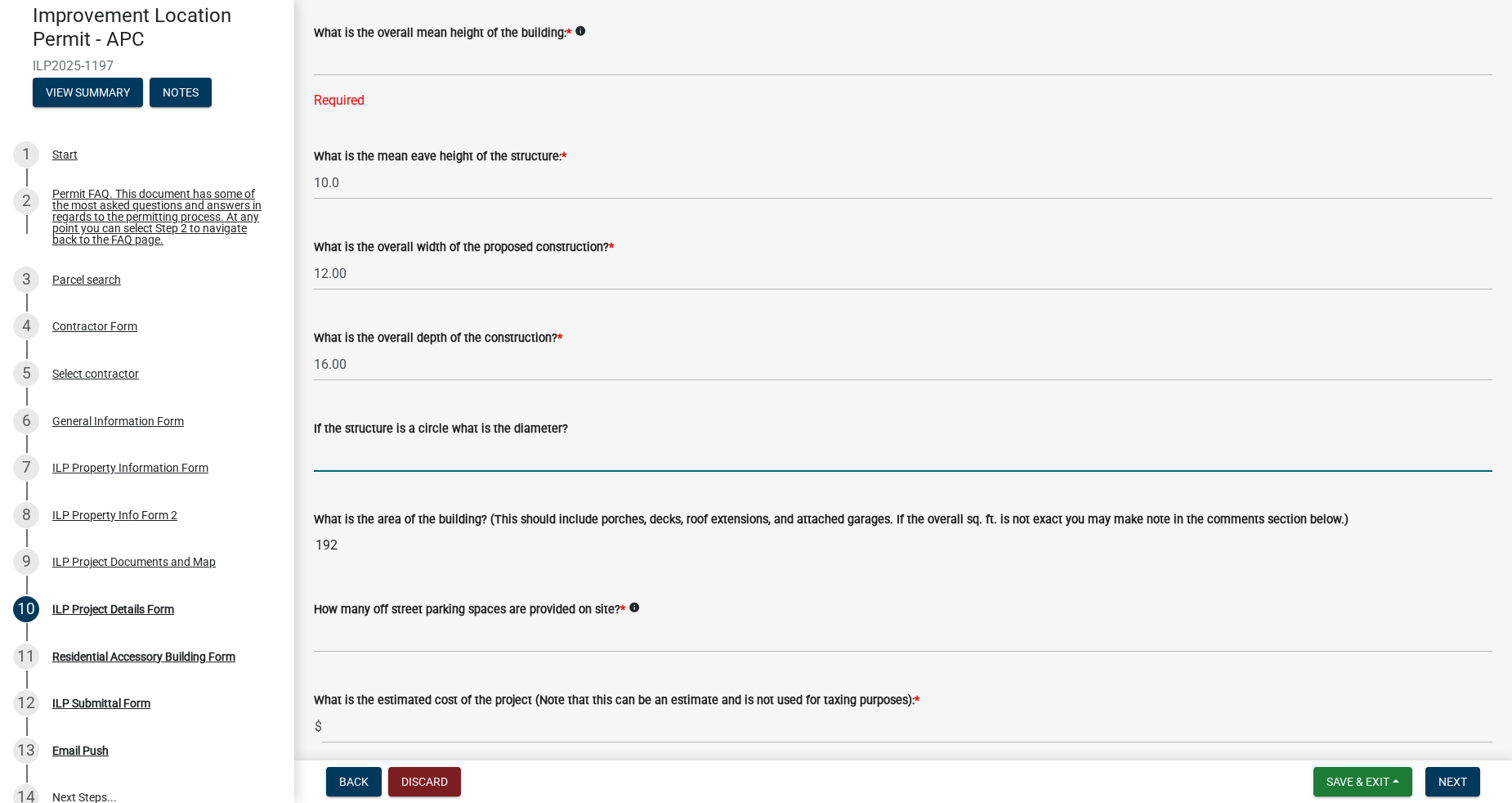
click at [468, 546] on input "192" at bounding box center [903, 544] width 1178 height 33
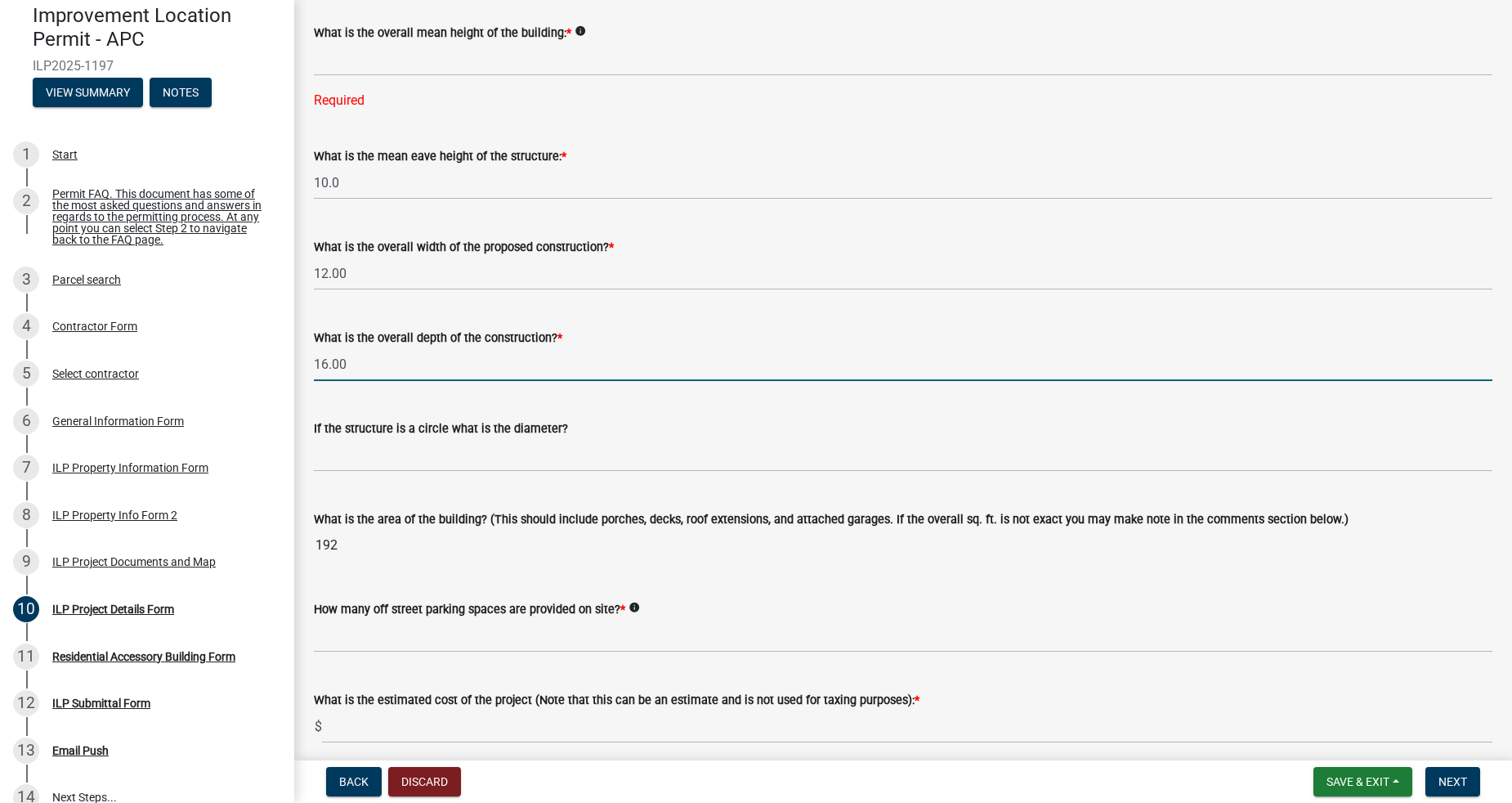
click at [510, 356] on input "16.00" at bounding box center [903, 365] width 1178 height 34
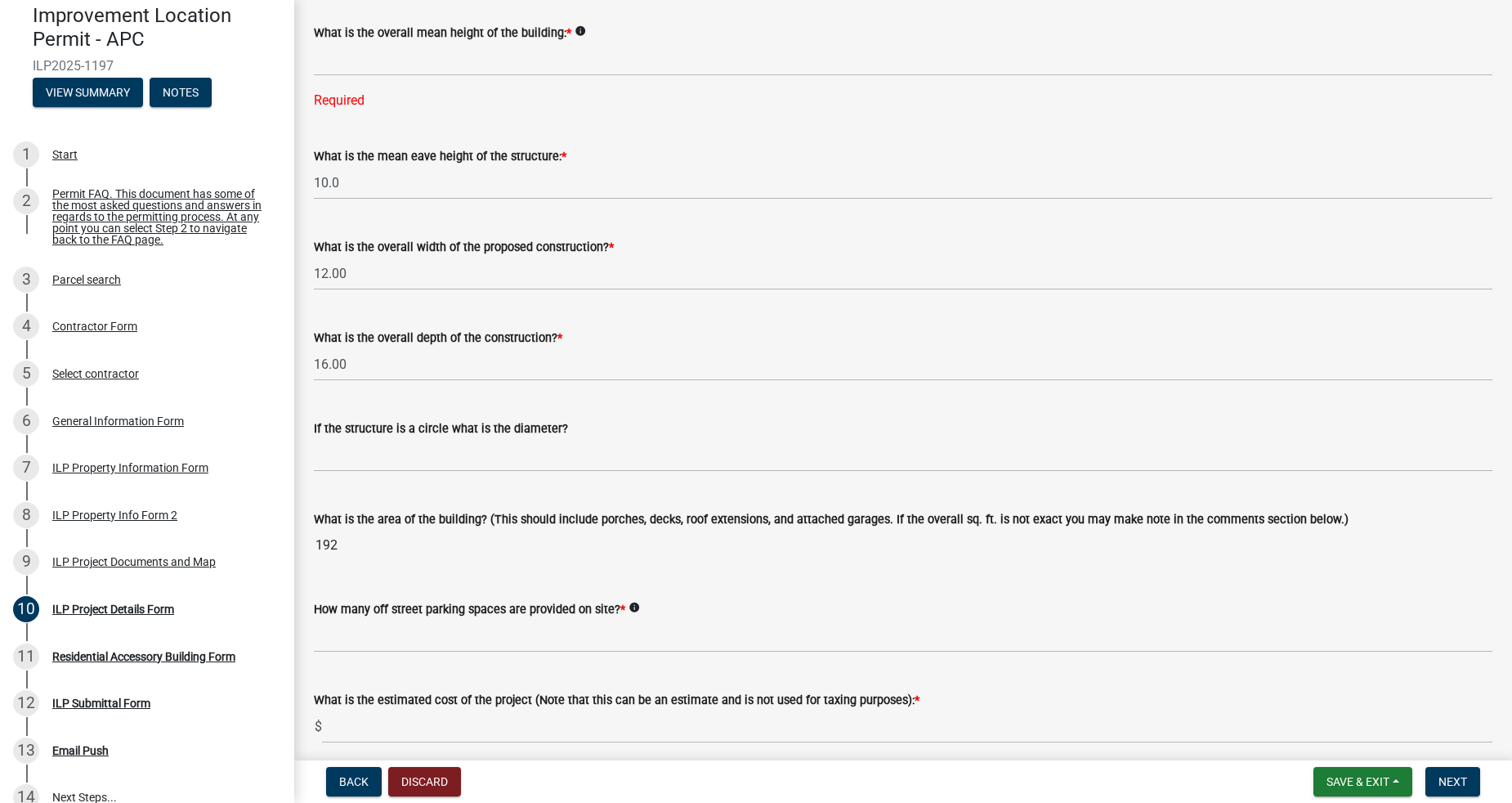
click at [557, 337] on span "*" at bounding box center [559, 338] width 5 height 14
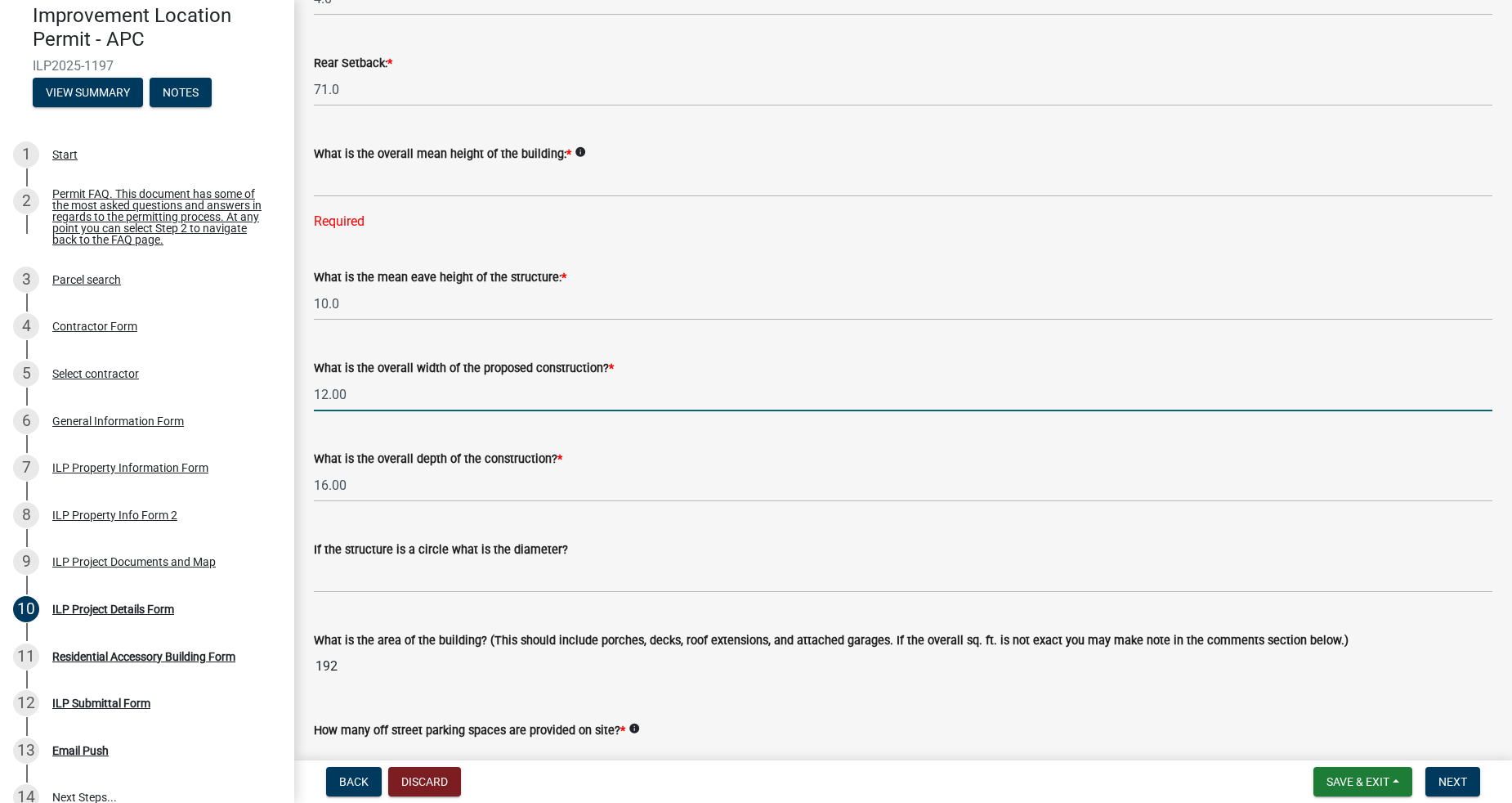
click at [324, 394] on input "12.00" at bounding box center [903, 395] width 1178 height 34
type input "13.00"
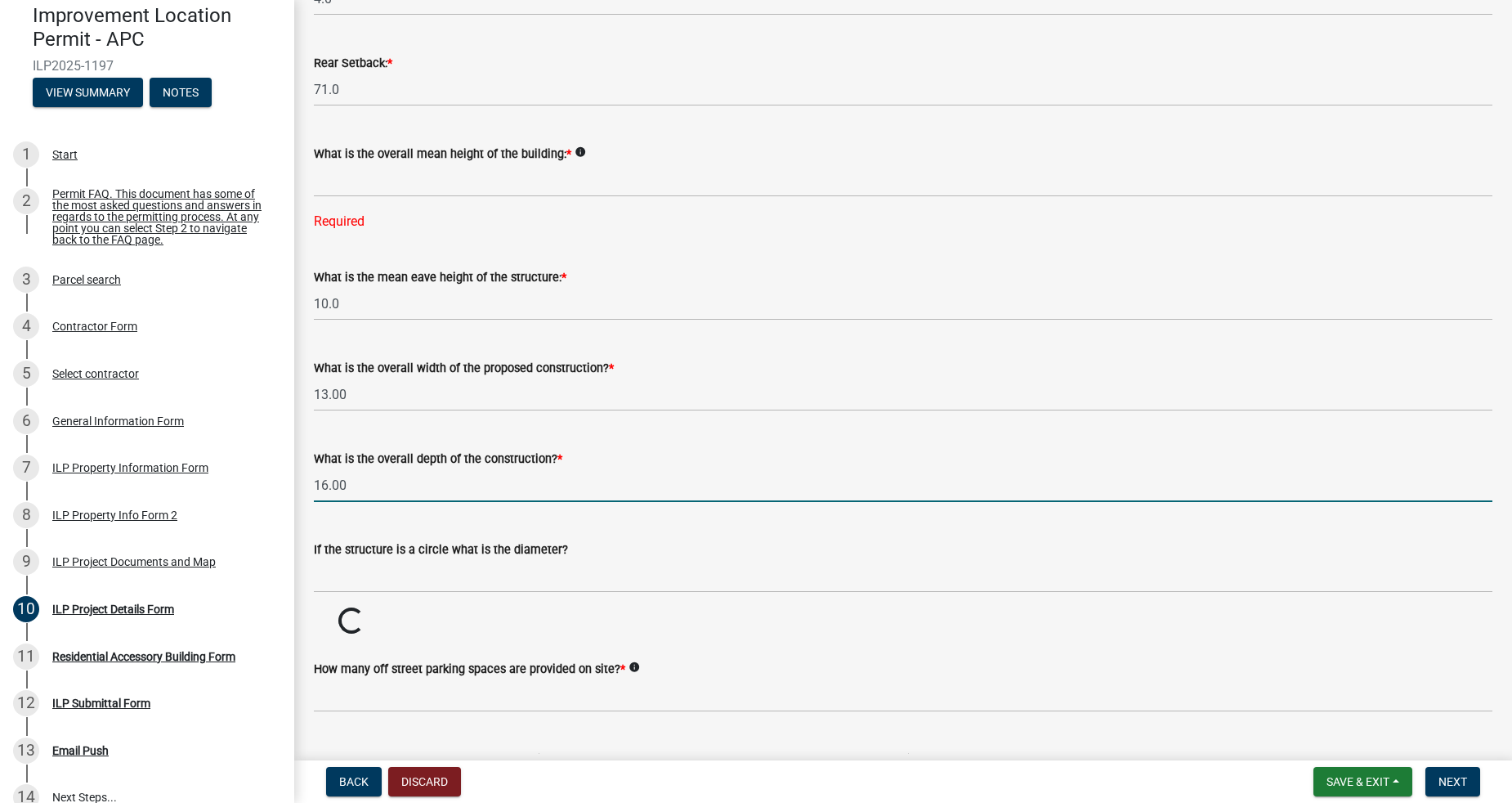
click at [325, 481] on input "16.00" at bounding box center [903, 485] width 1178 height 34
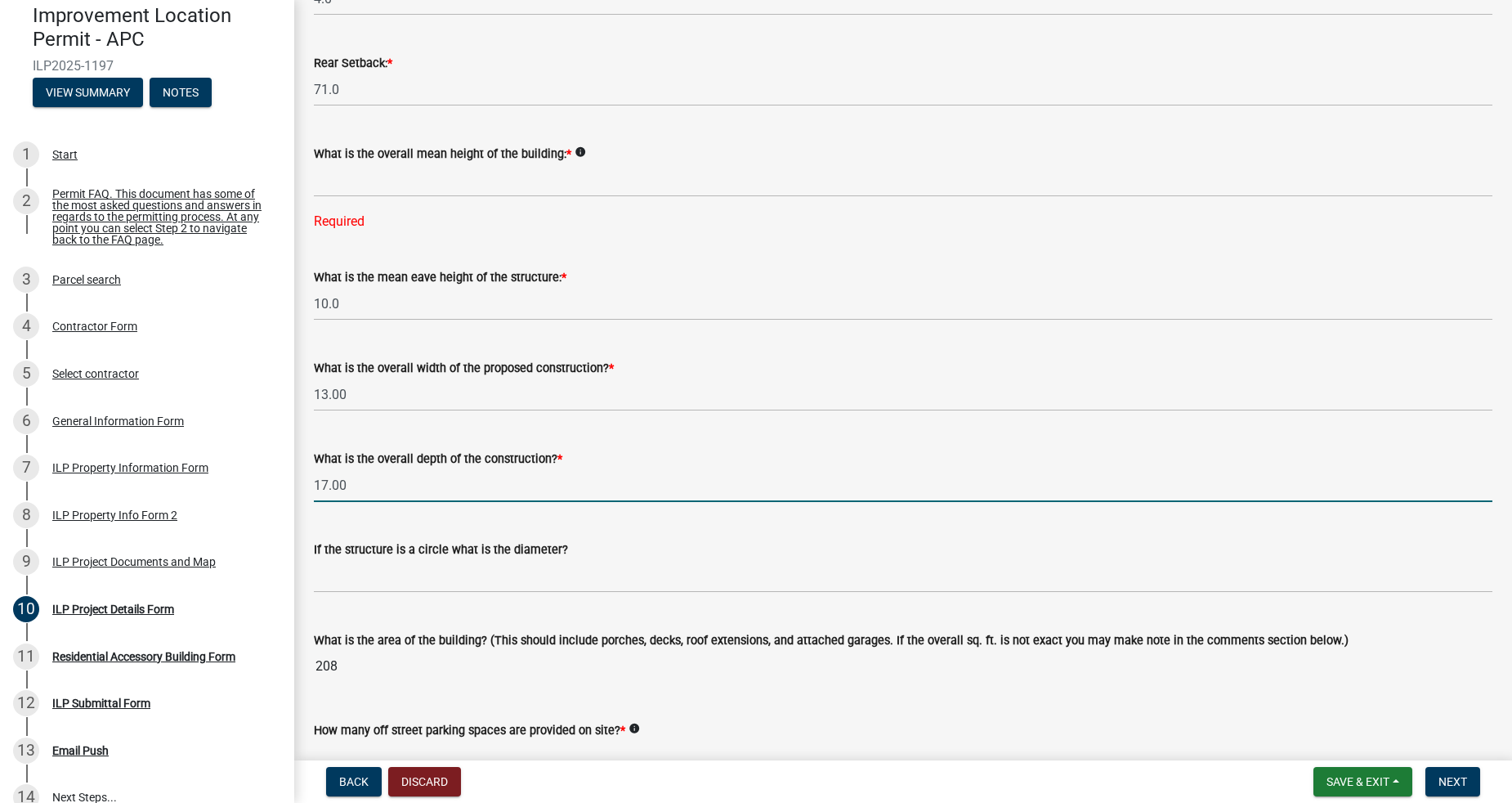
click at [399, 490] on input "17.00" at bounding box center [903, 485] width 1178 height 34
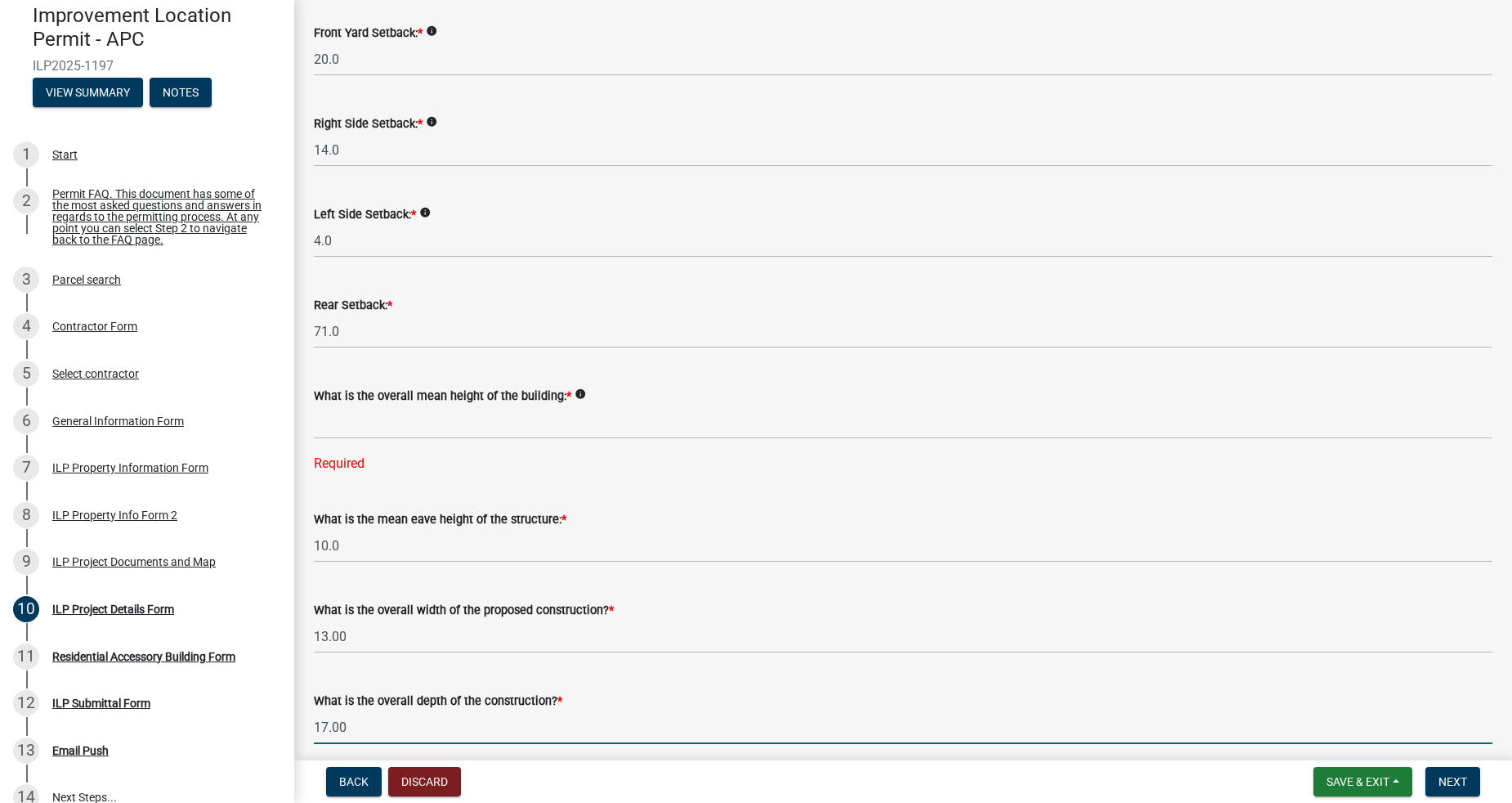
scroll to position [0, 0]
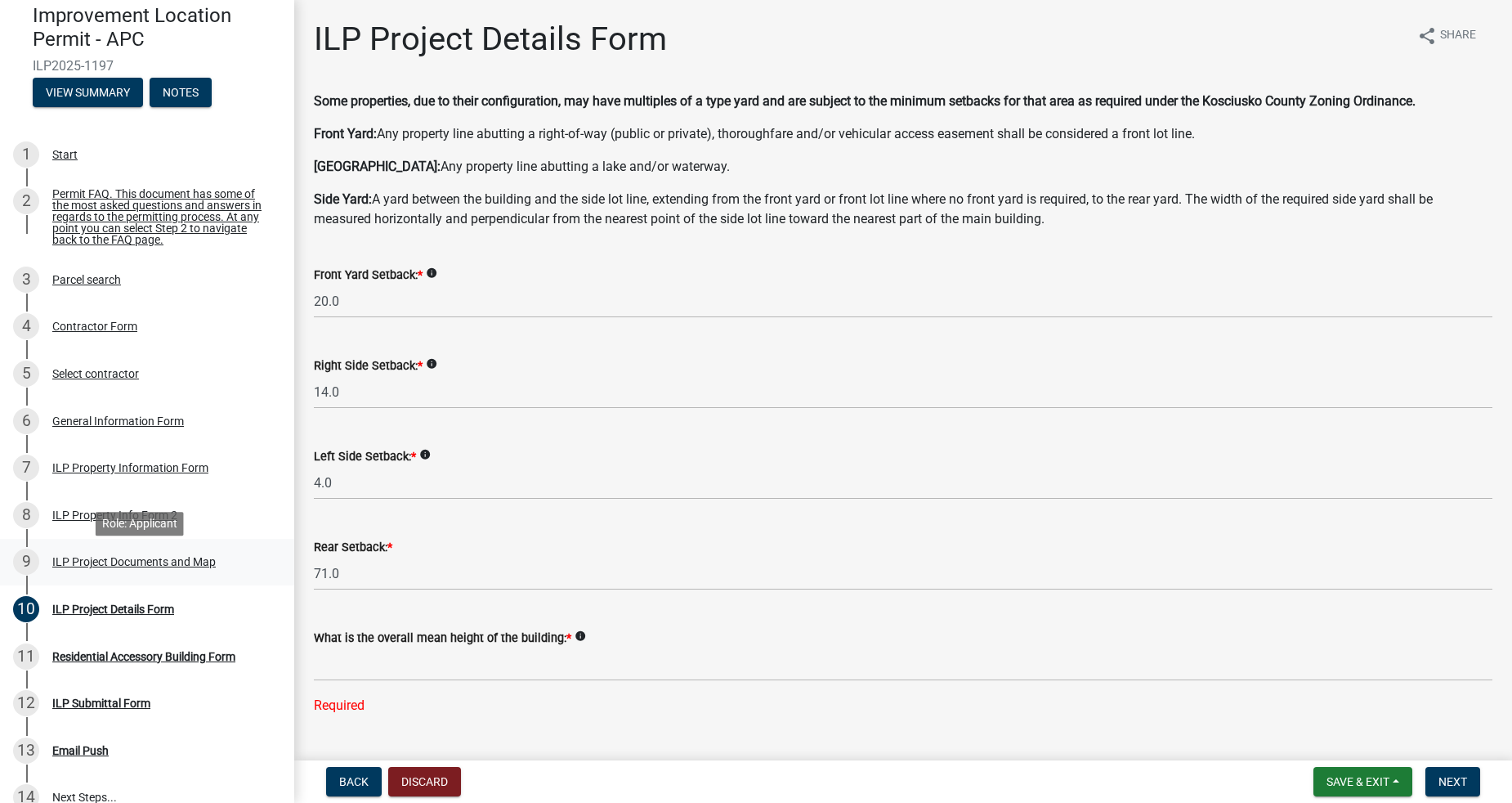
type input "17.00"
click at [122, 566] on div "ILP Project Documents and Map" at bounding box center [134, 560] width 164 height 11
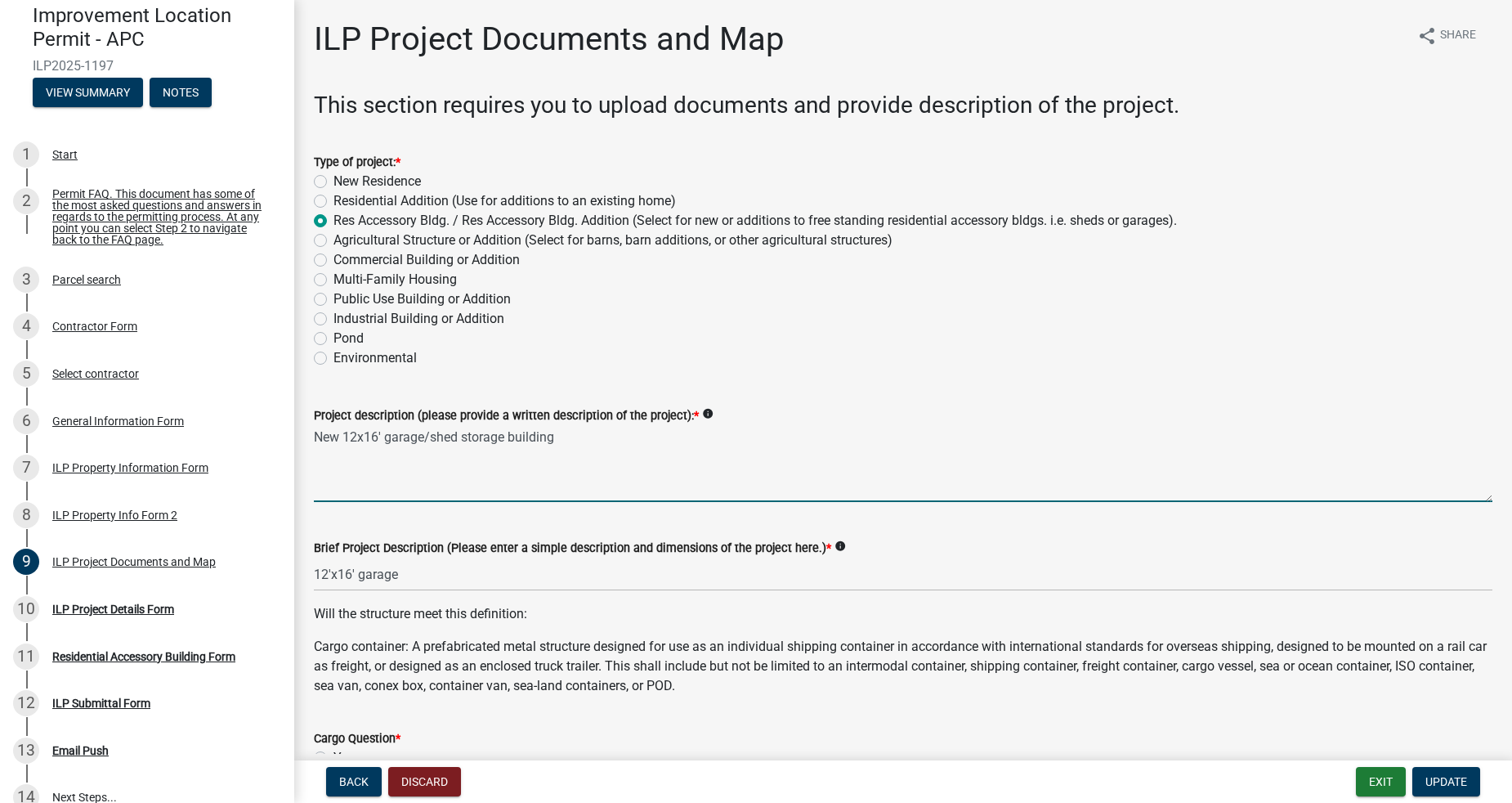
click at [357, 434] on textarea "New 12x16' garage/shed storage building" at bounding box center [903, 463] width 1178 height 77
click at [373, 436] on textarea "New 13x16' garage/shed storage building" at bounding box center [903, 463] width 1178 height 77
type textarea "New 13x17' garage/shed storage building"
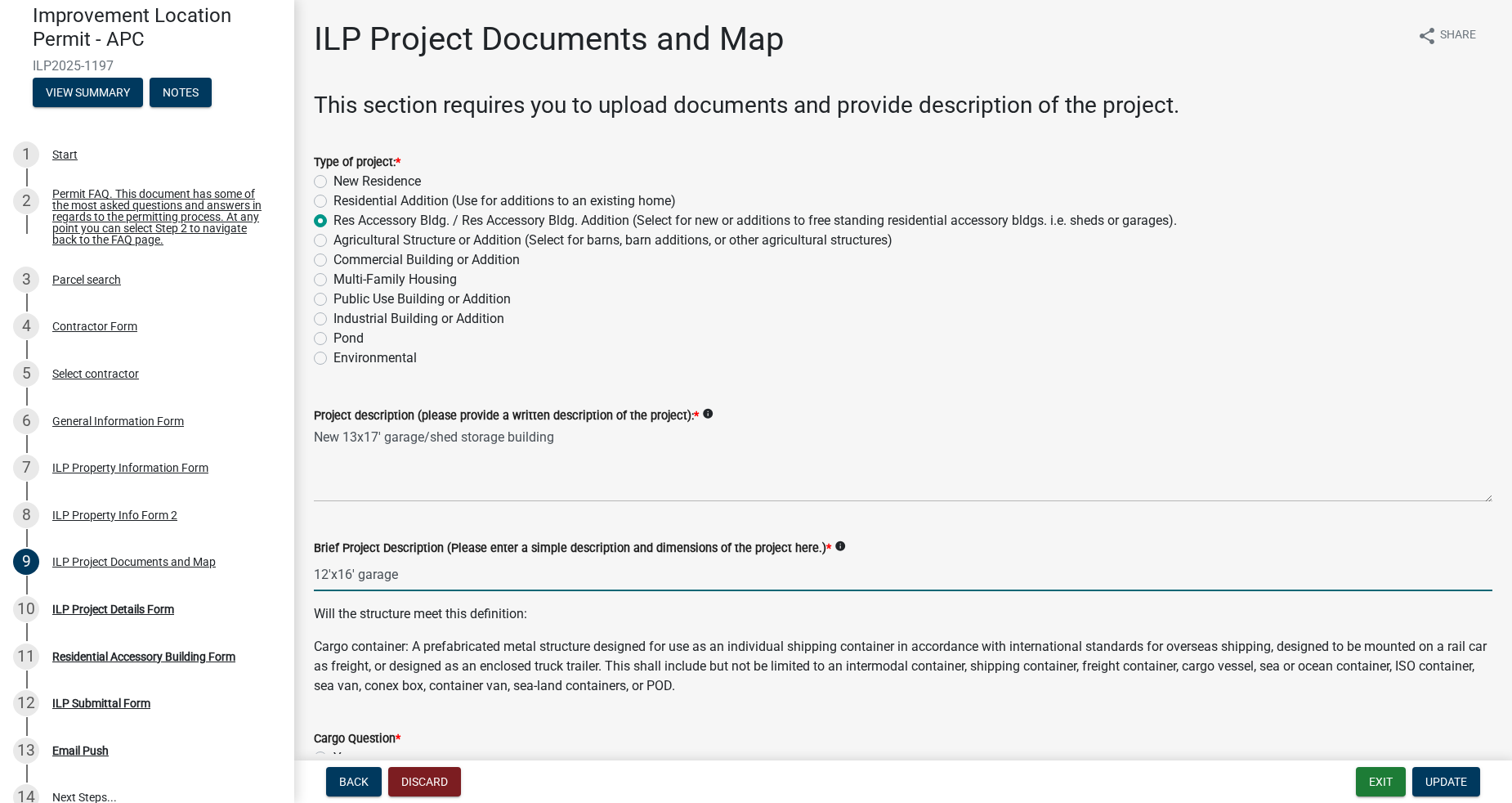
click at [327, 570] on input "12'x16' garage" at bounding box center [903, 574] width 1178 height 34
click at [349, 573] on input "13'x16' garage" at bounding box center [903, 574] width 1178 height 34
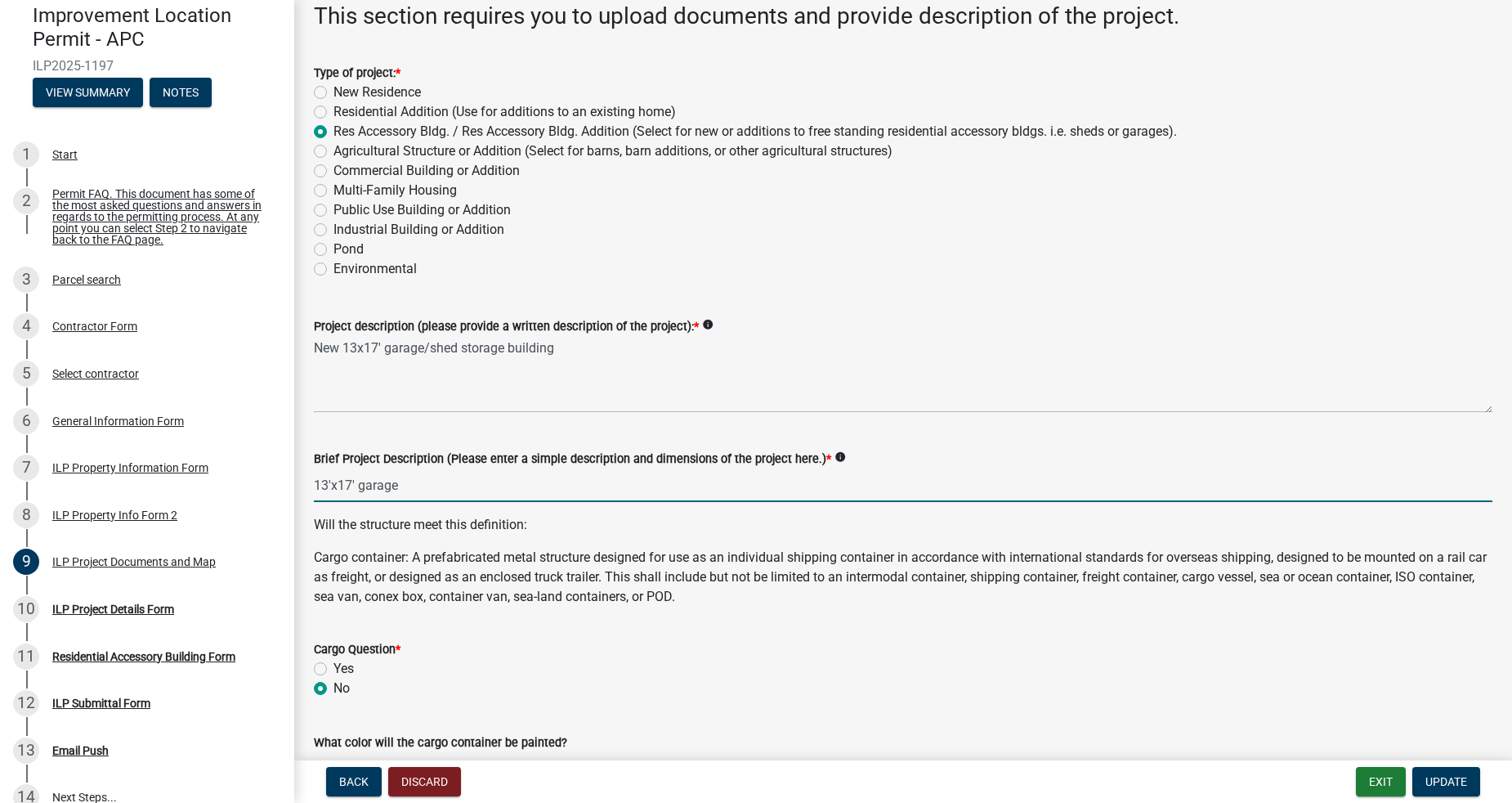
scroll to position [121, 0]
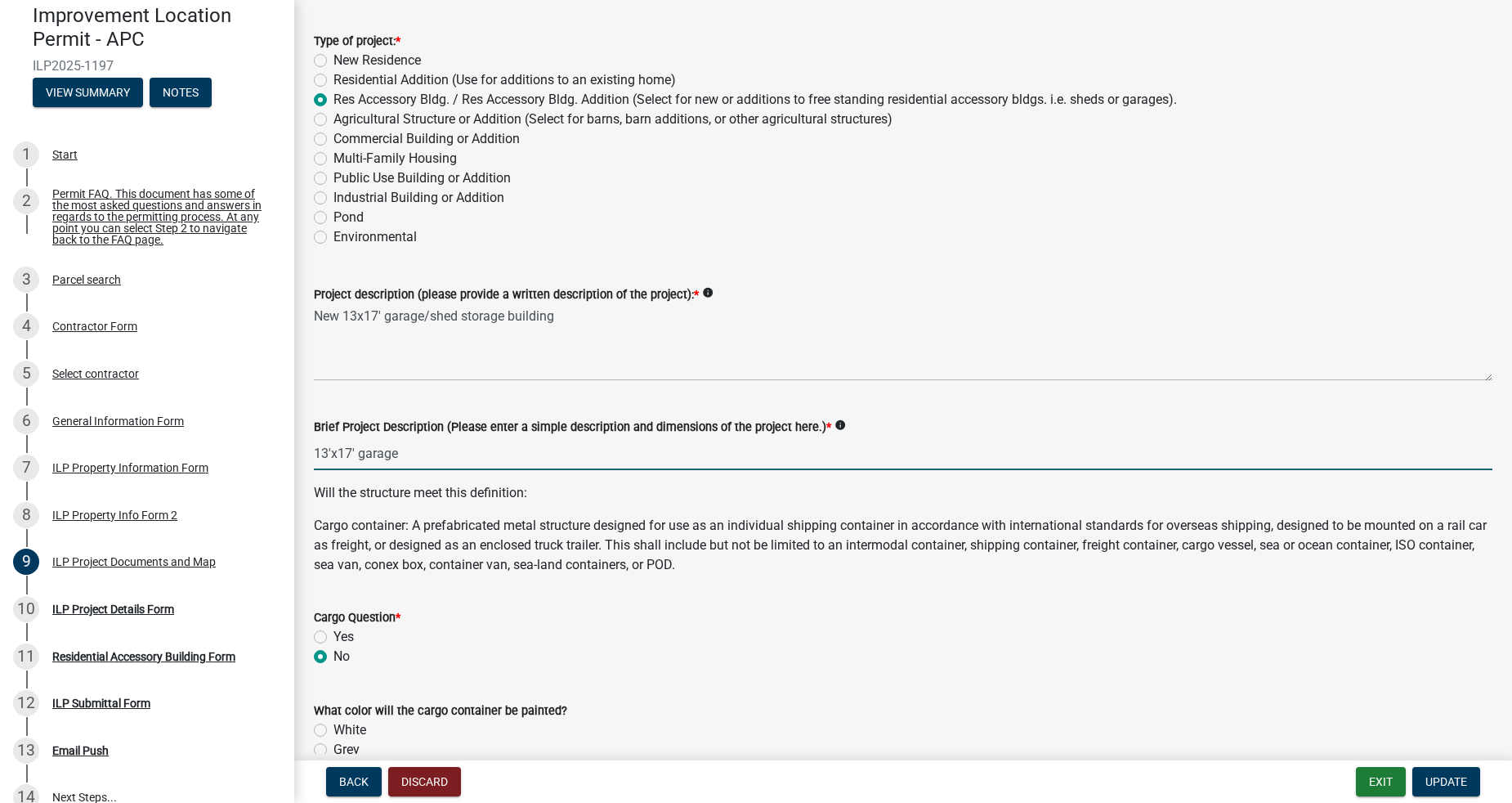
type input "13'x17' garage"
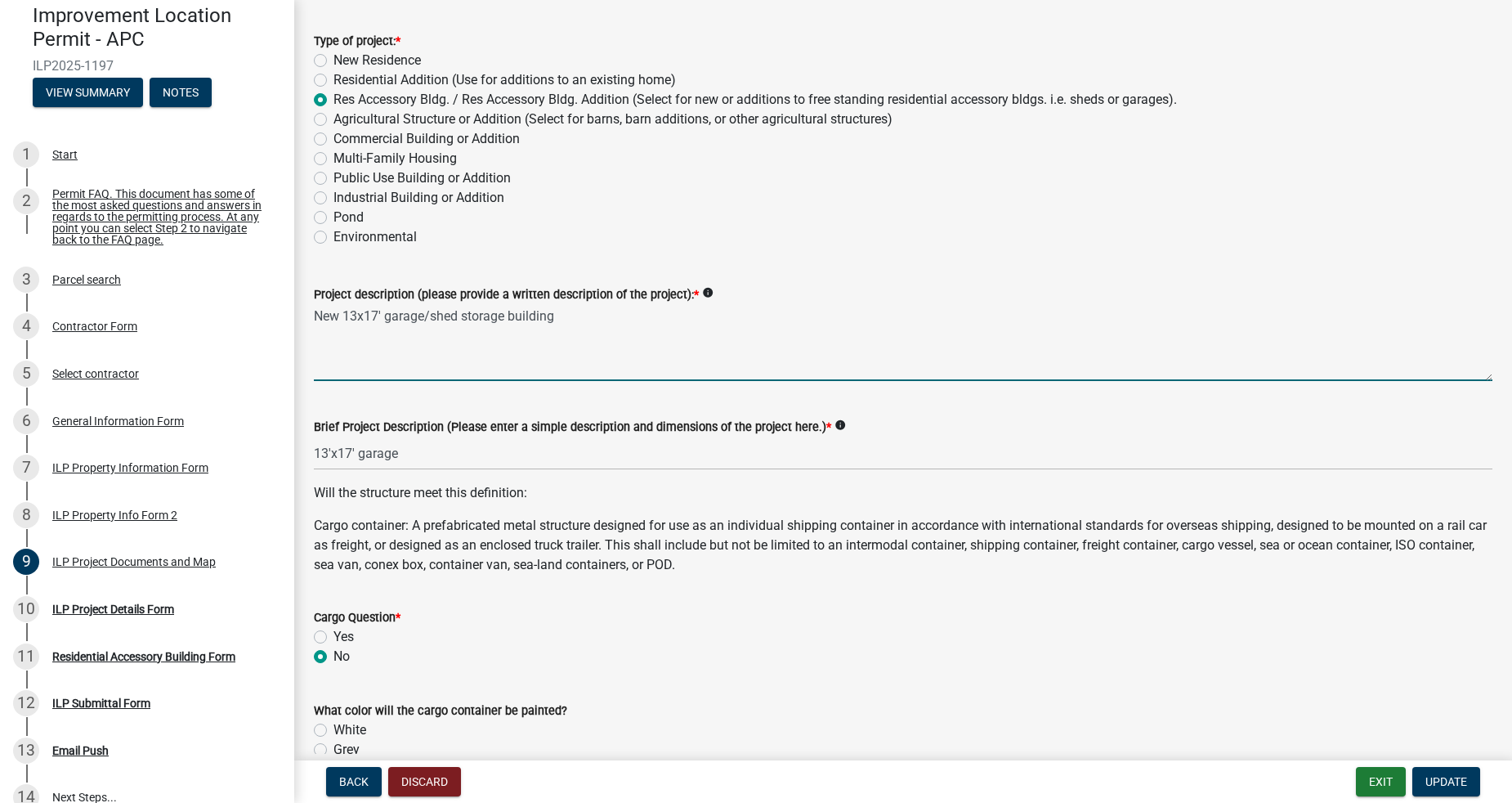
click at [562, 314] on textarea "New 13x17' garage/shed storage building" at bounding box center [903, 342] width 1178 height 77
drag, startPoint x: 564, startPoint y: 315, endPoint x: 346, endPoint y: 314, distance: 218.0
click at [346, 314] on textarea "New 13x17' garage/shed storage building, 12x16 structure with .5' roof overhang…" at bounding box center [903, 342] width 1178 height 77
click at [380, 315] on textarea "New 12x16 structure with .5' roof overhangs, so 13x17 total roof dimension" at bounding box center [903, 342] width 1178 height 77
click at [799, 323] on textarea "New 12x16 garage structure with .5' roof overhangs, so 13x17 total roof dimensi…" at bounding box center [903, 342] width 1178 height 77
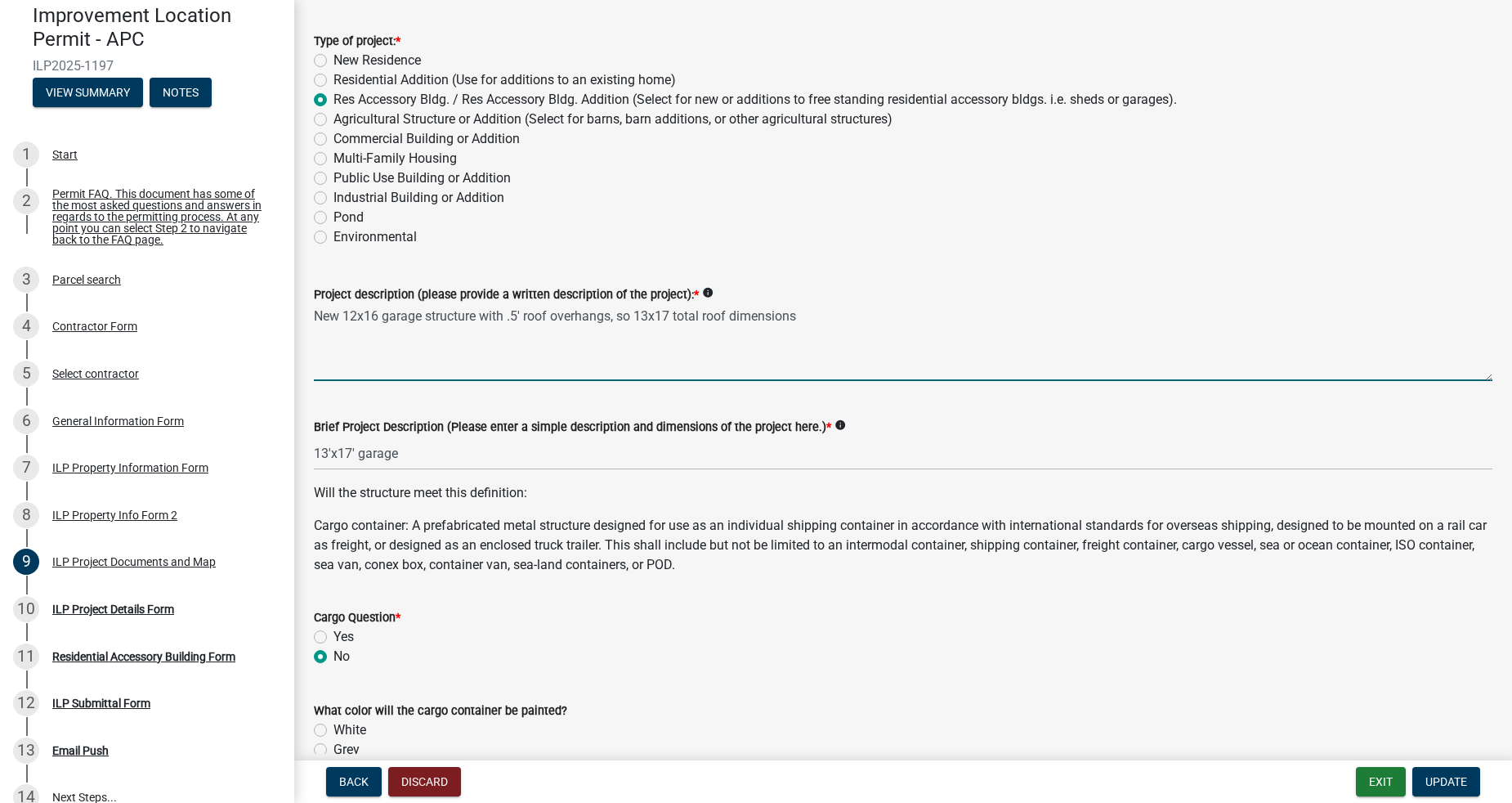
type textarea "New 12x16 garage structure with .5' roof overhangs, so 13x17 total roof dimensi…"
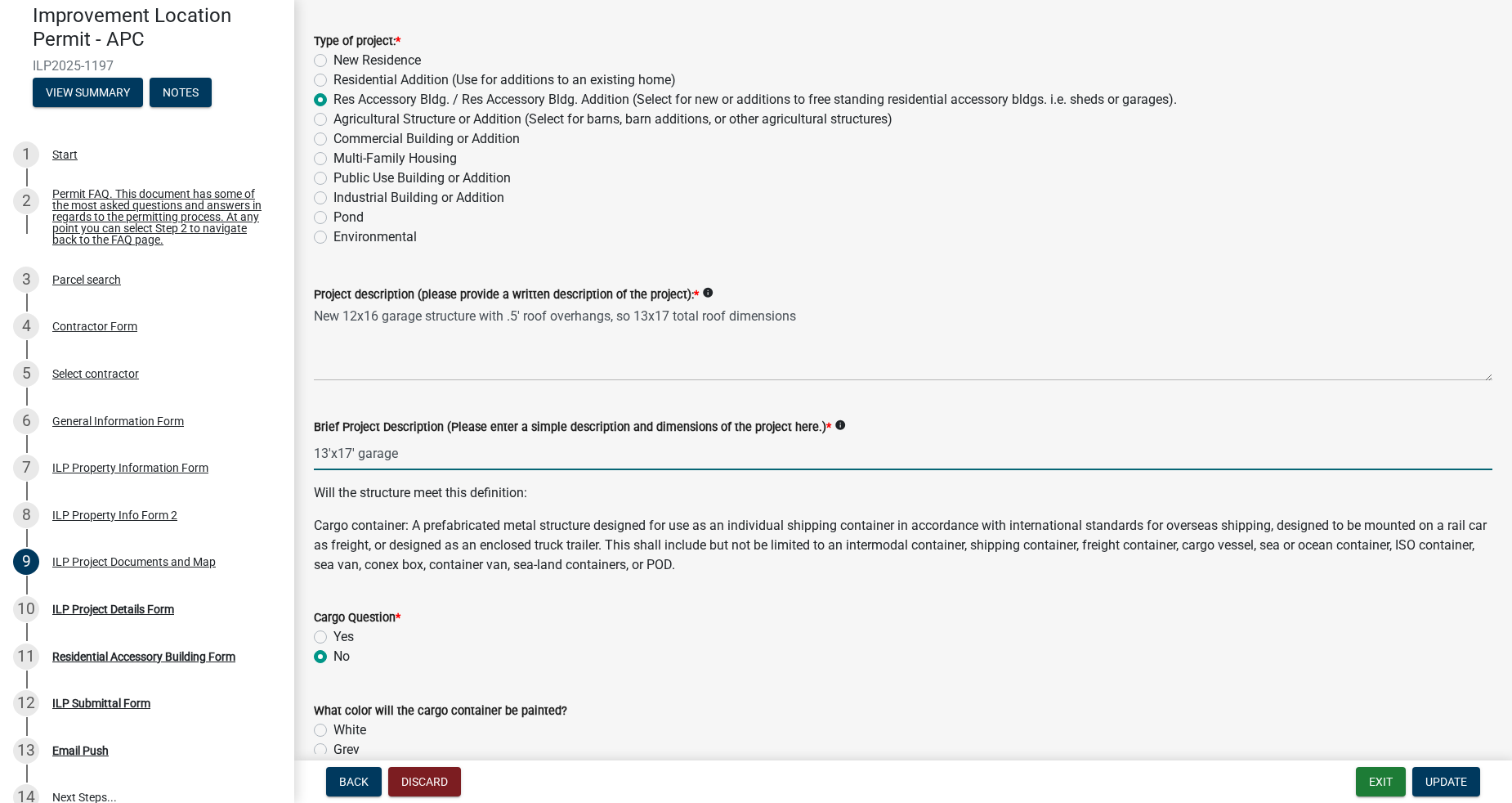
click at [426, 460] on input "13'x17' garage" at bounding box center [903, 453] width 1178 height 34
drag, startPoint x: 322, startPoint y: 451, endPoint x: 353, endPoint y: 447, distance: 31.3
click at [353, 447] on input "13'x17' garage" at bounding box center [903, 453] width 1178 height 34
click at [429, 448] on input "12'x16' garage" at bounding box center [903, 453] width 1178 height 34
click at [428, 459] on input "12'x16' garage" at bounding box center [903, 453] width 1178 height 34
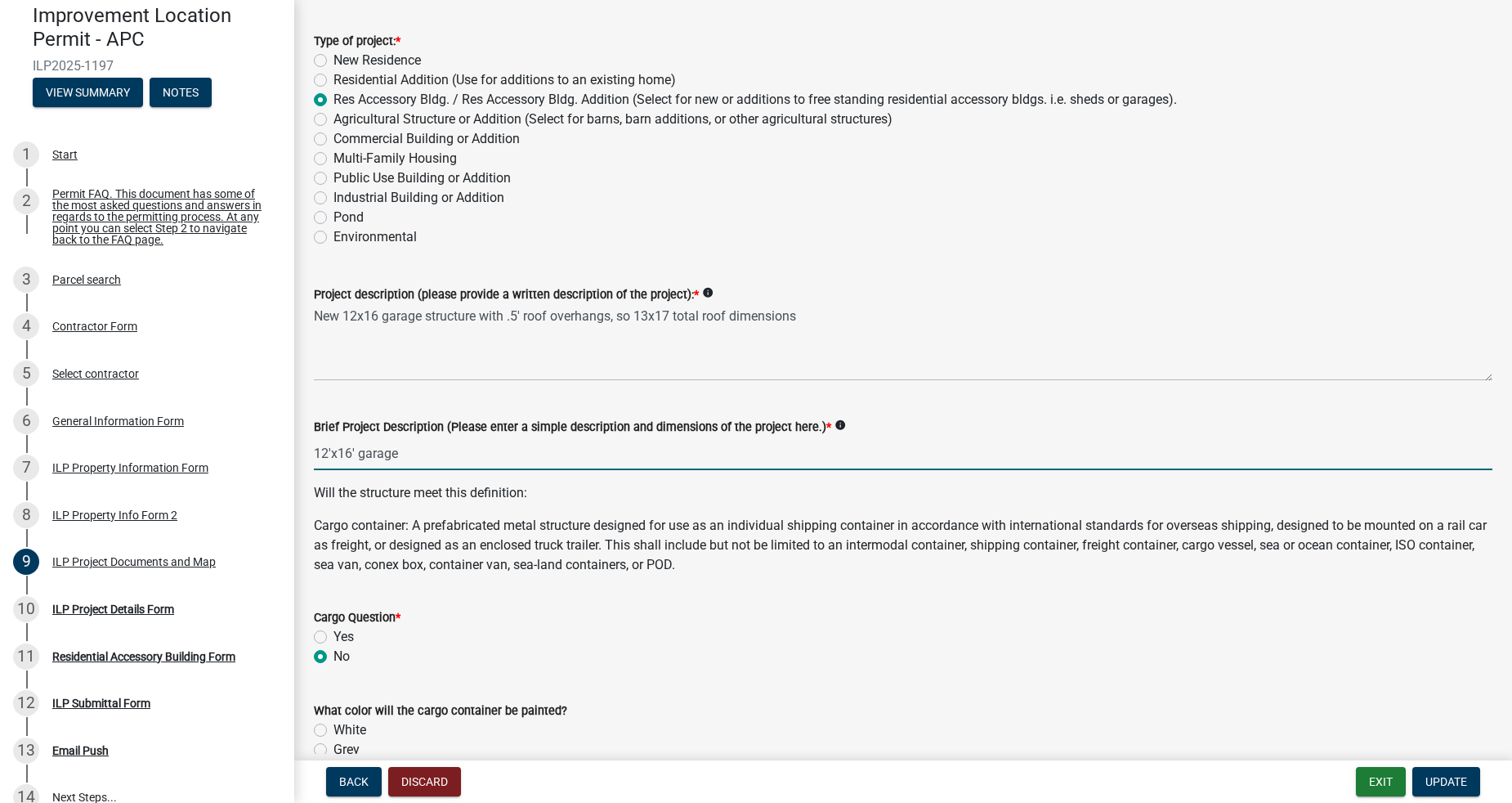
type input "12'x16' garage"
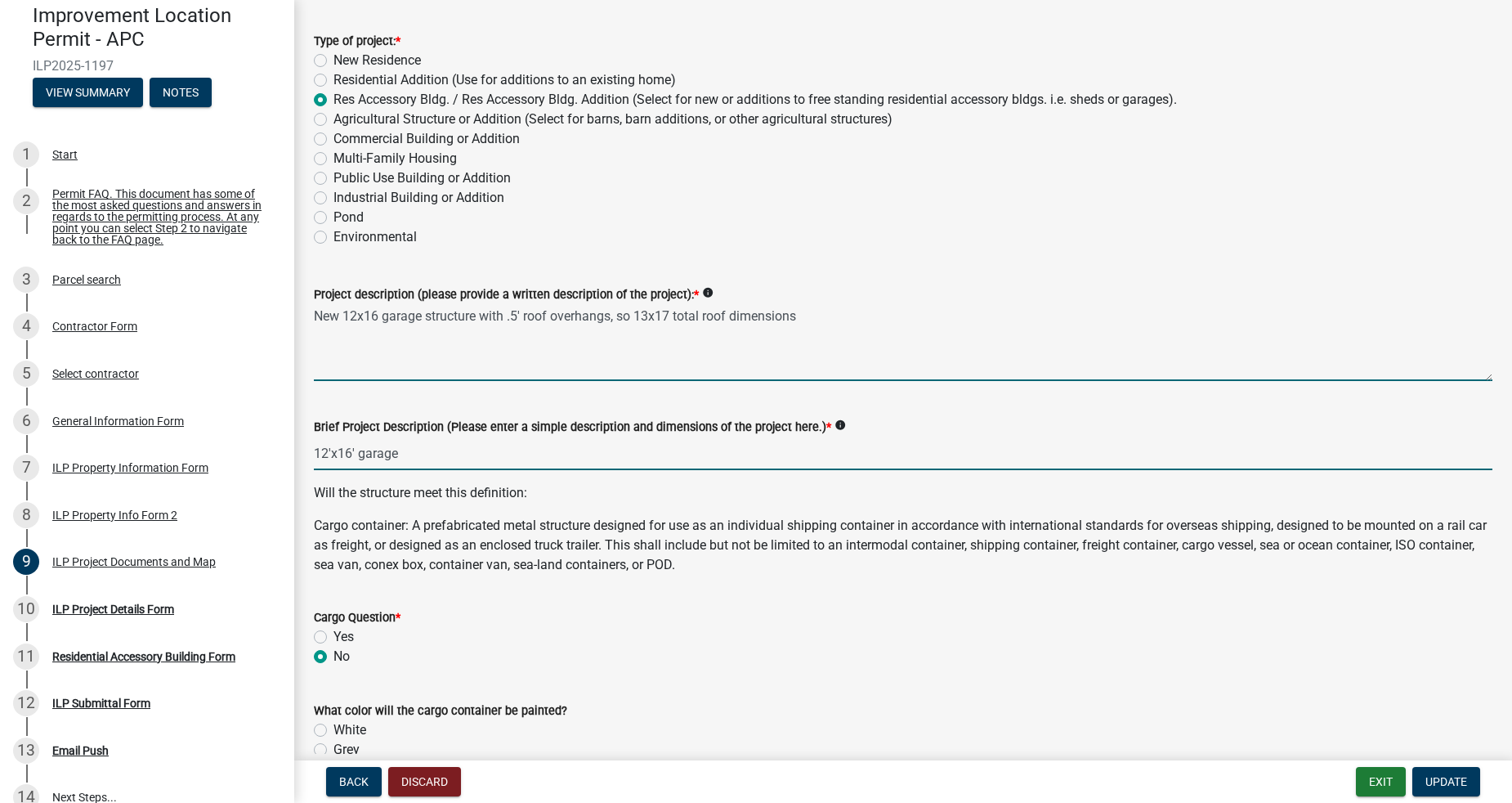
click at [354, 313] on textarea "New 12x16 garage structure with .5' roof overhangs, so 13x17 total roof dimensi…" at bounding box center [903, 342] width 1178 height 77
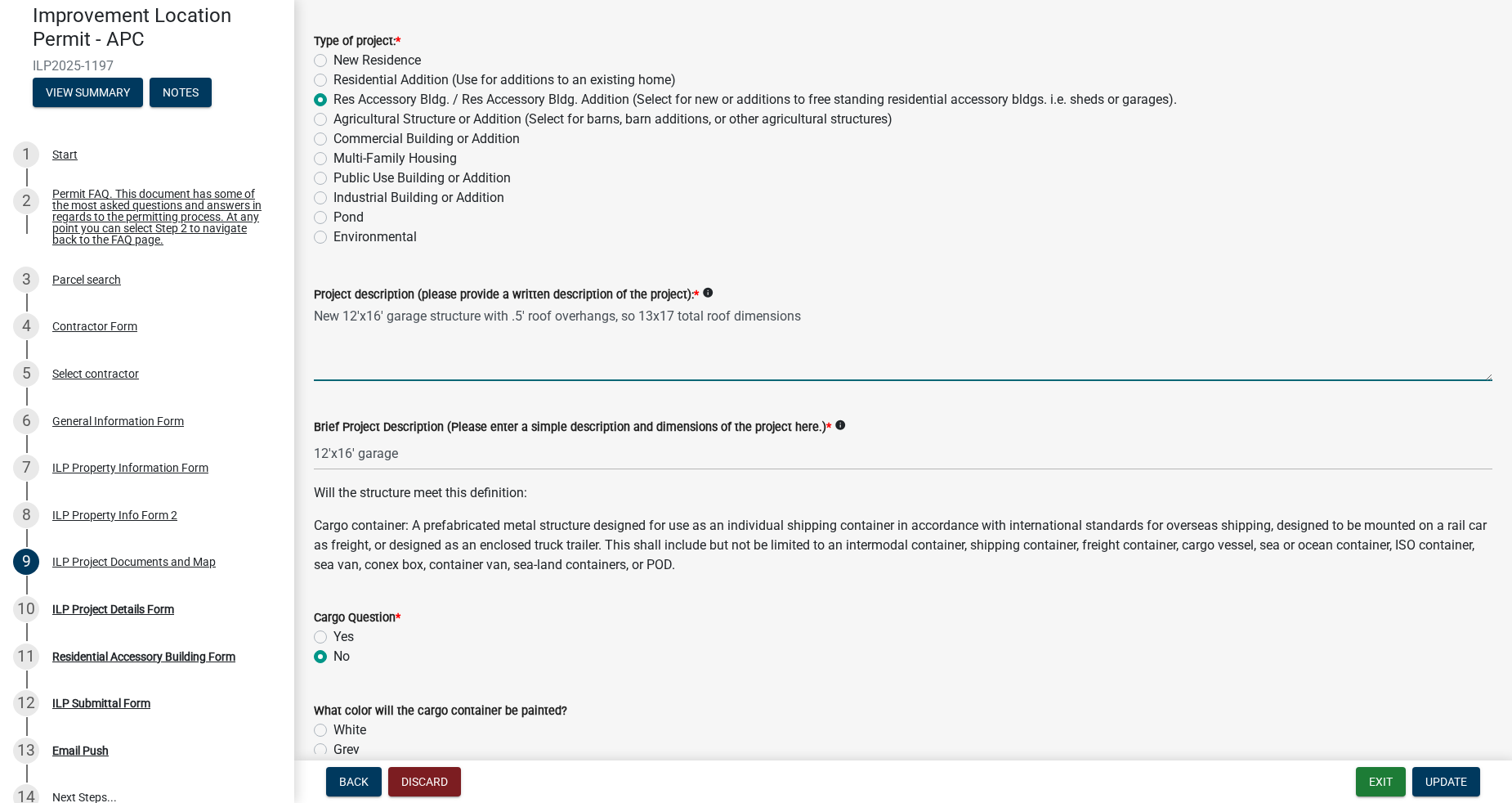
click at [653, 315] on textarea "New 12'x16' garage structure with .5' roof overhangs, so 13x17 total roof dimen…" at bounding box center [903, 342] width 1178 height 77
drag, startPoint x: 527, startPoint y: 315, endPoint x: 509, endPoint y: 313, distance: 18.1
click at [509, 313] on textarea "New 12'x16' garage structure with .5' roof overhangs, so 13'x17' total roof dim…" at bounding box center [903, 342] width 1178 height 77
click at [611, 319] on textarea "New 12'x16' garage structure with 6" roof overhangs, so 13'x17' total roof dime…" at bounding box center [903, 342] width 1178 height 77
click at [888, 312] on textarea "New 12'x16' garage structure with 6" roof overhang, so 13'x17' total roof dimen…" at bounding box center [903, 342] width 1178 height 77
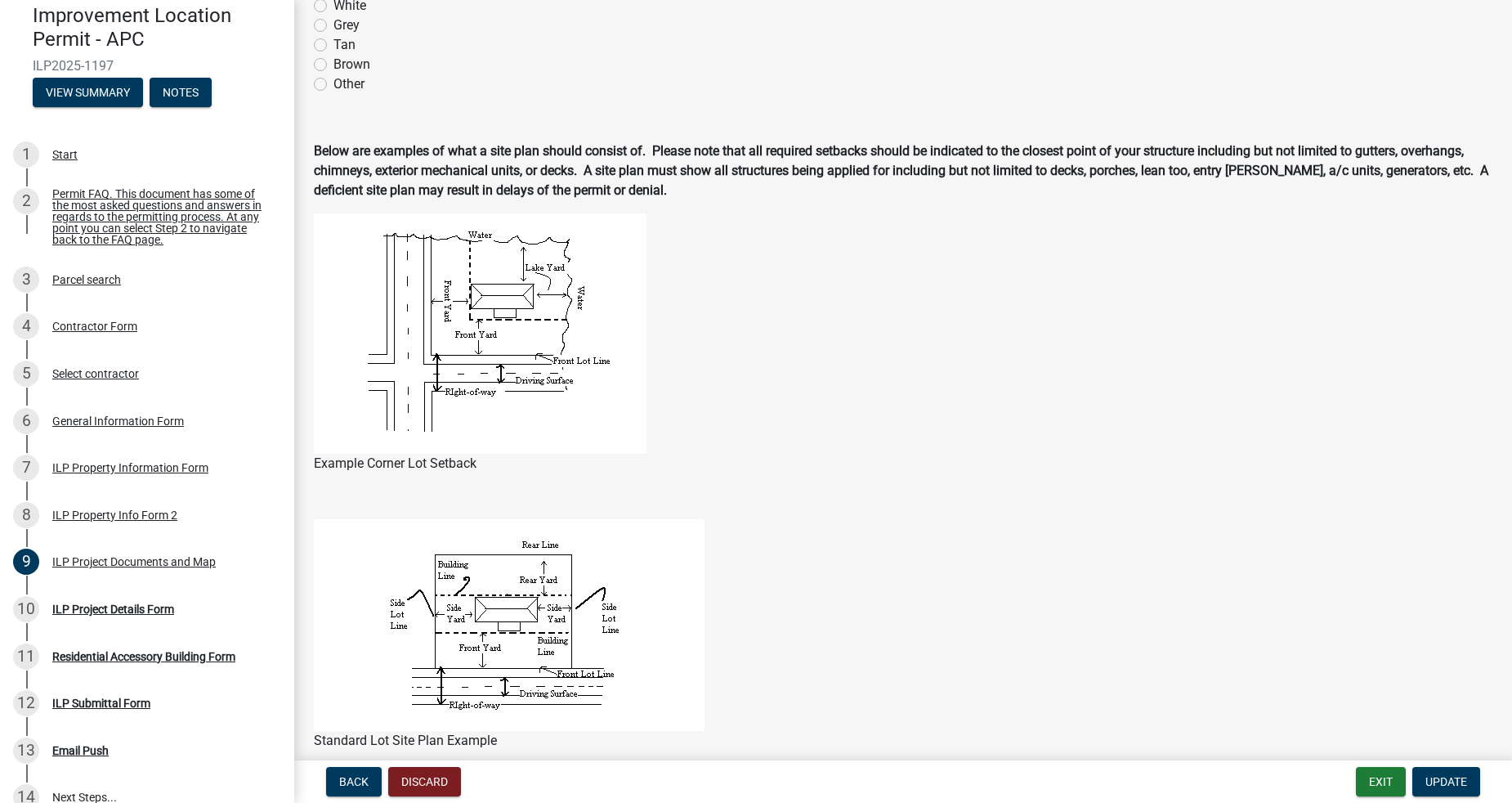
scroll to position [968, 0]
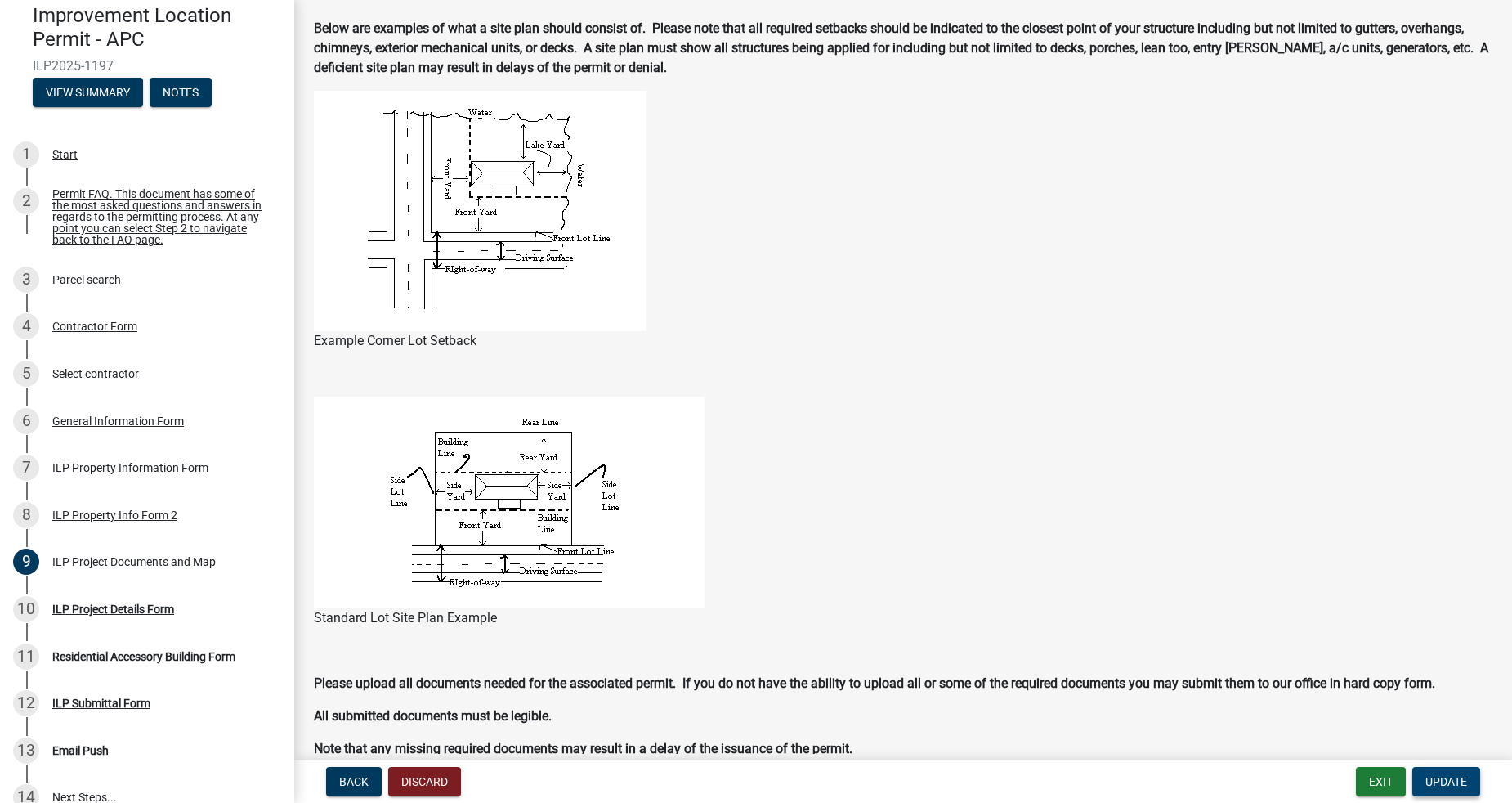
type textarea "New 12'x16' garage structure with 6" roof overhang, so 13'x17' total roof dimen…"
click at [1456, 785] on span "Update" at bounding box center [1446, 781] width 42 height 13
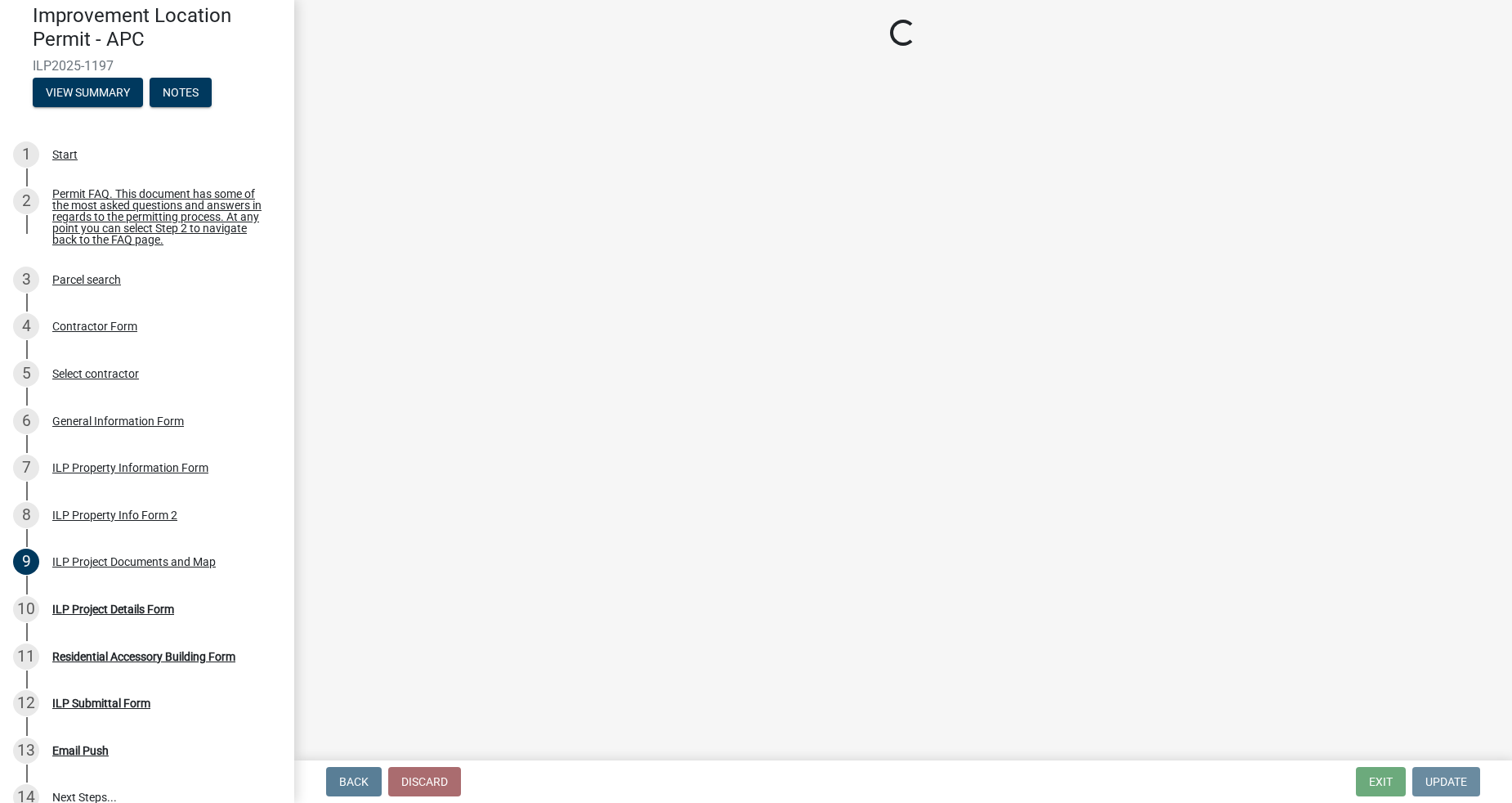
scroll to position [0, 0]
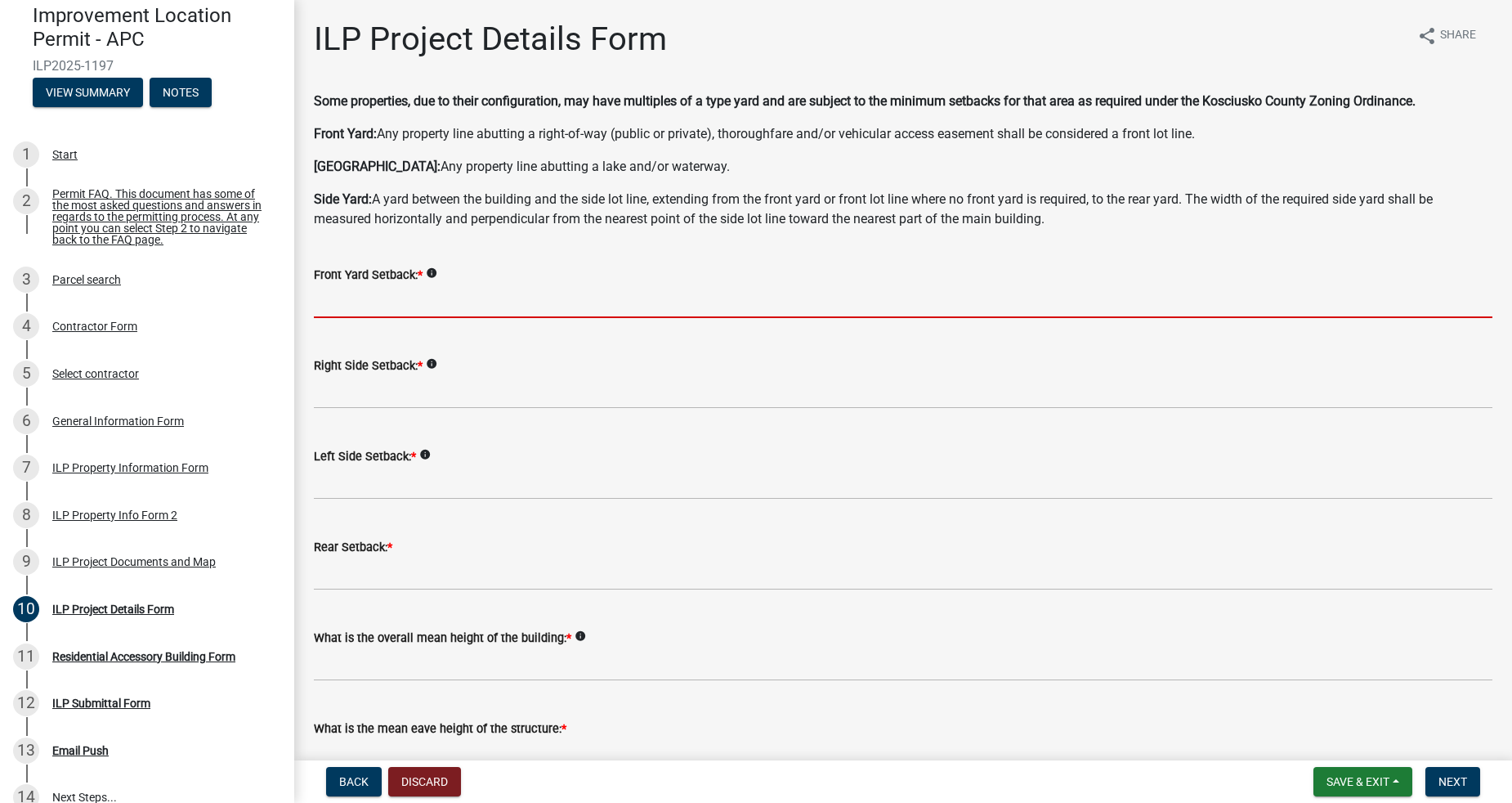
click at [406, 301] on input "text" at bounding box center [903, 302] width 1178 height 34
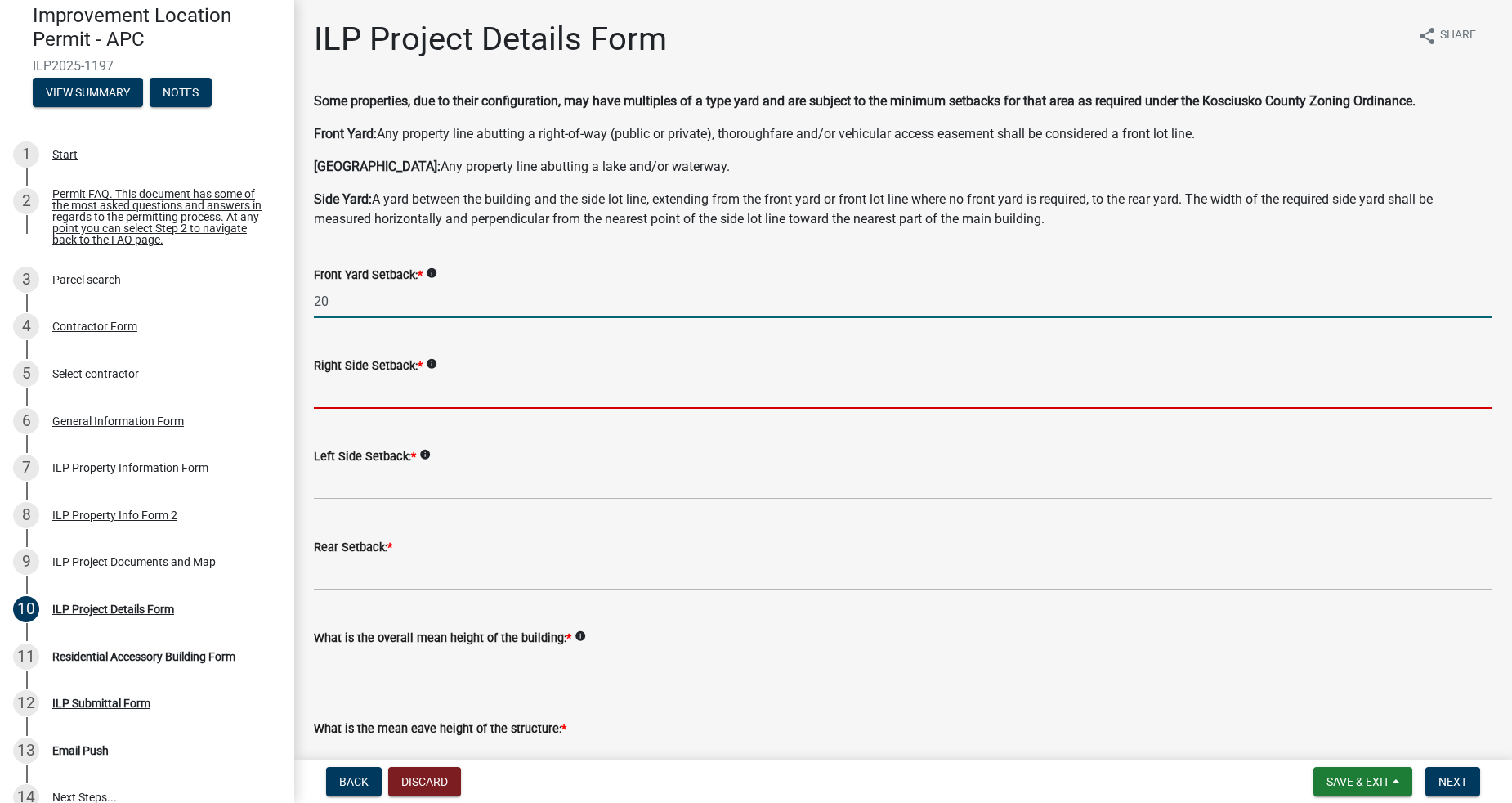
type input "20.0"
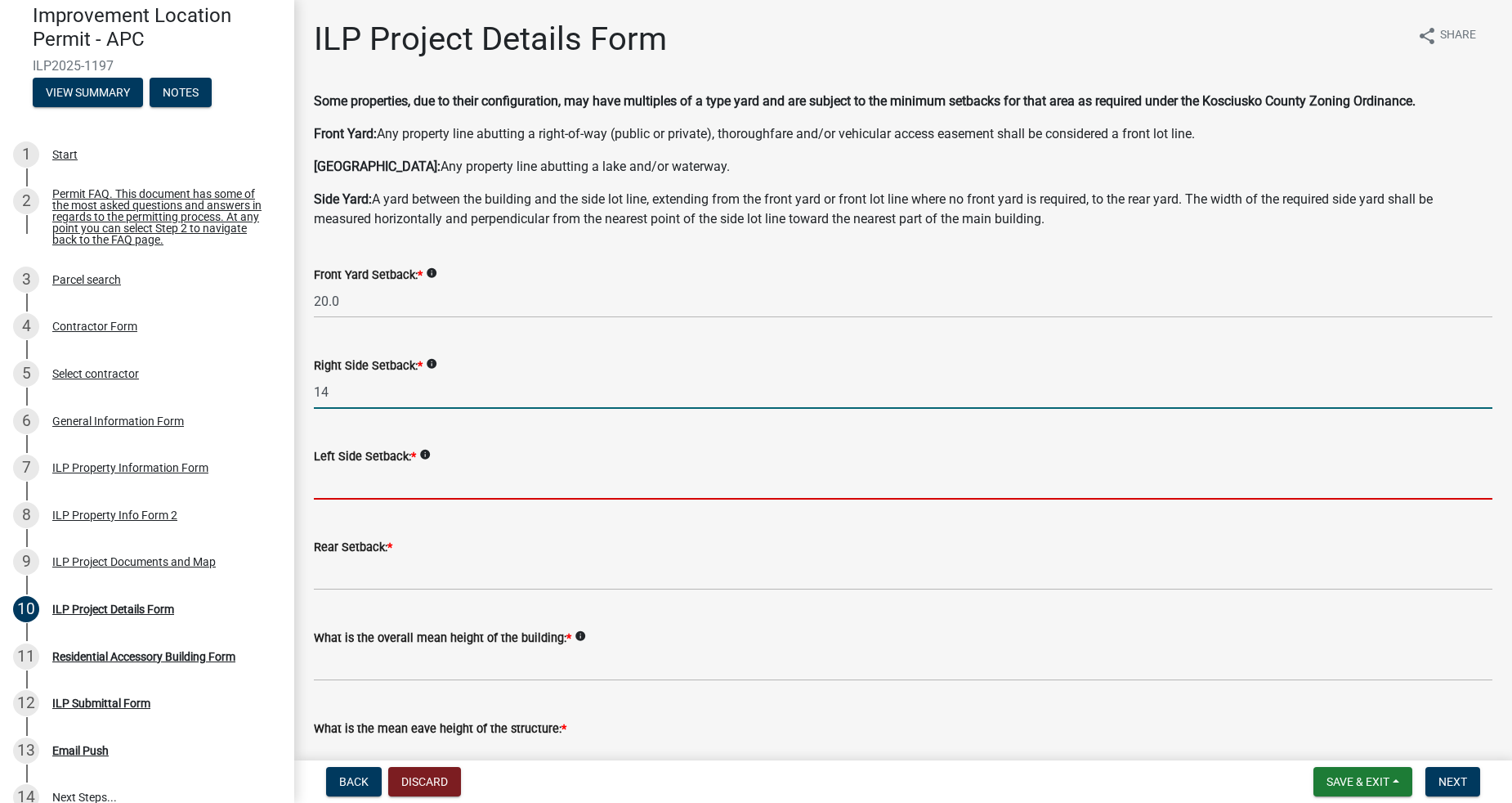
type input "14.0"
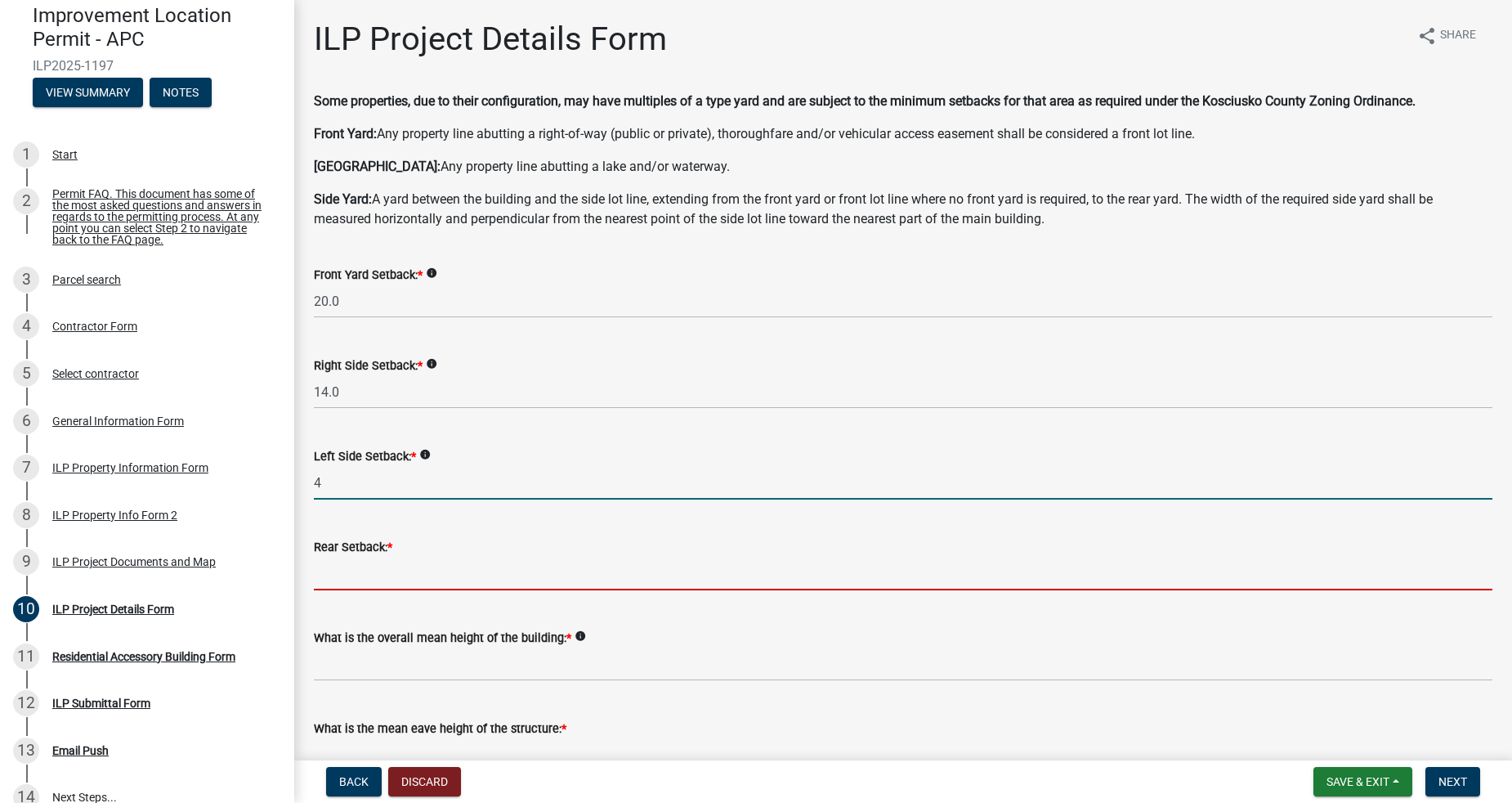
type input "4.0"
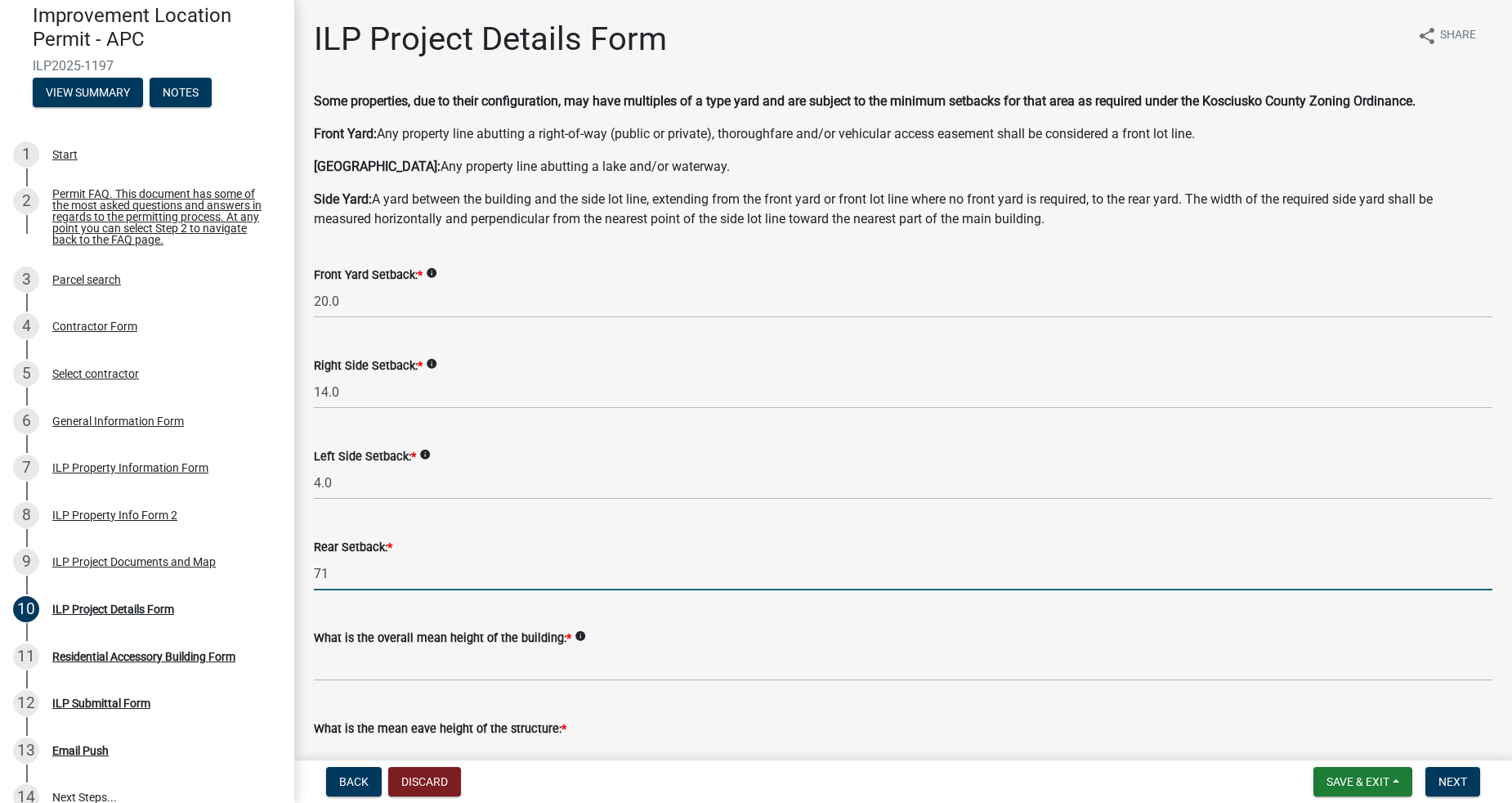
type input "71.0"
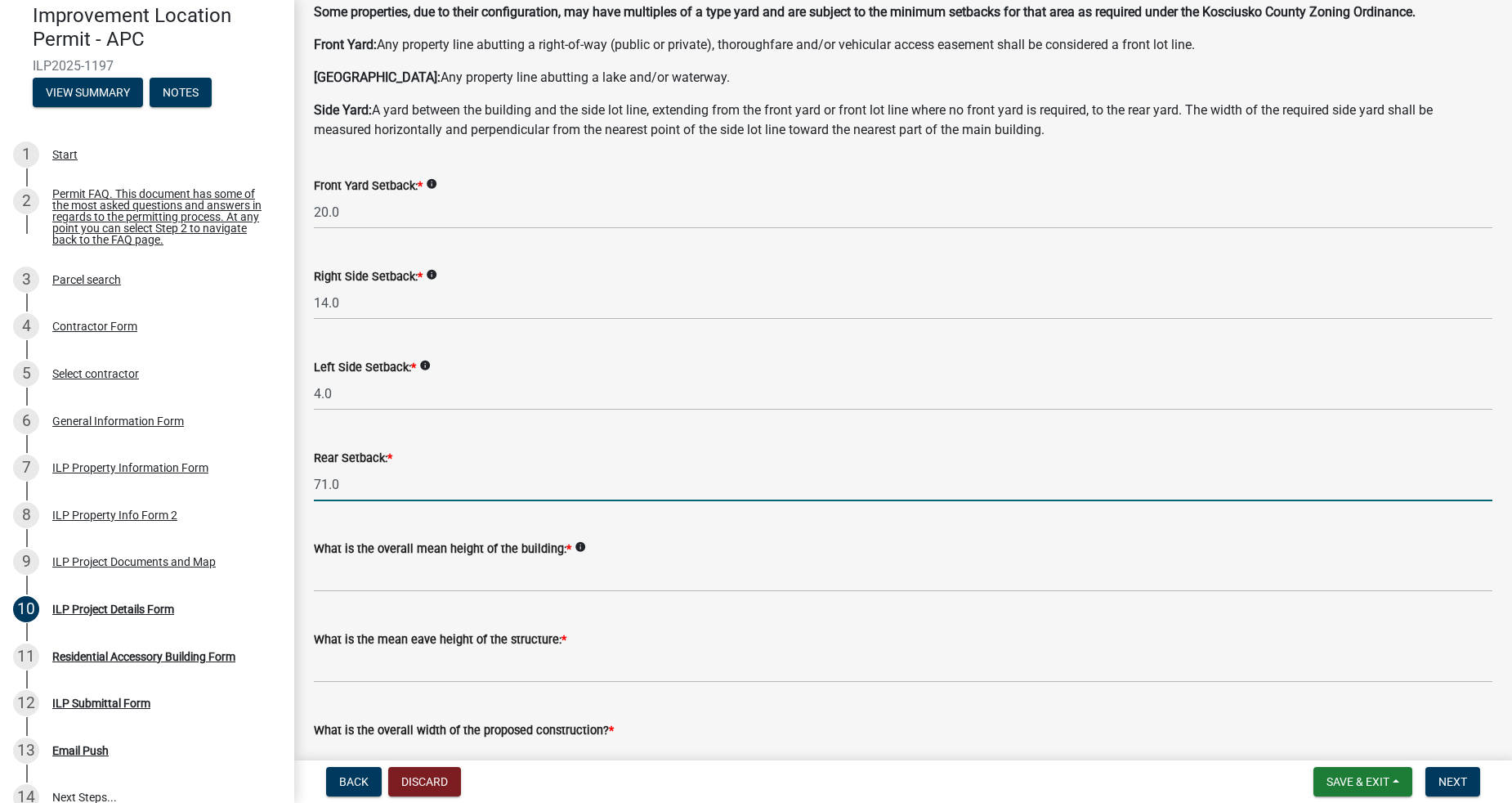
scroll to position [121, 0]
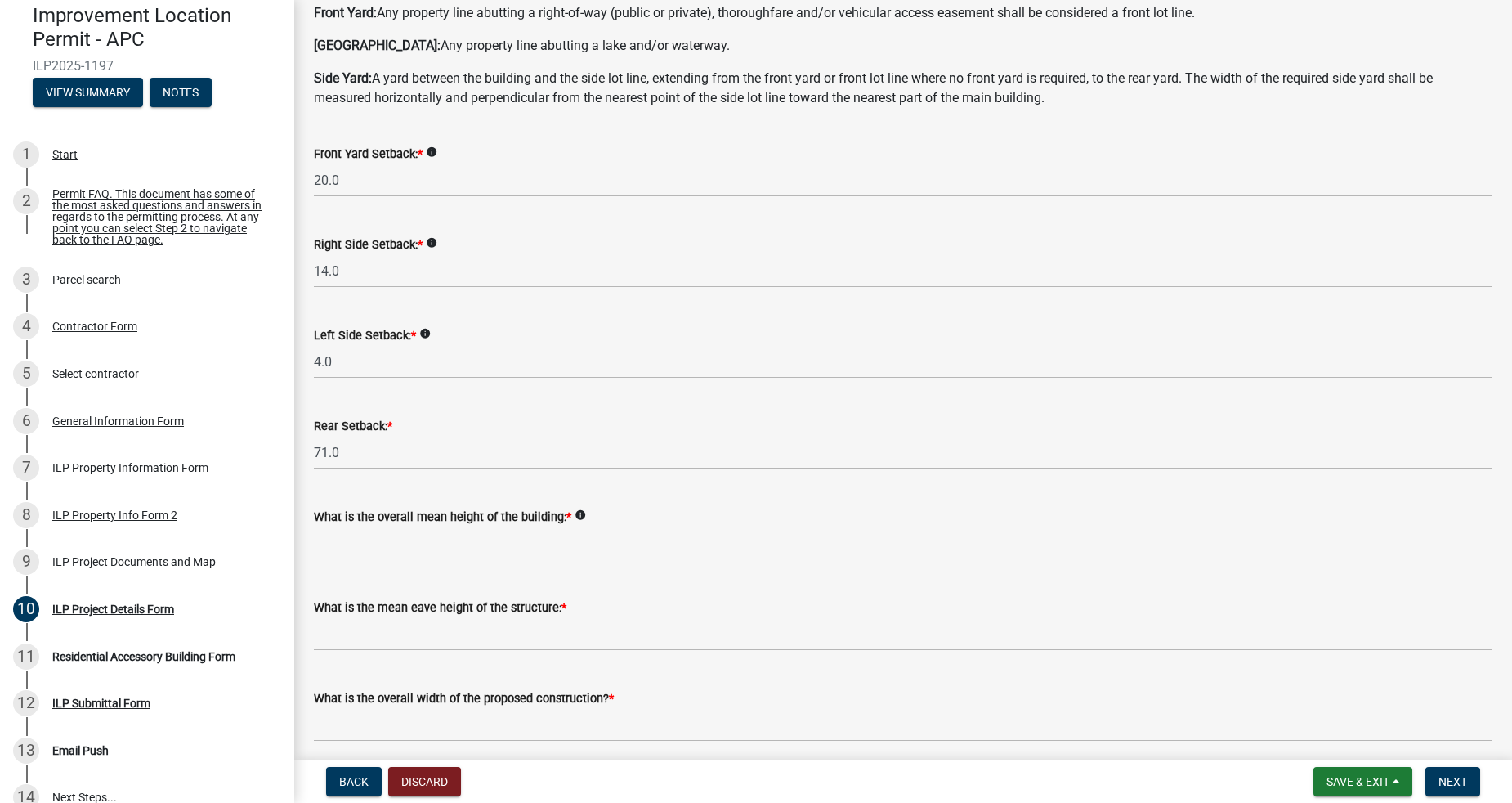
click at [603, 611] on div "What is the mean eave height of the structure: *" at bounding box center [903, 607] width 1178 height 20
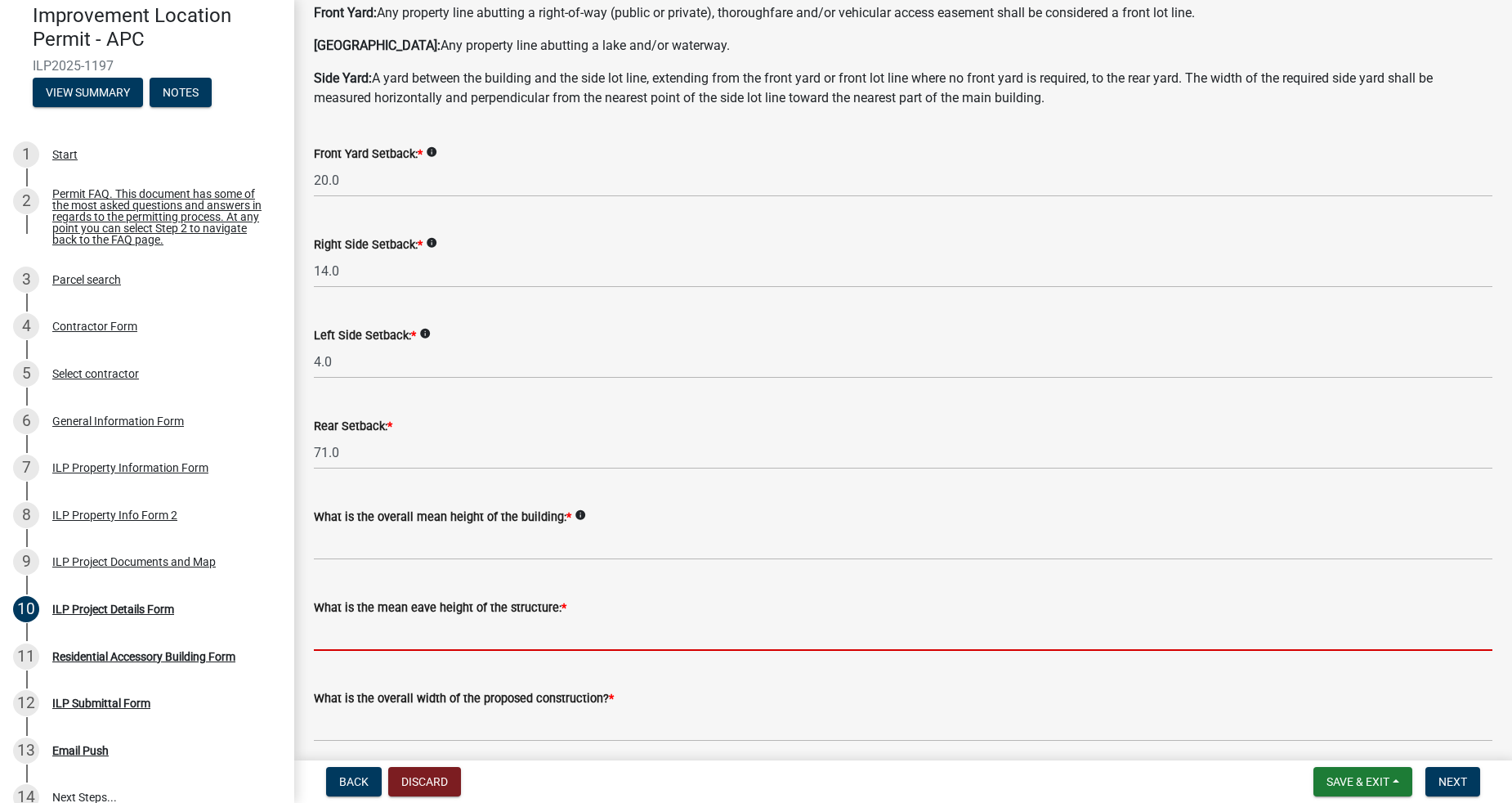
click at [609, 623] on input "text" at bounding box center [903, 634] width 1178 height 34
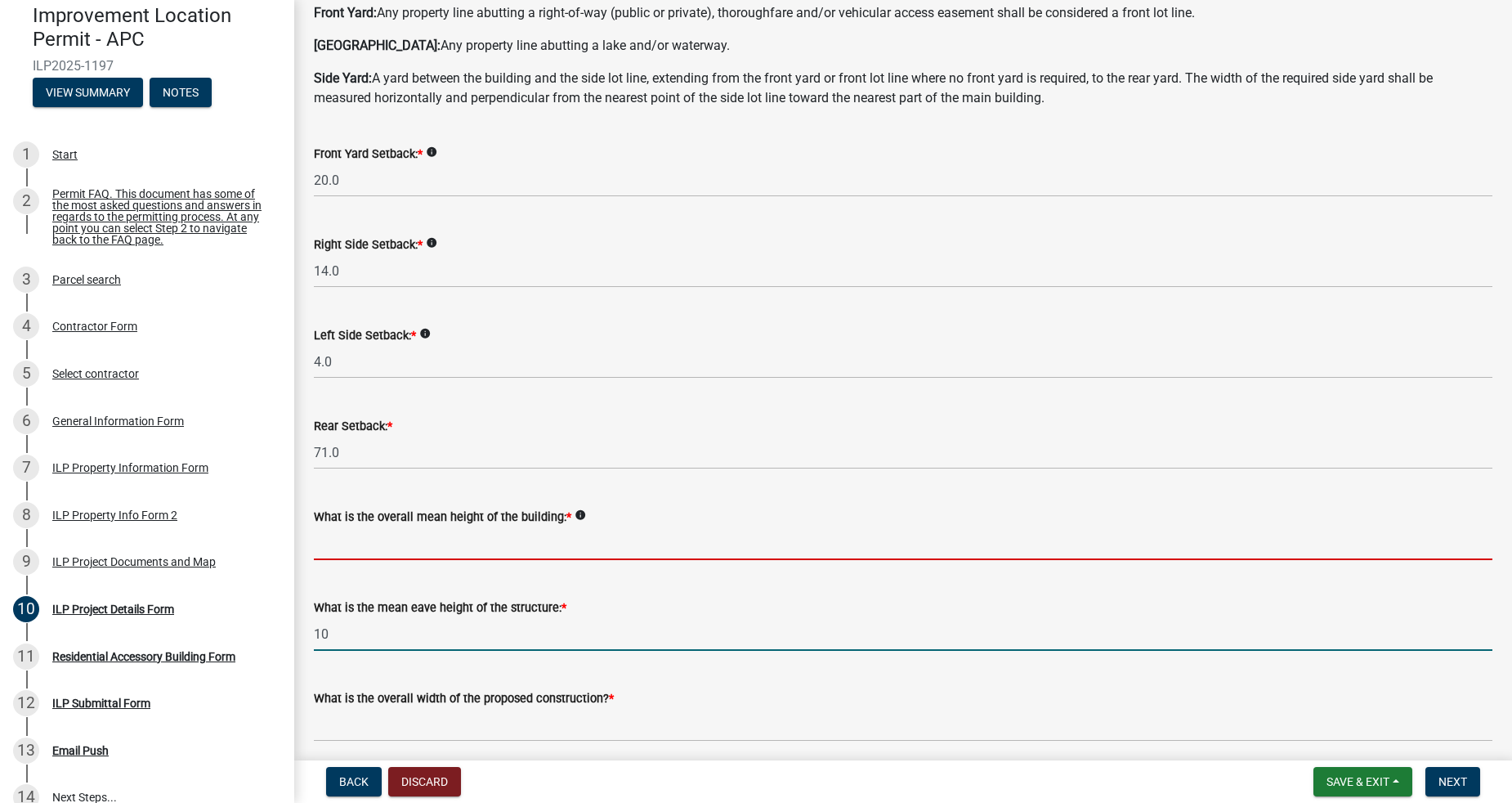
type input "10.0"
click at [581, 540] on input "text" at bounding box center [903, 543] width 1178 height 34
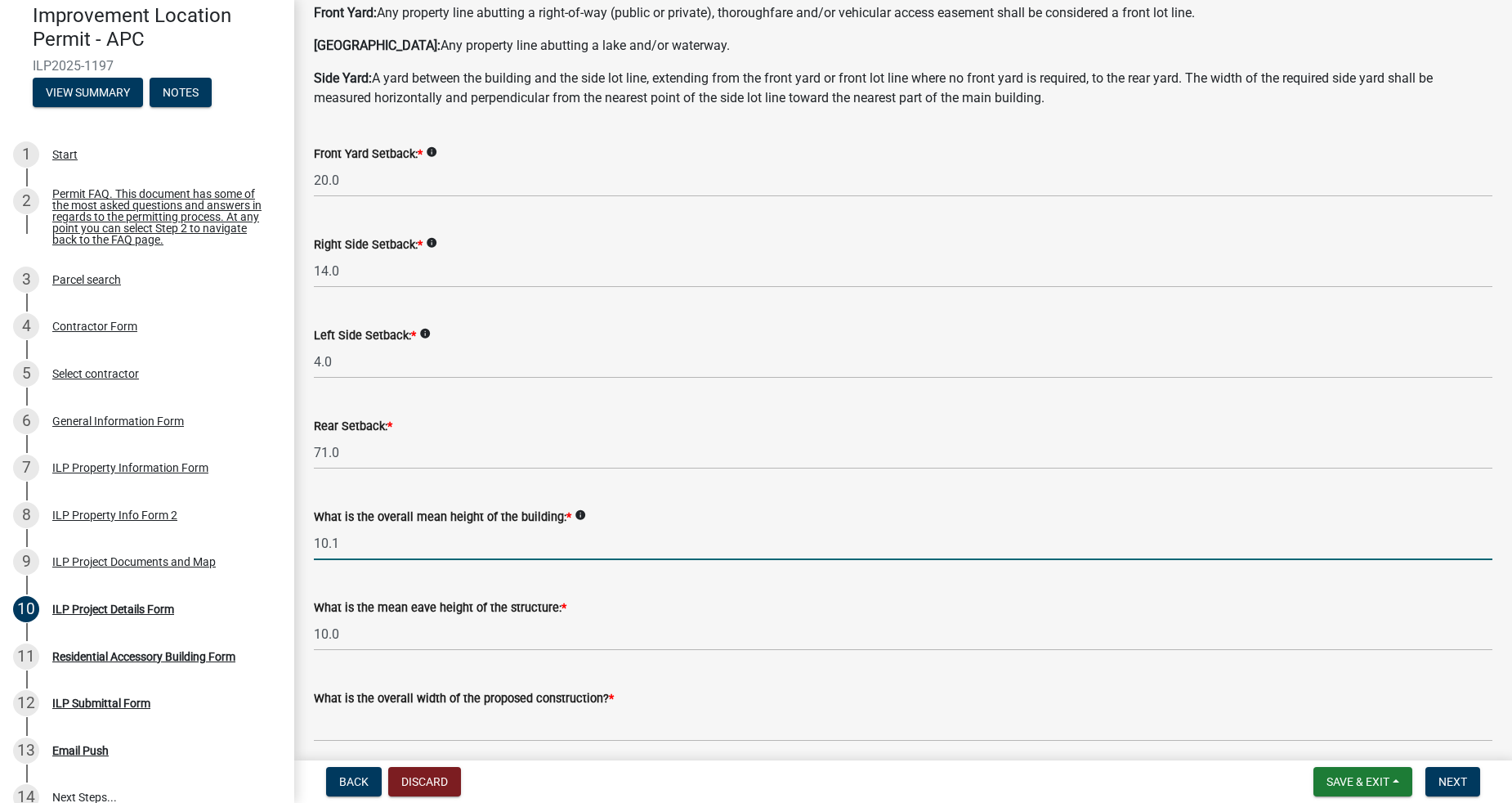
type input "10.1"
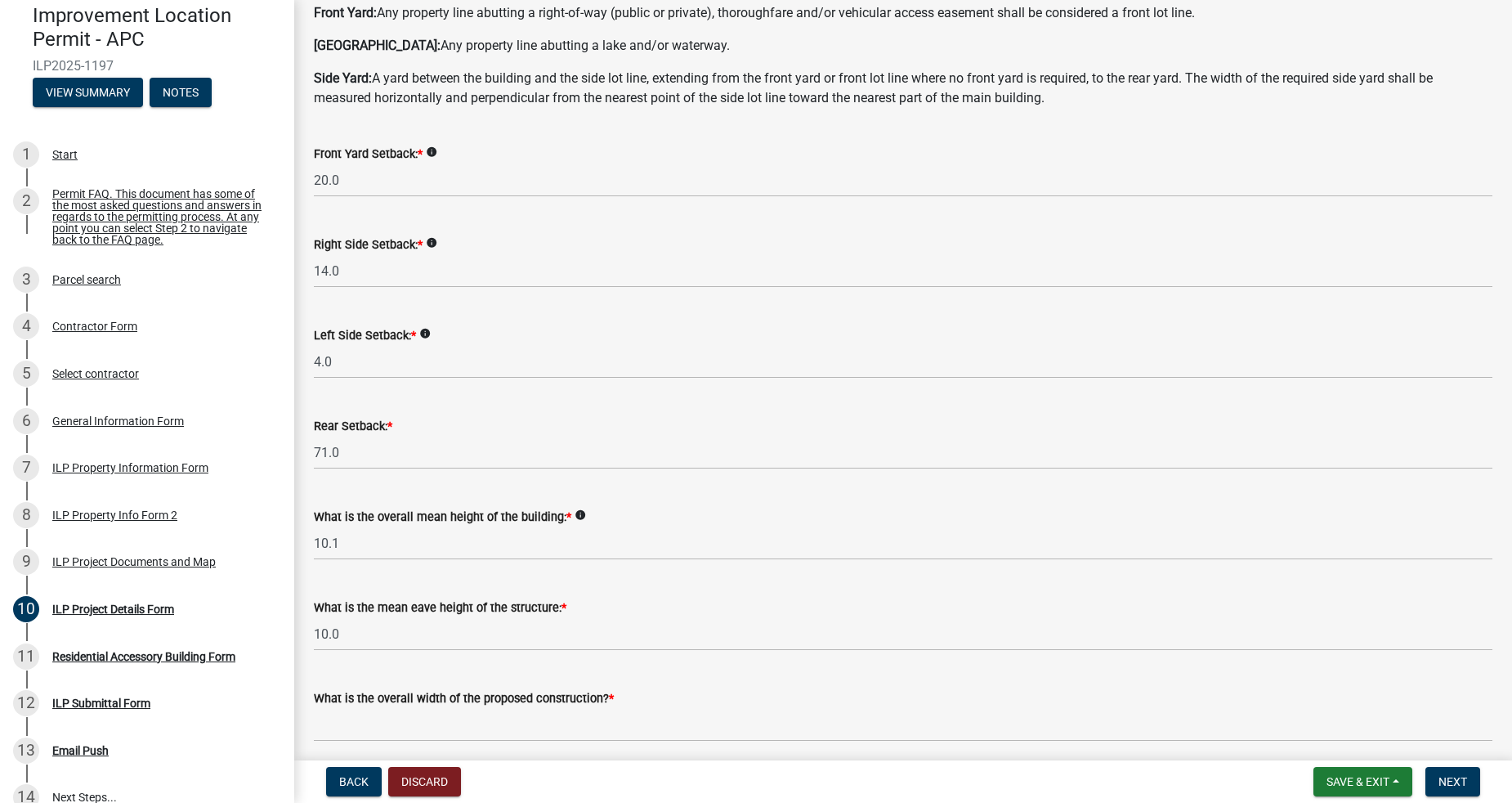
click at [574, 512] on icon "info" at bounding box center [579, 514] width 11 height 11
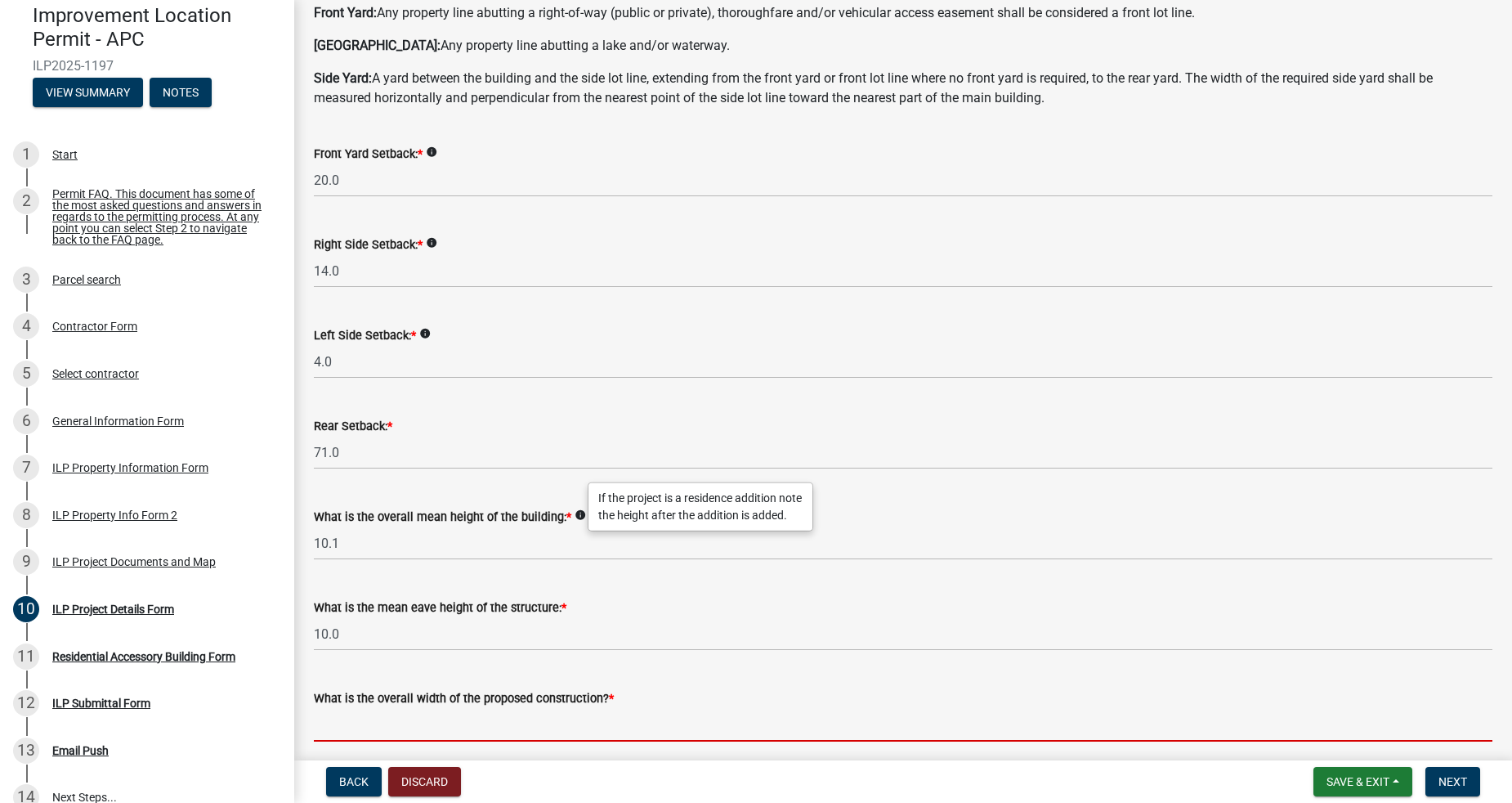
click at [522, 722] on input "text" at bounding box center [903, 725] width 1178 height 34
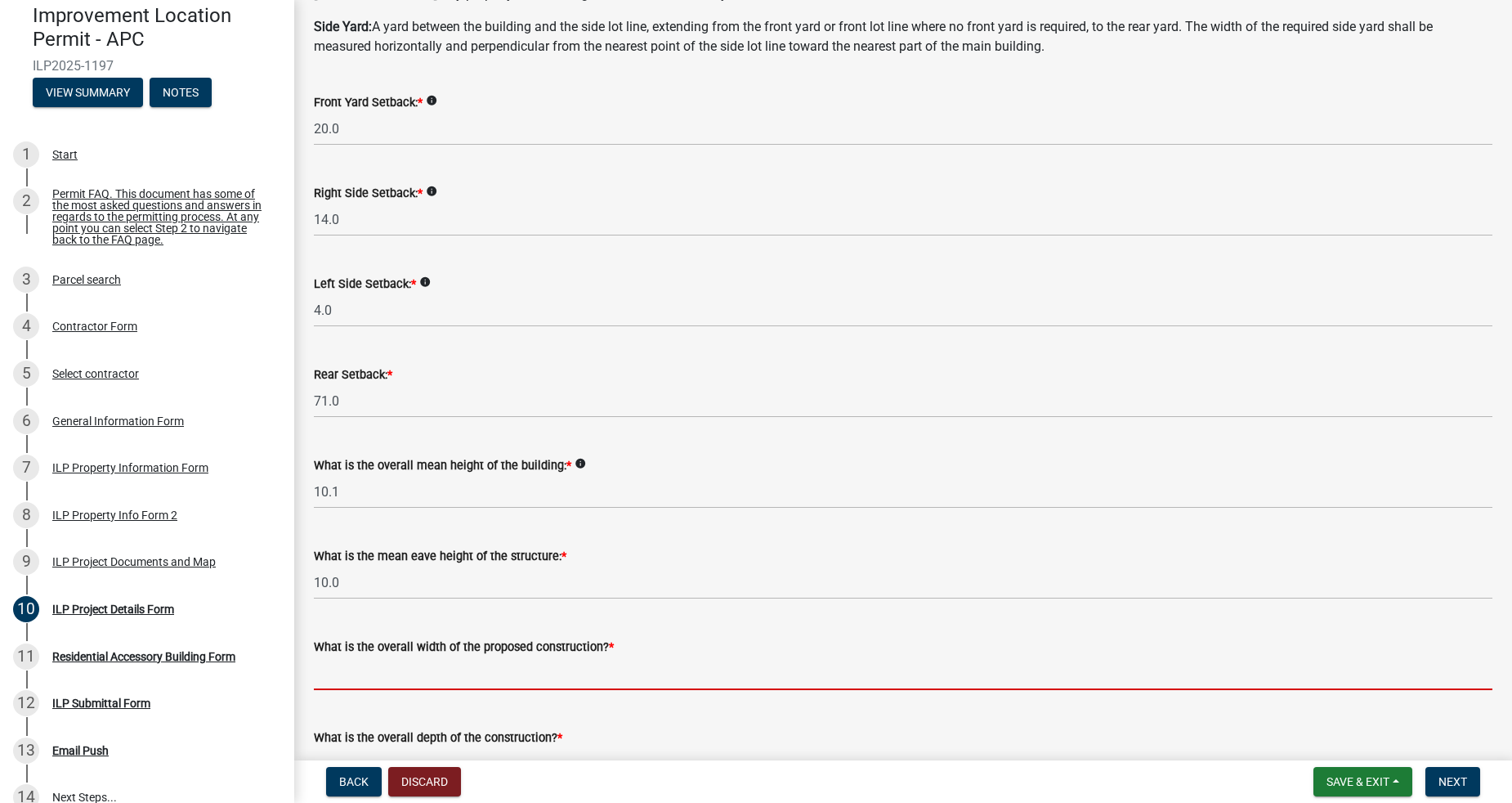
scroll to position [242, 0]
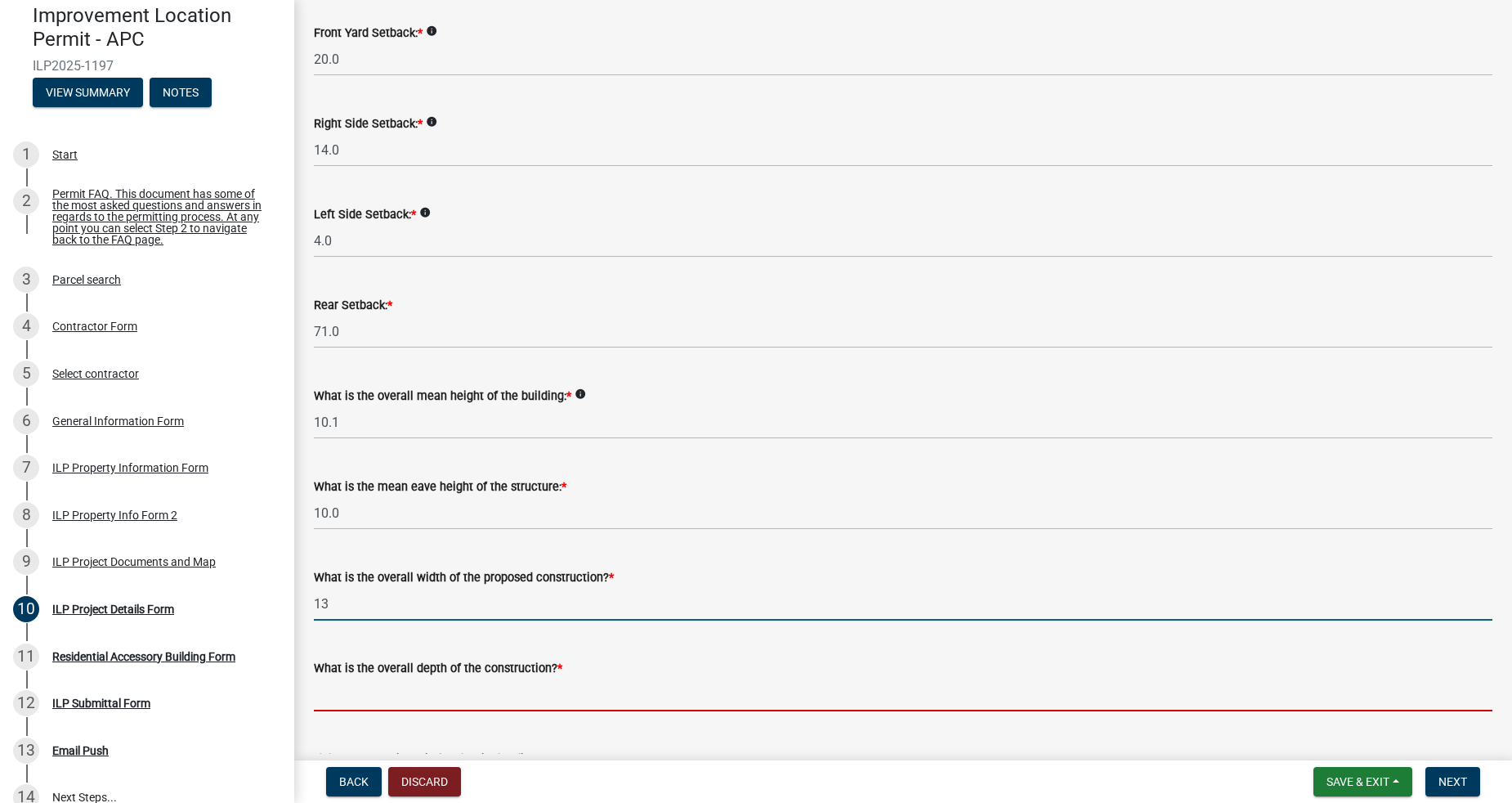
type input "13.00"
click at [591, 695] on input "text" at bounding box center [903, 694] width 1178 height 34
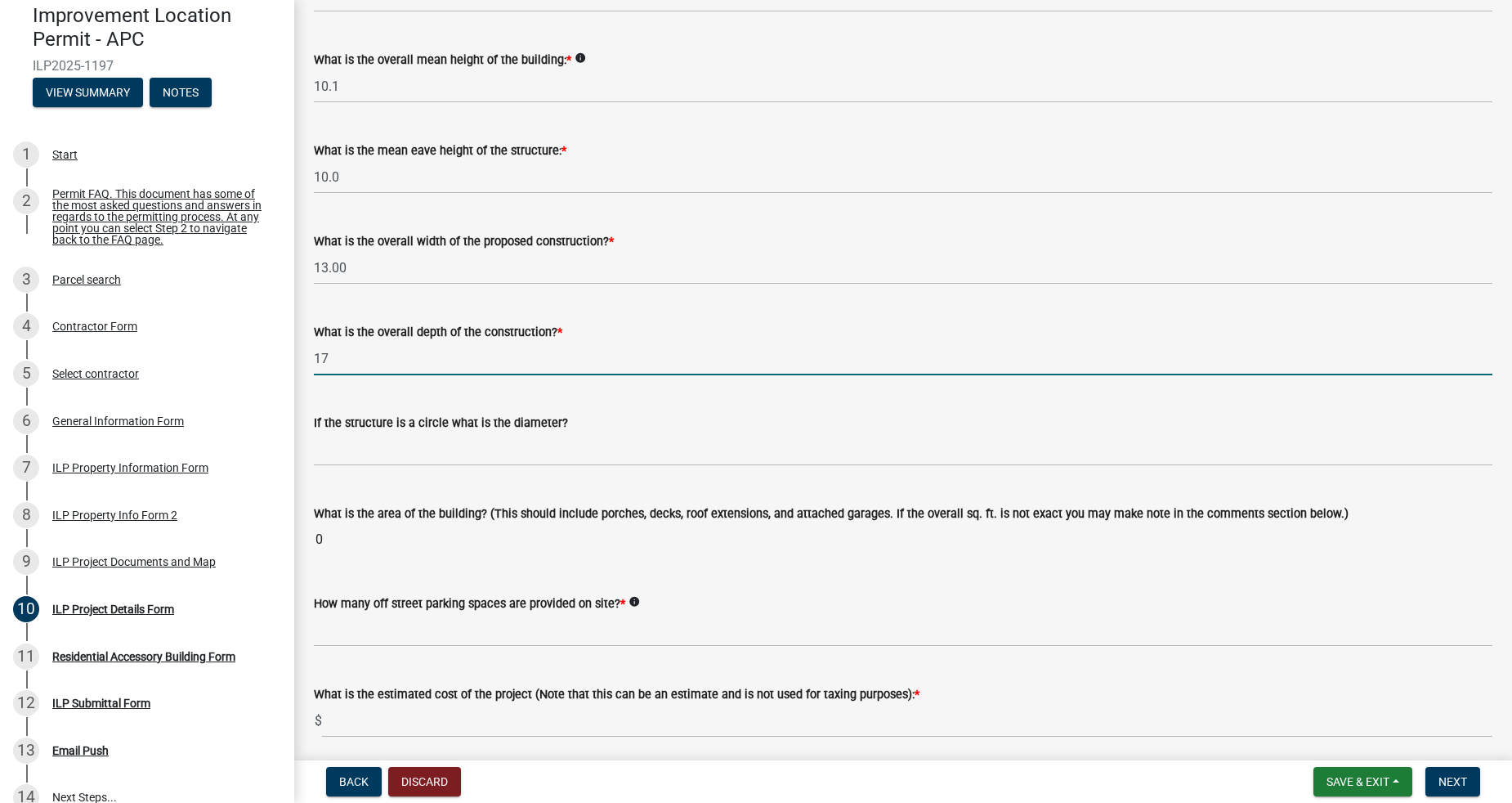
scroll to position [605, 0]
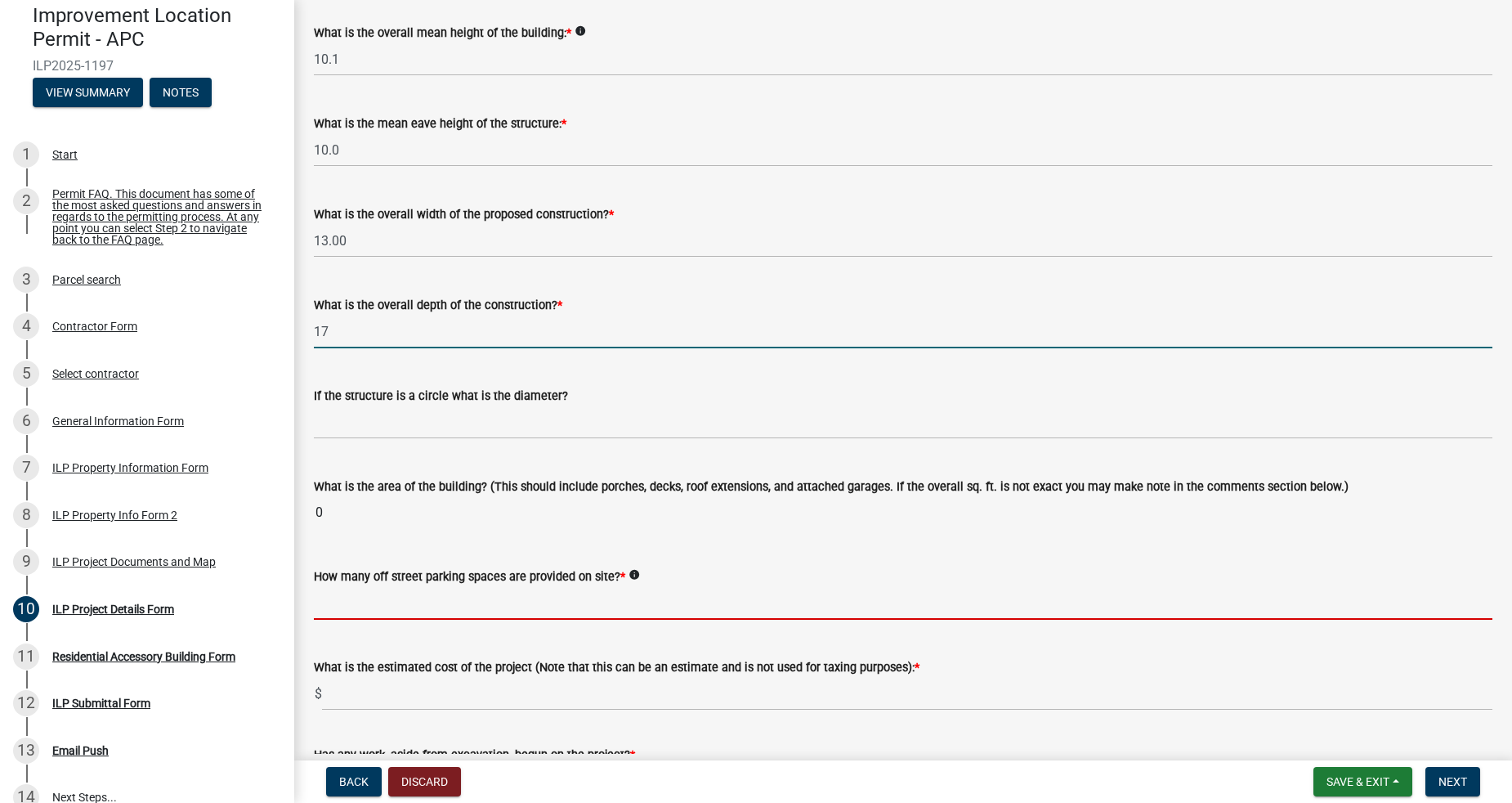
type input "17.00"
click at [538, 607] on wm-data-entity-input-list "Some properties, due to their configuration, may have multiples of a type yard …" at bounding box center [903, 337] width 1178 height 1700
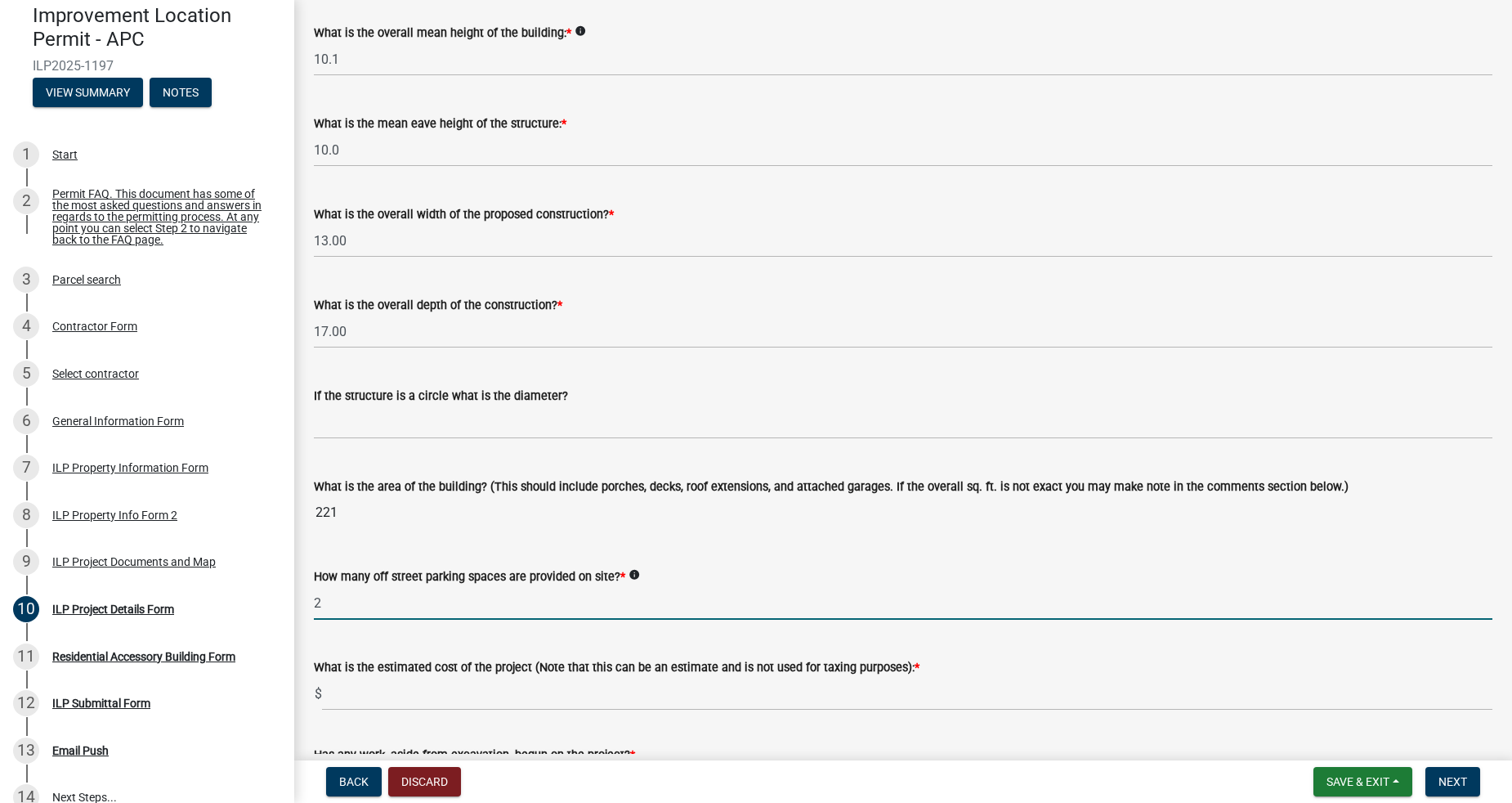
scroll to position [726, 0]
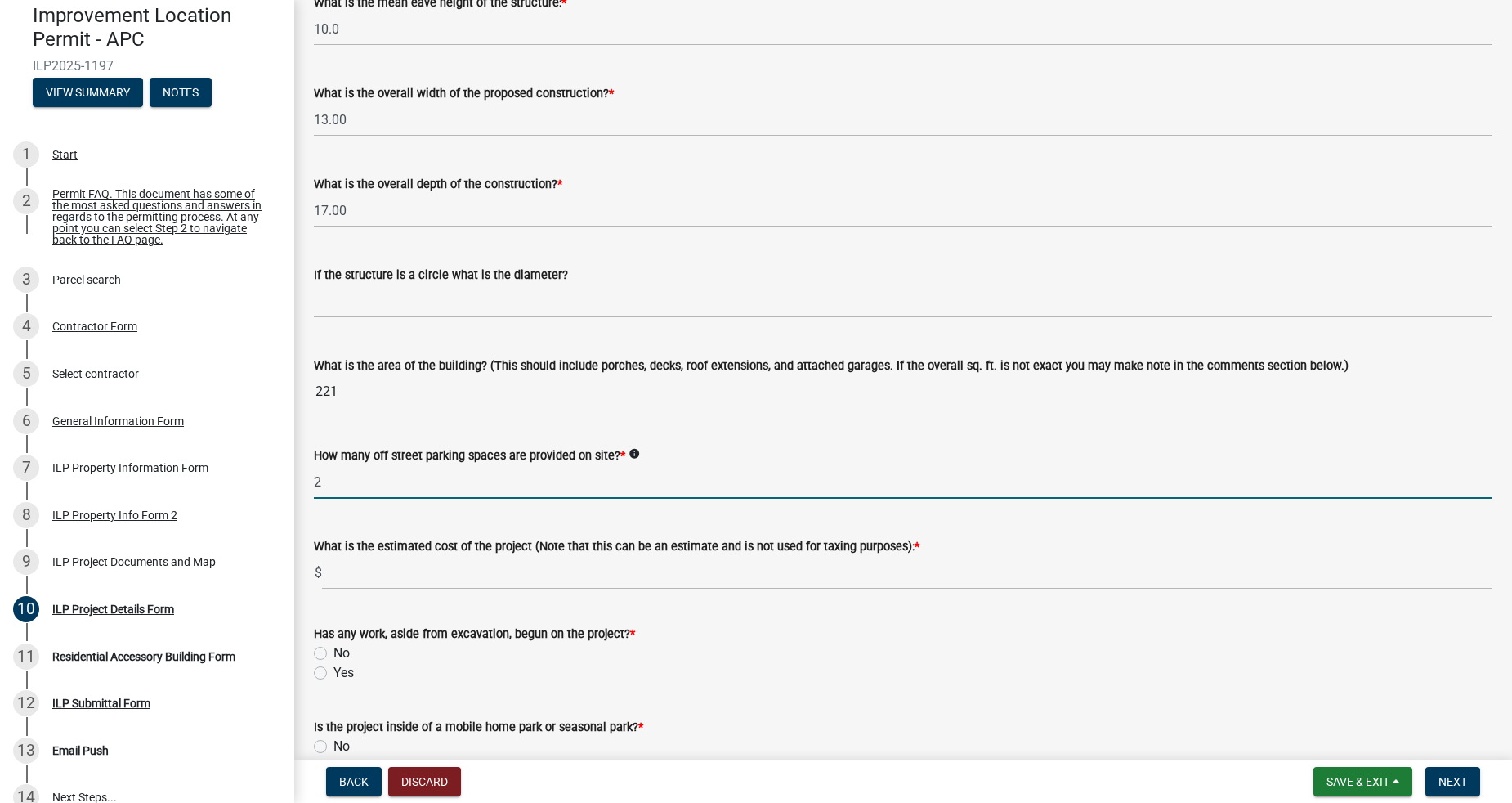
type input "2"
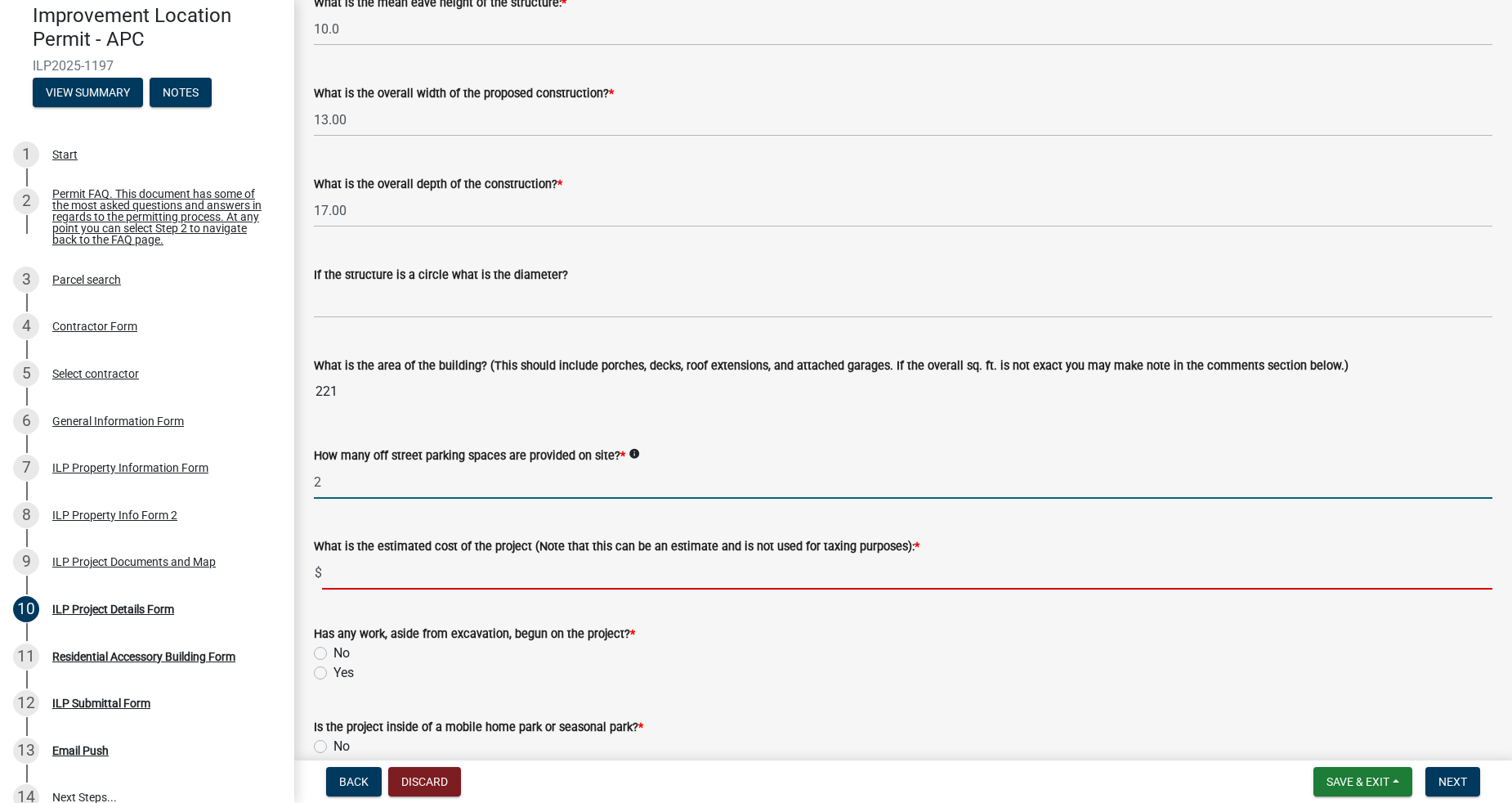
click at [590, 575] on input "text" at bounding box center [907, 572] width 1170 height 34
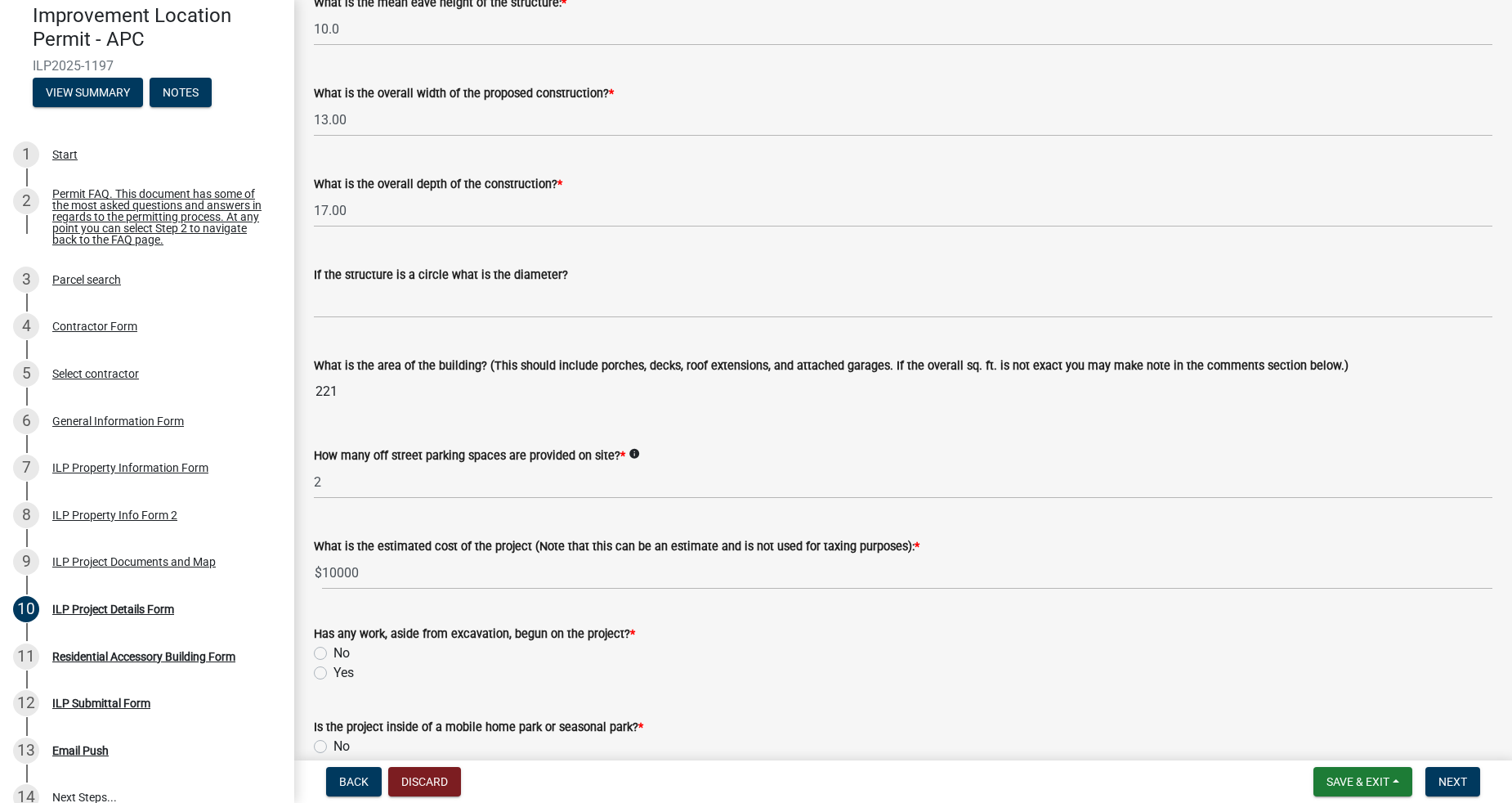
click at [959, 519] on div "What is the estimated cost of the project (Note that this can be an estimate an…" at bounding box center [903, 551] width 1178 height 76
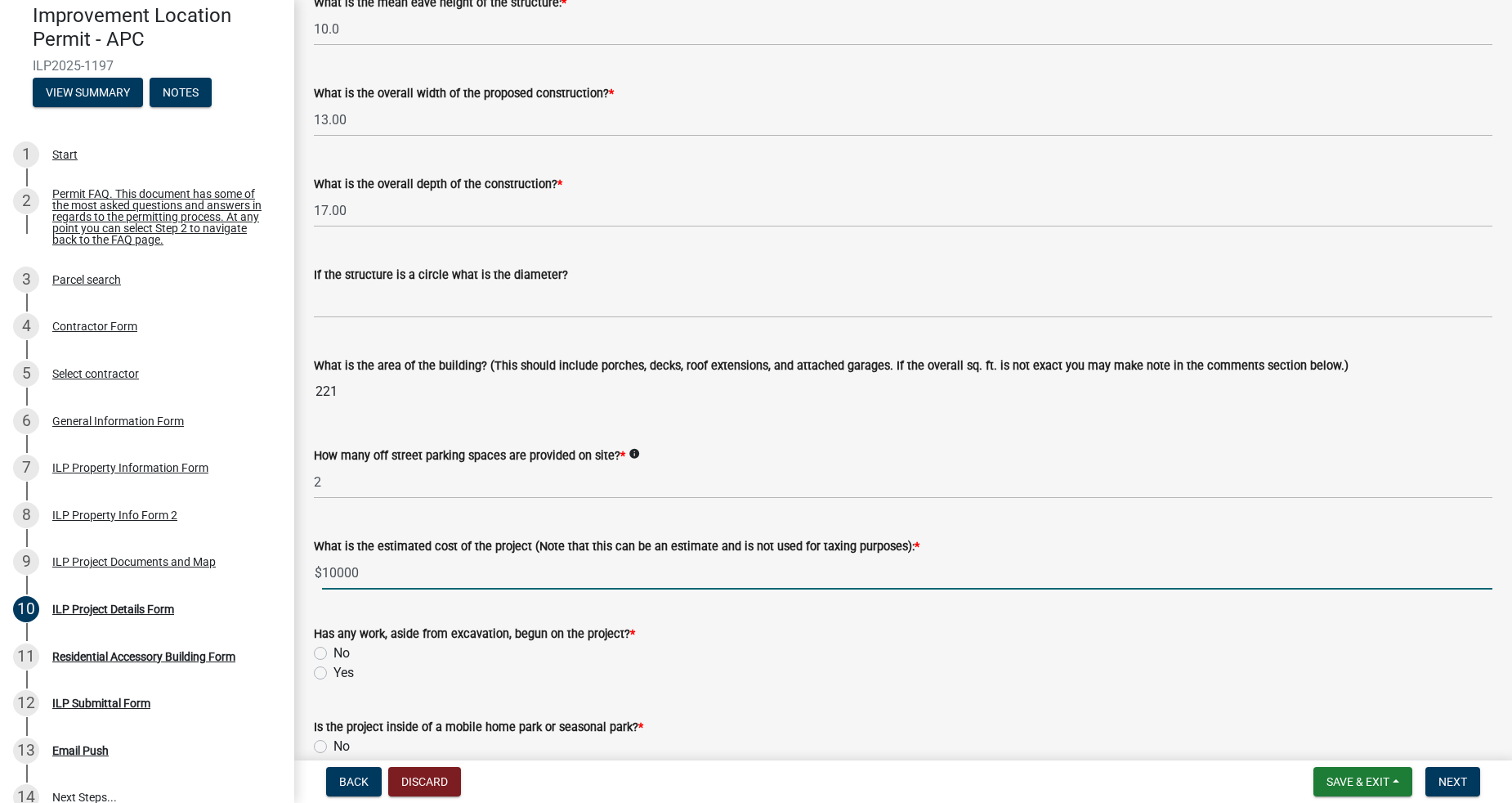
click at [471, 562] on input "10000" at bounding box center [907, 572] width 1170 height 34
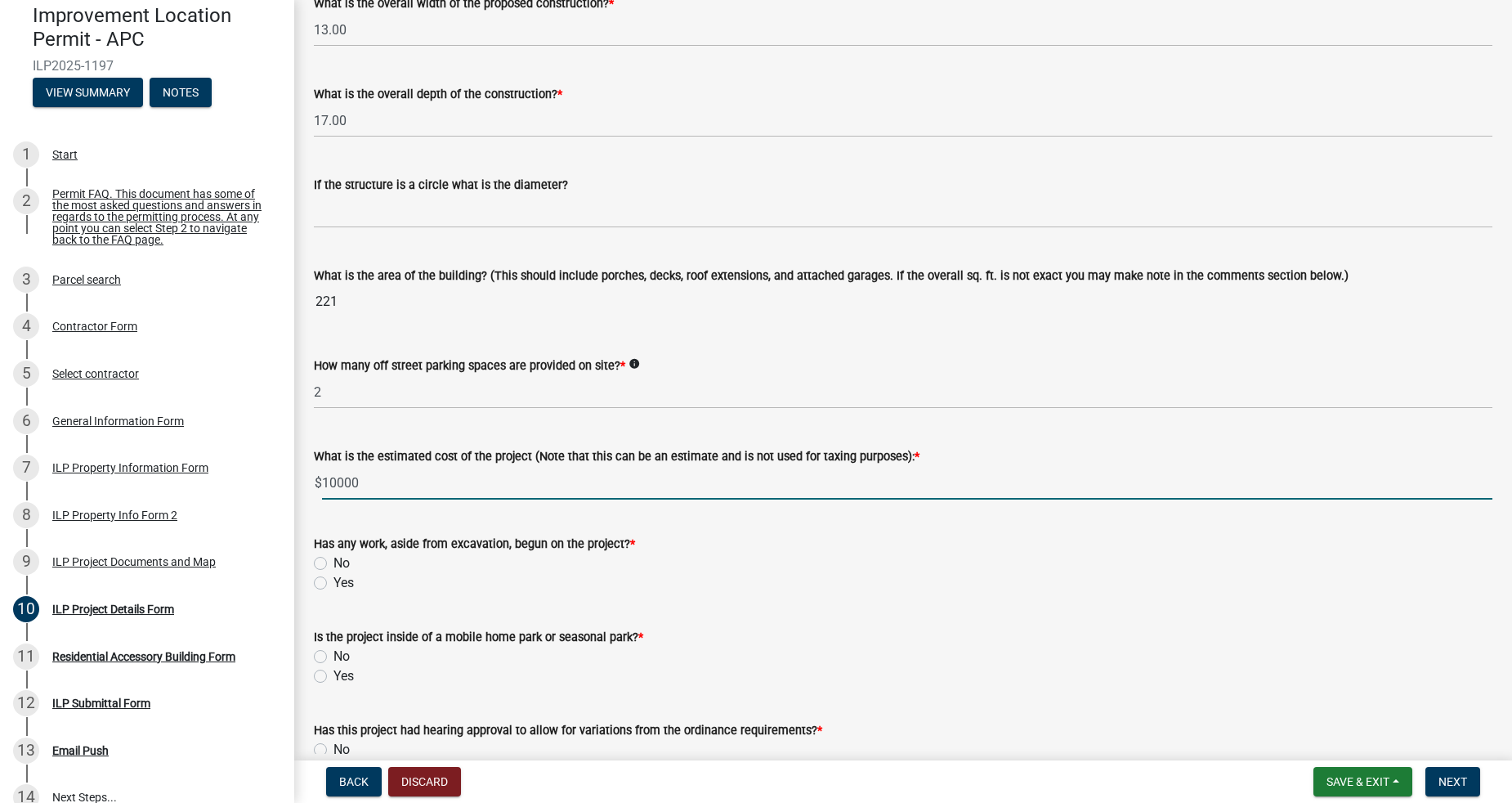
scroll to position [848, 0]
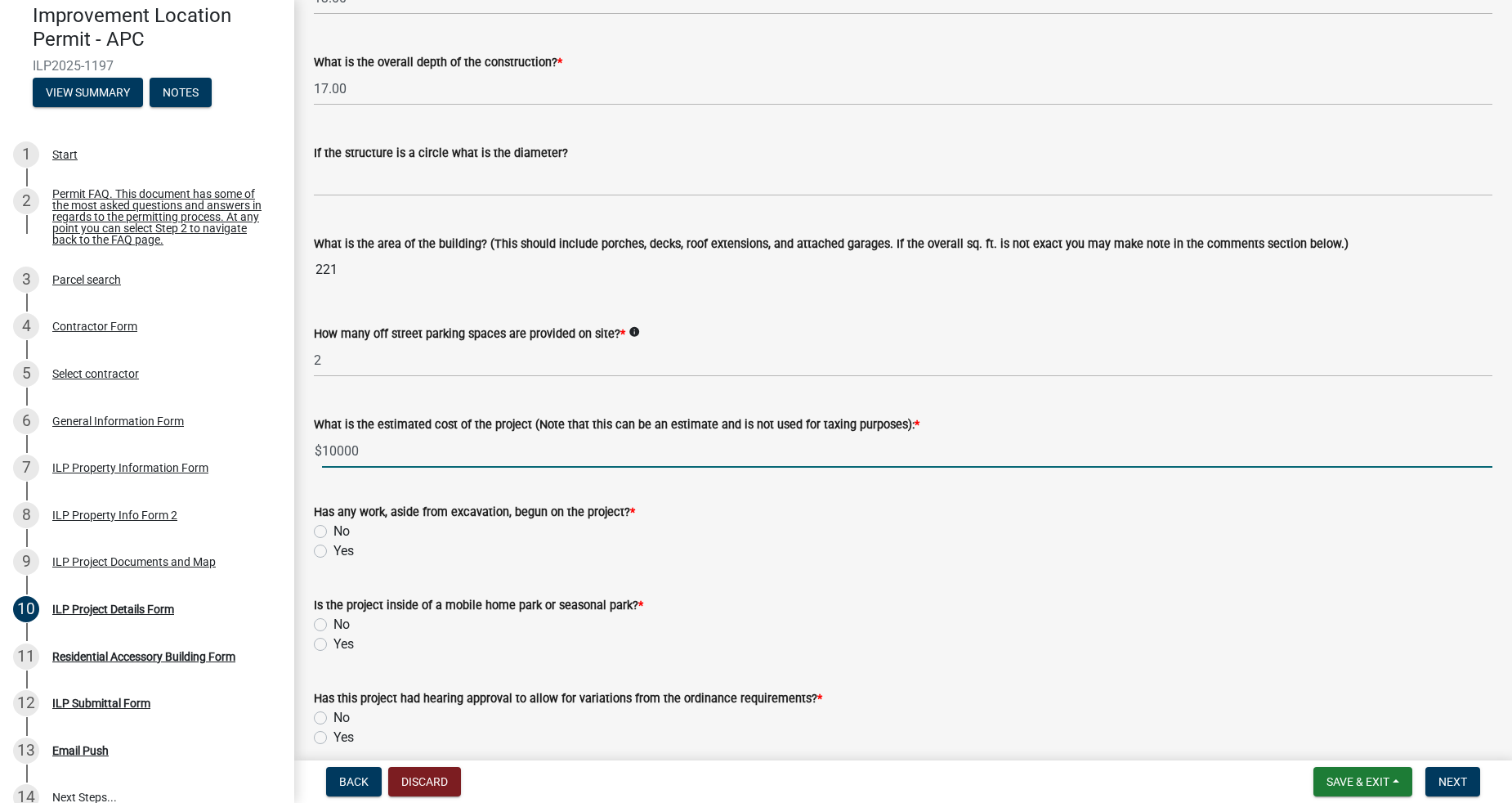
drag, startPoint x: 373, startPoint y: 450, endPoint x: 327, endPoint y: 449, distance: 46.0
click at [327, 449] on input "10000" at bounding box center [907, 451] width 1170 height 34
type input "1"
type input "8000"
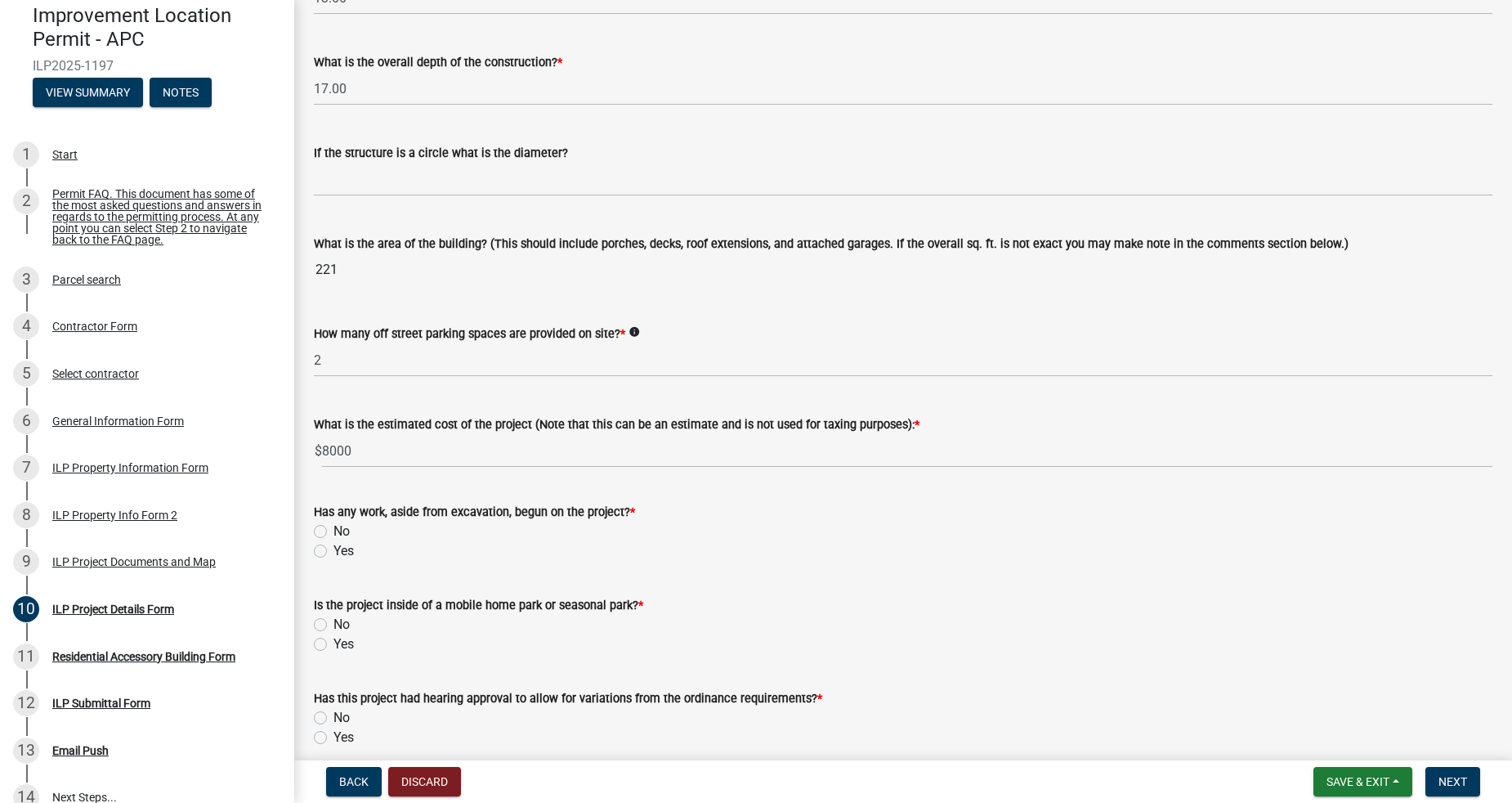
click at [331, 533] on div "No" at bounding box center [903, 531] width 1178 height 20
click at [334, 532] on label "No" at bounding box center [342, 531] width 16 height 20
click at [334, 532] on input "No" at bounding box center [339, 526] width 11 height 11
radio input "true"
click at [334, 621] on label "No" at bounding box center [342, 624] width 16 height 20
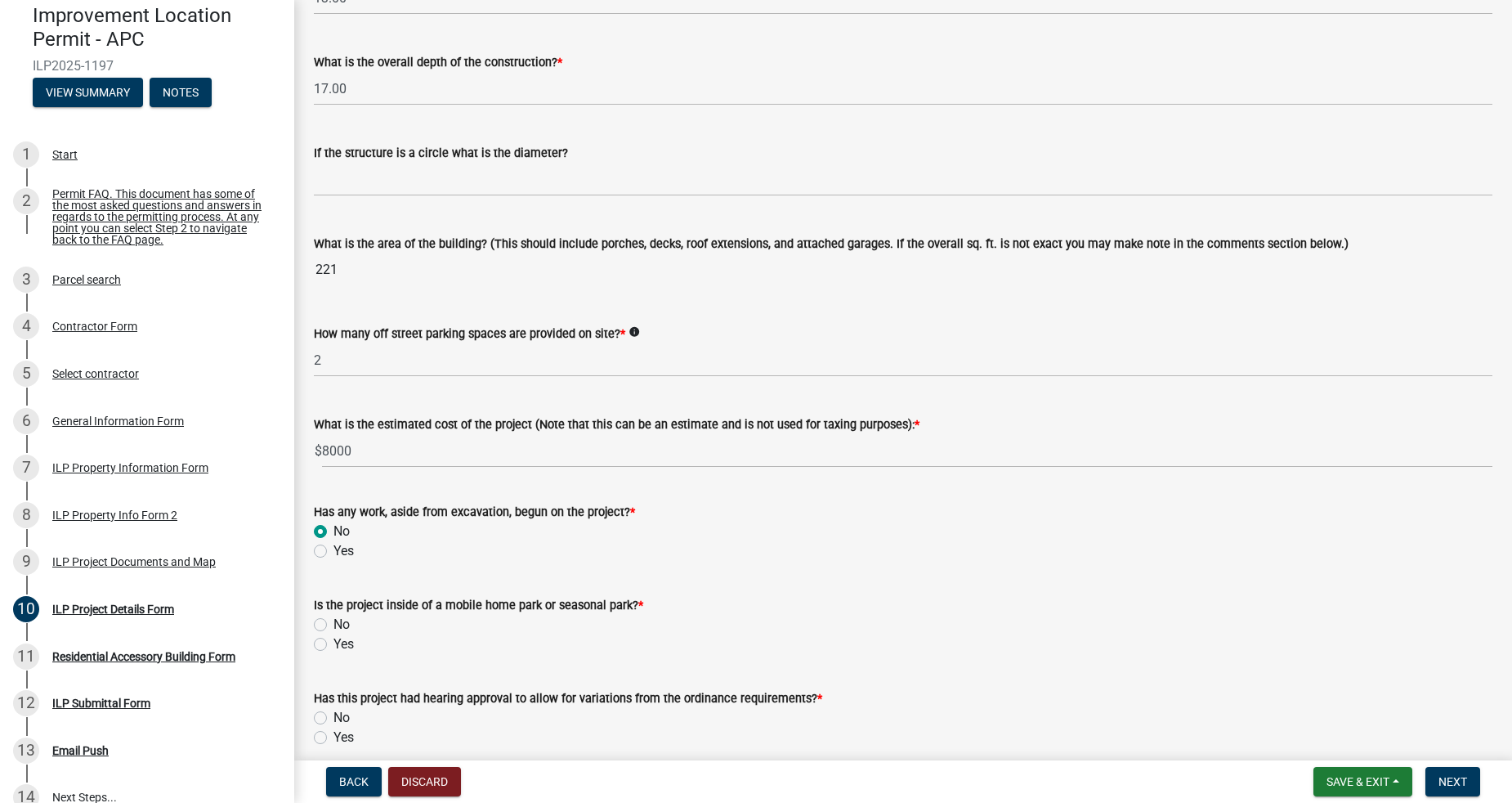
click at [334, 621] on input "No" at bounding box center [339, 619] width 11 height 11
radio input "true"
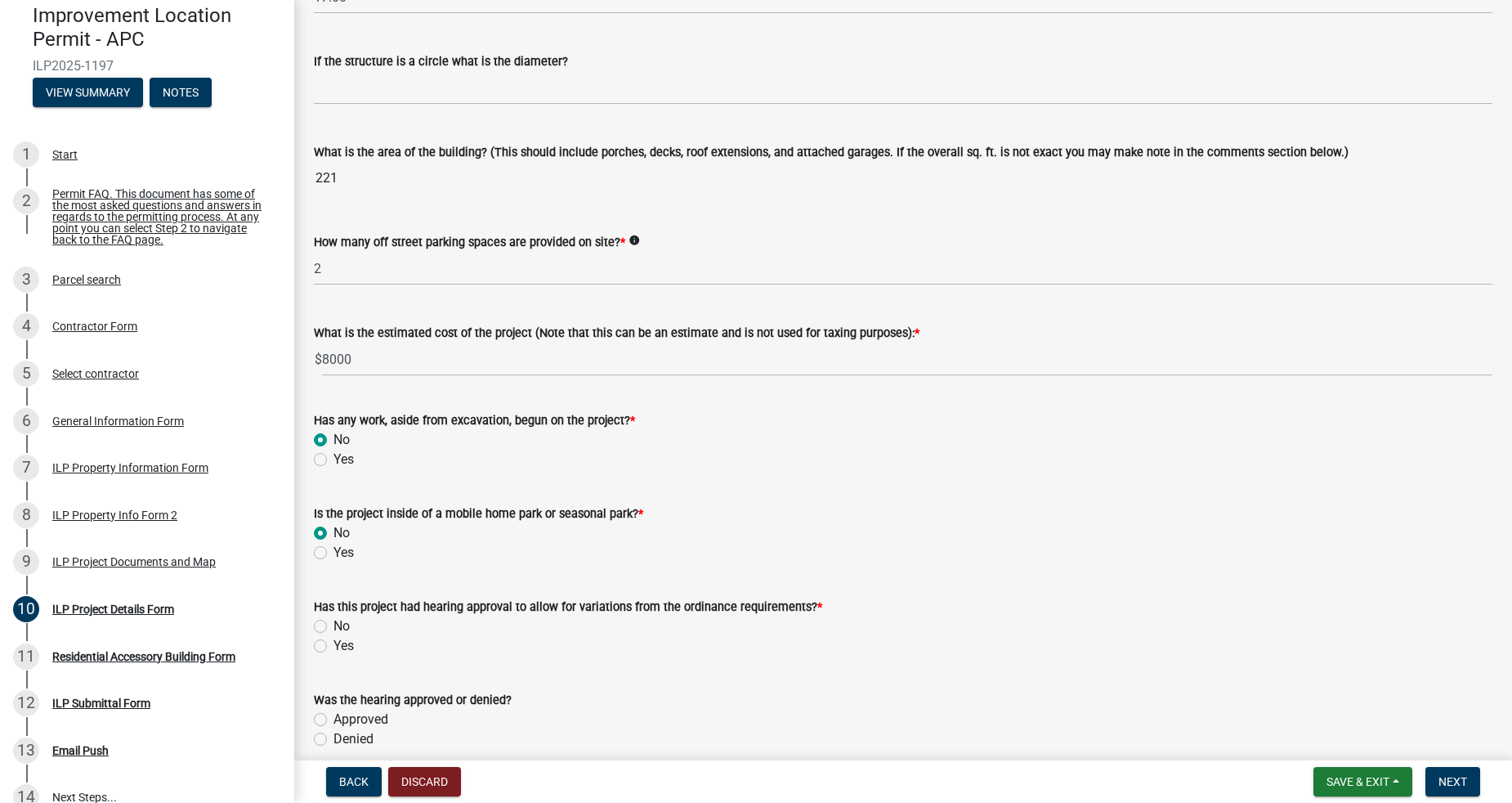
scroll to position [968, 0]
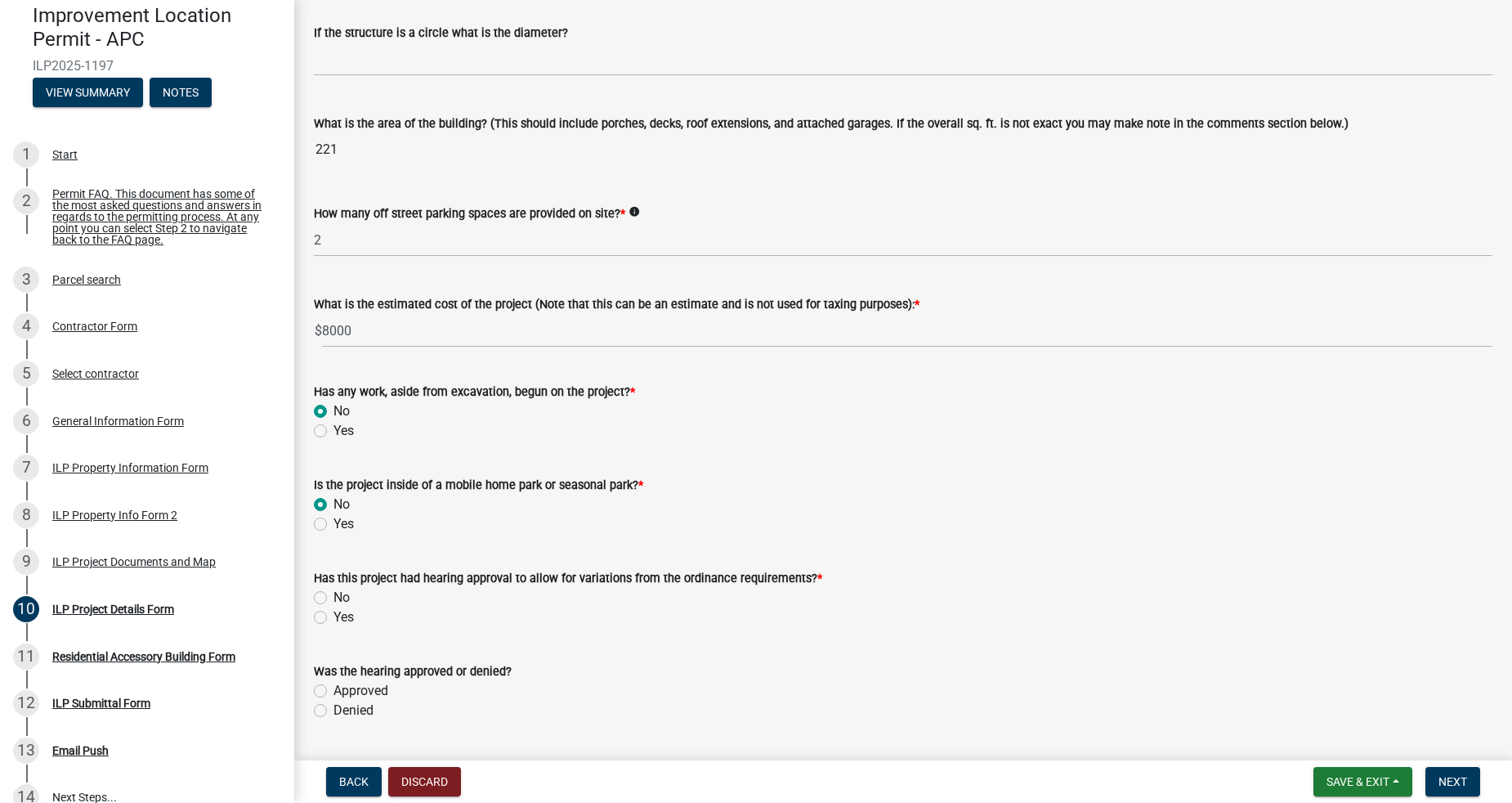
click at [336, 619] on label "Yes" at bounding box center [344, 617] width 20 height 20
click at [336, 618] on input "Yes" at bounding box center [339, 612] width 11 height 11
radio input "true"
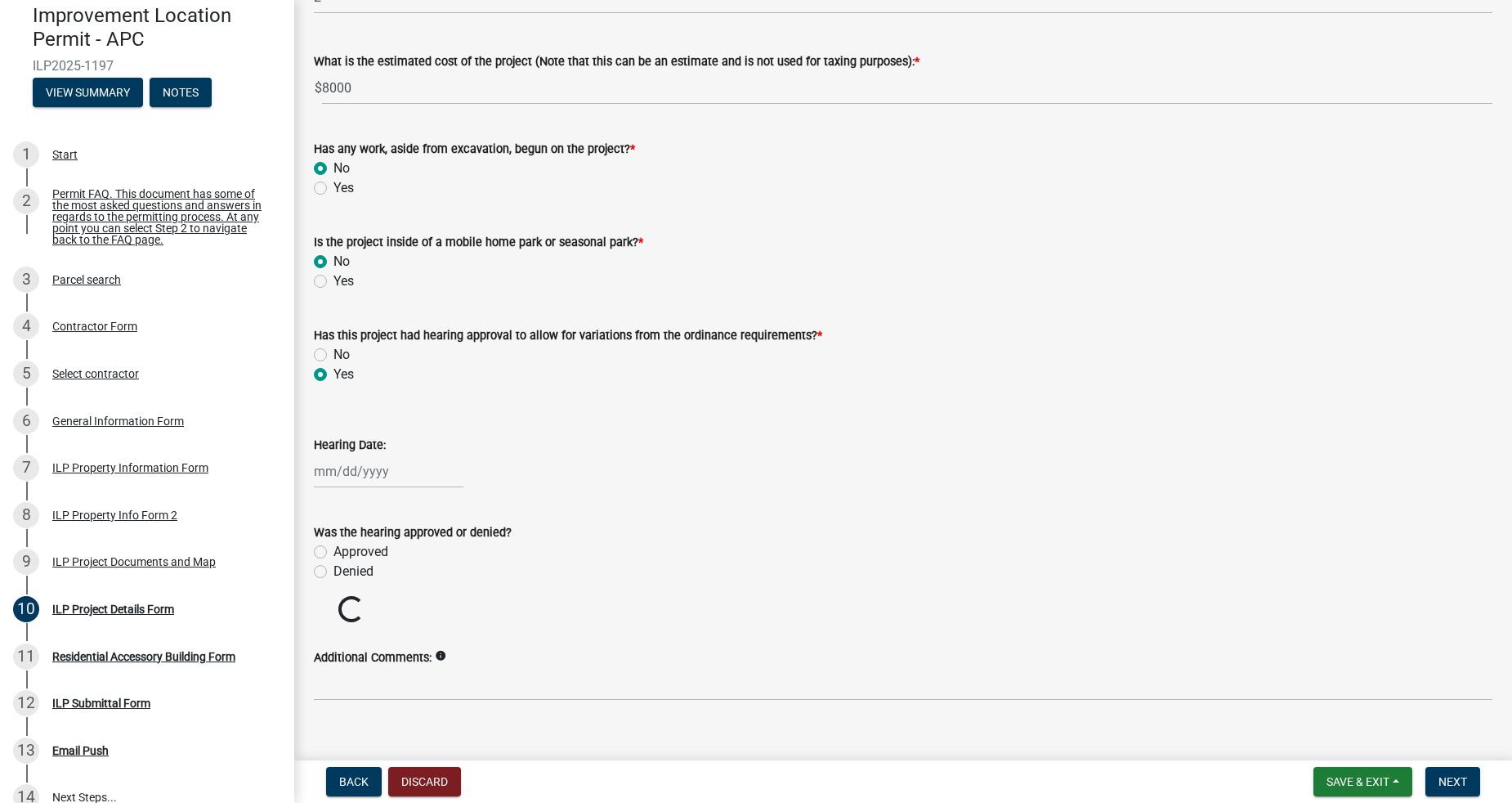
click at [343, 474] on div at bounding box center [388, 471] width 150 height 34
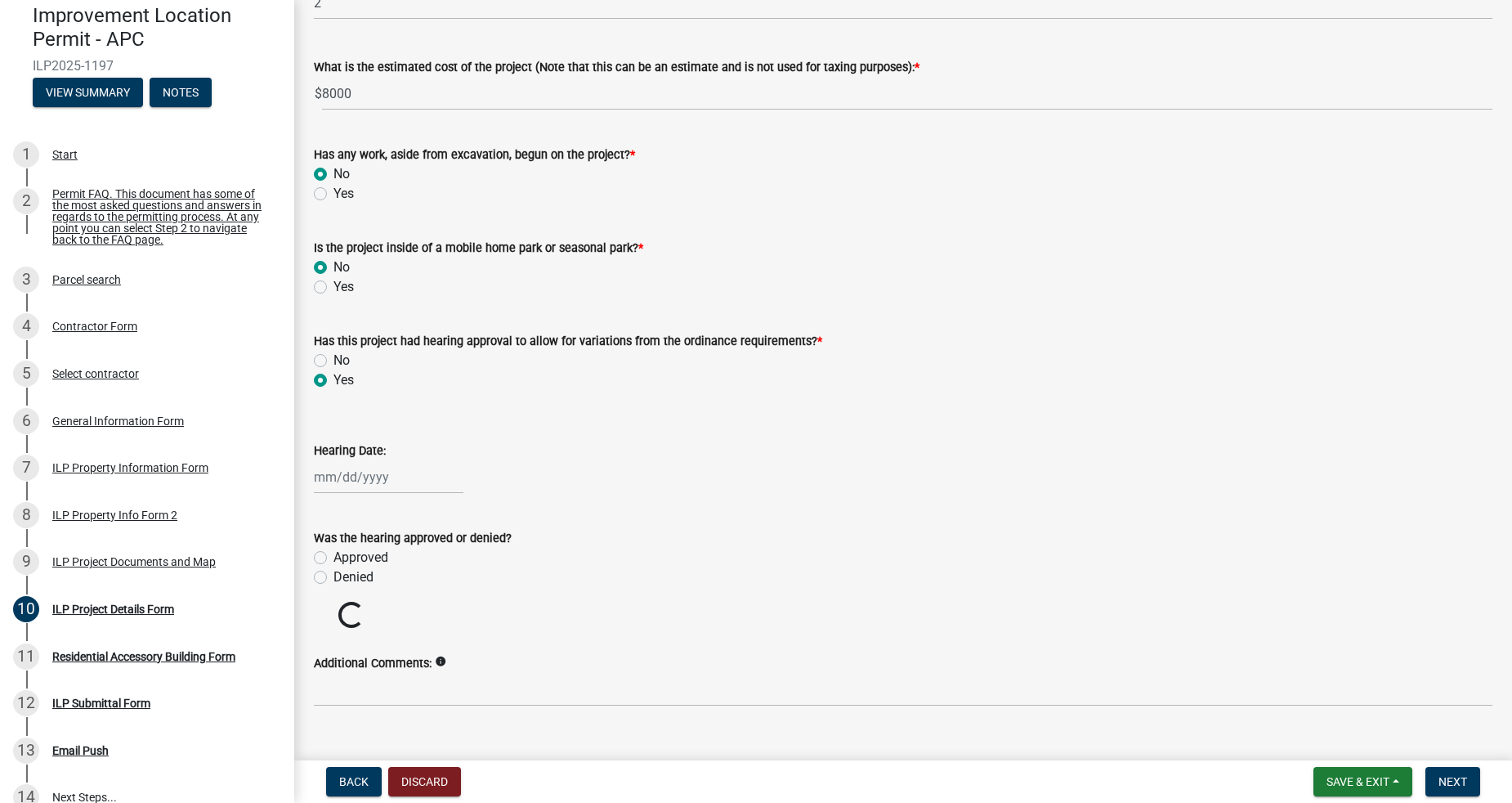
select select "9"
select select "2025"
click at [333, 588] on div "8" at bounding box center [331, 590] width 26 height 26
type input "[DATE]"
click at [357, 556] on label "Approved" at bounding box center [361, 557] width 55 height 20
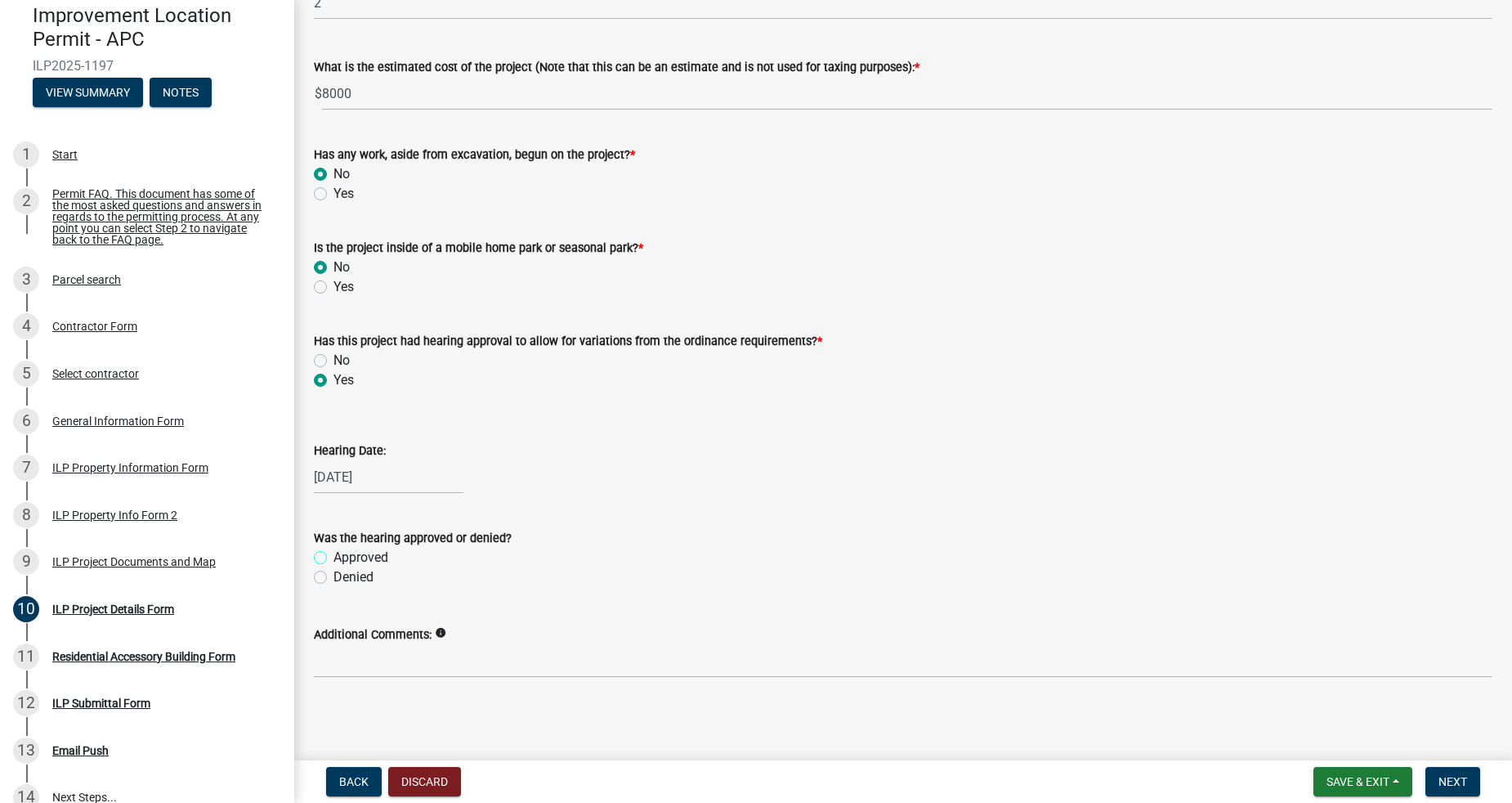
click at [345, 556] on input "Approved" at bounding box center [339, 552] width 11 height 11
radio input "true"
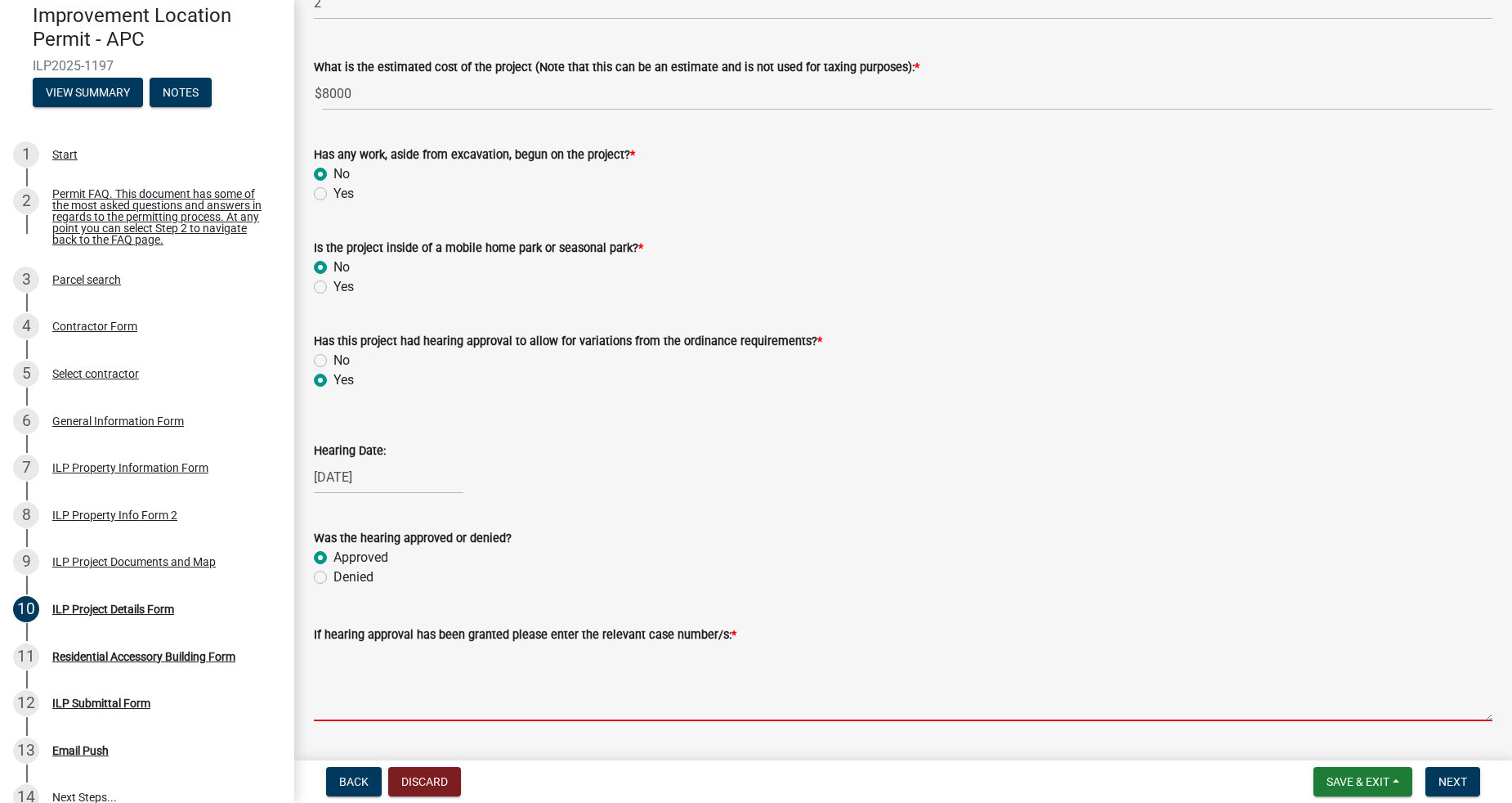
click at [548, 703] on textarea "If hearing approval has been granted please enter the relevant case number/s: *" at bounding box center [903, 682] width 1178 height 77
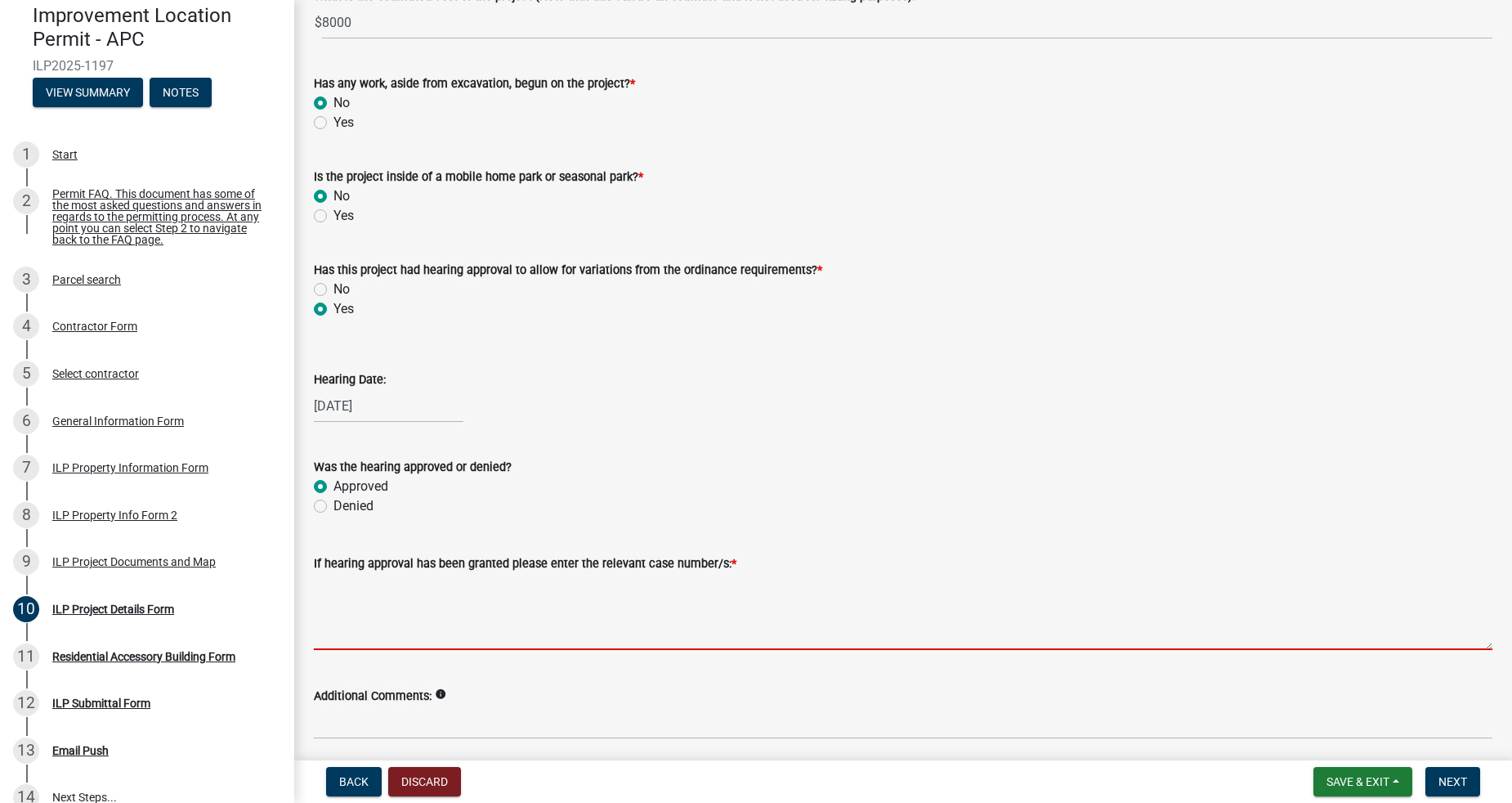
scroll to position [1325, 0]
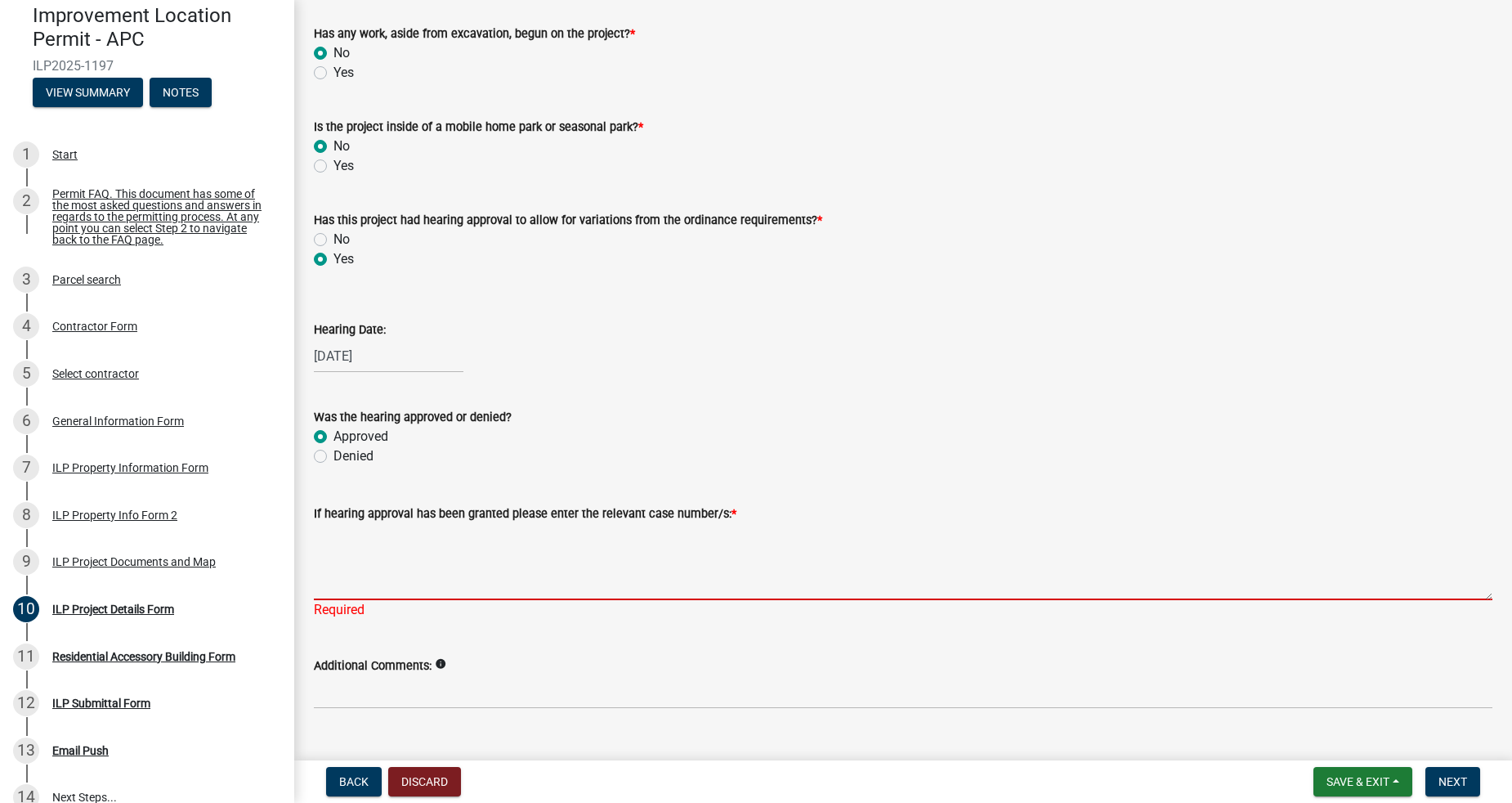
click at [419, 582] on textarea "If hearing approval has been granted please enter the relevant case number/s: *" at bounding box center [903, 561] width 1178 height 77
click at [412, 542] on textarea "If hearing approval has been granted please enter the relevant case number/s: *" at bounding box center [903, 561] width 1178 height 77
paste textarea "2025-217"
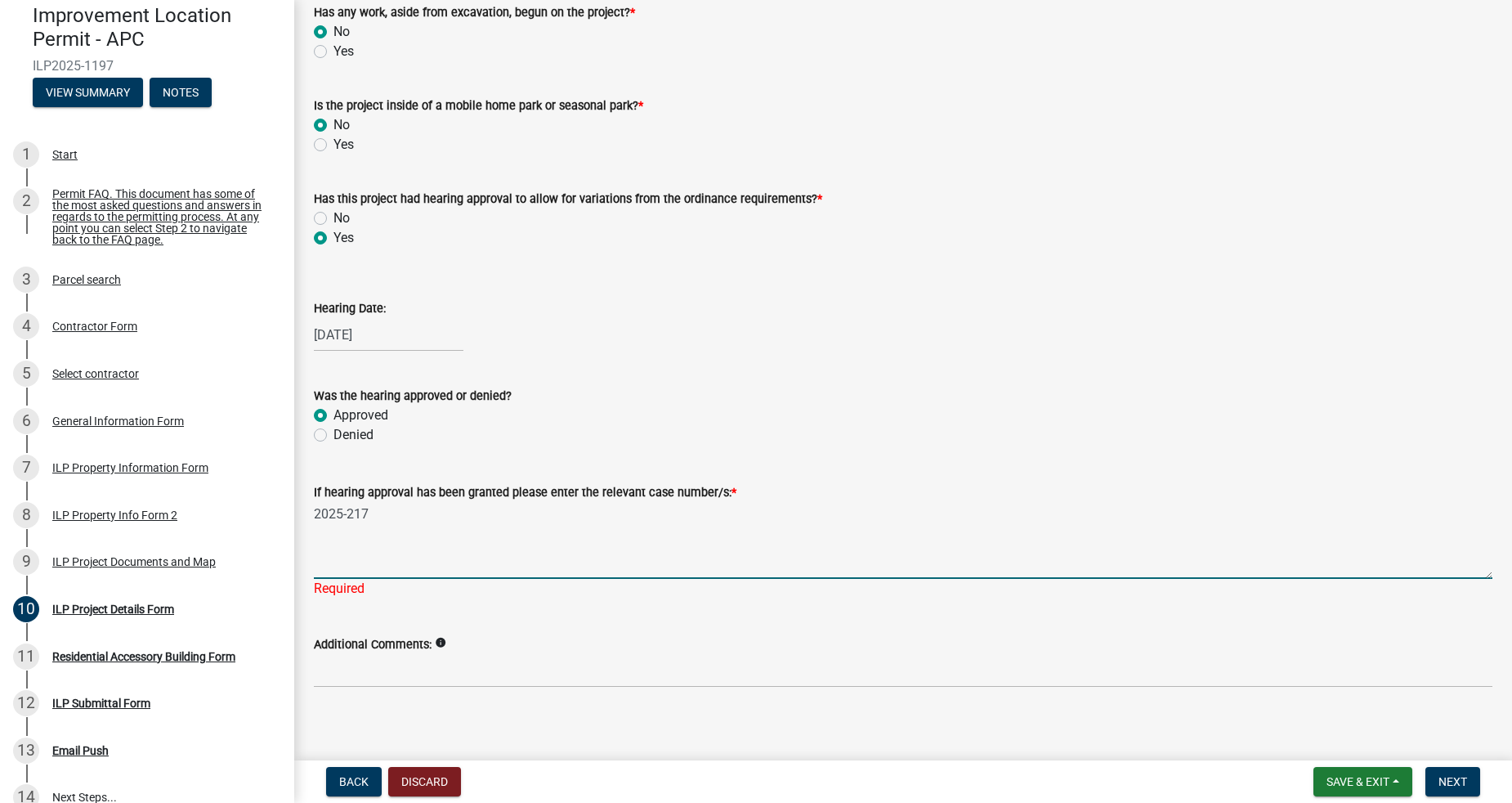
scroll to position [1356, 0]
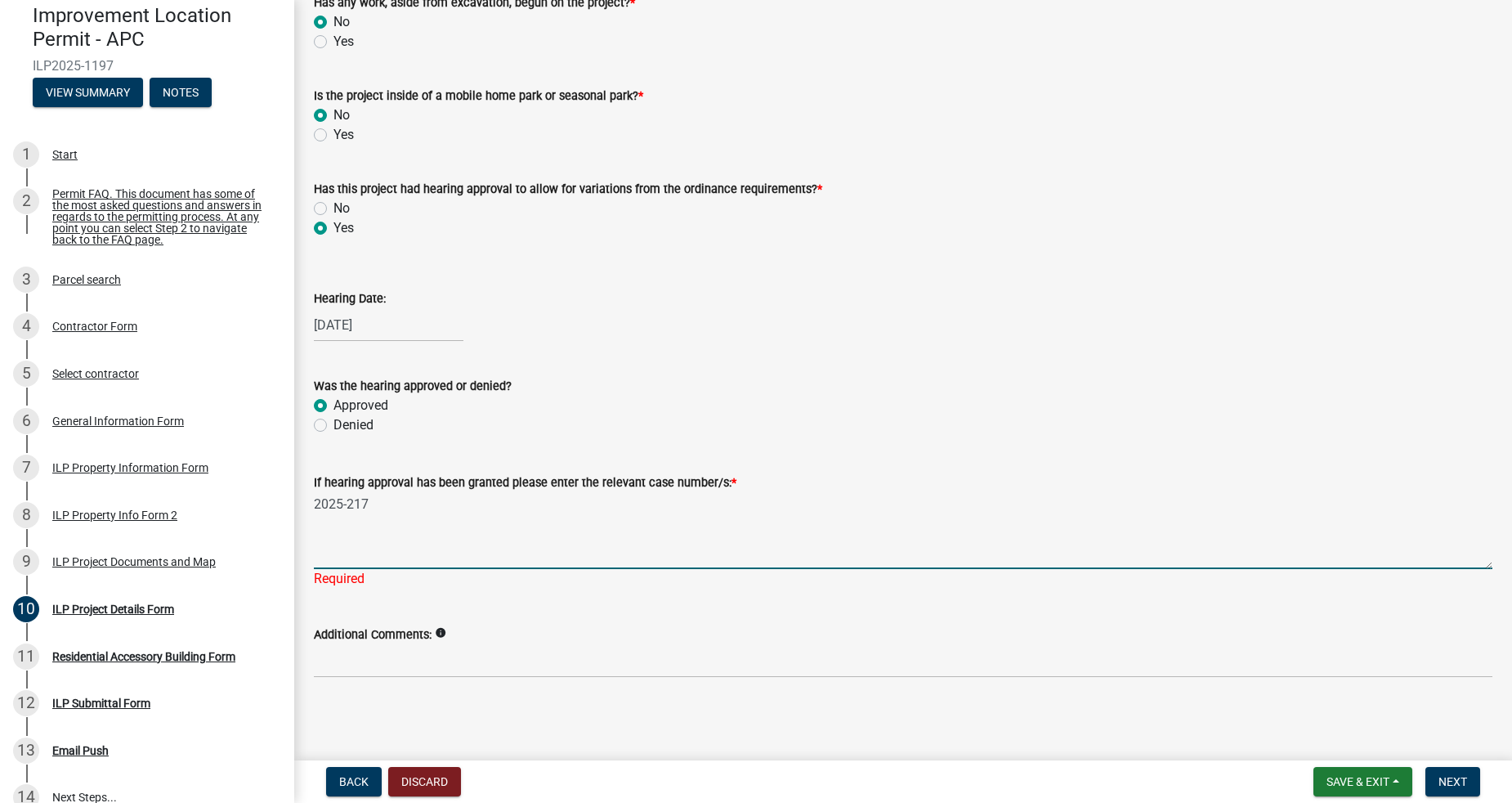
click at [461, 550] on textarea "2025-217" at bounding box center [903, 530] width 1178 height 77
type textarea "2025-217"
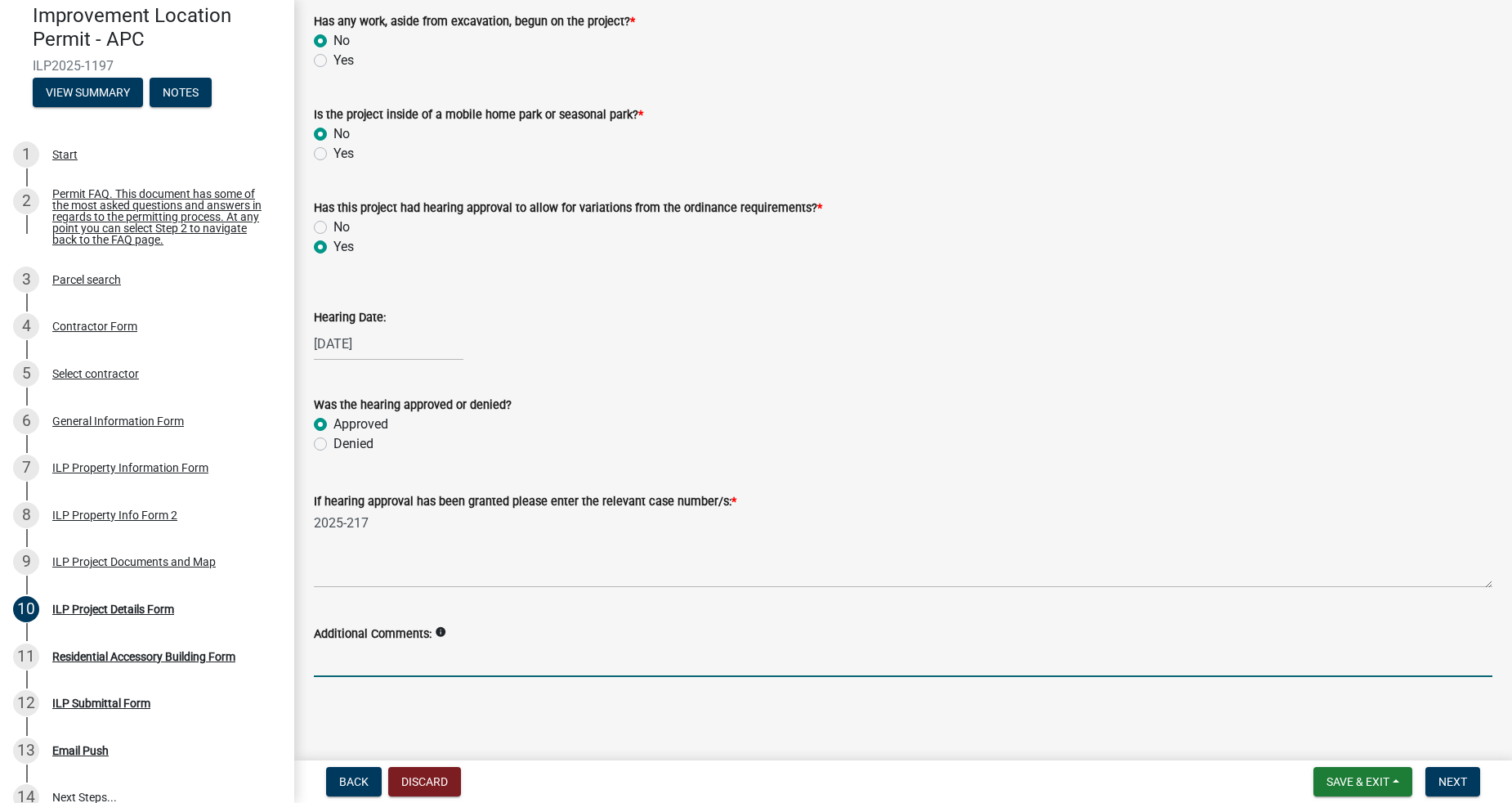
click at [473, 650] on input "Additional Comments:" at bounding box center [903, 660] width 1178 height 34
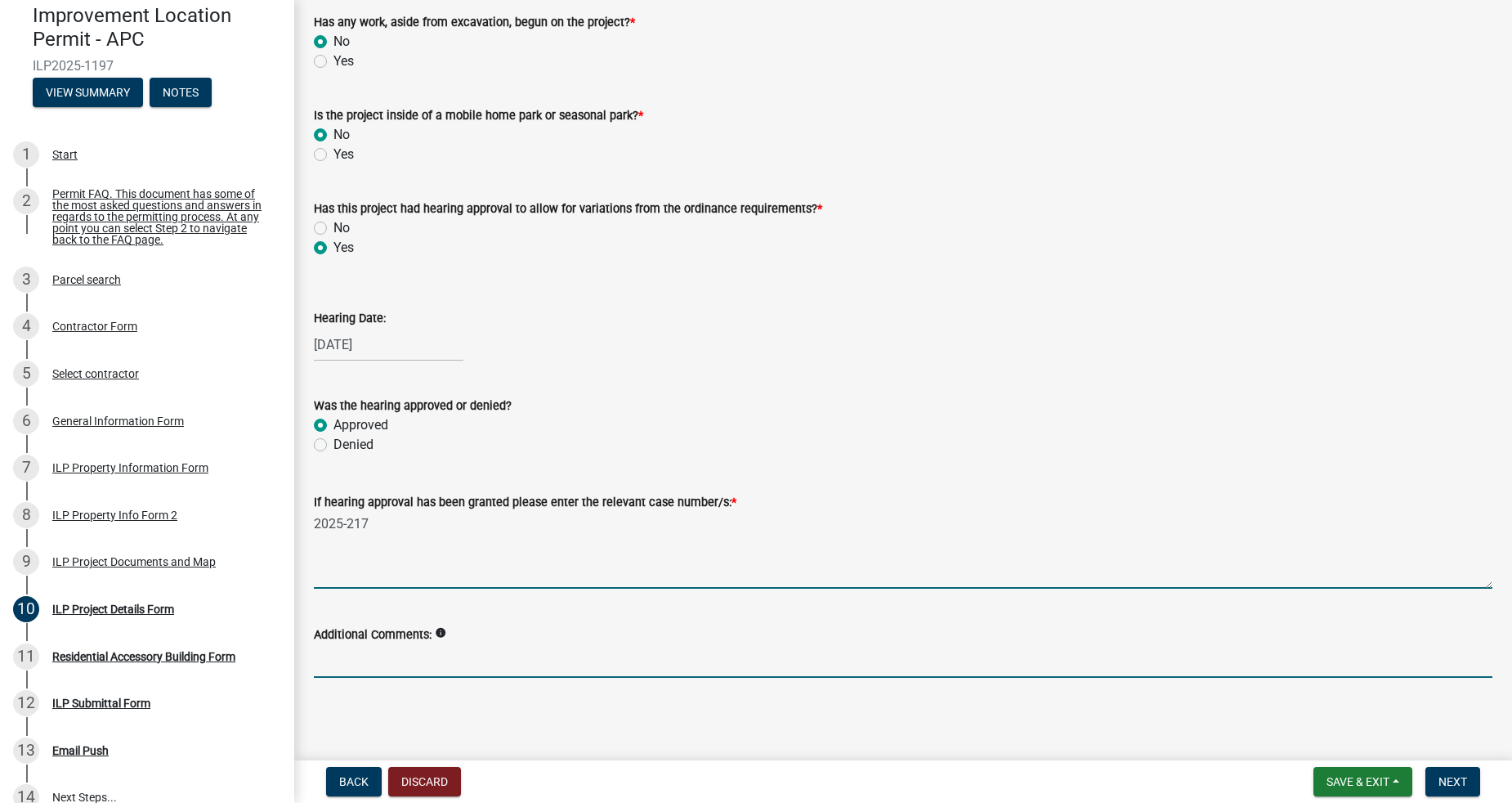
click at [425, 569] on textarea "2025-217" at bounding box center [903, 549] width 1178 height 77
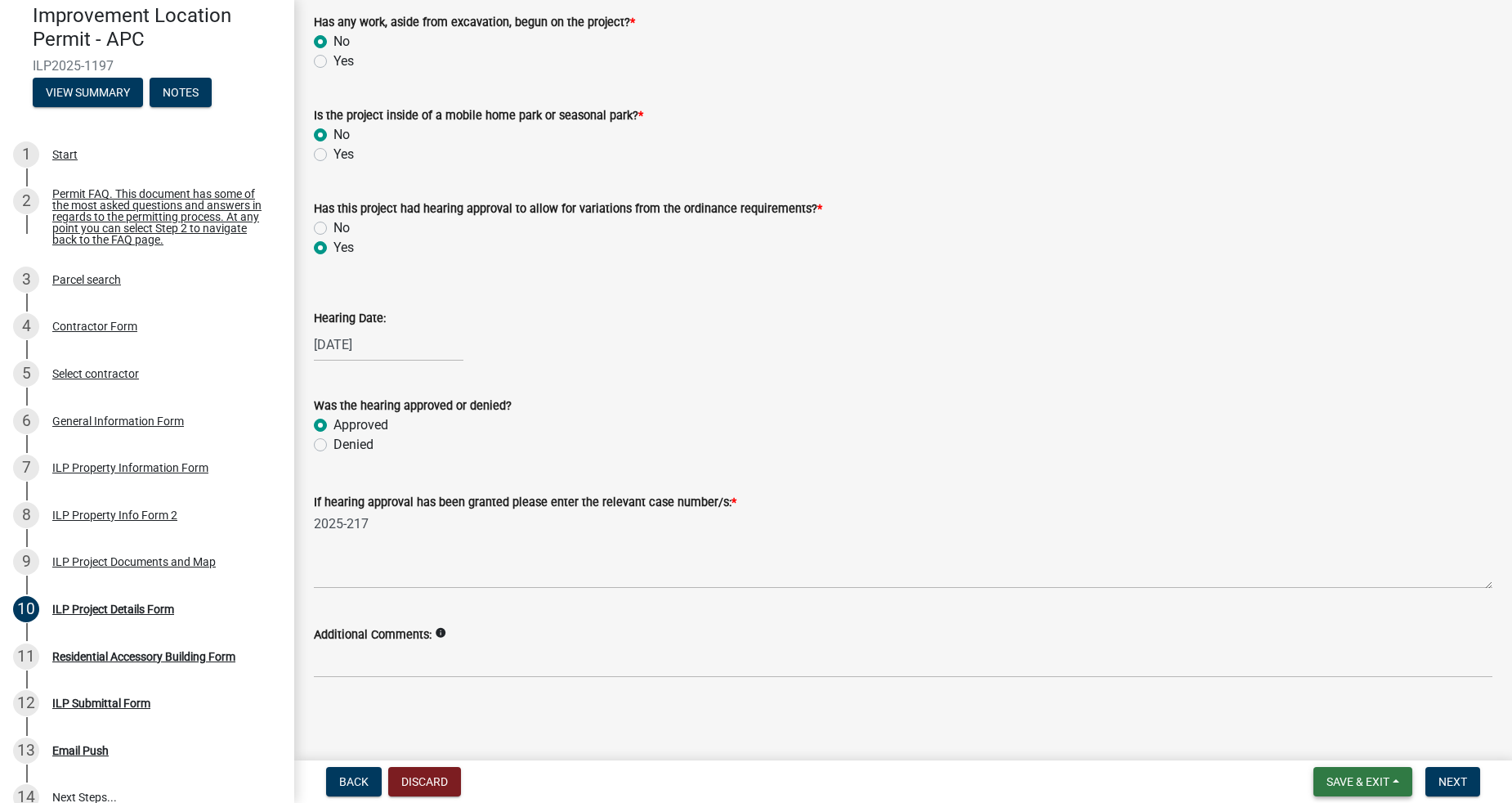
click at [1392, 776] on button "Save & Exit" at bounding box center [1362, 781] width 99 height 29
click at [1323, 697] on button "Save" at bounding box center [1346, 699] width 131 height 39
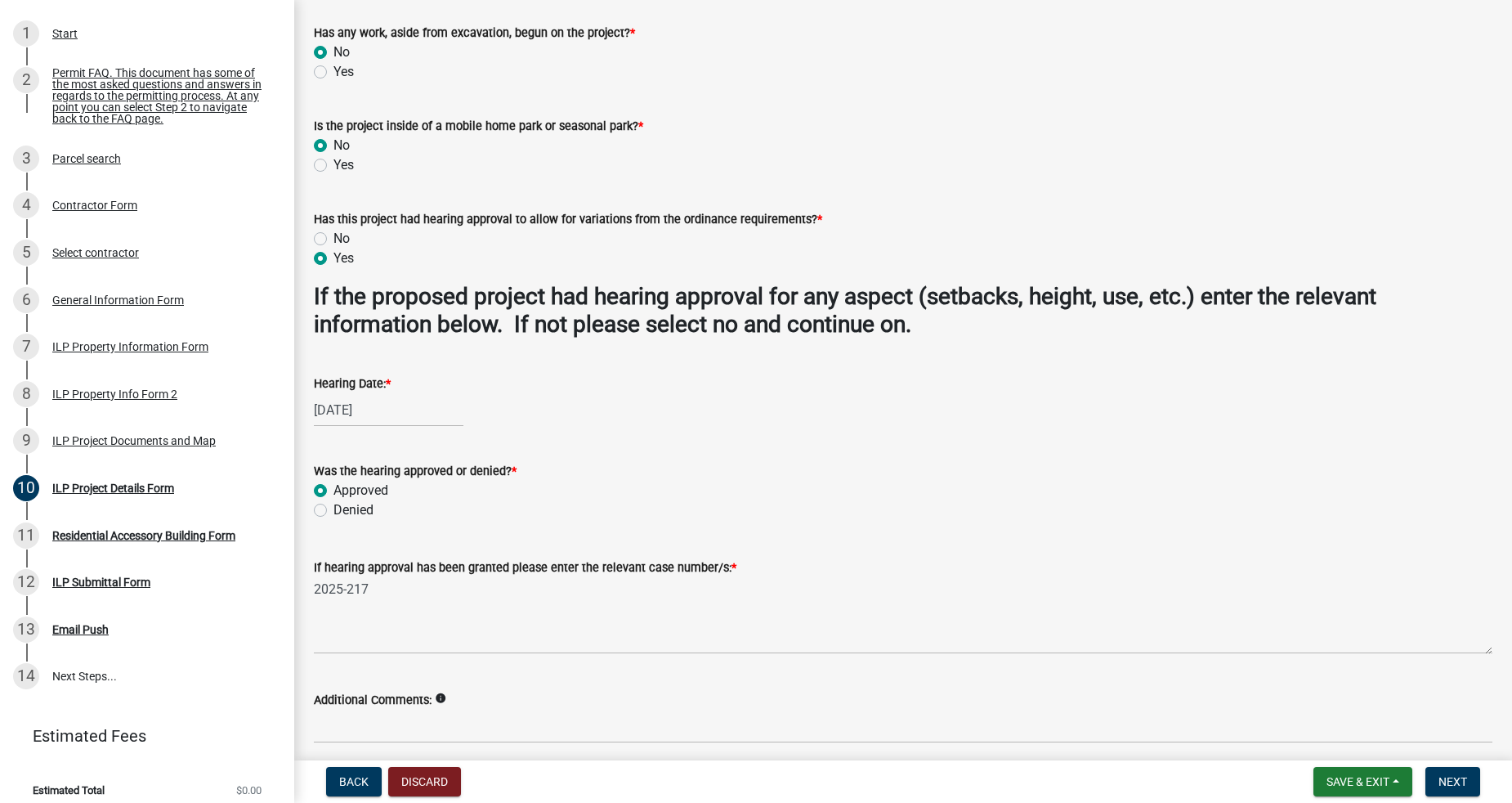
scroll to position [1392, 0]
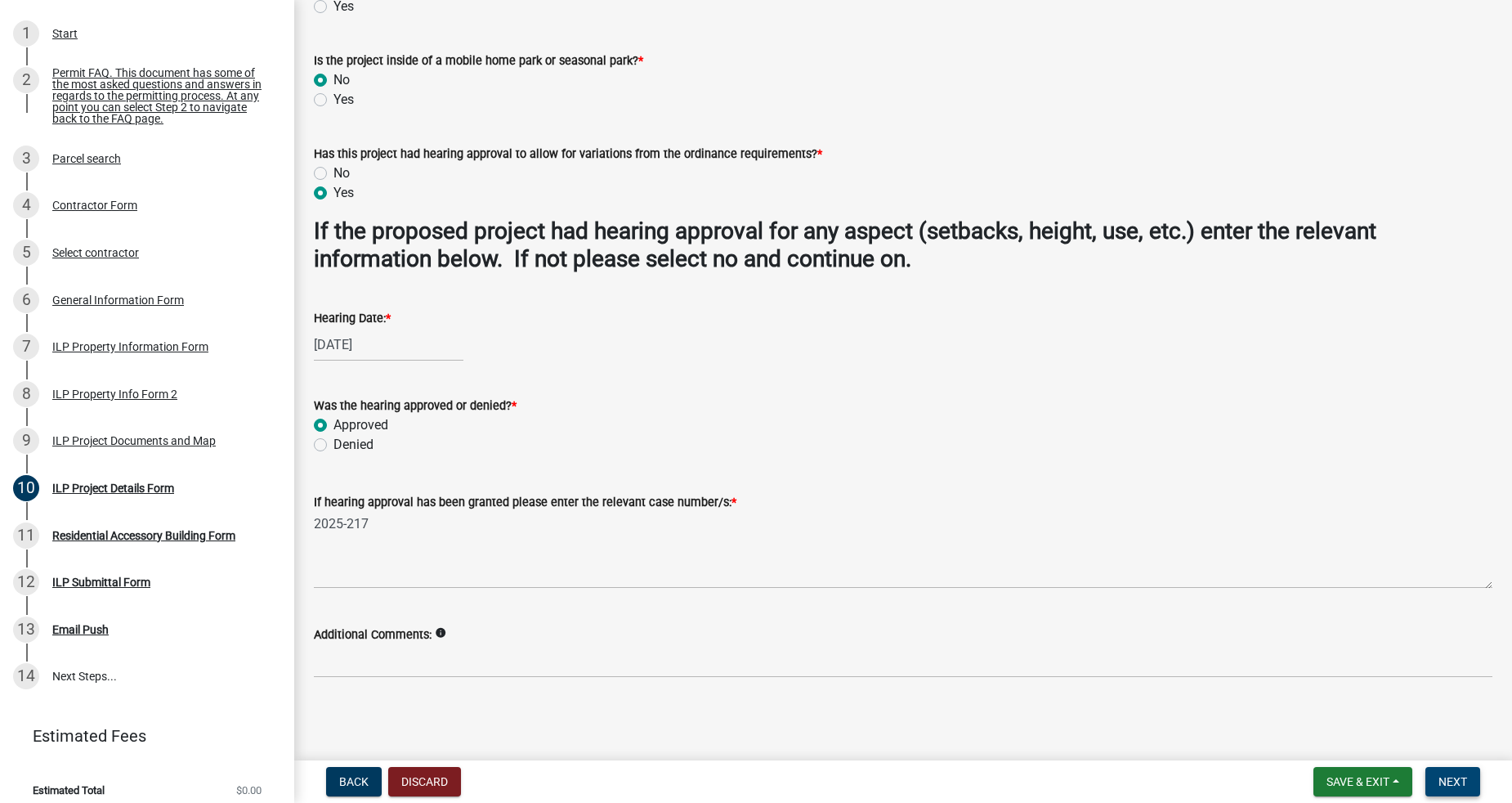
click at [1451, 778] on span "Next" at bounding box center [1452, 781] width 29 height 13
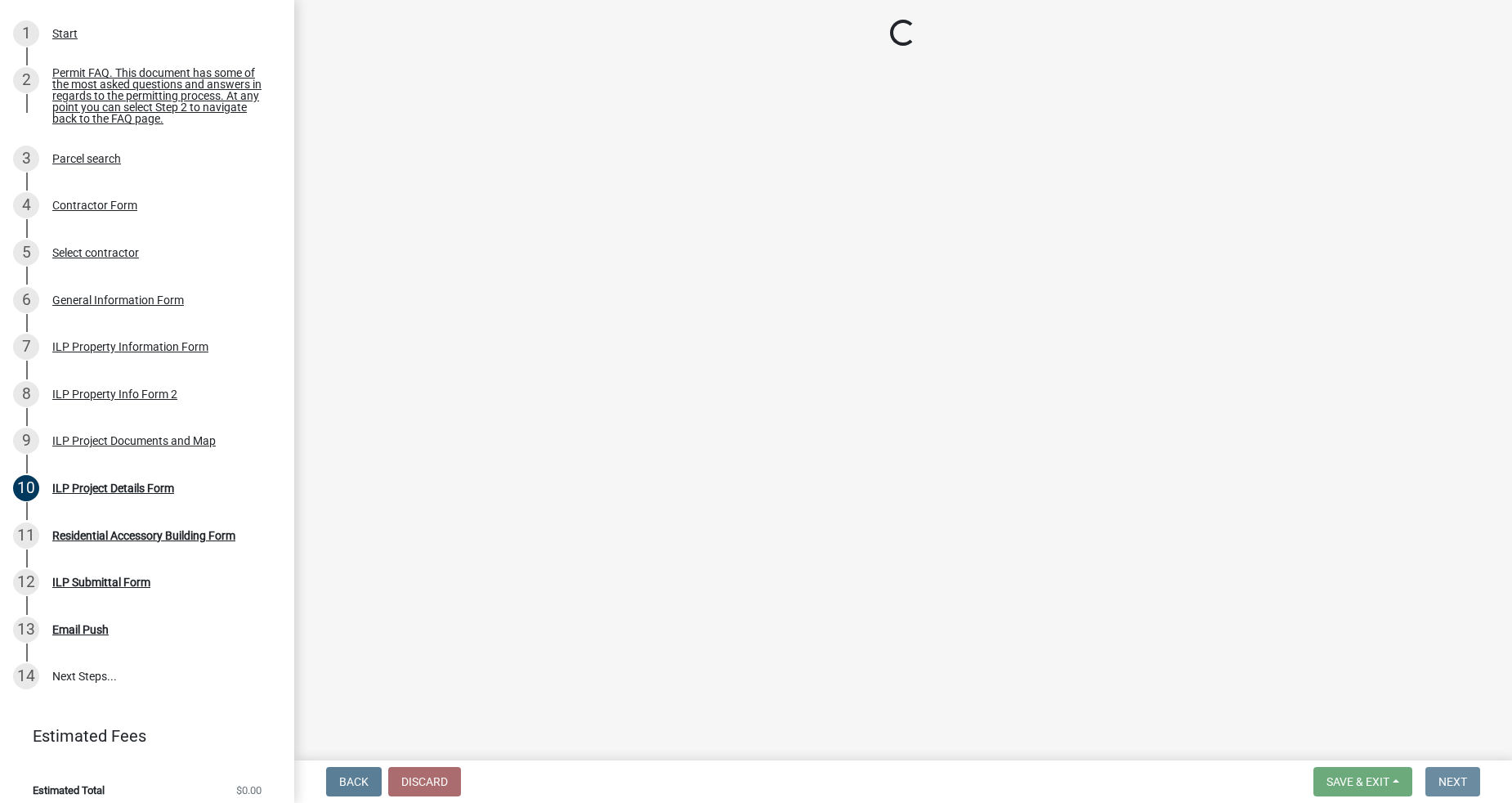
scroll to position [0, 0]
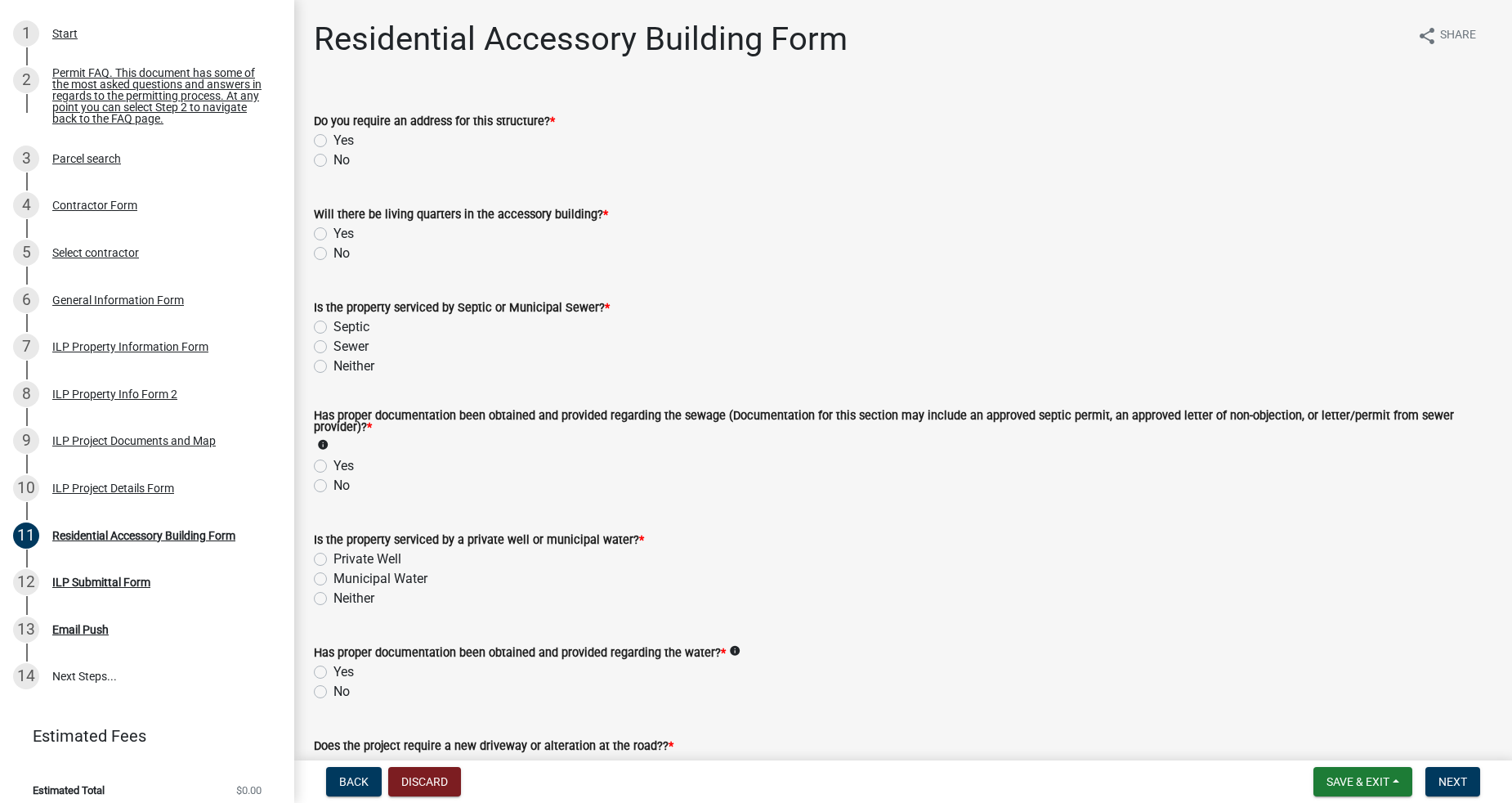
click at [336, 158] on label "No" at bounding box center [342, 161] width 16 height 20
click at [336, 158] on input "No" at bounding box center [339, 156] width 11 height 11
radio input "true"
click at [337, 256] on label "No" at bounding box center [342, 254] width 16 height 20
click at [337, 255] on input "No" at bounding box center [339, 249] width 11 height 11
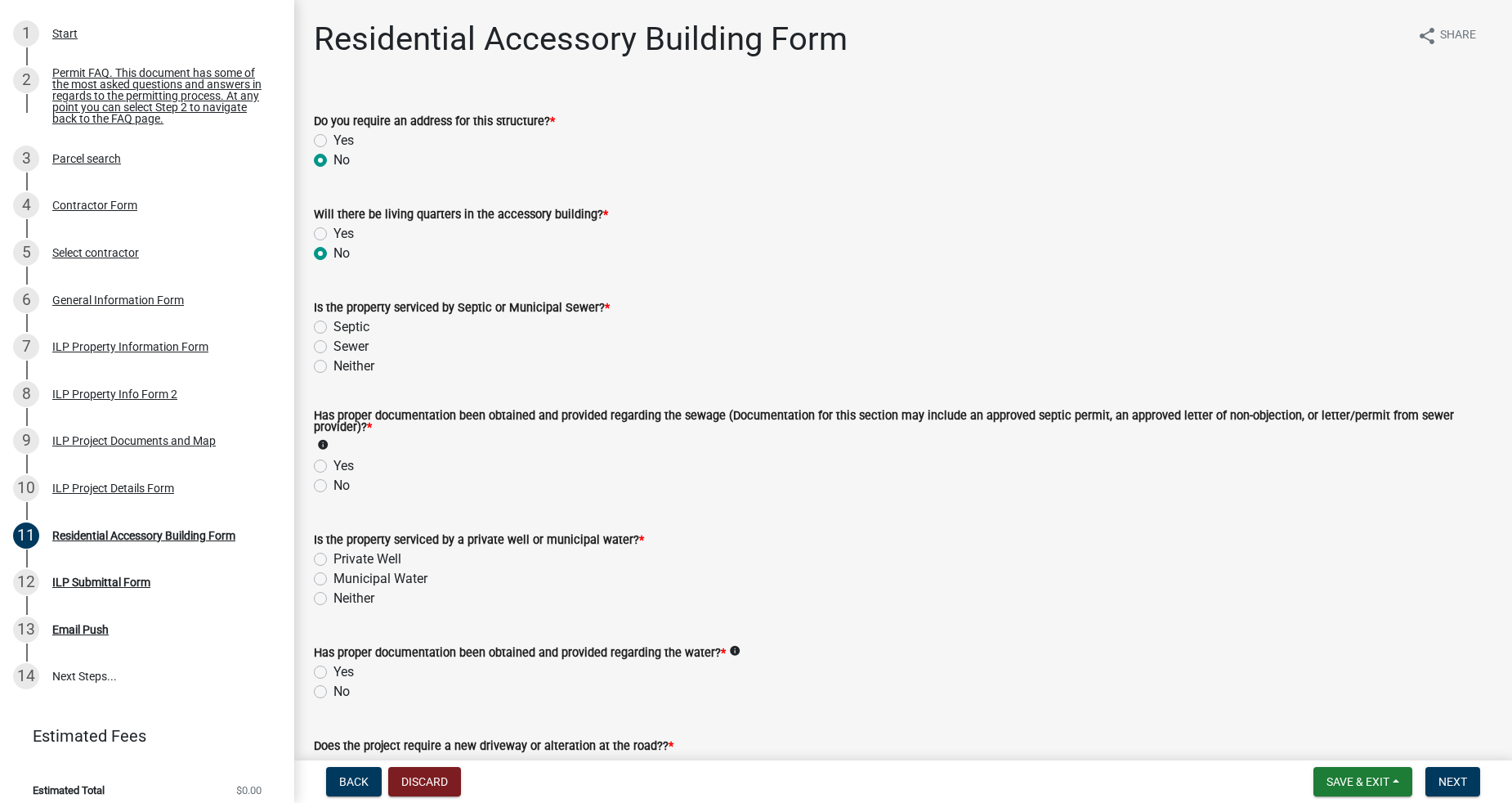
radio input "true"
click at [334, 325] on label "Septic" at bounding box center [352, 328] width 36 height 20
click at [334, 325] on input "Septic" at bounding box center [339, 323] width 11 height 11
radio input "true"
click at [331, 468] on div "Yes" at bounding box center [903, 466] width 1178 height 20
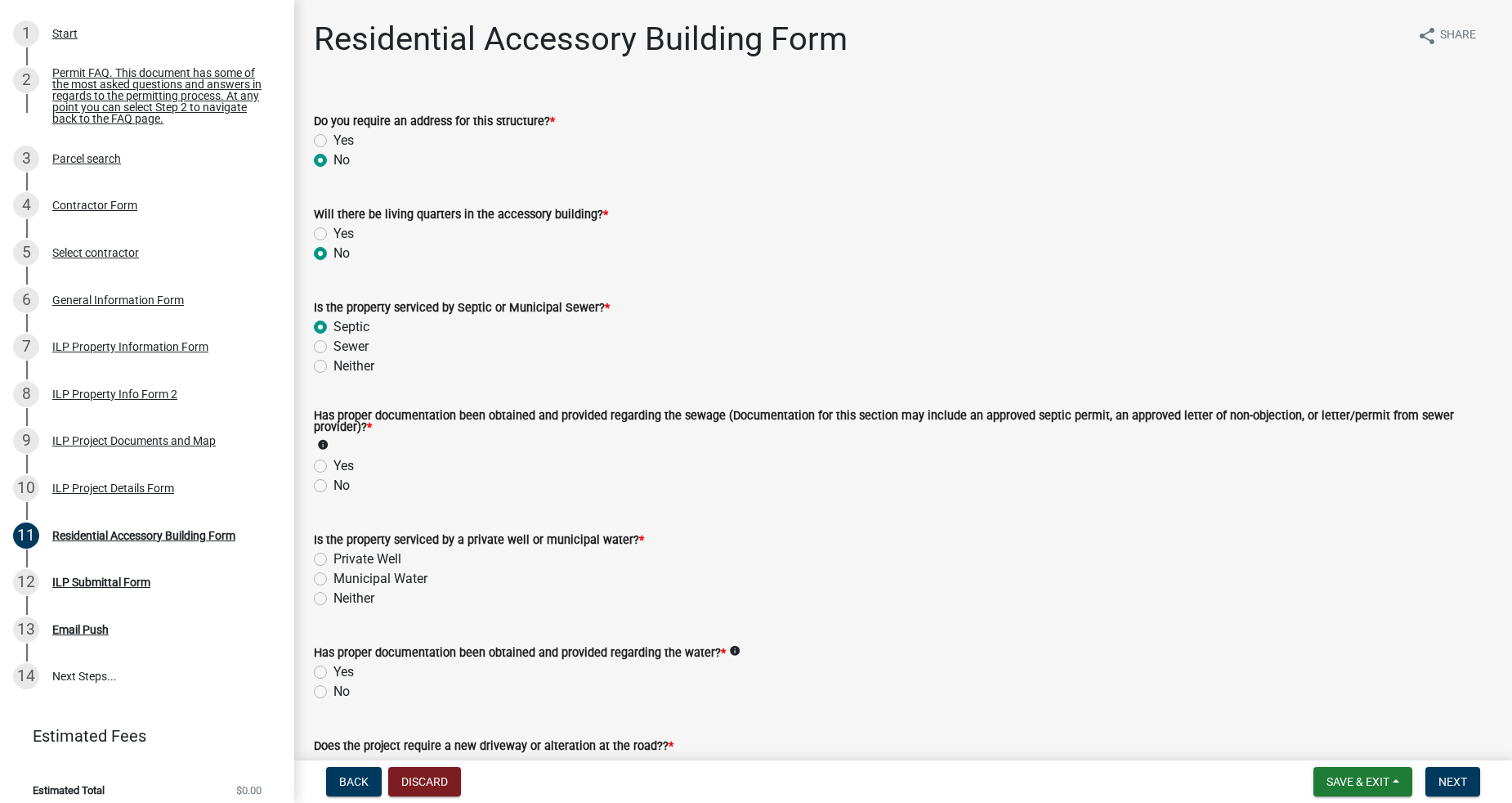
click at [334, 465] on label "Yes" at bounding box center [344, 466] width 20 height 20
click at [334, 465] on input "Yes" at bounding box center [339, 461] width 11 height 11
radio input "true"
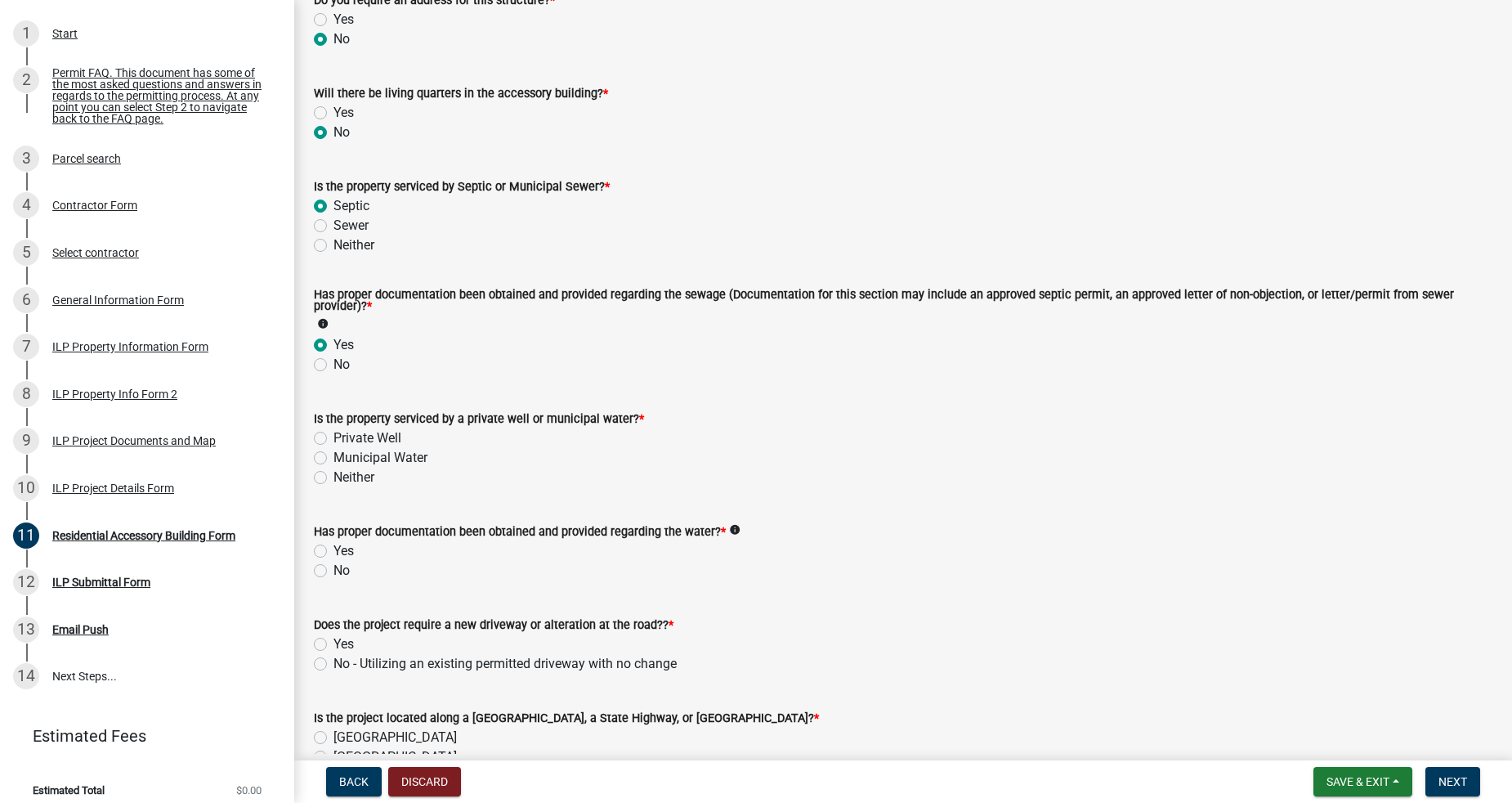
click at [327, 437] on div "Private Well" at bounding box center [903, 438] width 1178 height 20
click at [334, 435] on label "Private Well" at bounding box center [368, 438] width 68 height 20
click at [334, 435] on input "Private Well" at bounding box center [339, 433] width 11 height 11
radio input "true"
click at [334, 552] on label "Yes" at bounding box center [344, 551] width 20 height 20
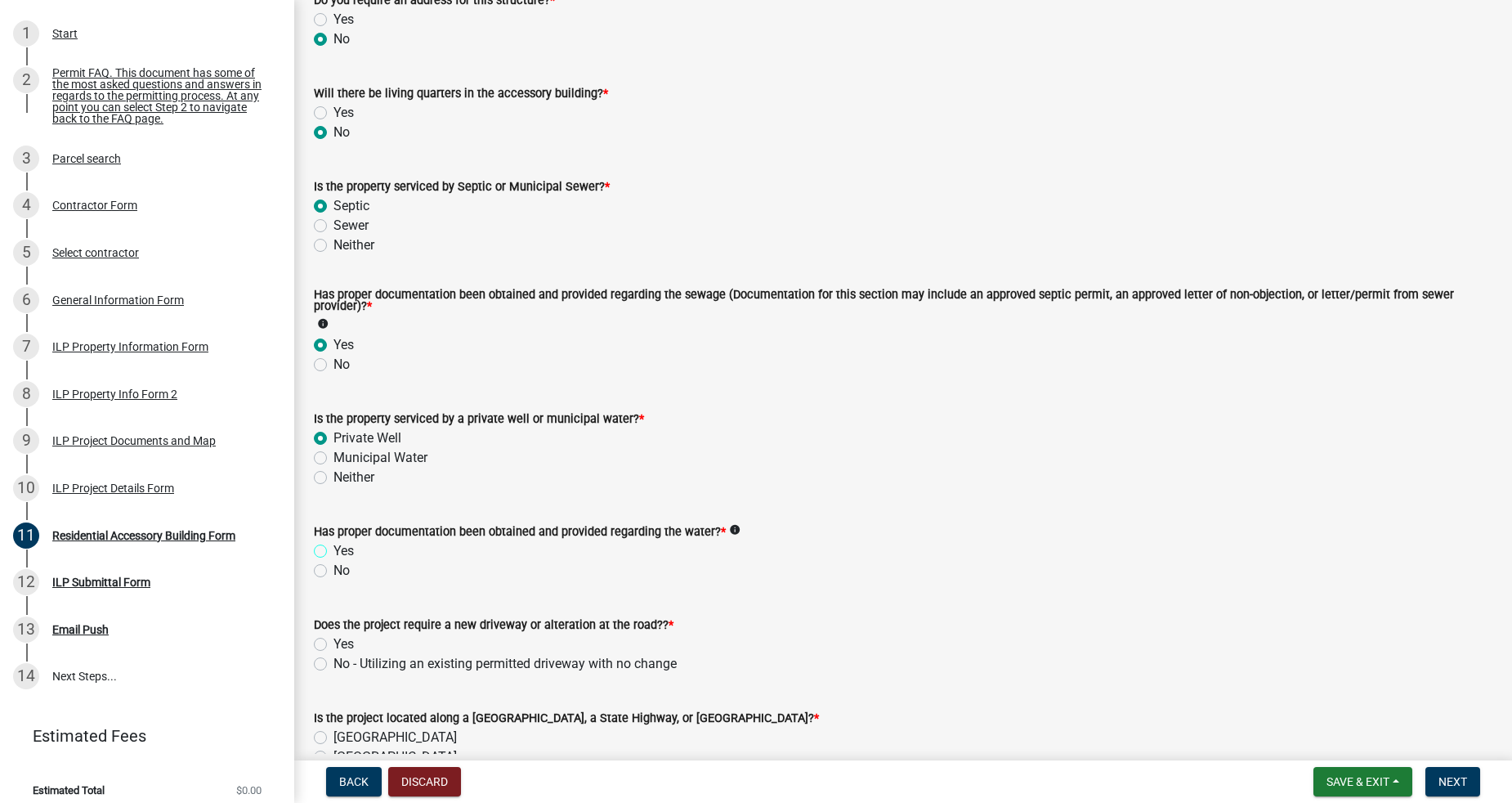
click at [334, 551] on input "Yes" at bounding box center [339, 546] width 11 height 11
radio input "true"
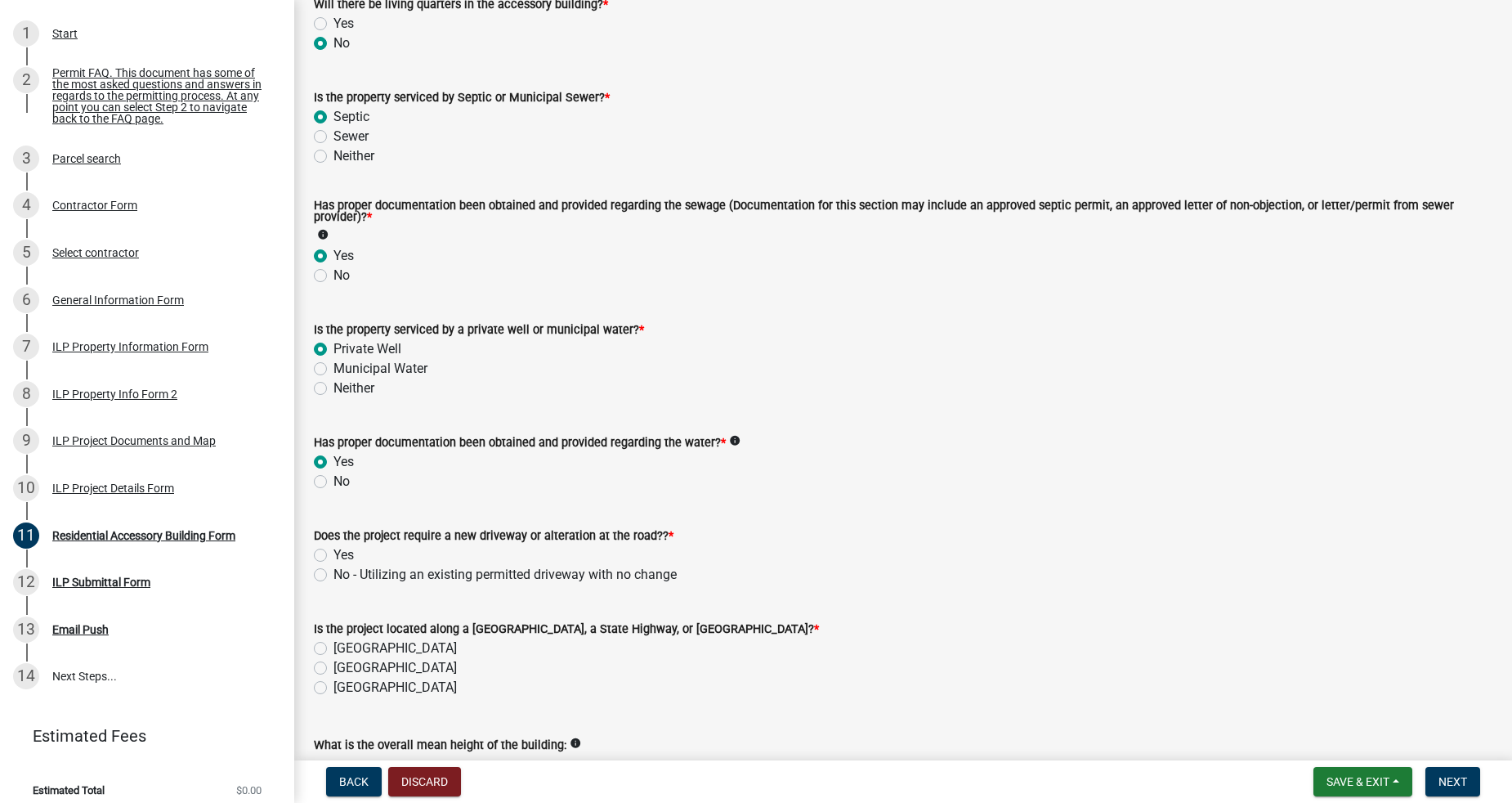
scroll to position [242, 0]
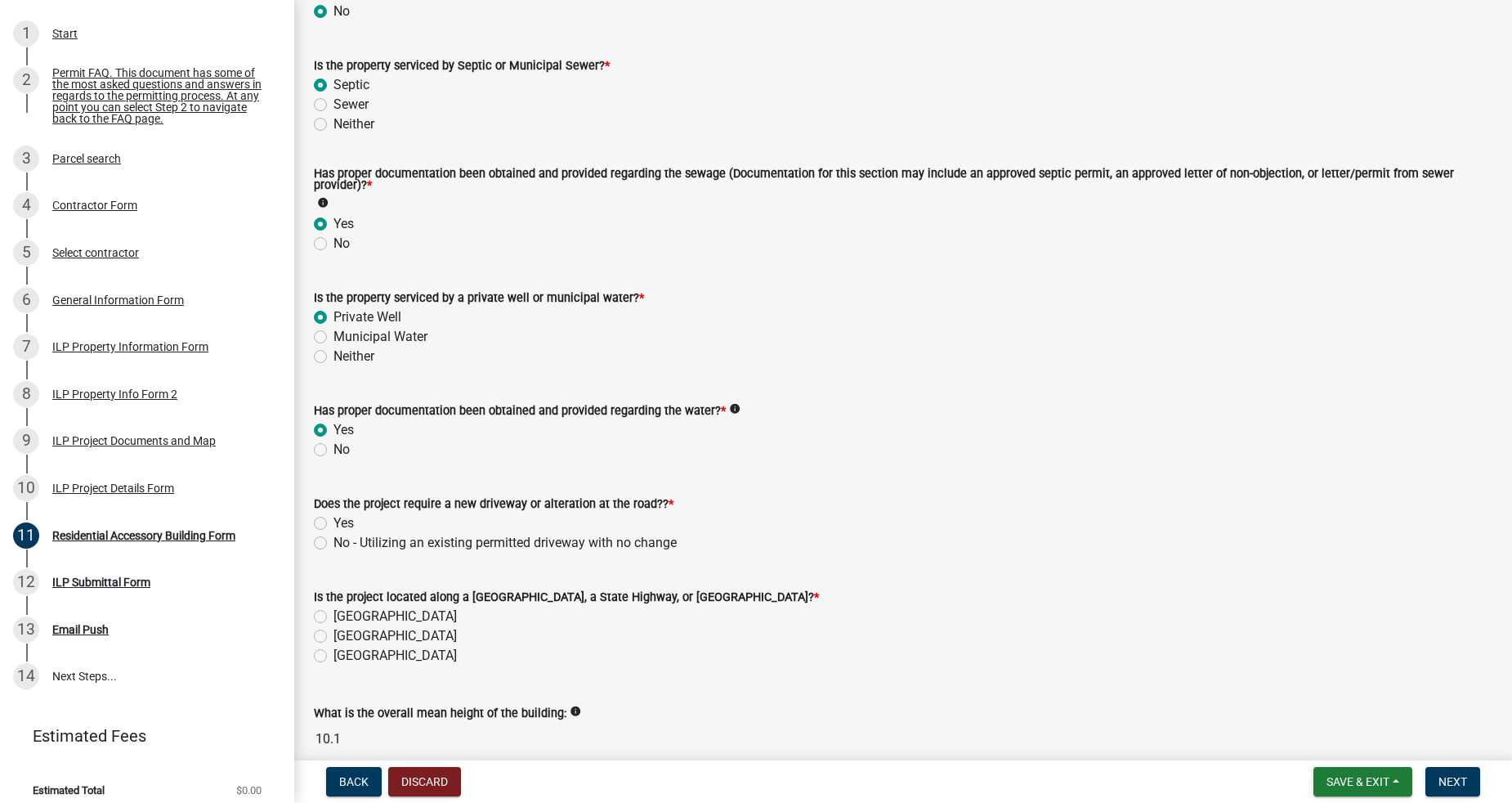
click at [334, 544] on label "No - Utilizing an existing permitted driveway with no change" at bounding box center [505, 543] width 344 height 20
click at [334, 543] on input "No - Utilizing an existing permitted driveway with no change" at bounding box center [339, 538] width 11 height 11
radio input "true"
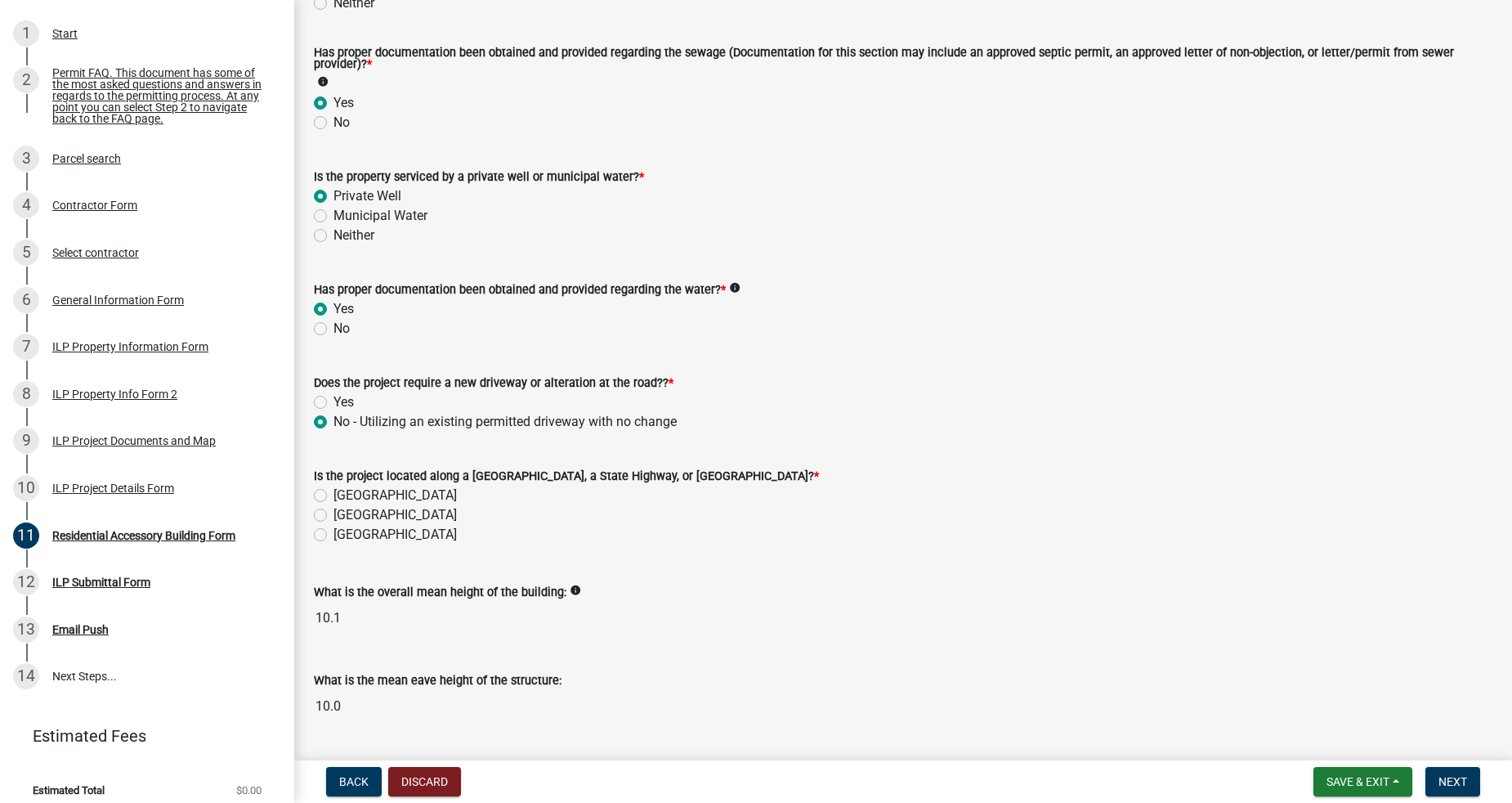
click at [373, 498] on label "[GEOGRAPHIC_DATA]" at bounding box center [395, 495] width 124 height 20
click at [345, 496] on input "[GEOGRAPHIC_DATA]" at bounding box center [339, 490] width 11 height 11
radio input "true"
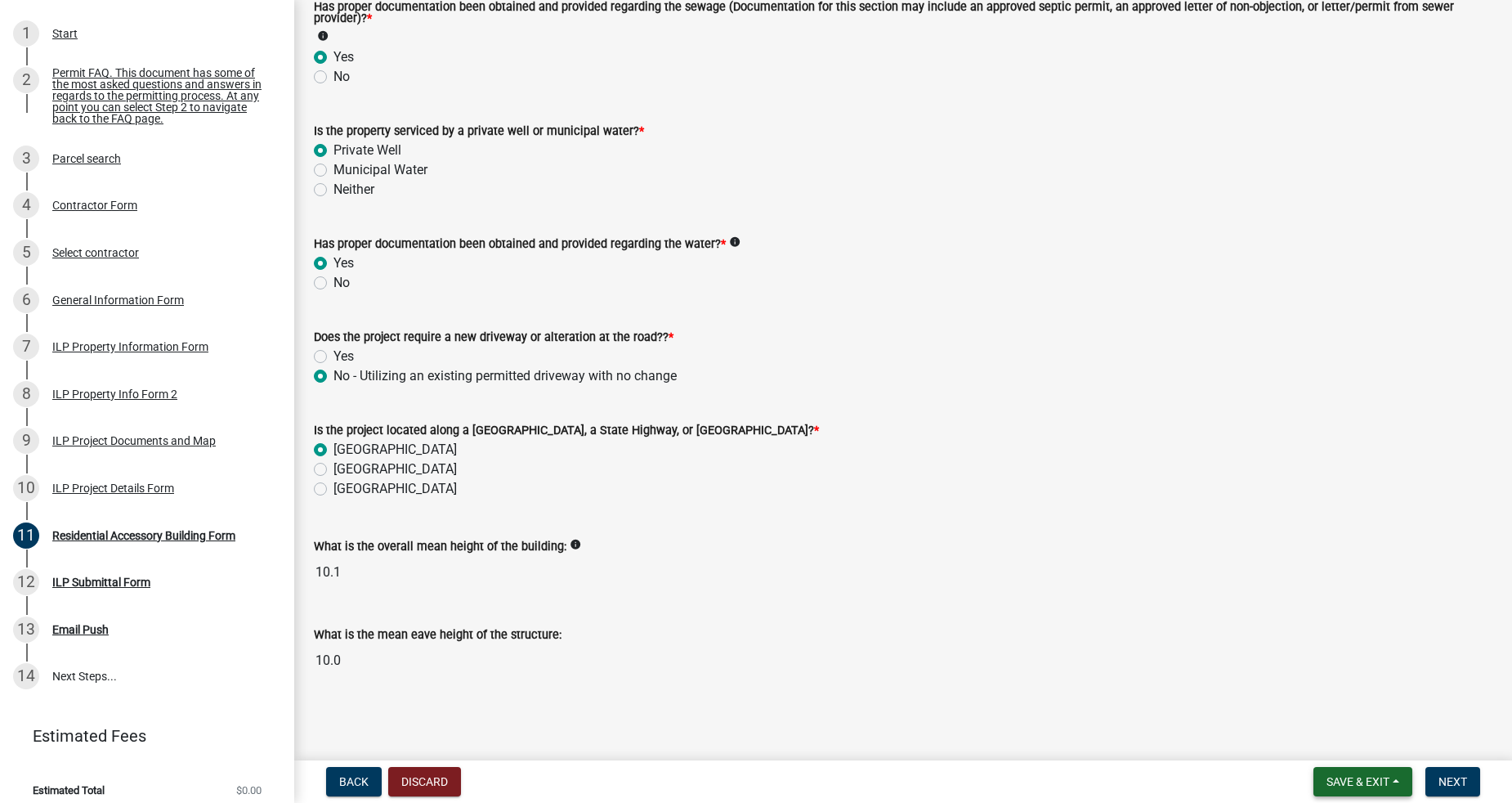
click at [1399, 776] on button "Save & Exit" at bounding box center [1362, 781] width 99 height 29
click at [1357, 698] on button "Save" at bounding box center [1346, 699] width 131 height 39
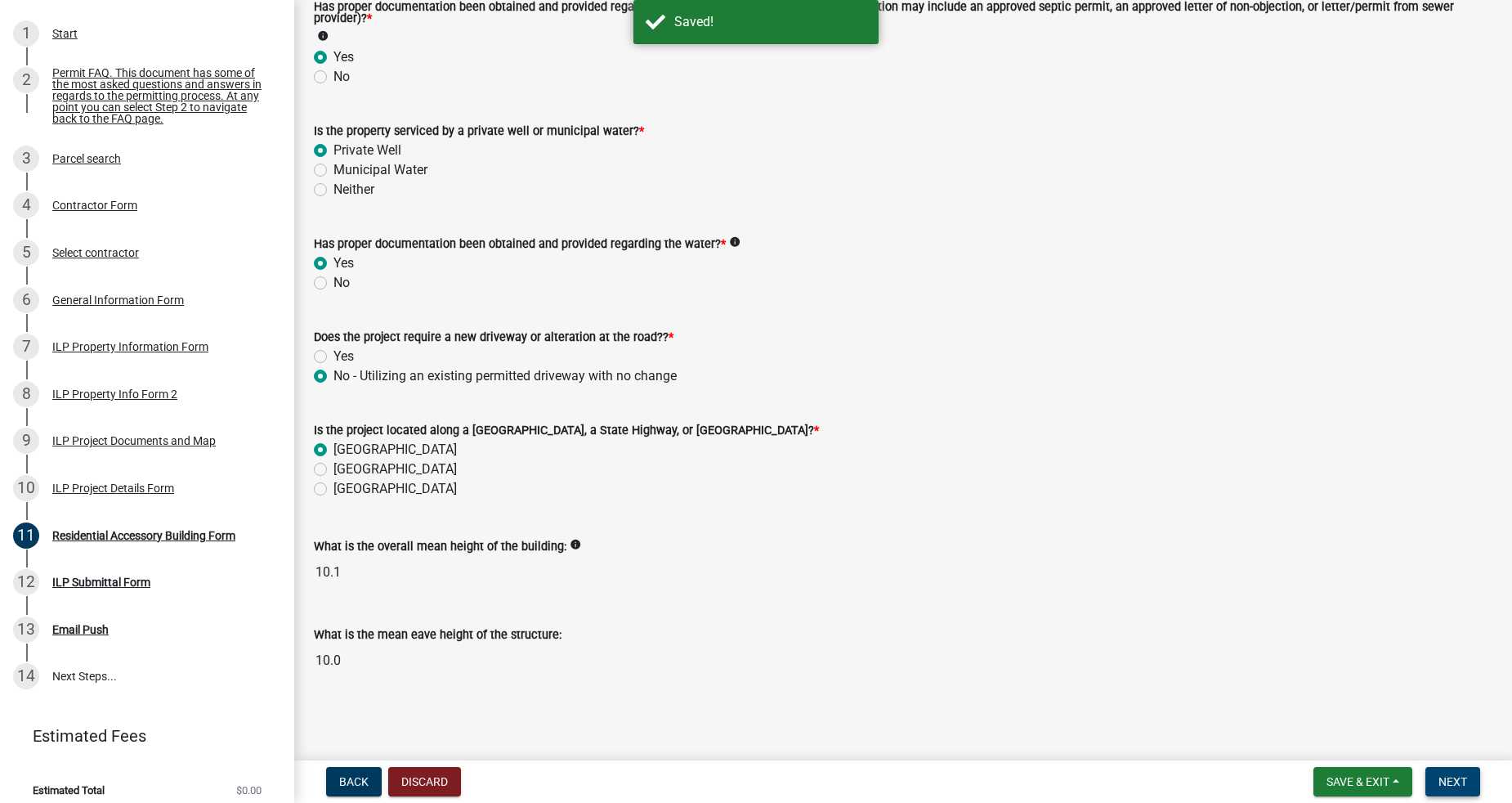
click at [1455, 781] on span "Next" at bounding box center [1452, 781] width 29 height 13
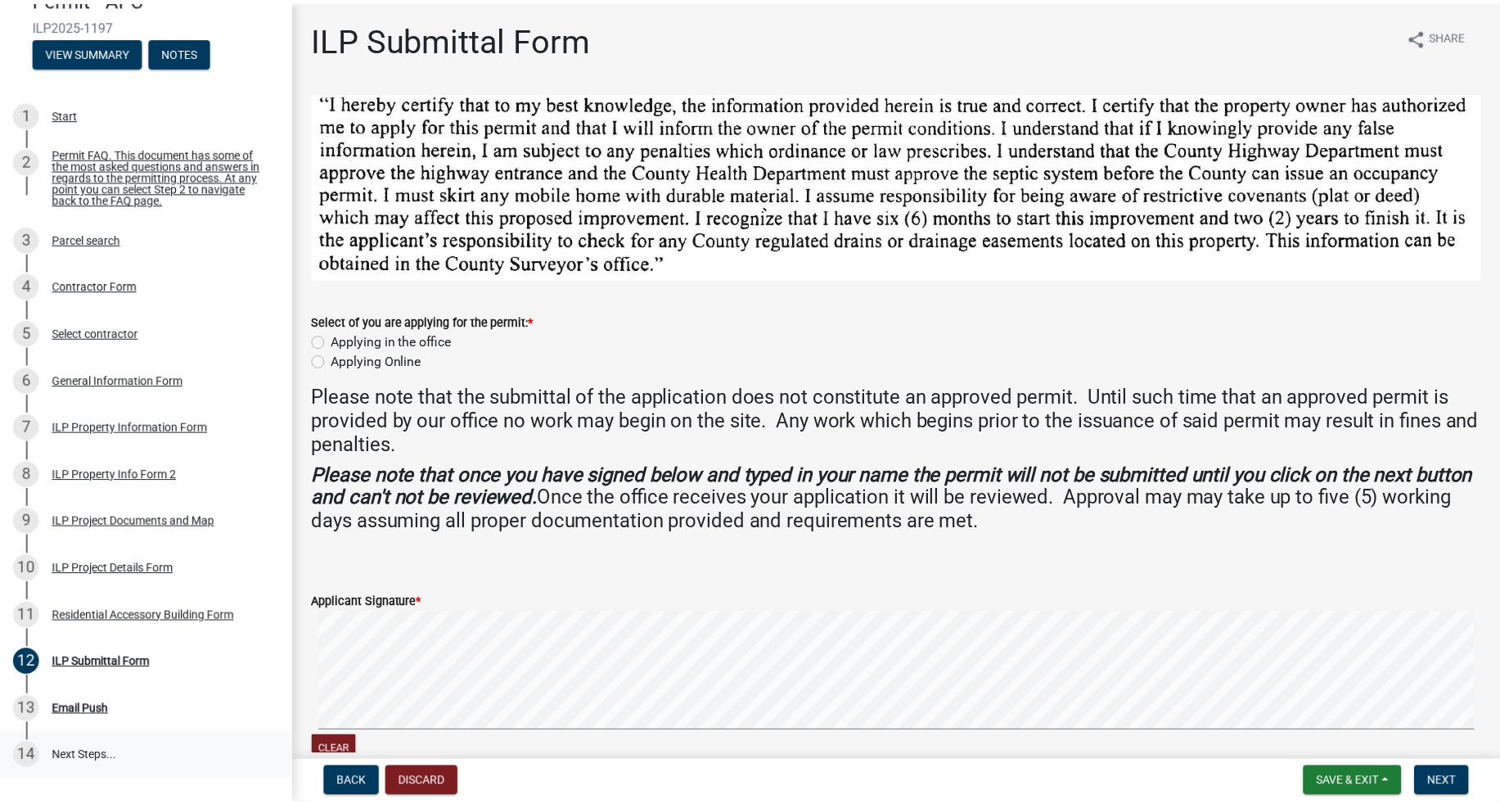
scroll to position [0, 0]
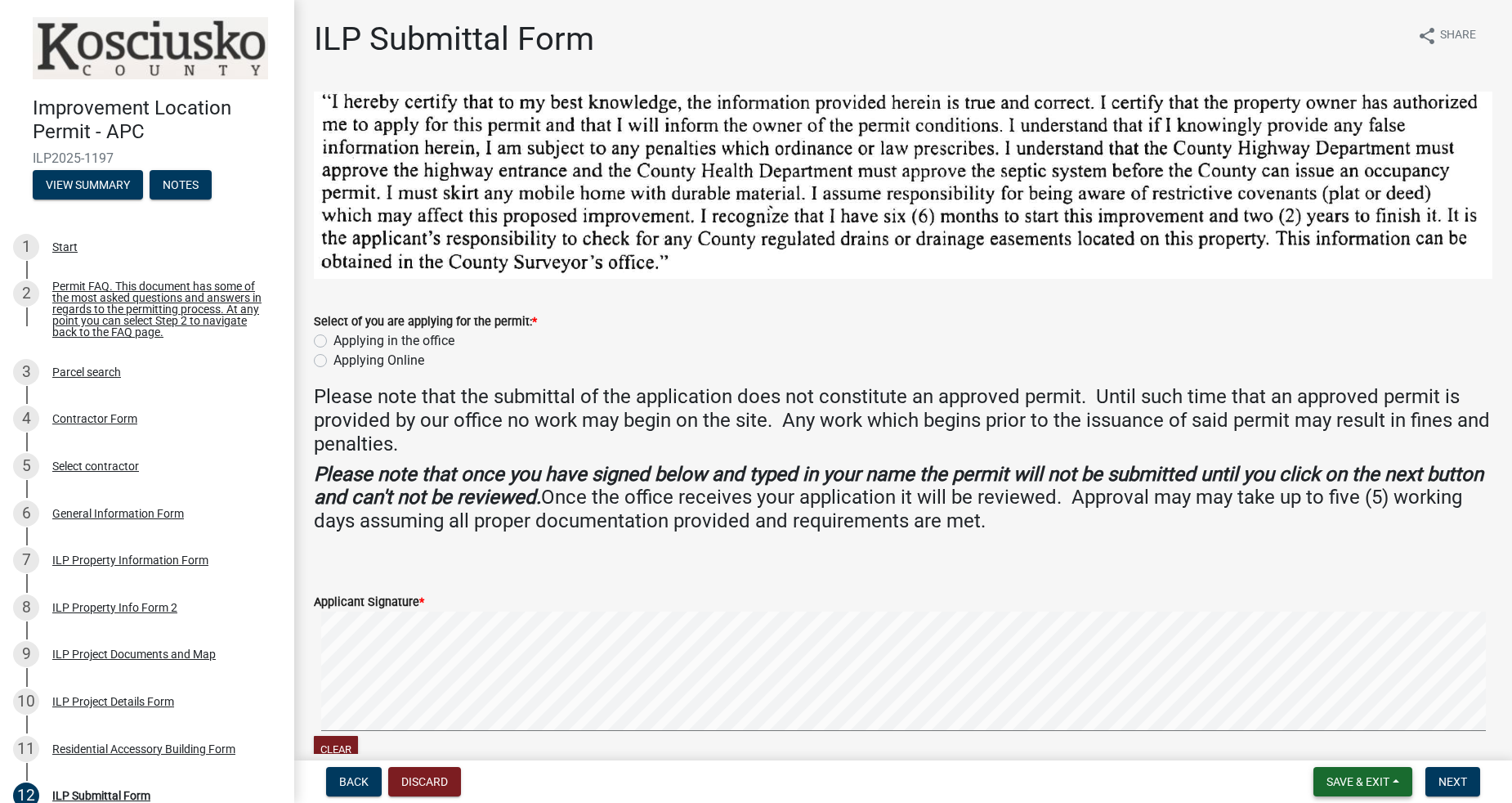
click at [1361, 778] on span "Save & Exit" at bounding box center [1357, 781] width 63 height 13
click at [1348, 749] on button "Save & Exit" at bounding box center [1346, 738] width 131 height 39
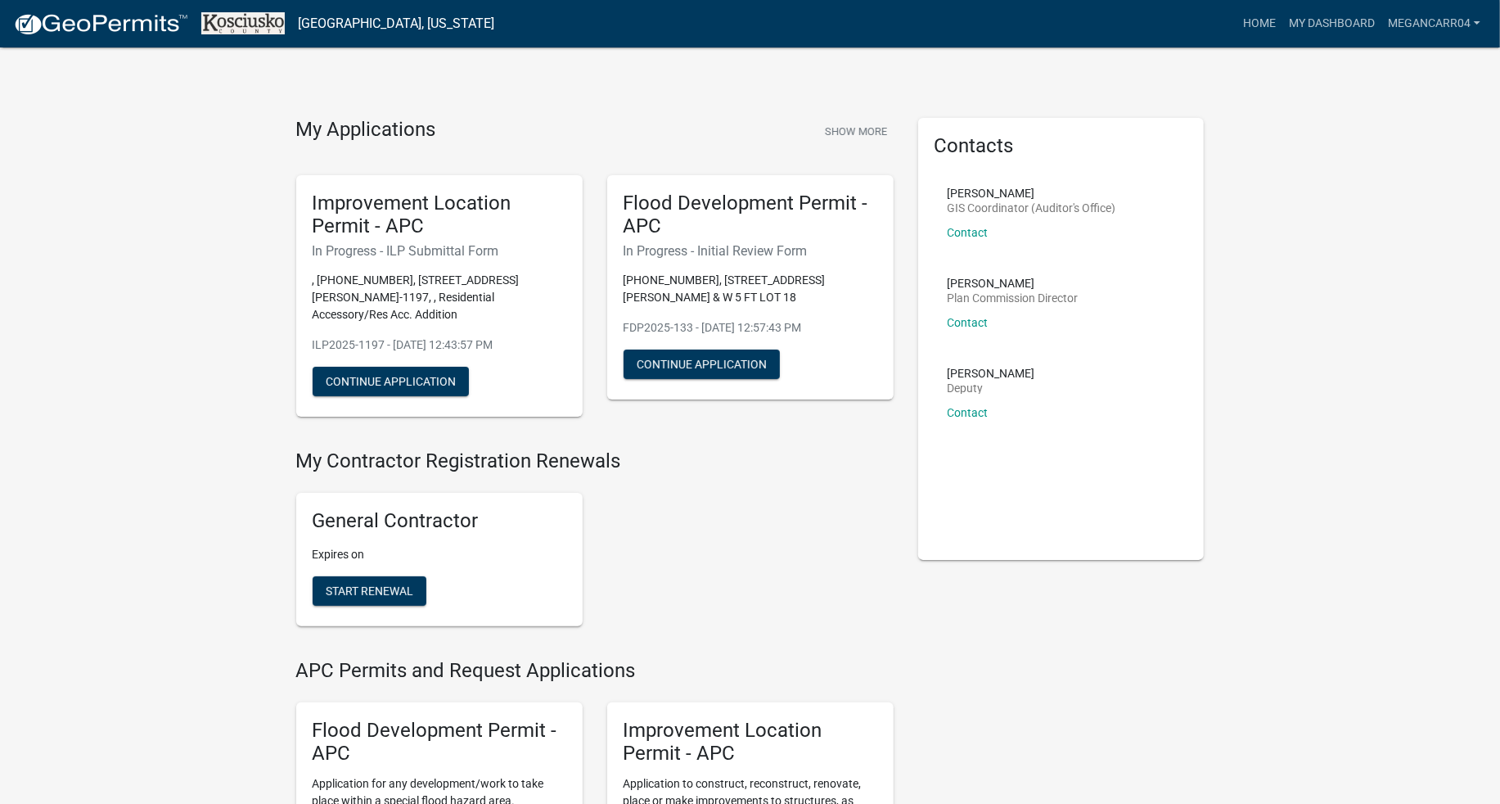
click at [789, 448] on div "My Applications Show More Improvement Location Permit - APC In Progress - ILP S…" at bounding box center [595, 283] width 622 height 331
